Goal: Task Accomplishment & Management: Use online tool/utility

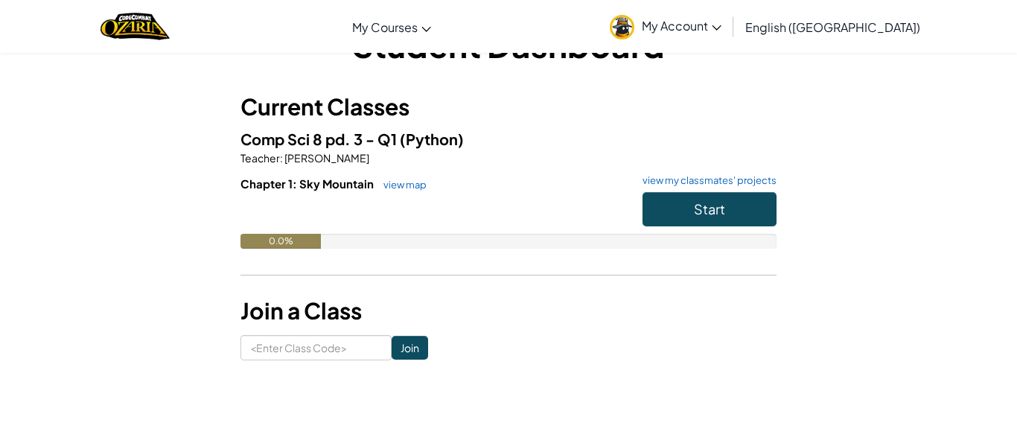
scroll to position [48, 0]
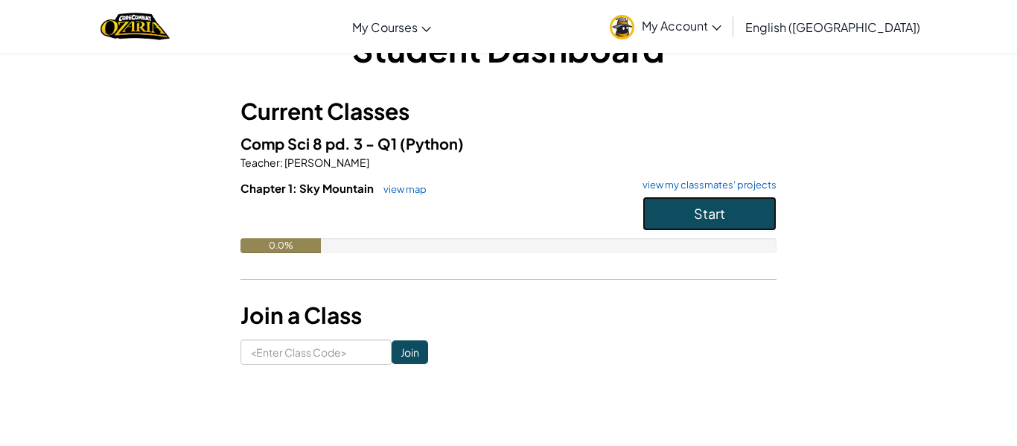
click at [698, 211] on span "Start" at bounding box center [709, 213] width 31 height 17
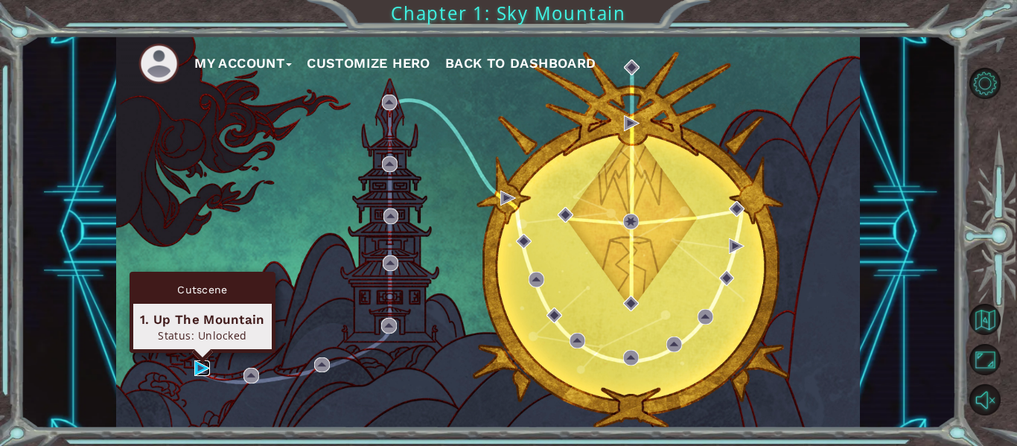
click at [204, 370] on img at bounding box center [202, 368] width 16 height 16
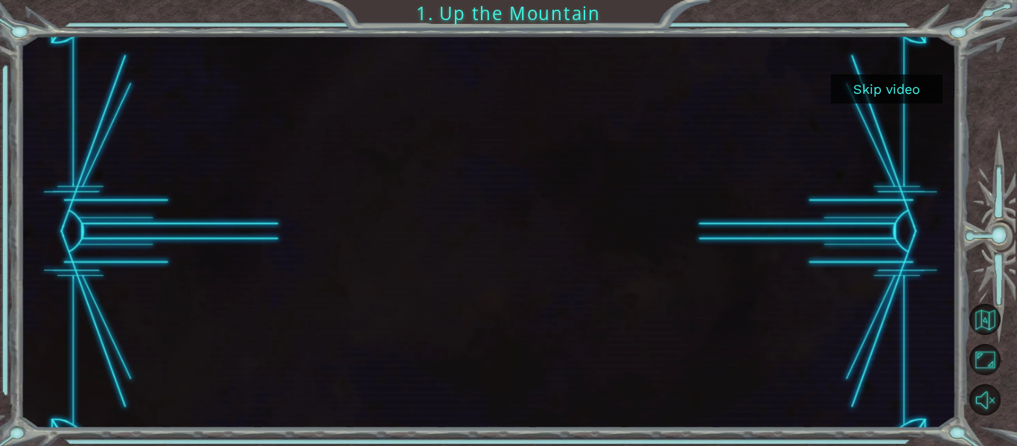
click at [476, 228] on div at bounding box center [488, 232] width 698 height 392
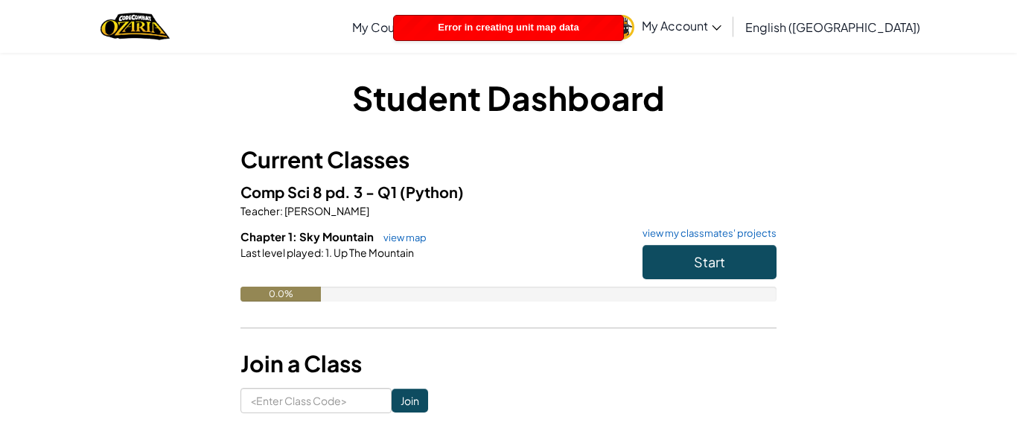
click at [729, 13] on link "My Account" at bounding box center [665, 26] width 127 height 47
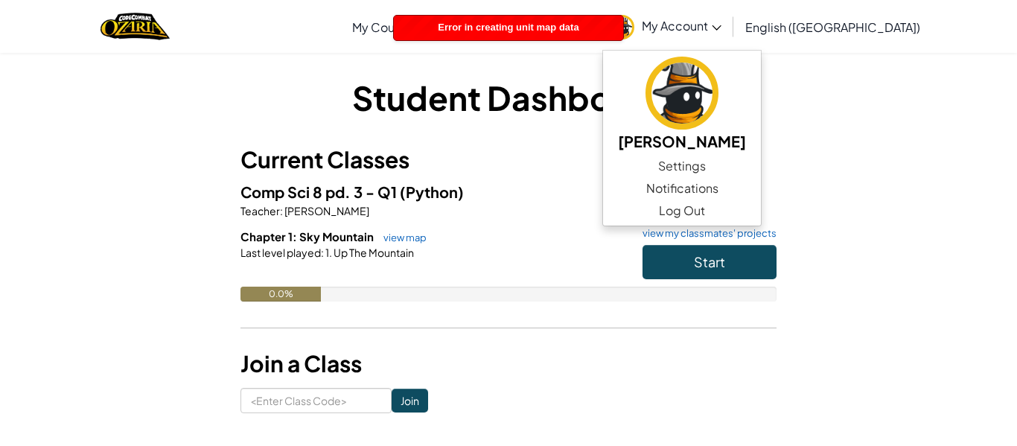
click at [627, 202] on h5 "Comp Sci 8 pd. 3 - Q1 (Python)" at bounding box center [509, 191] width 536 height 23
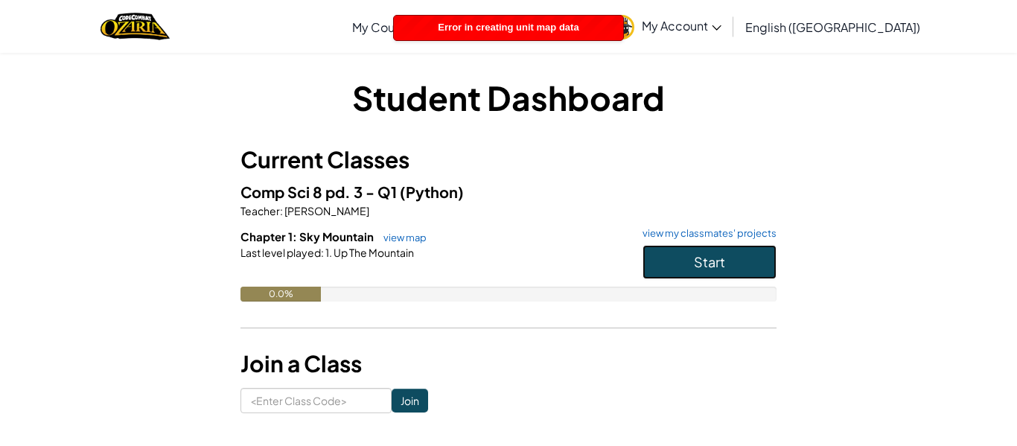
click at [701, 255] on span "Start" at bounding box center [709, 261] width 31 height 17
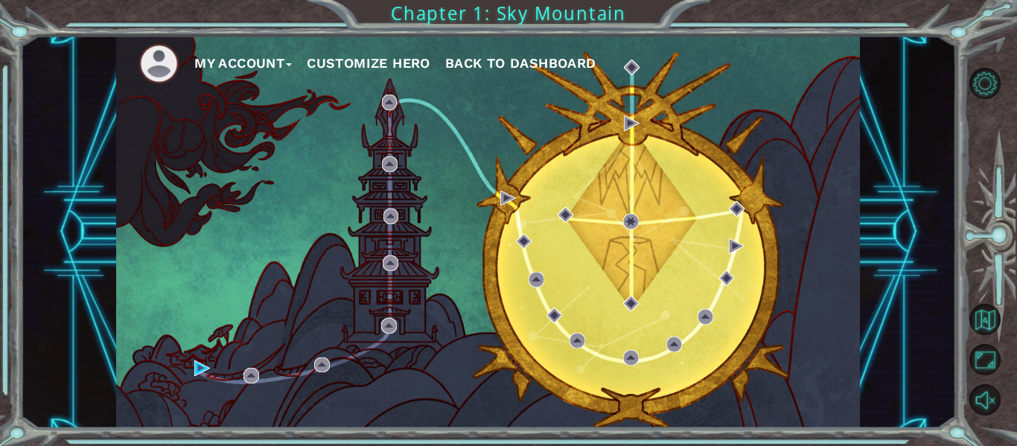
click at [368, 63] on button "Customize Hero" at bounding box center [369, 63] width 124 height 22
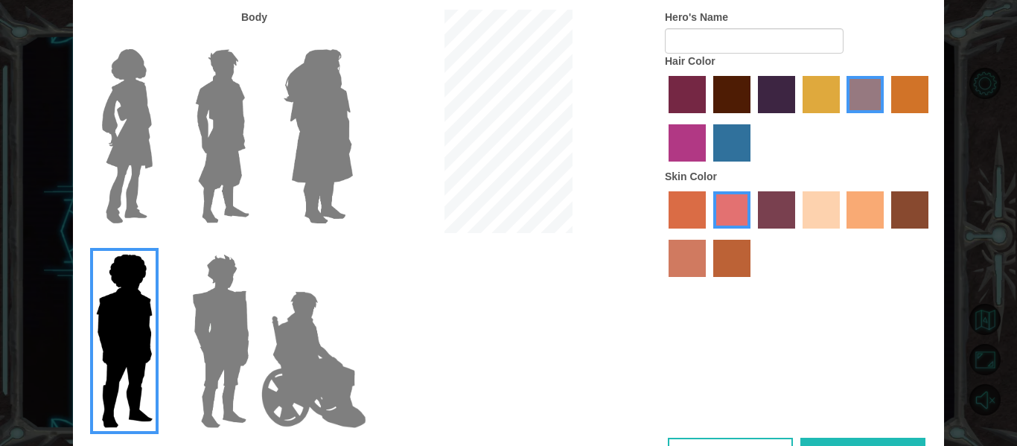
click at [205, 277] on img at bounding box center [220, 341] width 69 height 186
click at [255, 244] on input "Hero Garnet" at bounding box center [255, 244] width 0 height 0
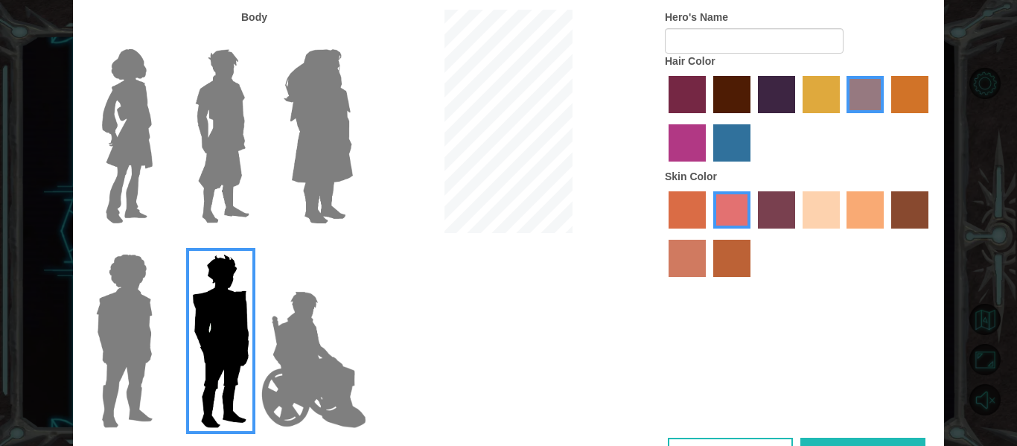
click at [103, 136] on img at bounding box center [127, 136] width 63 height 186
click at [159, 39] on input "Hero Connie" at bounding box center [159, 39] width 0 height 0
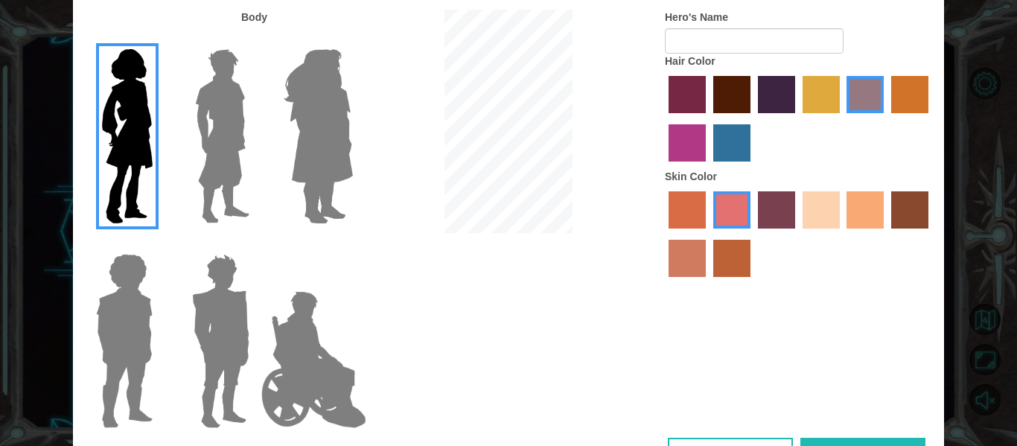
click at [191, 178] on img at bounding box center [222, 136] width 66 height 186
click at [255, 39] on input "Hero Lars" at bounding box center [255, 39] width 0 height 0
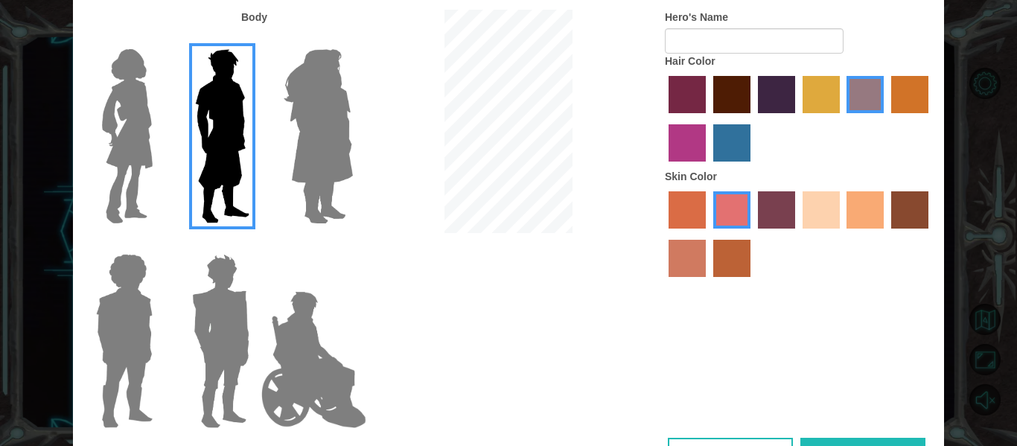
click at [133, 156] on img at bounding box center [127, 136] width 63 height 186
click at [159, 39] on input "Hero Connie" at bounding box center [159, 39] width 0 height 0
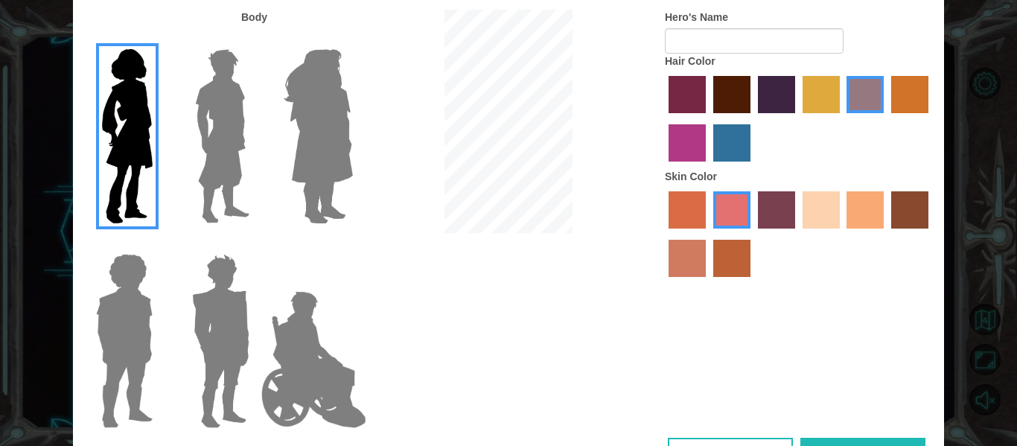
click at [325, 191] on img at bounding box center [318, 136] width 81 height 186
click at [352, 39] on input "Hero Amethyst" at bounding box center [352, 39] width 0 height 0
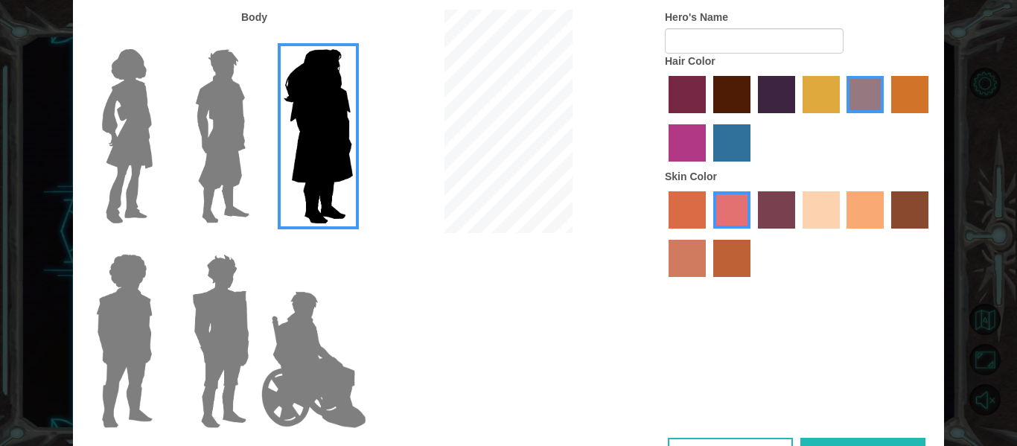
click at [124, 152] on img at bounding box center [127, 136] width 63 height 186
click at [159, 39] on input "Hero Connie" at bounding box center [159, 39] width 0 height 0
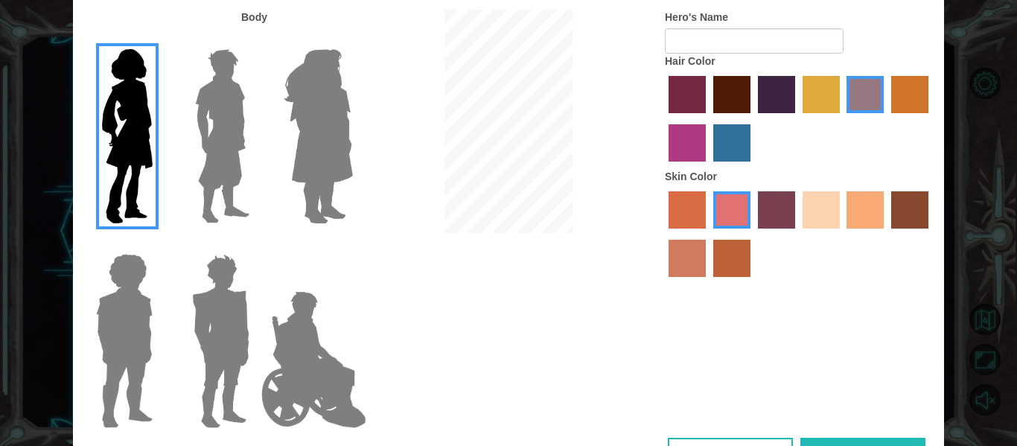
click at [719, 97] on label "maroon hair color" at bounding box center [731, 94] width 37 height 37
click at [708, 118] on input "maroon hair color" at bounding box center [708, 118] width 0 height 0
click at [688, 209] on label "sorbus skin color" at bounding box center [687, 209] width 37 height 37
click at [663, 234] on input "sorbus skin color" at bounding box center [663, 234] width 0 height 0
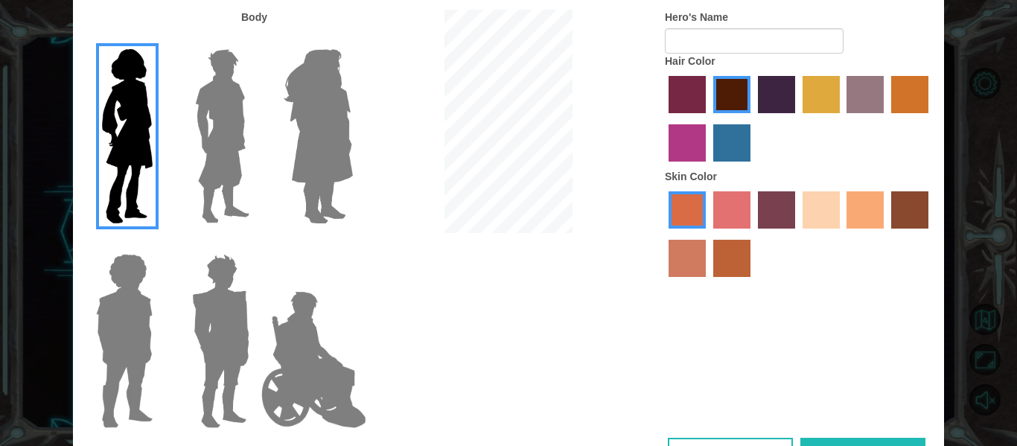
click at [740, 214] on label "froly skin color" at bounding box center [731, 209] width 37 height 37
click at [708, 234] on input "froly skin color" at bounding box center [708, 234] width 0 height 0
click at [833, 206] on label "sandy beach skin color" at bounding box center [821, 209] width 37 height 37
click at [798, 234] on input "sandy beach skin color" at bounding box center [798, 234] width 0 height 0
click at [874, 206] on label "tacao skin color" at bounding box center [865, 209] width 37 height 37
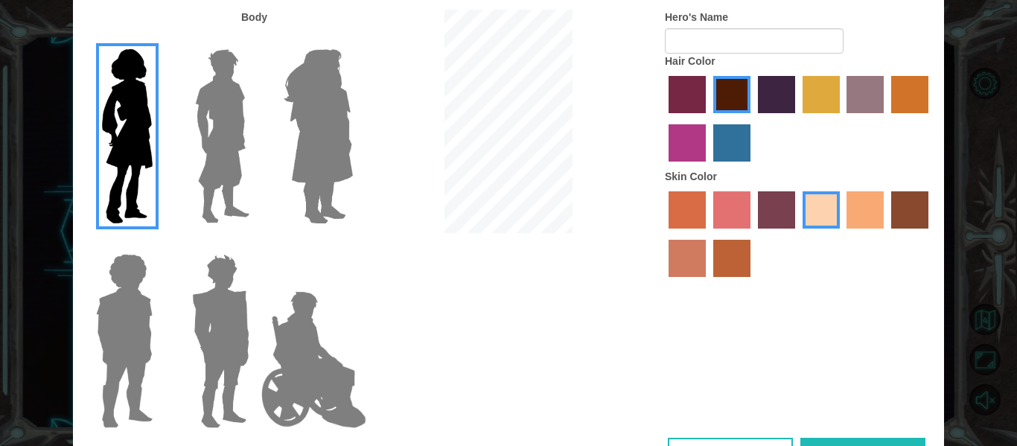
click at [842, 234] on input "tacao skin color" at bounding box center [842, 234] width 0 height 0
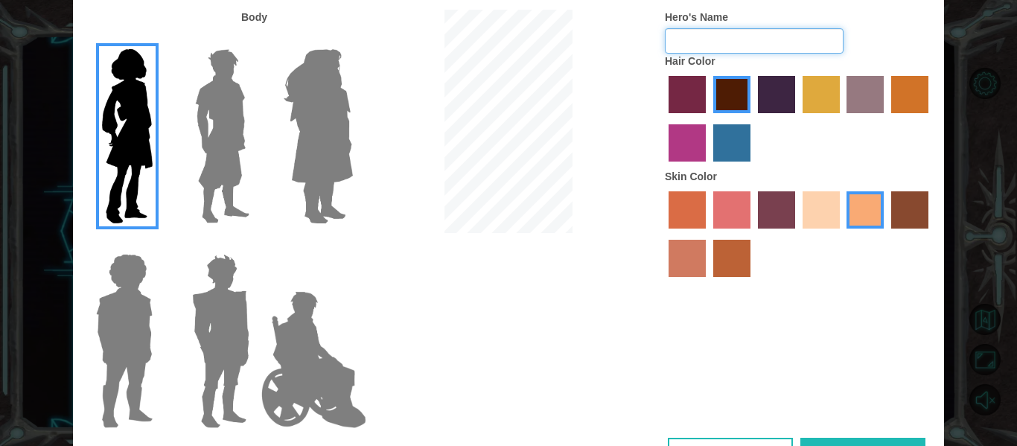
click at [798, 39] on input "Hero's Name" at bounding box center [754, 40] width 179 height 25
click at [850, 328] on div "Body Hero's Name Hair Color Skin Color" at bounding box center [508, 224] width 871 height 428
click at [228, 311] on img at bounding box center [220, 341] width 69 height 186
click at [255, 244] on input "Hero Garnet" at bounding box center [255, 244] width 0 height 0
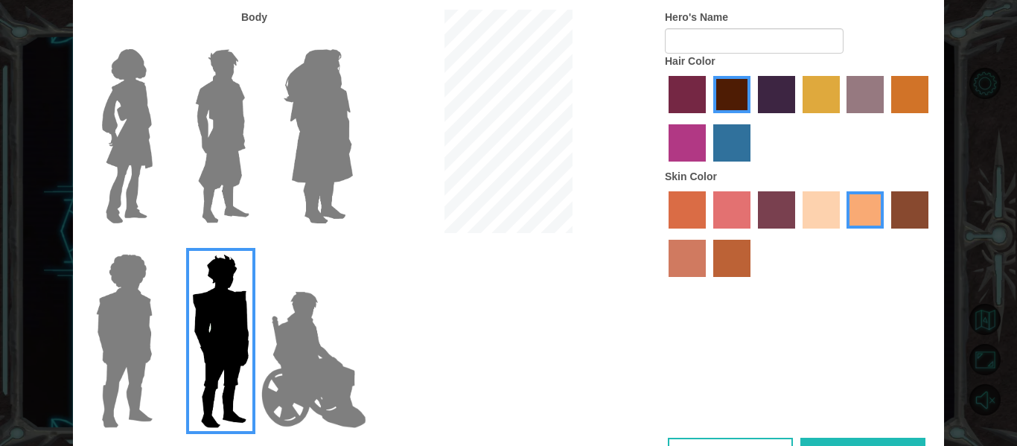
click at [307, 363] on img at bounding box center [313, 359] width 117 height 149
click at [352, 244] on input "Hero Jamie" at bounding box center [352, 244] width 0 height 0
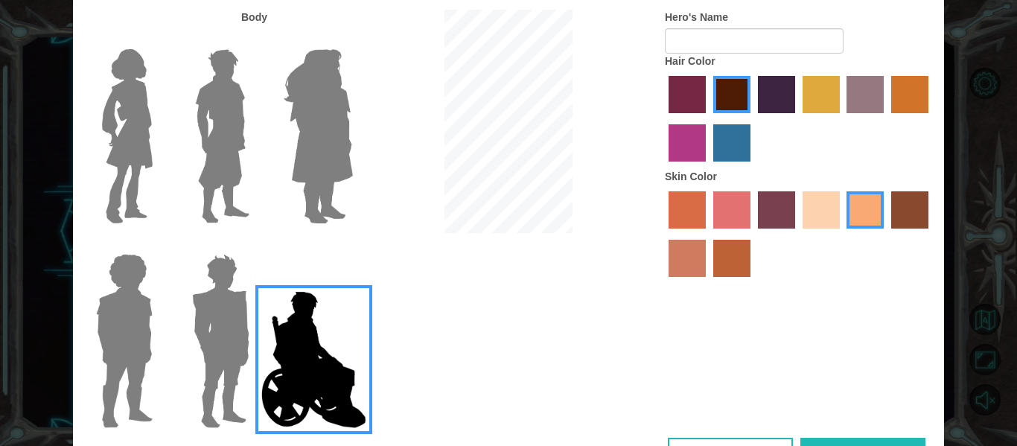
click at [150, 346] on img at bounding box center [124, 341] width 69 height 186
click at [159, 244] on input "Hero Steven" at bounding box center [159, 244] width 0 height 0
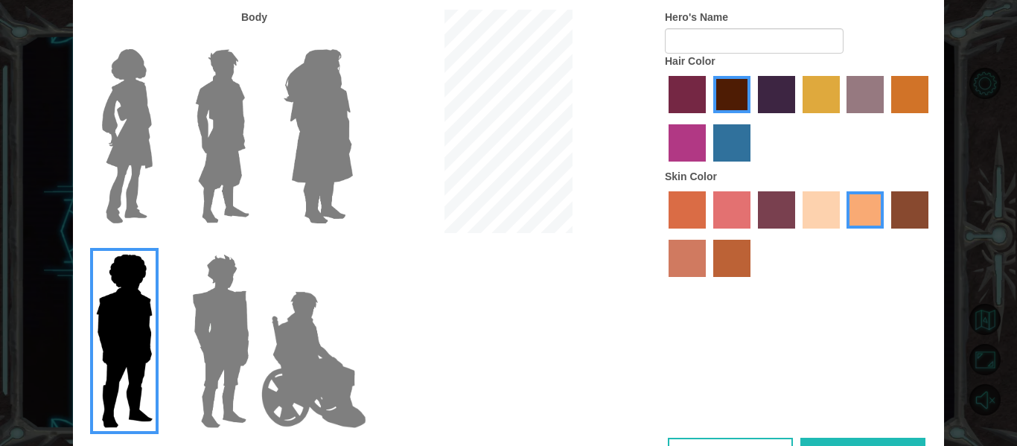
click at [131, 146] on img at bounding box center [127, 136] width 63 height 186
click at [159, 39] on input "Hero Connie" at bounding box center [159, 39] width 0 height 0
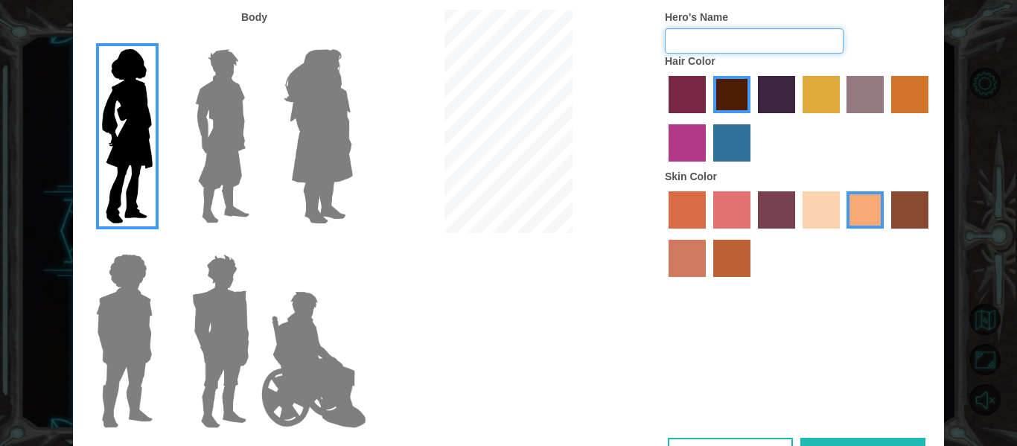
click at [749, 51] on input "Hero's Name" at bounding box center [754, 40] width 179 height 25
type input "hope"
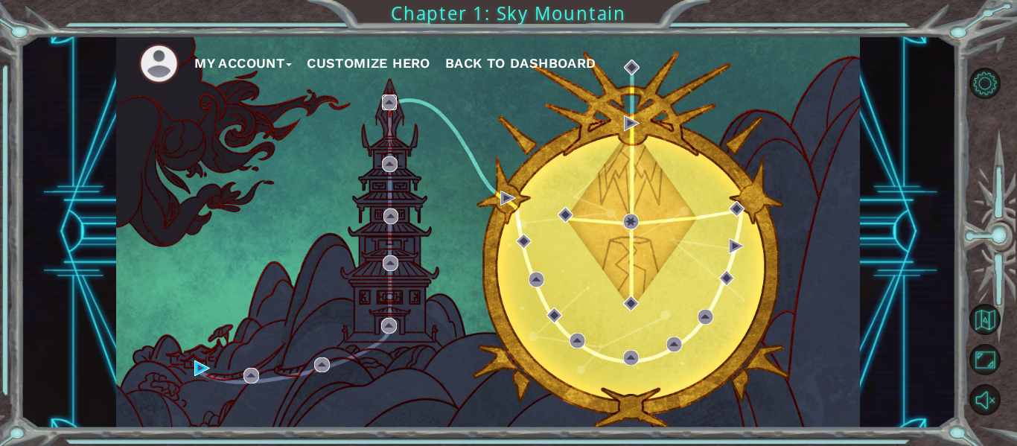
click at [384, 106] on img at bounding box center [390, 103] width 16 height 16
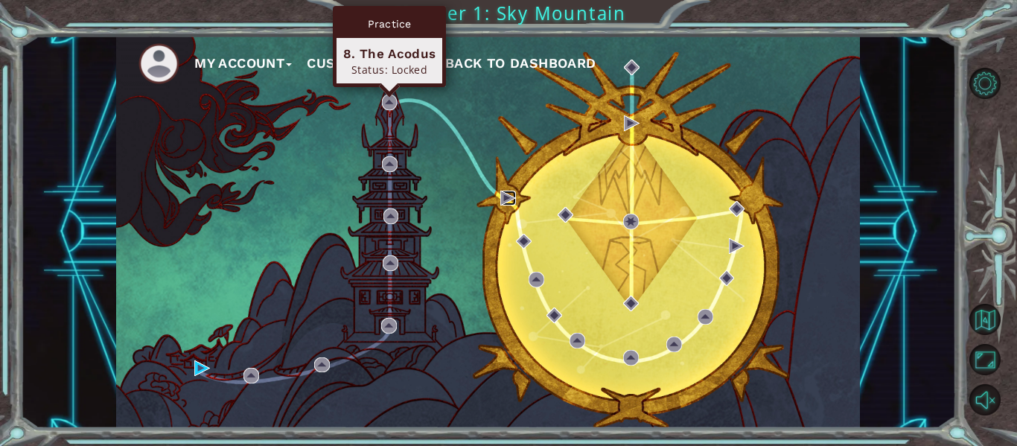
click at [501, 199] on img at bounding box center [508, 199] width 16 height 16
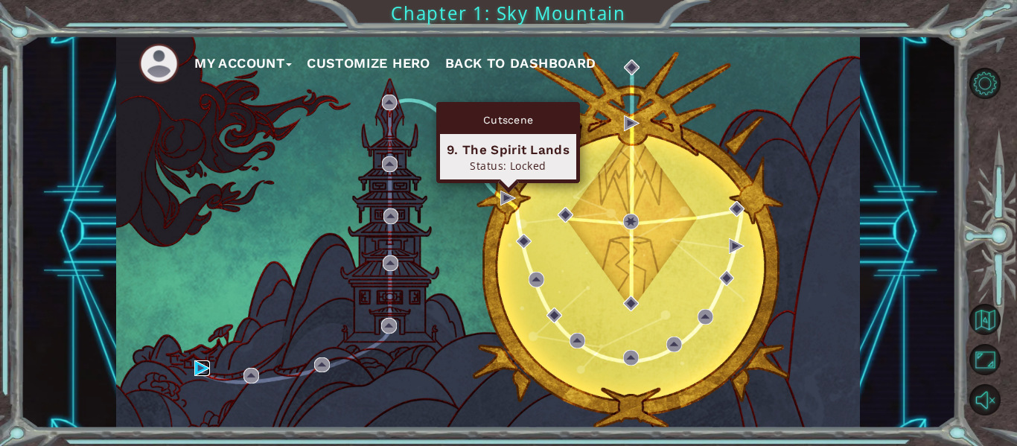
click at [205, 374] on img at bounding box center [202, 368] width 16 height 16
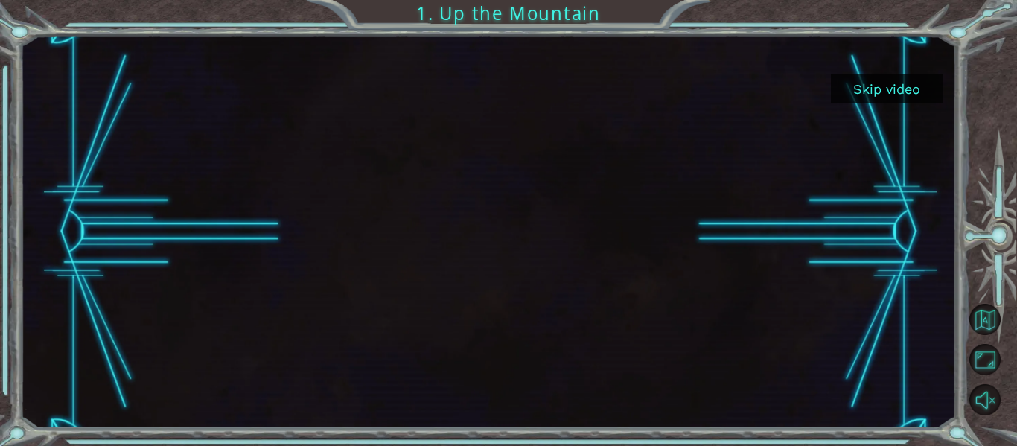
click at [902, 90] on button "Skip video" at bounding box center [887, 88] width 112 height 29
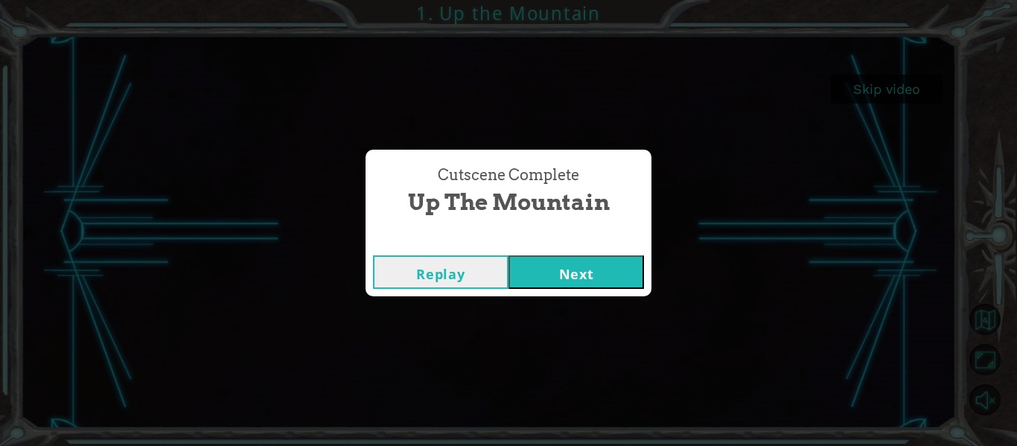
click at [476, 264] on button "Replay" at bounding box center [441, 272] width 136 height 34
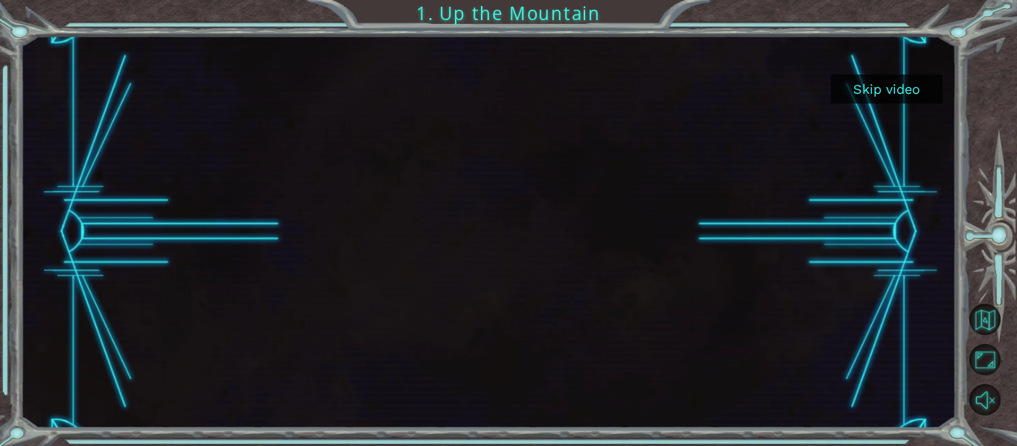
click at [525, 211] on div at bounding box center [488, 232] width 698 height 392
click at [892, 102] on button "Skip video" at bounding box center [887, 88] width 112 height 29
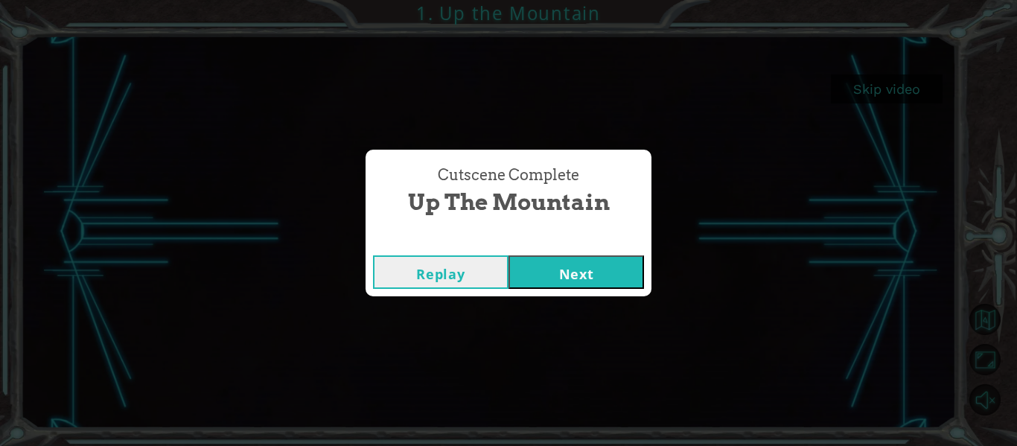
click at [588, 288] on button "Next" at bounding box center [577, 272] width 136 height 34
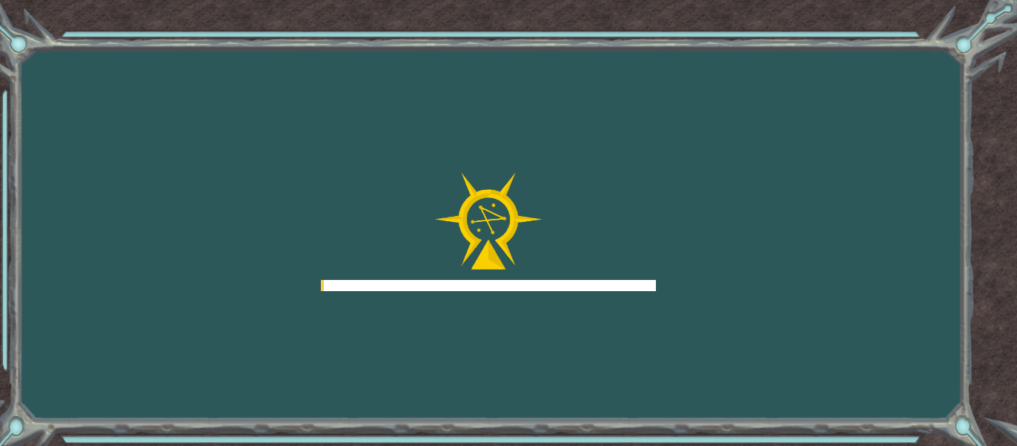
click at [605, 285] on div "Goals Error loading from server. Try refreshing the page. You'll need to join a…" at bounding box center [508, 223] width 1017 height 446
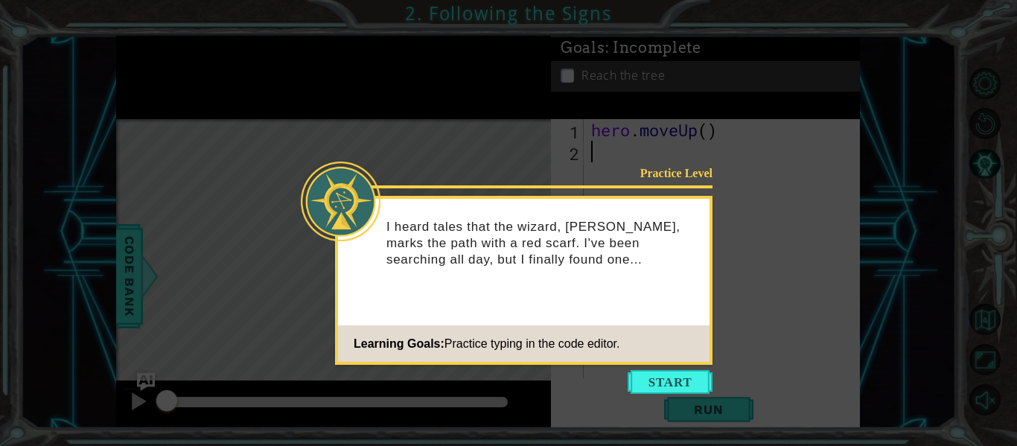
click at [745, 307] on icon at bounding box center [508, 223] width 1017 height 446
click at [704, 363] on div "Practice Level I heard tales that the wizard, [PERSON_NAME], marks the path wit…" at bounding box center [524, 280] width 378 height 169
click at [696, 386] on button "Start" at bounding box center [670, 382] width 85 height 24
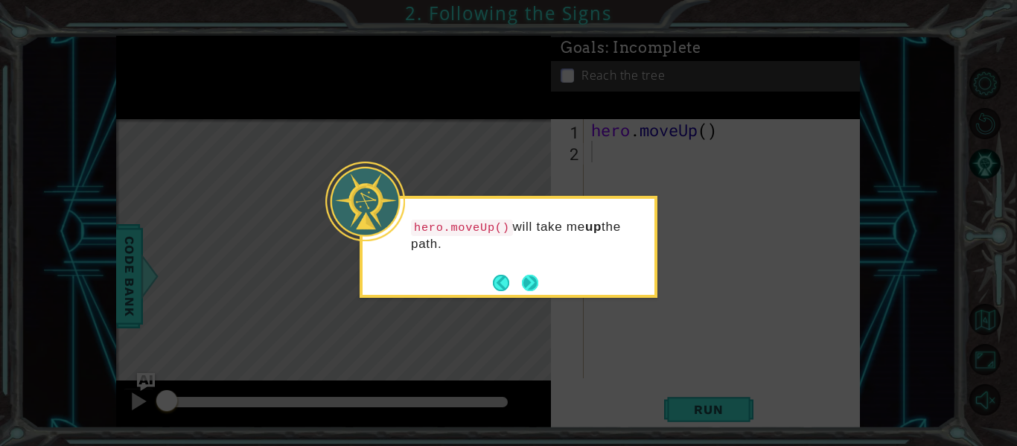
click at [532, 284] on button "Next" at bounding box center [530, 283] width 16 height 16
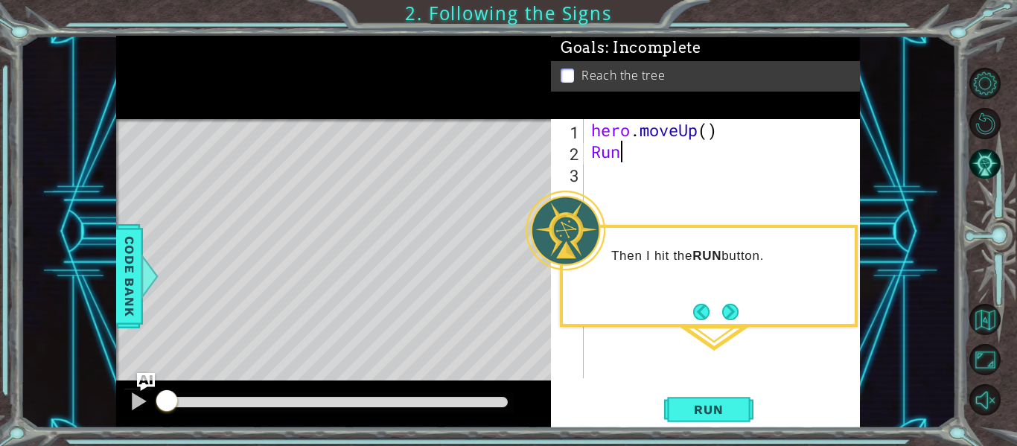
scroll to position [0, 1]
click at [727, 413] on span "Run" at bounding box center [708, 409] width 59 height 15
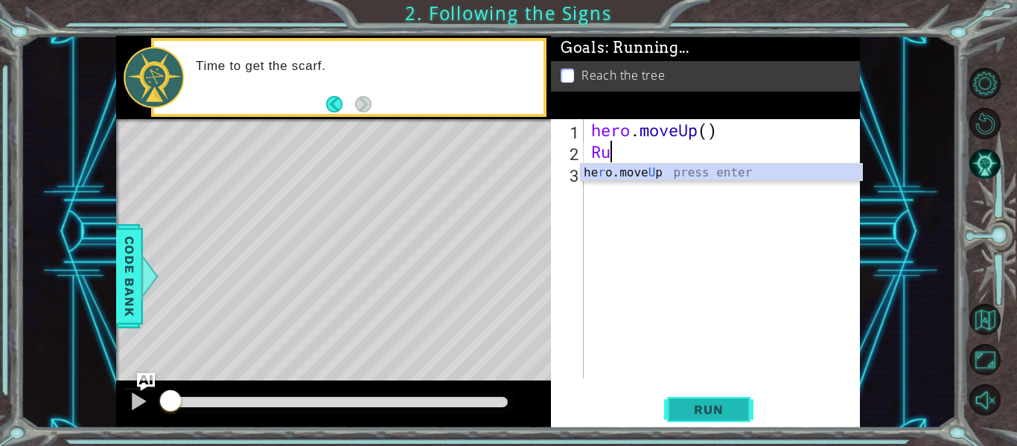
scroll to position [0, 0]
type textarea "R"
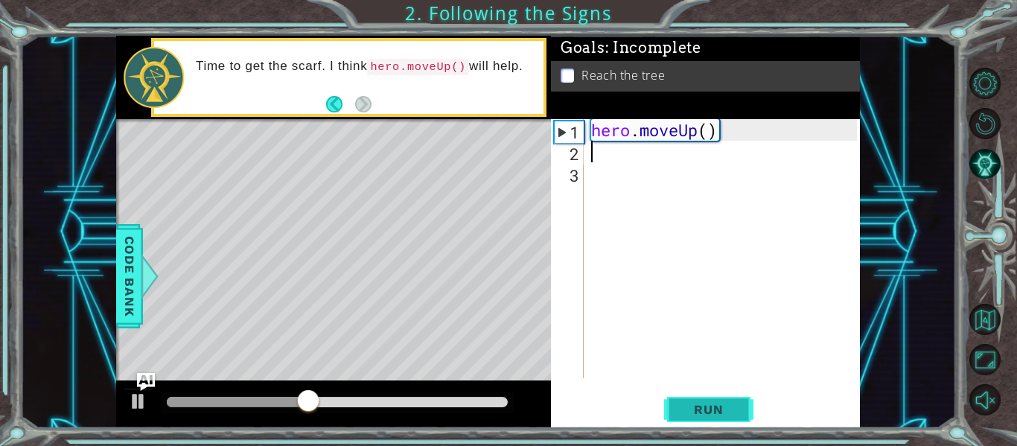
click at [723, 395] on button "Run" at bounding box center [708, 410] width 89 height 31
click at [725, 409] on span "Run" at bounding box center [708, 409] width 59 height 15
type textarea "h"
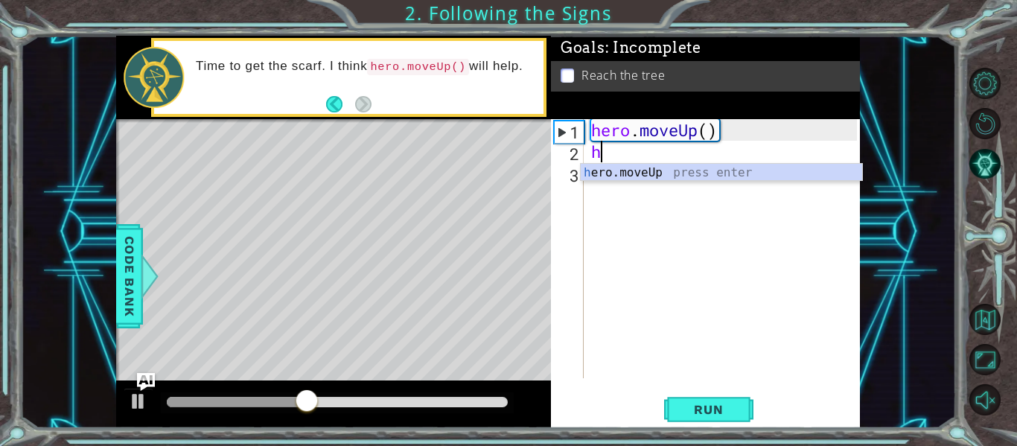
click at [736, 179] on div "h ero.moveUp press enter" at bounding box center [721, 191] width 281 height 54
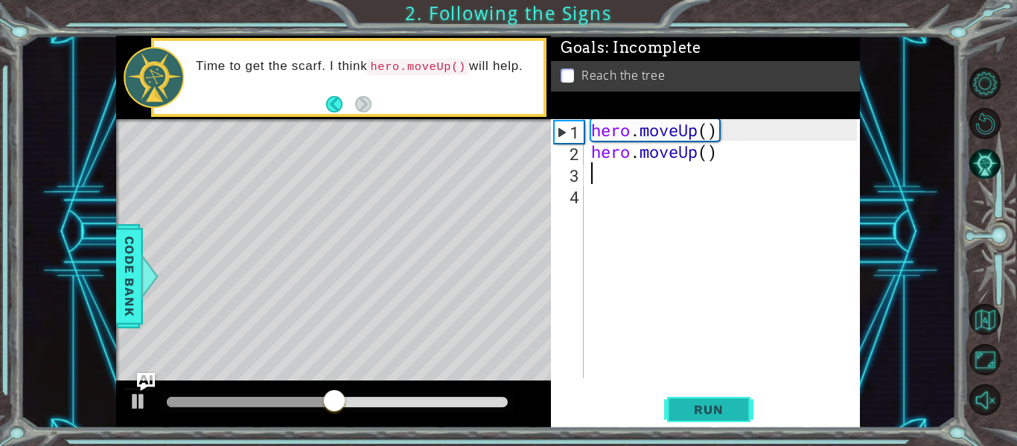
click at [704, 415] on span "Run" at bounding box center [708, 409] width 59 height 15
click at [724, 413] on span "Run" at bounding box center [708, 409] width 59 height 15
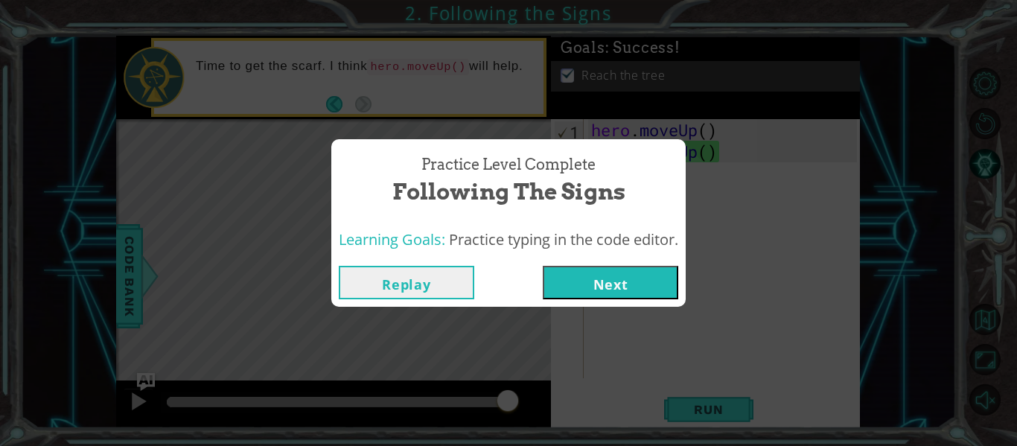
click at [654, 284] on button "Next" at bounding box center [611, 283] width 136 height 34
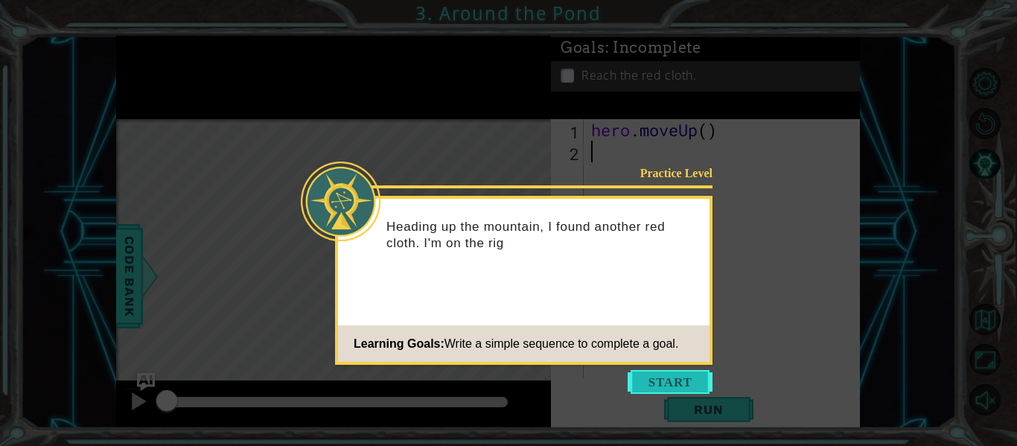
click at [698, 388] on button "Start" at bounding box center [670, 382] width 85 height 24
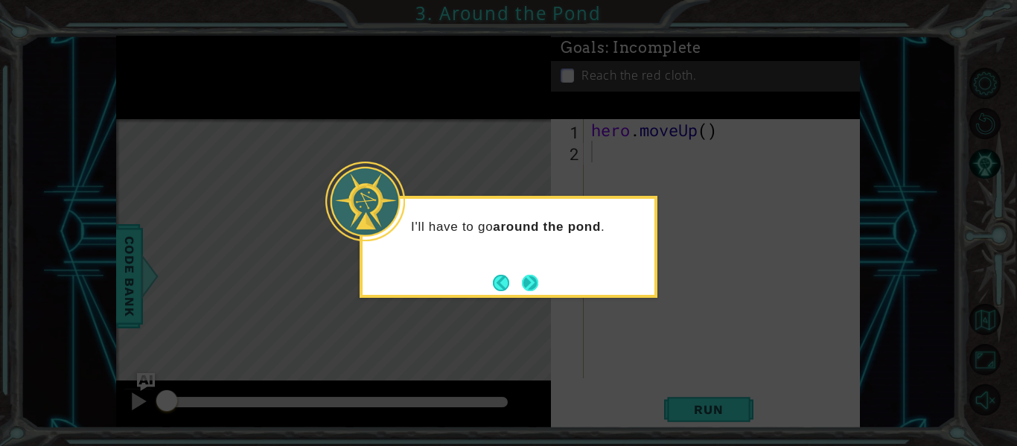
click at [532, 291] on button "Next" at bounding box center [530, 283] width 16 height 16
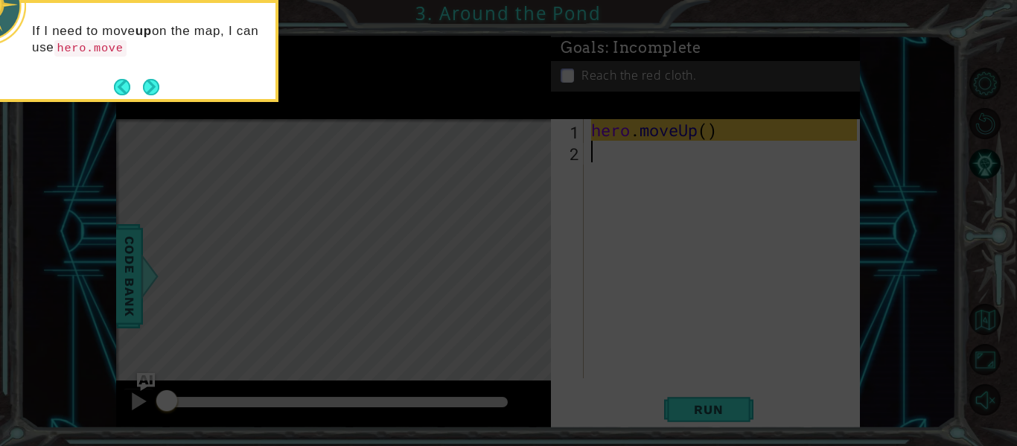
click at [855, 193] on icon at bounding box center [508, 66] width 1017 height 759
click at [858, 189] on icon at bounding box center [508, 66] width 1017 height 759
click at [147, 92] on button "Next" at bounding box center [151, 87] width 16 height 16
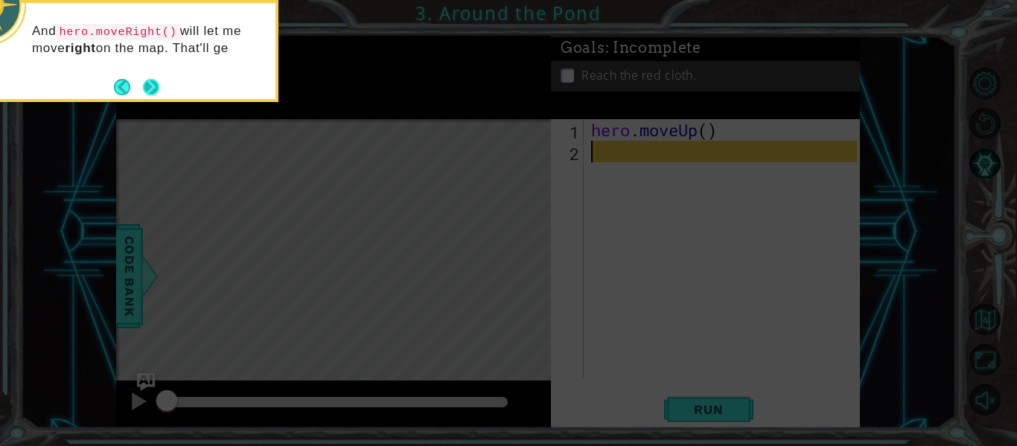
click at [159, 95] on button "Next" at bounding box center [151, 87] width 16 height 16
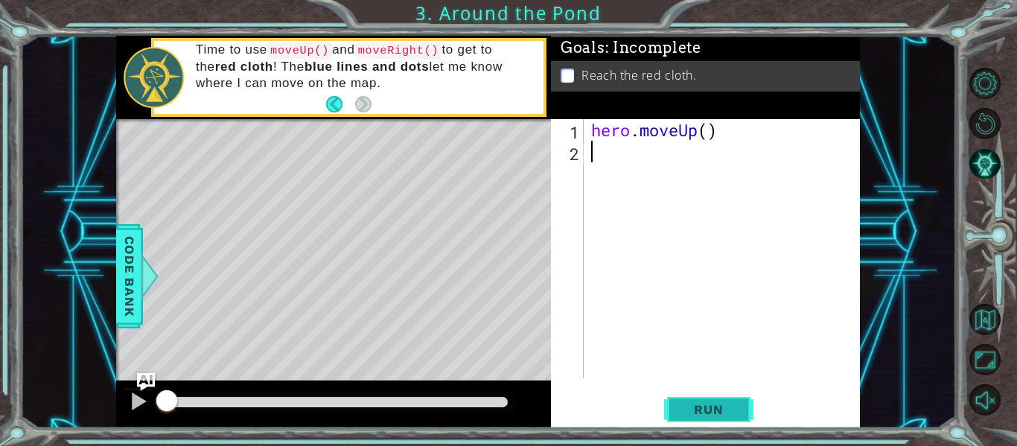
click at [733, 416] on span "Run" at bounding box center [708, 409] width 59 height 15
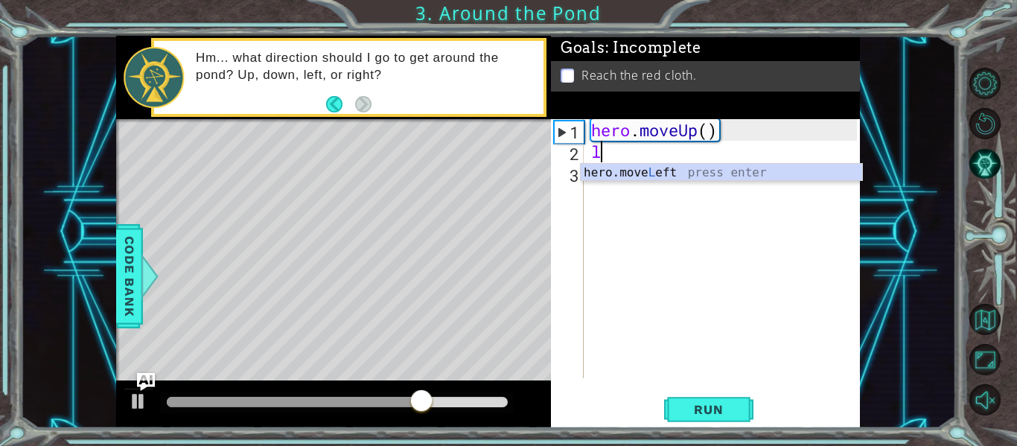
click at [743, 176] on div "hero.move L eft press enter" at bounding box center [721, 191] width 281 height 54
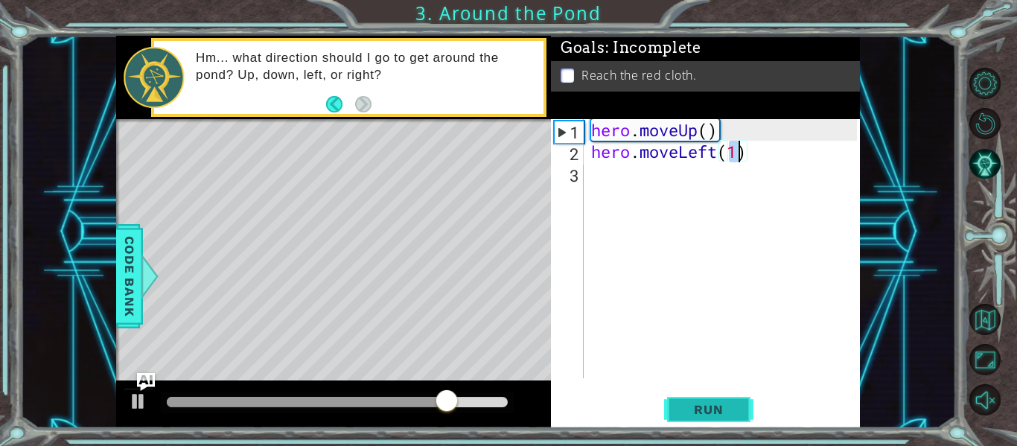
click at [716, 413] on span "Run" at bounding box center [708, 409] width 59 height 15
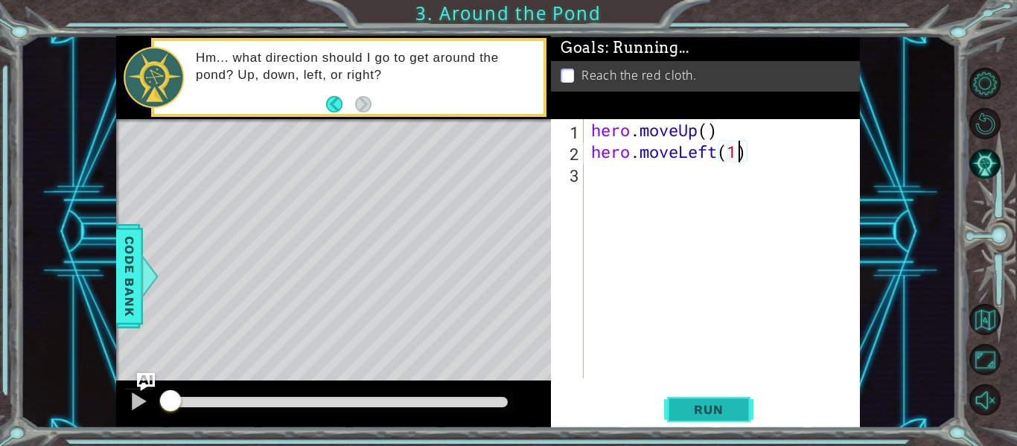
click at [711, 418] on button "Run" at bounding box center [708, 410] width 89 height 31
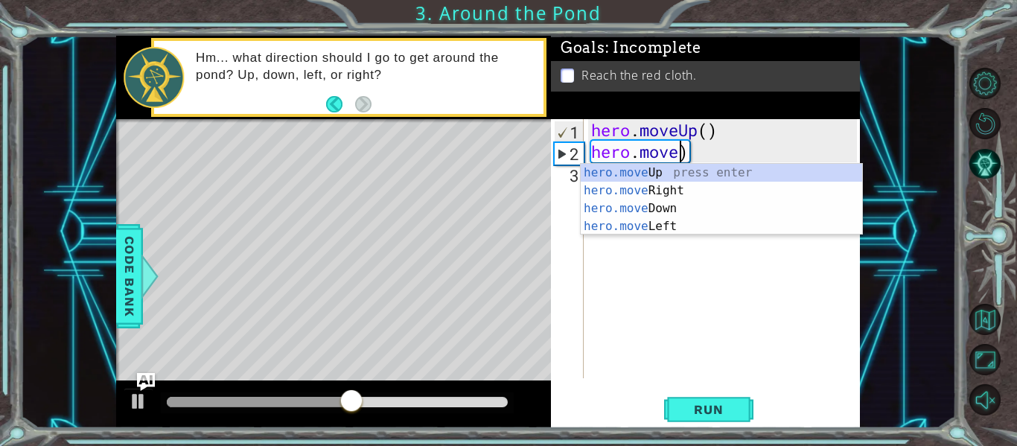
click at [697, 193] on div "hero.move Up press enter hero.move Right press enter hero.move Down press enter…" at bounding box center [721, 217] width 281 height 107
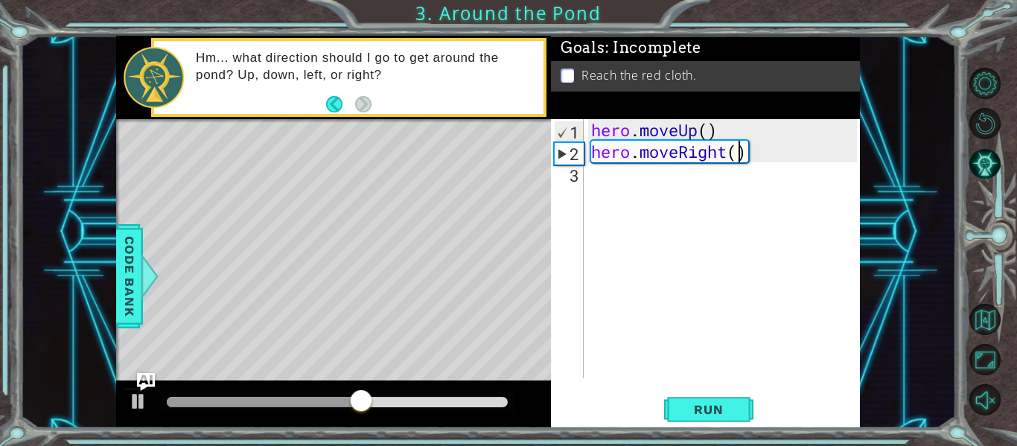
type textarea "hero.moveRight()"
click at [722, 424] on button "Run" at bounding box center [708, 410] width 89 height 31
click at [719, 179] on div "hero . moveUp ( ) hero . moveRight ( )" at bounding box center [726, 270] width 276 height 302
click at [698, 135] on div "hero . moveUp ( ) hero . moveRight ( )" at bounding box center [726, 270] width 276 height 302
type textarea "hero.moveUp()"
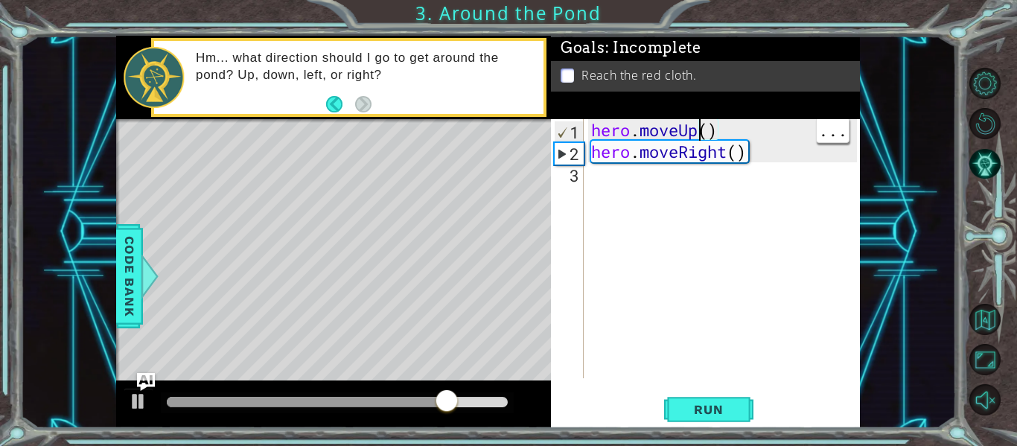
click at [722, 187] on div "hero . moveUp ( ) hero . moveRight ( )" at bounding box center [726, 270] width 276 height 302
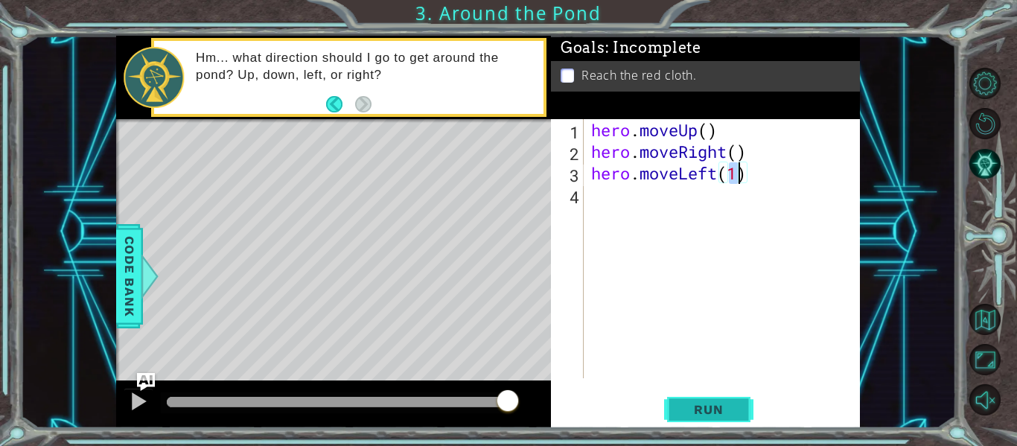
click at [731, 421] on button "Run" at bounding box center [708, 410] width 89 height 31
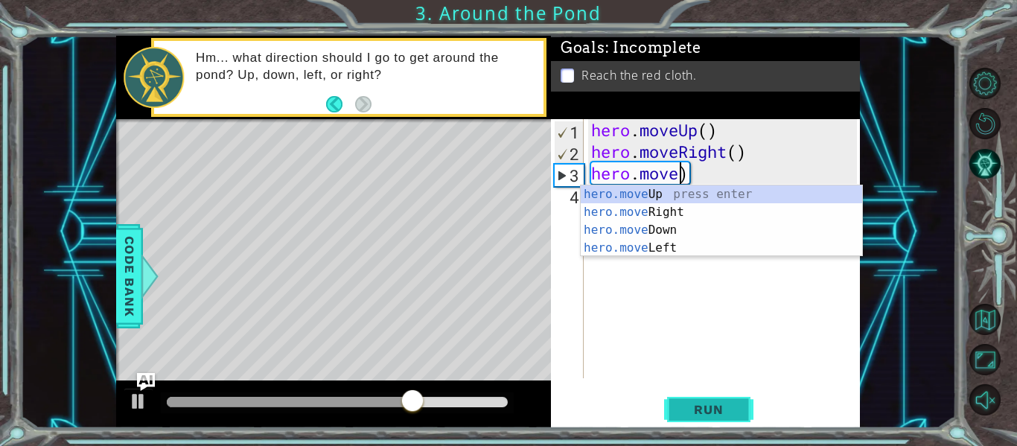
type textarea "hero.mover)"
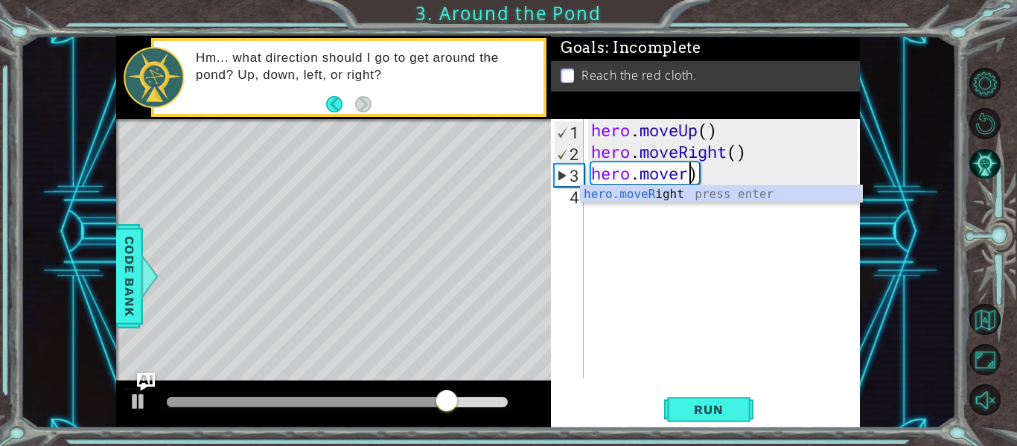
click at [710, 203] on div "hero . moveUp ( ) hero . moveRight ( ) hero . mover )" at bounding box center [726, 270] width 276 height 302
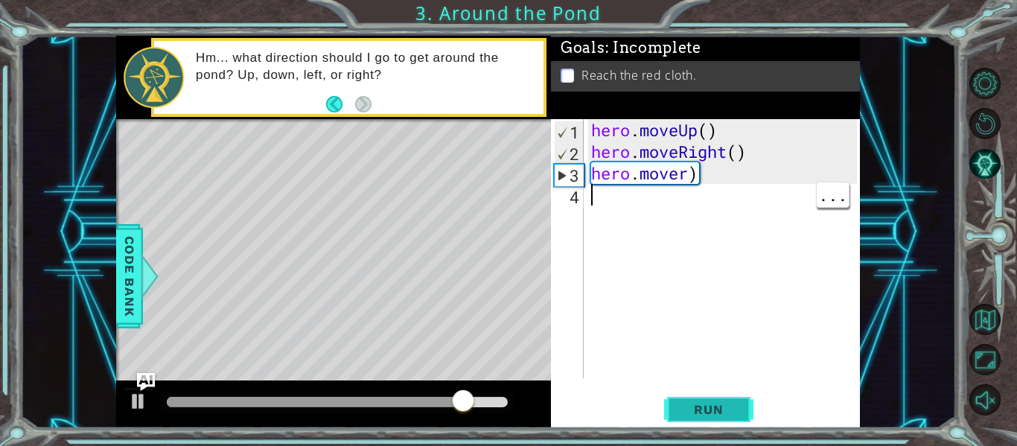
click at [715, 398] on button "Run" at bounding box center [708, 410] width 89 height 31
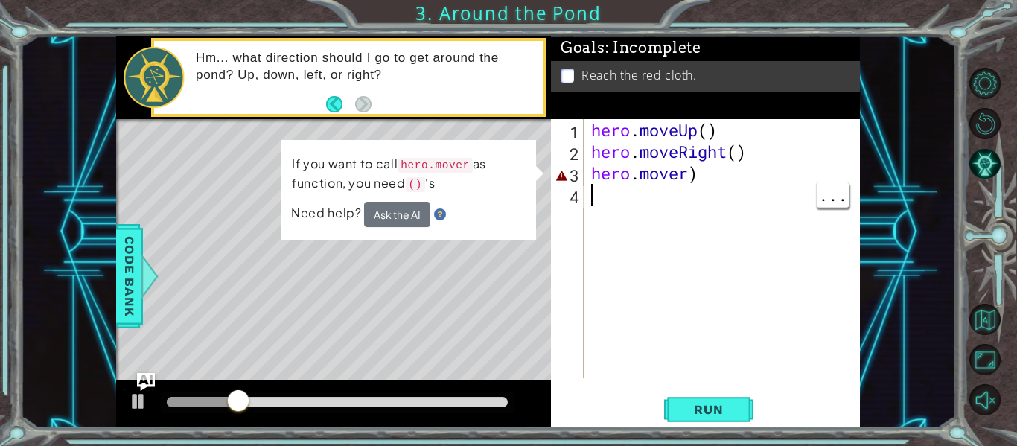
click at [712, 174] on div "hero . moveUp ( ) hero . moveRight ( ) hero . mover )" at bounding box center [726, 270] width 276 height 302
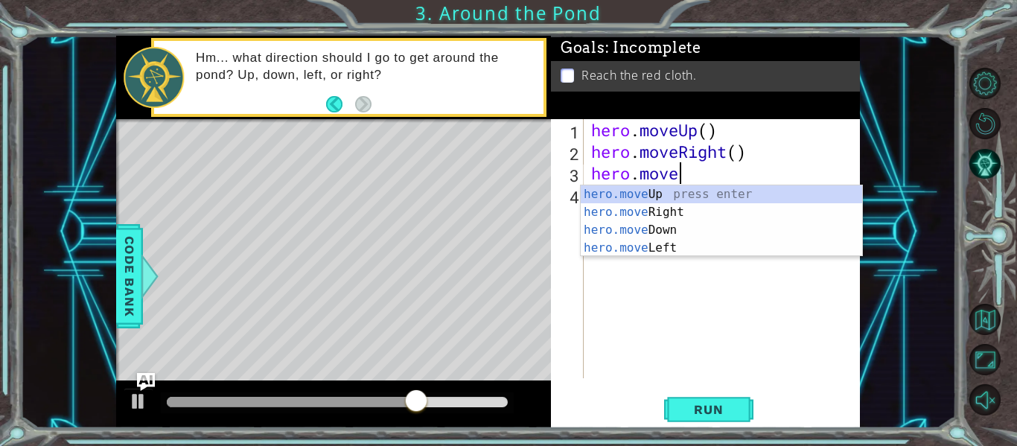
type textarea "hero.mov"
click at [681, 216] on div "hero.mov eUp press enter hero.mov eRight press enter hero.mov eDown press enter…" at bounding box center [721, 238] width 281 height 107
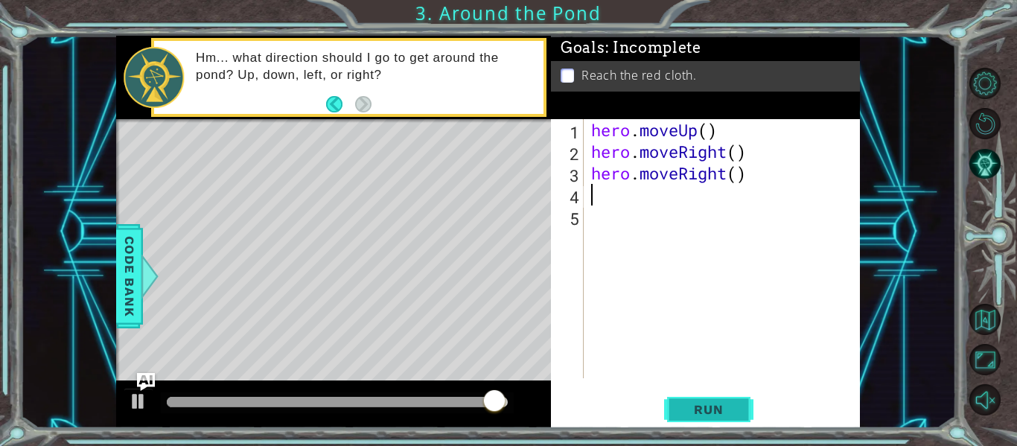
click at [731, 419] on button "Run" at bounding box center [708, 410] width 89 height 31
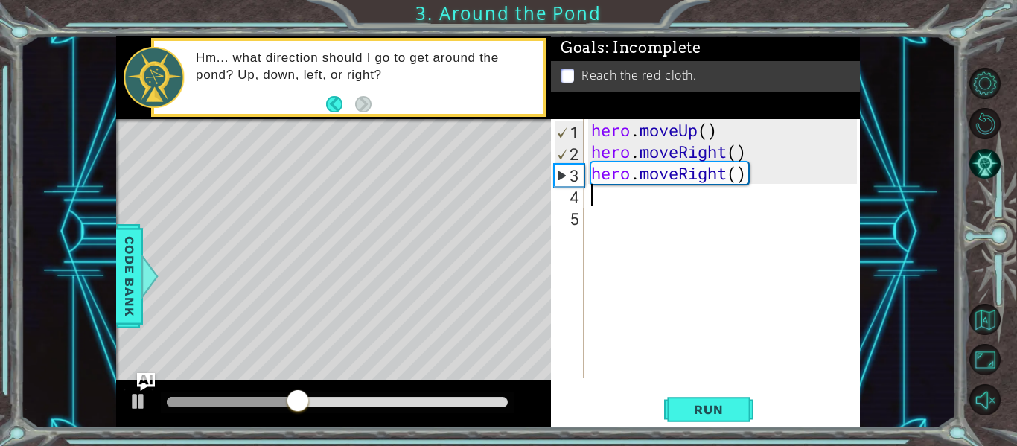
click at [768, 179] on div "hero . moveUp ( ) hero . moveRight ( ) hero . moveRight ( )" at bounding box center [726, 270] width 276 height 302
click at [120, 363] on div at bounding box center [118, 268] width 4 height 299
click at [133, 406] on div at bounding box center [138, 401] width 19 height 19
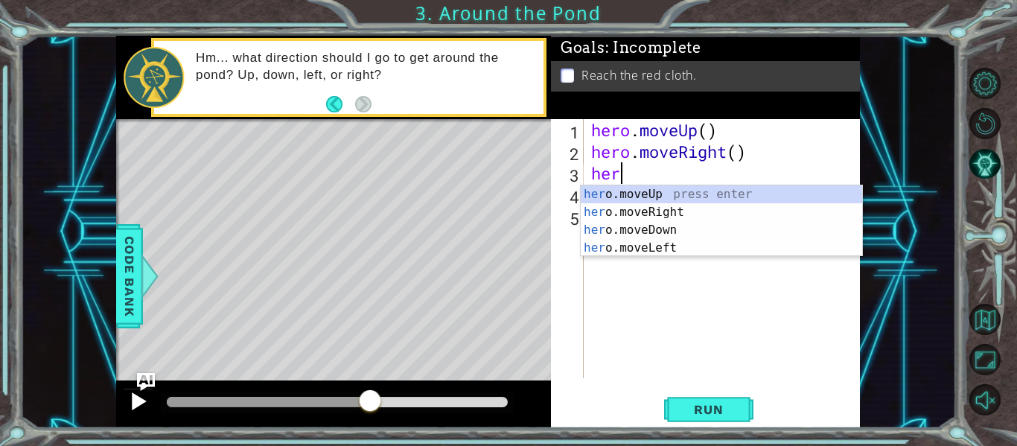
type textarea "h"
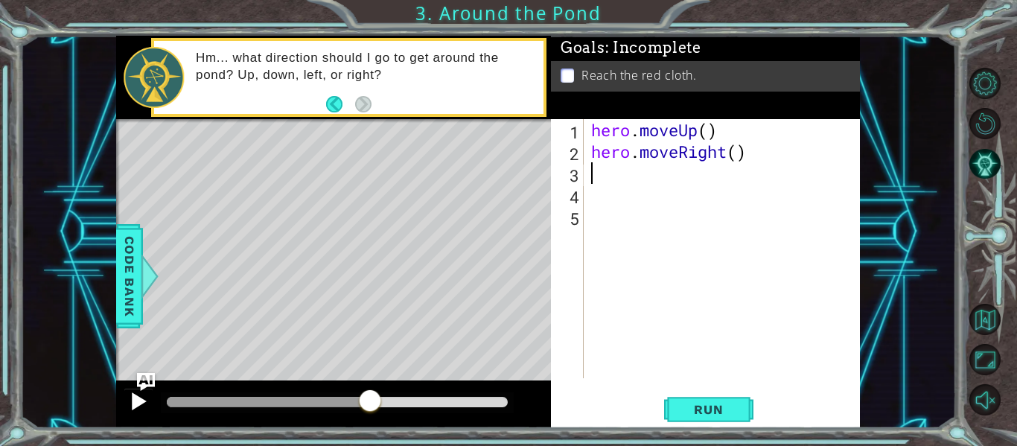
type textarea "m"
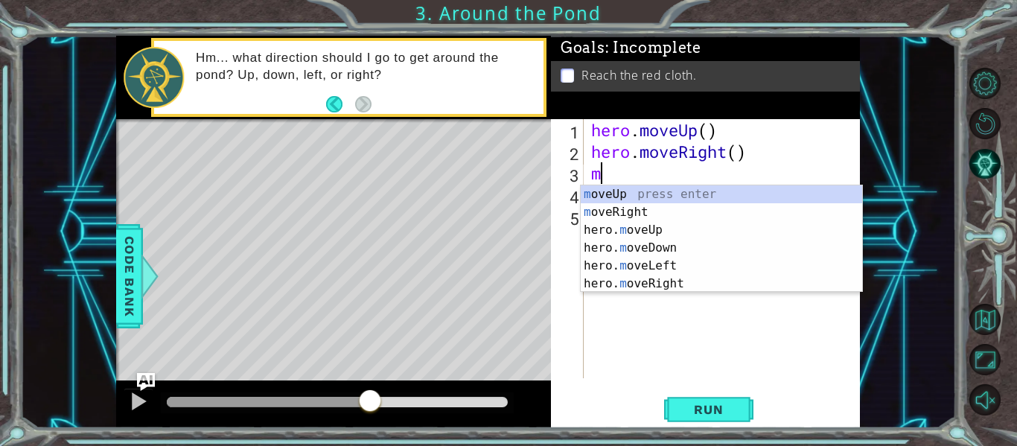
click at [712, 197] on div "m oveUp press enter m oveRight press enter hero. m oveUp press enter hero. m ov…" at bounding box center [721, 256] width 281 height 143
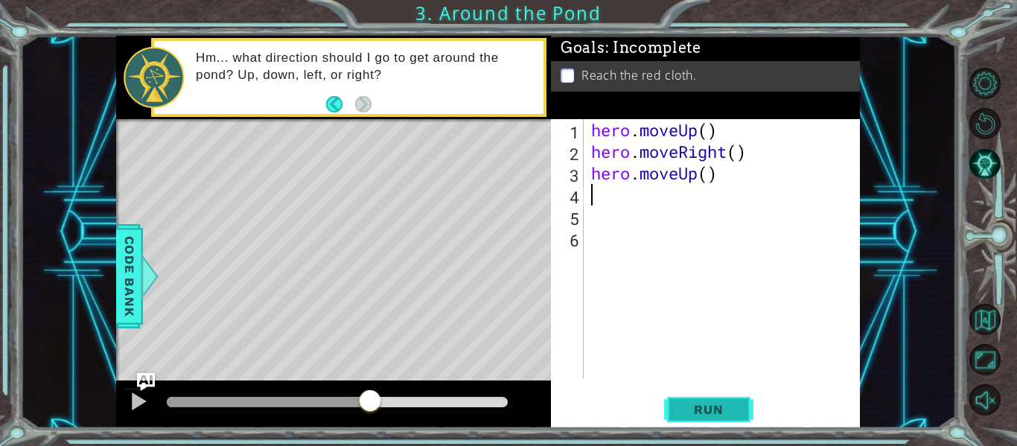
click at [725, 419] on button "Run" at bounding box center [708, 410] width 89 height 31
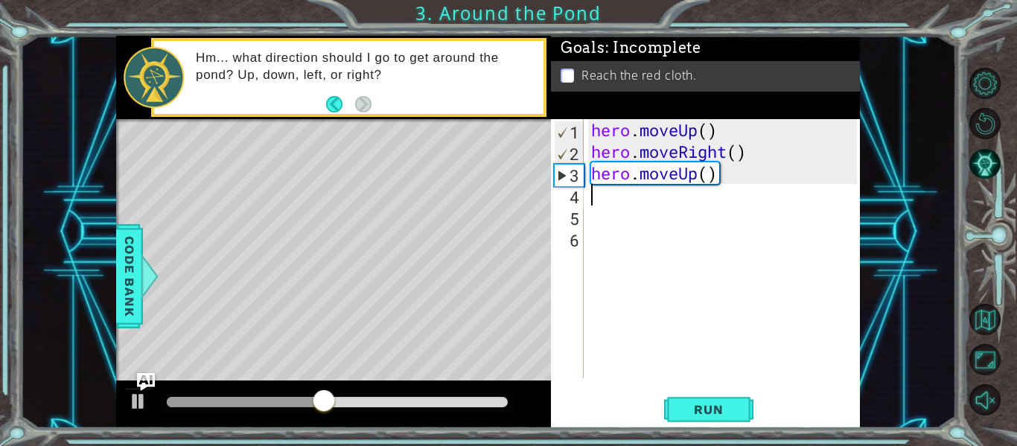
click at [709, 171] on div "hero . moveUp ( ) hero . moveRight ( ) hero . moveUp ( )" at bounding box center [726, 270] width 276 height 302
type textarea "hero.moveUp(2)"
click at [704, 424] on button "Run" at bounding box center [708, 410] width 89 height 31
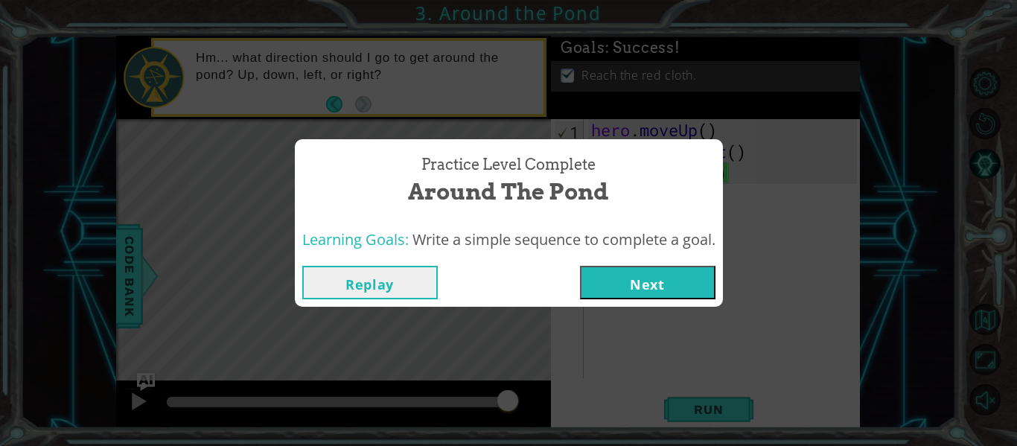
click at [633, 293] on button "Next" at bounding box center [648, 283] width 136 height 34
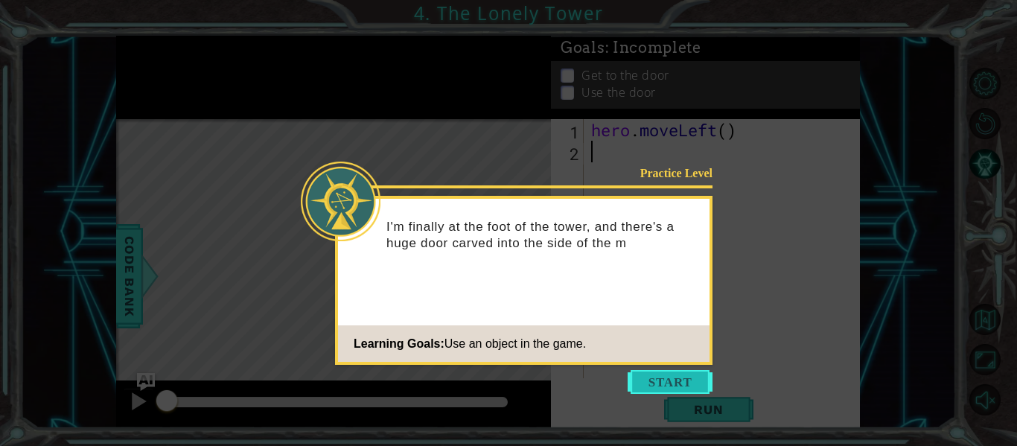
click at [681, 385] on button "Start" at bounding box center [670, 382] width 85 height 24
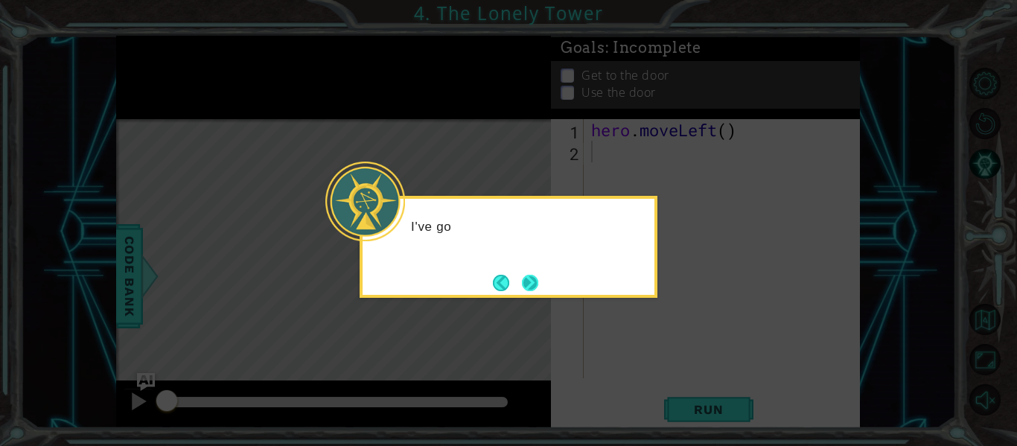
click at [522, 285] on button "Next" at bounding box center [530, 283] width 16 height 16
click at [532, 286] on button "Next" at bounding box center [530, 283] width 16 height 16
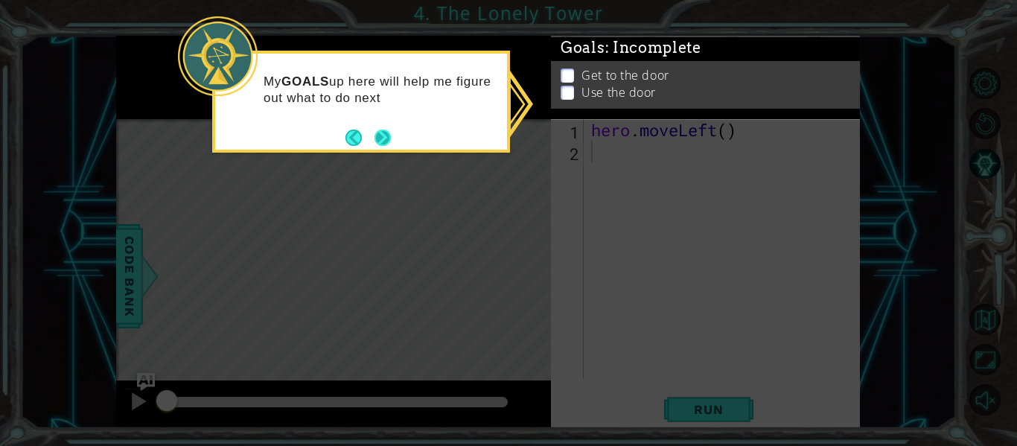
click at [386, 140] on button "Next" at bounding box center [383, 138] width 16 height 16
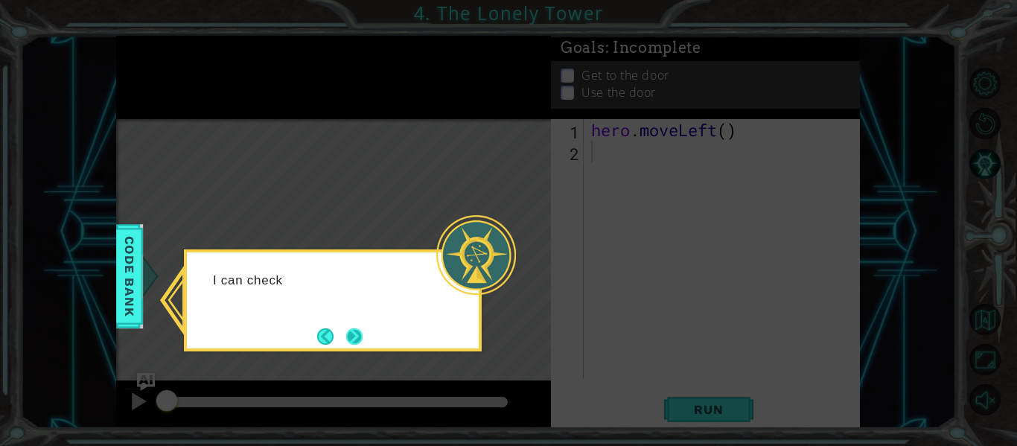
click at [363, 329] on button "Next" at bounding box center [354, 336] width 16 height 16
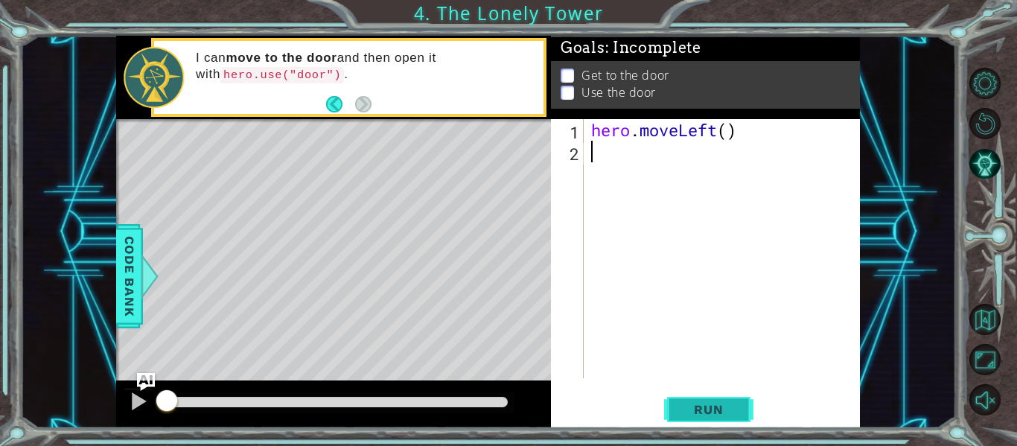
click at [739, 424] on button "Run" at bounding box center [708, 410] width 89 height 31
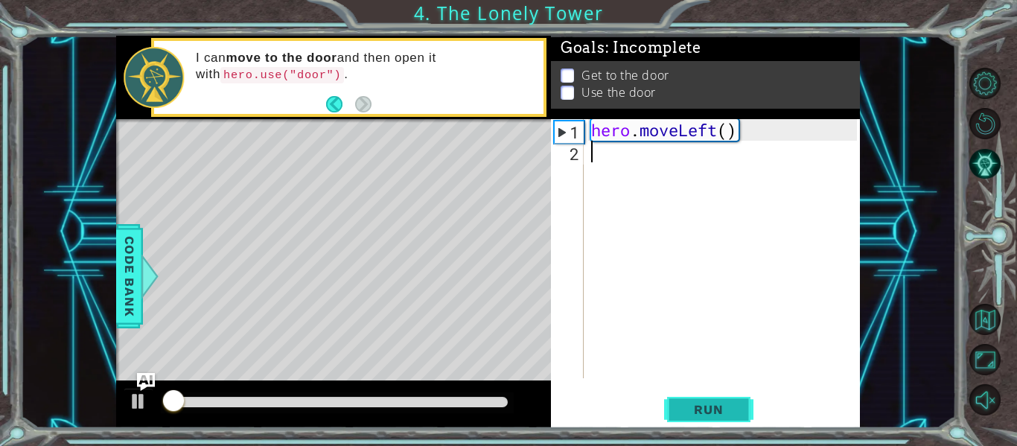
click at [722, 410] on span "Run" at bounding box center [708, 409] width 59 height 15
click at [731, 133] on div "hero . moveLeft ( )" at bounding box center [726, 270] width 276 height 302
type textarea "hero.moveLeft(2)"
click at [729, 416] on span "Run" at bounding box center [708, 409] width 59 height 15
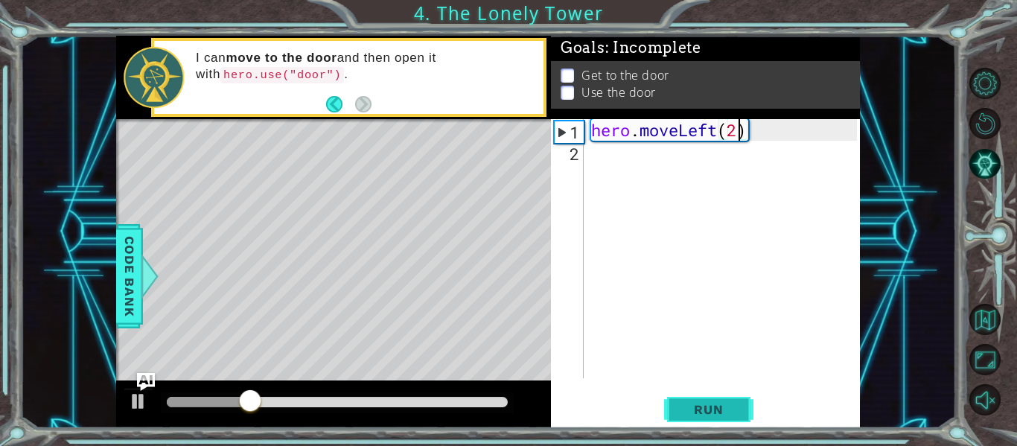
click at [725, 411] on span "Run" at bounding box center [708, 409] width 59 height 15
click at [133, 407] on div at bounding box center [138, 401] width 19 height 19
click at [628, 167] on div "hero . moveLeft ( 2 )" at bounding box center [726, 270] width 276 height 302
type textarea "f"
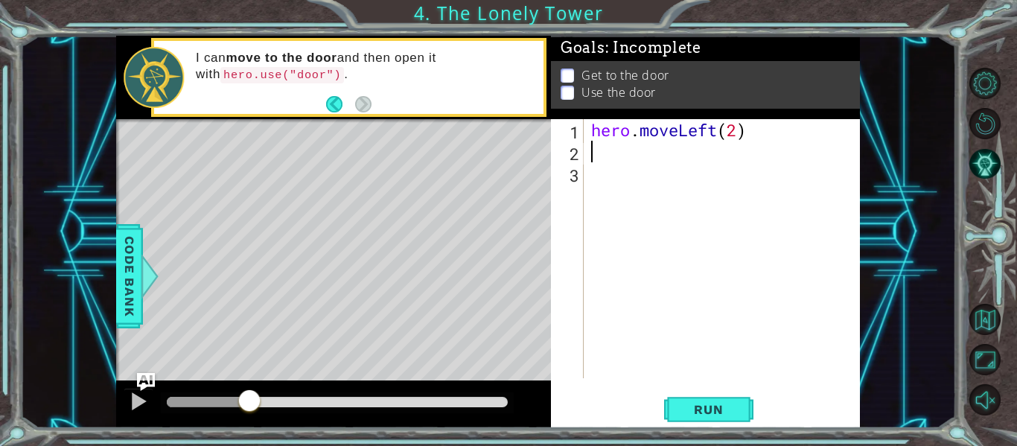
type textarea "l"
type textarea "m"
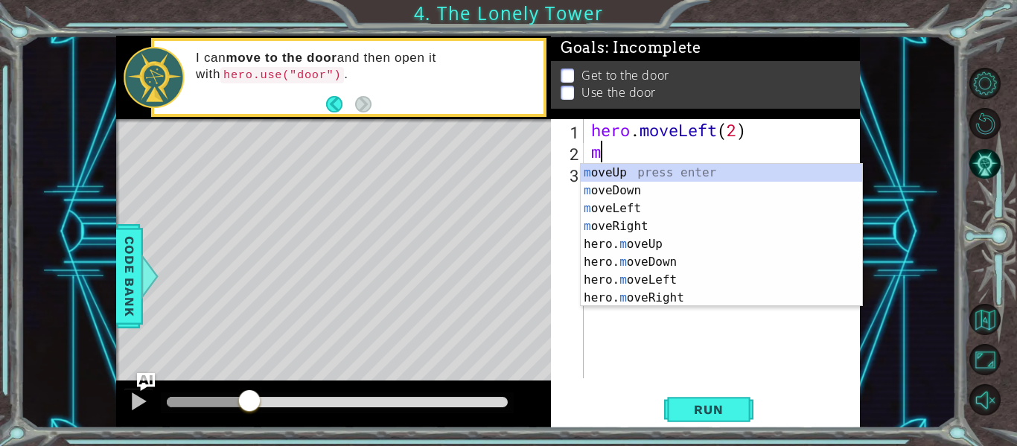
click at [741, 165] on div "m oveUp press enter m oveDown press enter m oveLeft press enter m oveRight pres…" at bounding box center [721, 253] width 281 height 179
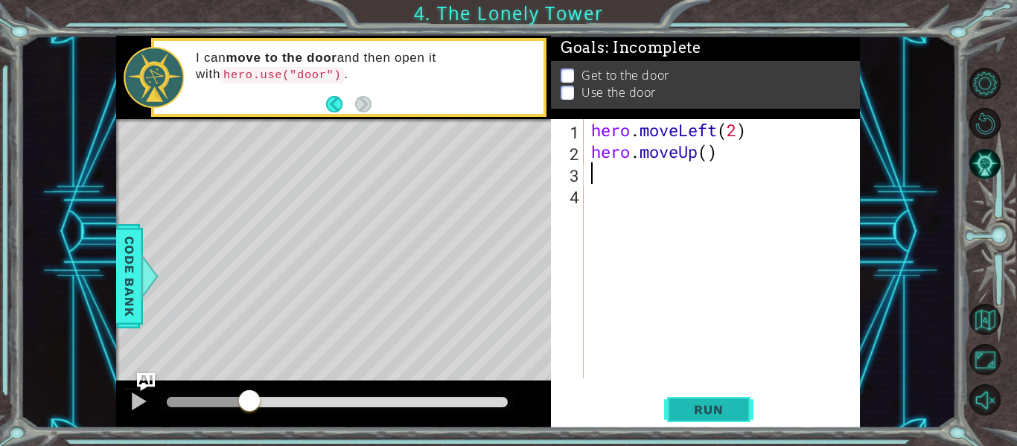
click at [726, 416] on span "Run" at bounding box center [708, 409] width 59 height 15
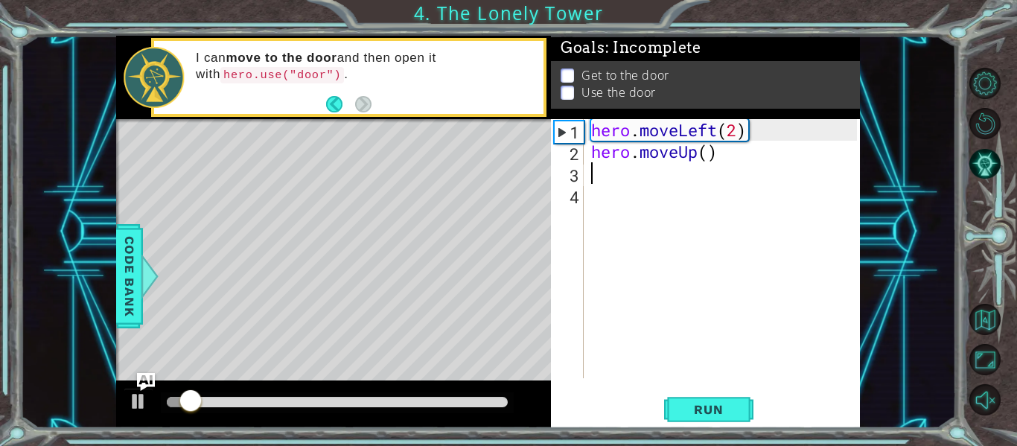
click at [711, 157] on div "hero . moveLeft ( 2 ) hero . moveUp ( )" at bounding box center [726, 270] width 276 height 302
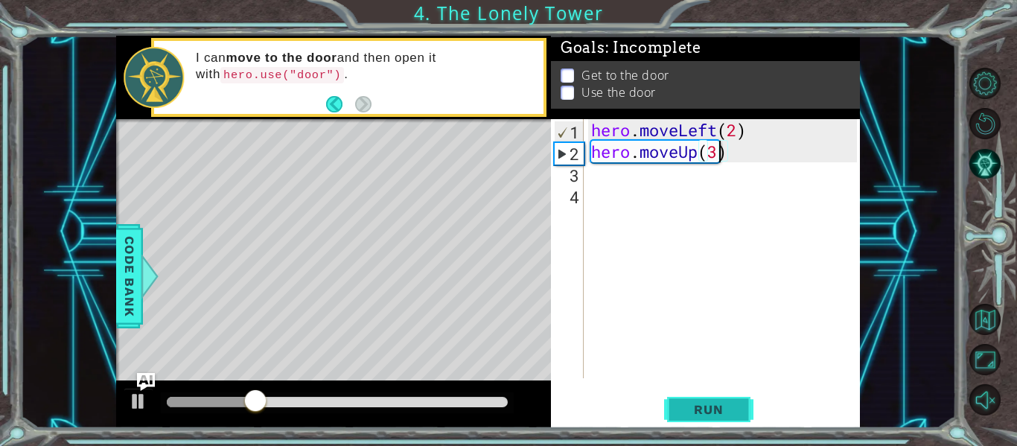
click at [730, 414] on span "Run" at bounding box center [708, 409] width 59 height 15
type textarea "hero.moveUp(2)"
click at [722, 303] on div "hero . moveLeft ( 2 ) hero . moveUp ( 2 )" at bounding box center [726, 270] width 276 height 302
click at [733, 423] on button "Run" at bounding box center [708, 410] width 89 height 31
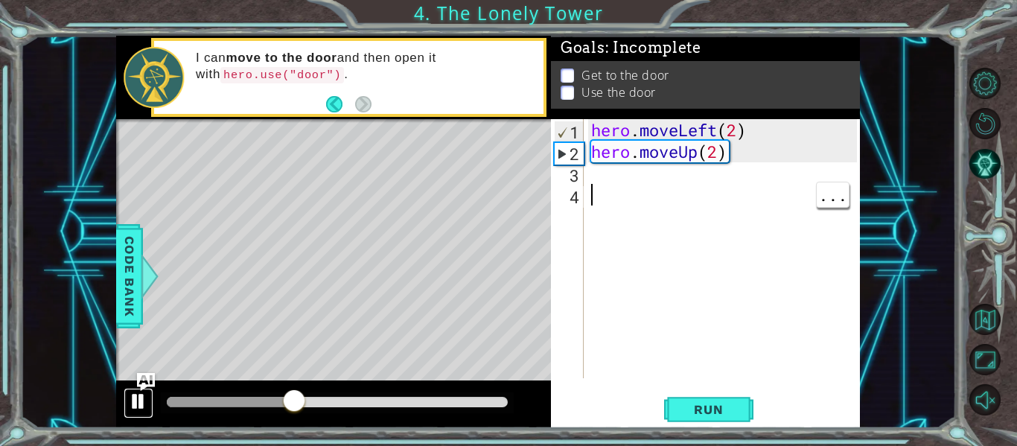
click at [131, 411] on div at bounding box center [138, 401] width 19 height 19
click at [696, 176] on div "hero . moveLeft ( 2 ) hero . moveUp ( 2 )" at bounding box center [726, 270] width 276 height 302
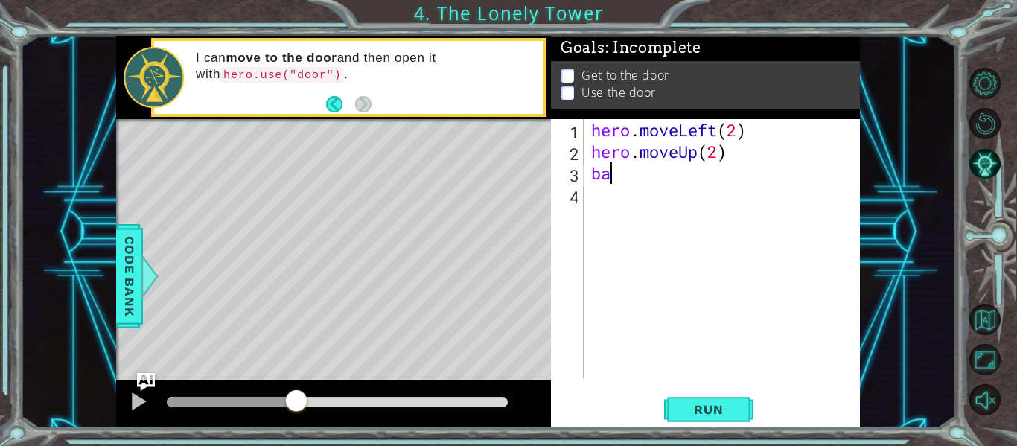
type textarea "b"
type textarea "h"
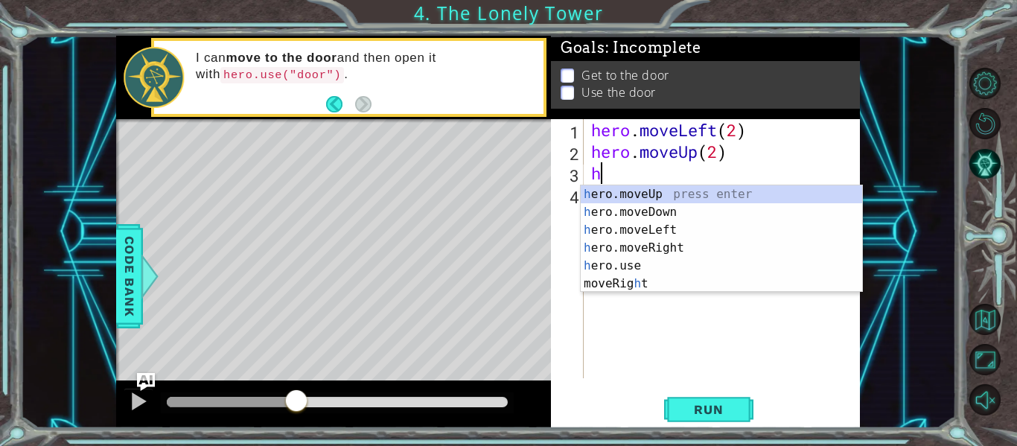
click at [698, 249] on div "h ero.moveUp press enter h ero.moveDown press enter h ero.moveLeft press enter …" at bounding box center [721, 256] width 281 height 143
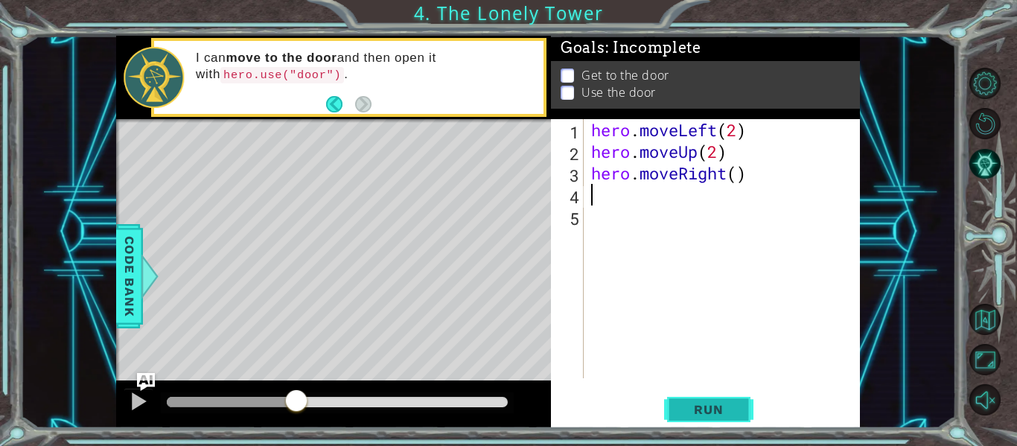
click at [733, 416] on span "Run" at bounding box center [708, 409] width 59 height 15
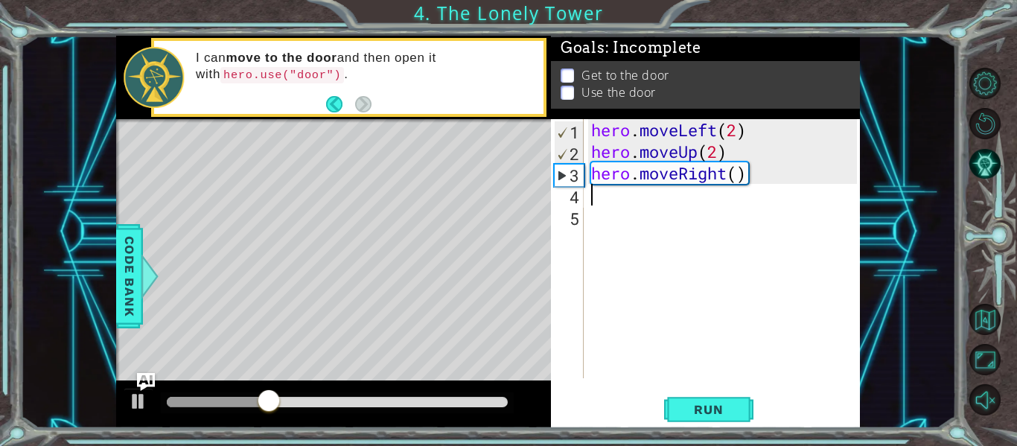
click at [738, 174] on div "hero . moveLeft ( 2 ) hero . moveUp ( 2 ) hero . moveRight ( )" at bounding box center [726, 270] width 276 height 302
type textarea "hero.moveRight(2)"
click at [716, 407] on span "Run" at bounding box center [708, 409] width 59 height 15
click at [708, 212] on div "hero . moveLeft ( 2 ) hero . moveUp ( 2 ) hero . moveRight ( 2 )" at bounding box center [726, 270] width 276 height 302
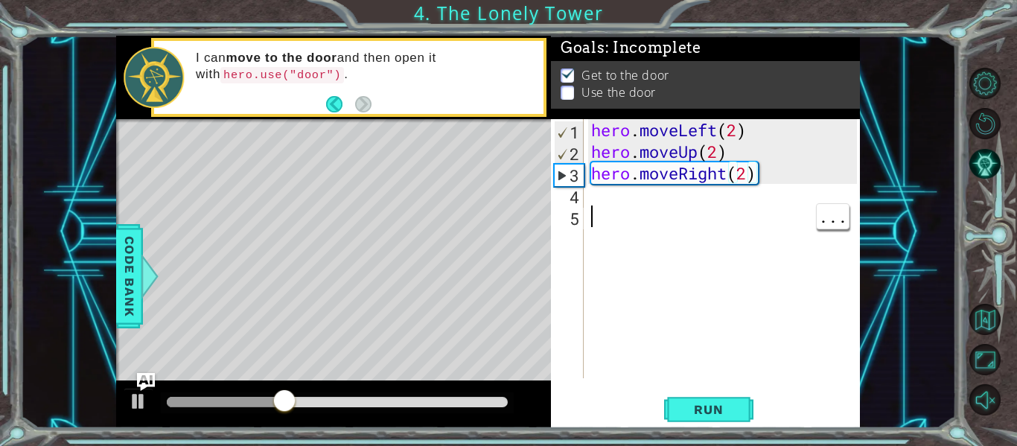
scroll to position [0, 0]
click at [698, 205] on div "hero . moveLeft ( 2 ) hero . moveUp ( 2 ) hero . moveRight ( 2 )" at bounding box center [726, 270] width 276 height 302
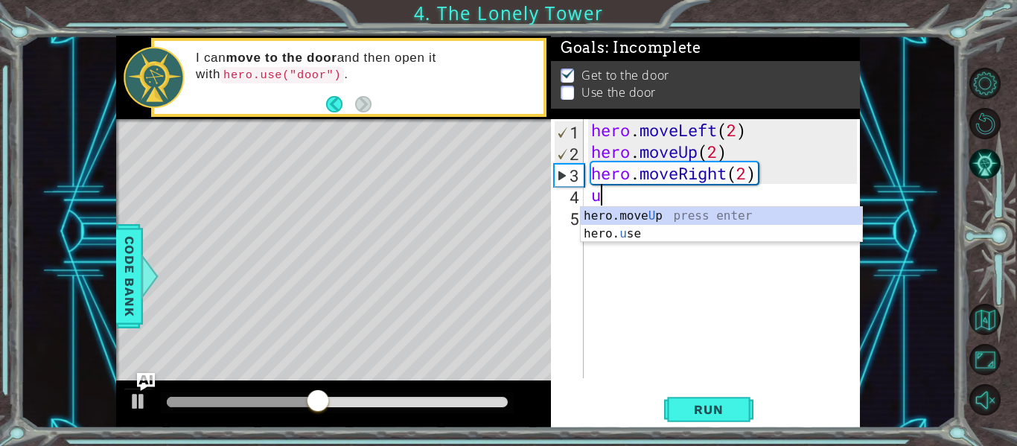
click at [713, 236] on div "hero.move U p press enter hero. u se press enter" at bounding box center [721, 242] width 281 height 71
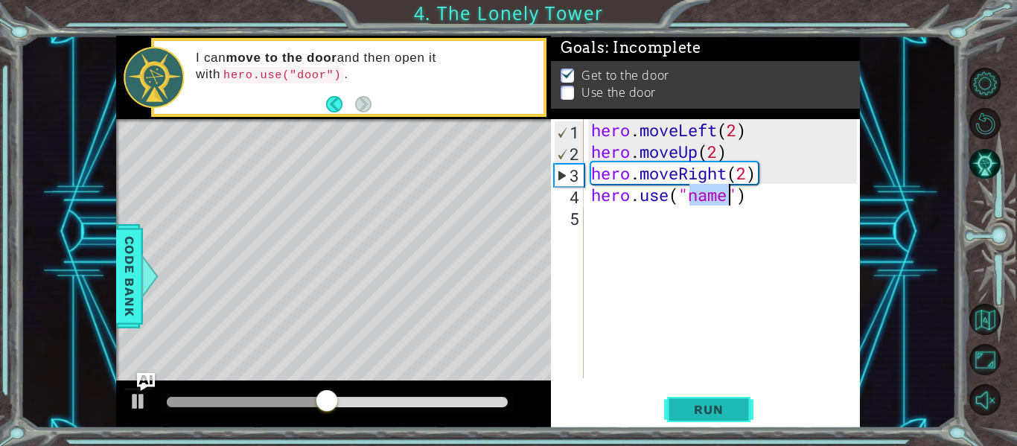
click at [711, 407] on span "Run" at bounding box center [708, 409] width 59 height 15
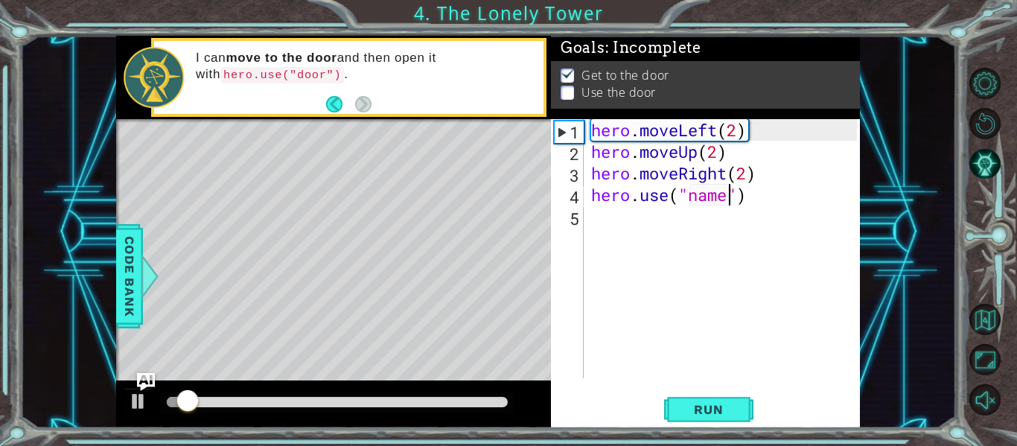
click at [727, 197] on div "hero . moveLeft ( 2 ) hero . moveUp ( 2 ) hero . moveRight ( 2 ) hero . use ( "…" at bounding box center [726, 270] width 276 height 302
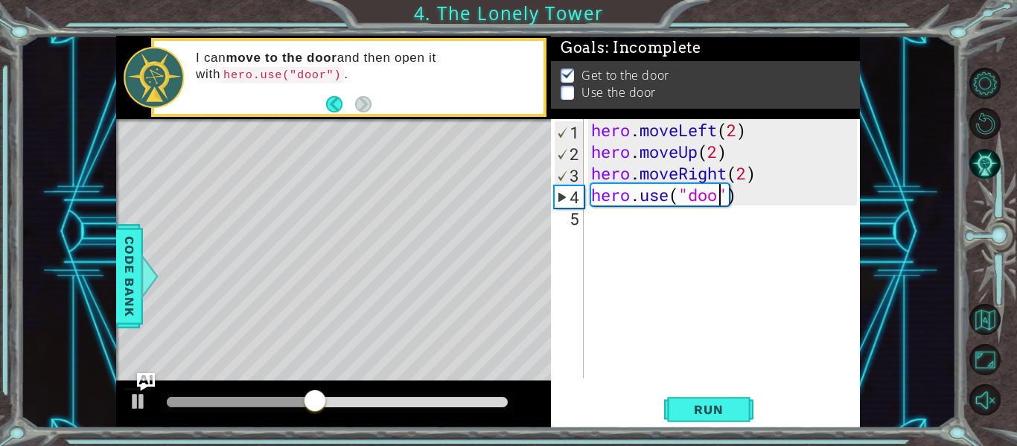
scroll to position [0, 7]
type textarea "hero.use("door")"
click at [729, 414] on span "Run" at bounding box center [708, 409] width 59 height 15
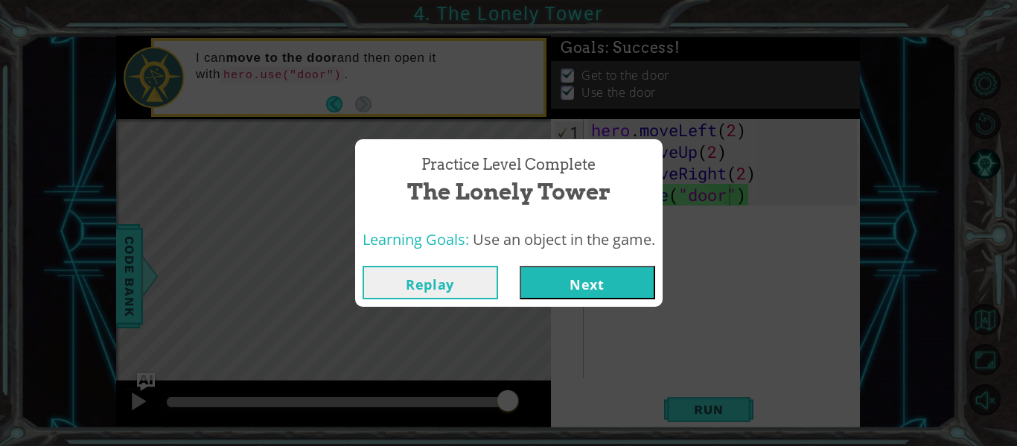
click at [624, 283] on button "Next" at bounding box center [588, 283] width 136 height 34
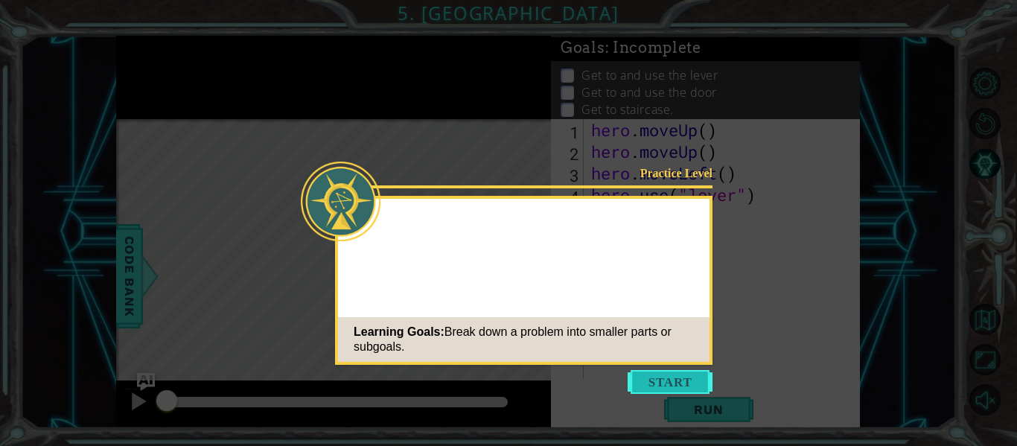
click at [685, 389] on button "Start" at bounding box center [670, 382] width 85 height 24
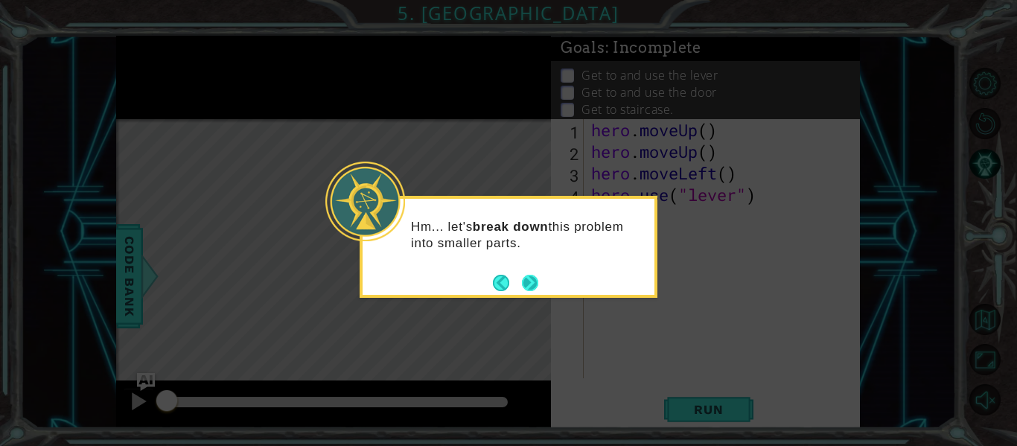
click at [532, 285] on button "Next" at bounding box center [530, 283] width 16 height 16
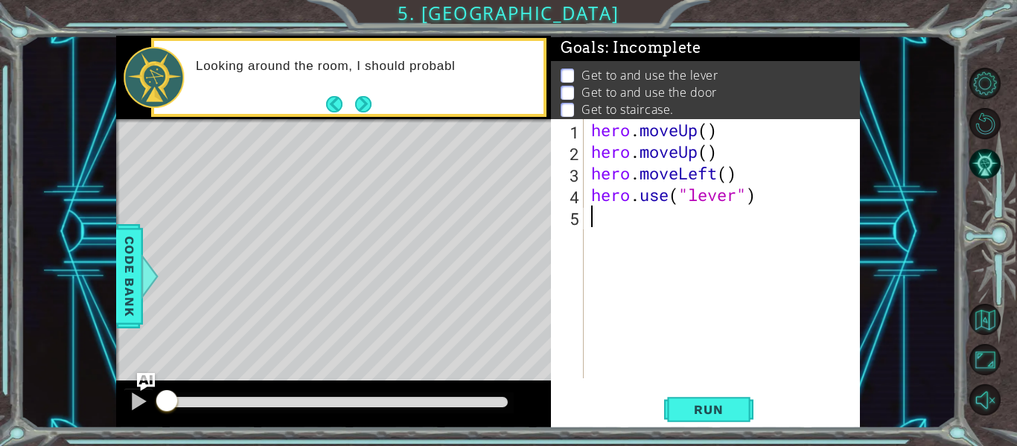
click at [389, 101] on div "Looking around the room, I should probabl" at bounding box center [364, 77] width 358 height 53
click at [368, 96] on button "Next" at bounding box center [363, 104] width 16 height 16
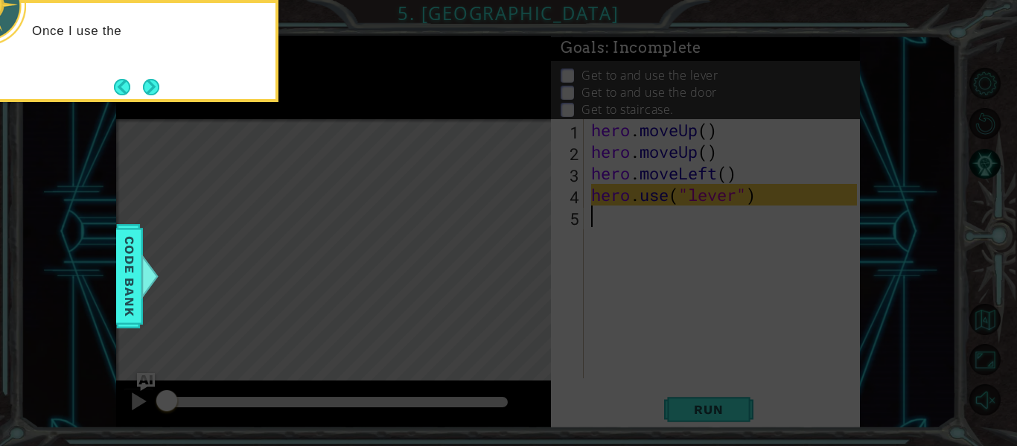
click at [176, 99] on div "Once I use the" at bounding box center [130, 51] width 298 height 102
click at [149, 86] on button "Next" at bounding box center [151, 87] width 16 height 16
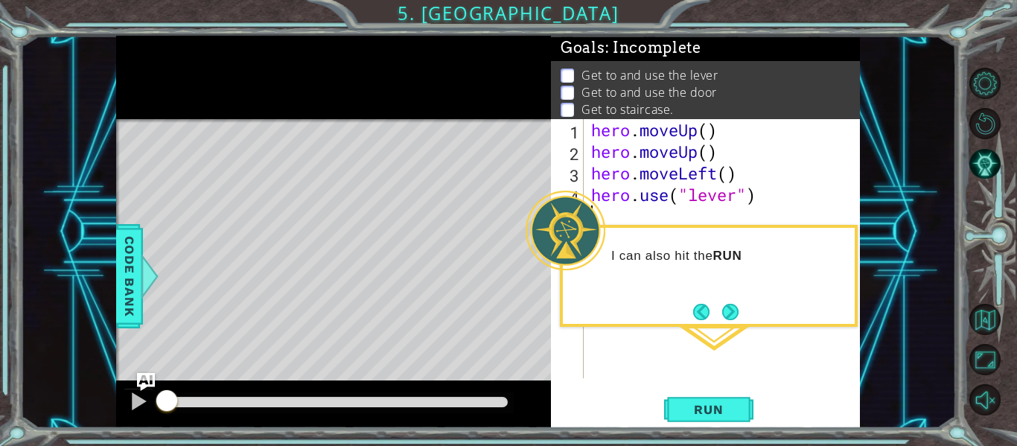
click at [720, 328] on div "hero . moveUp ( ) hero . moveUp ( ) hero . moveLeft ( ) hero . use ( "lever" )" at bounding box center [726, 270] width 276 height 302
click at [733, 313] on button "Next" at bounding box center [730, 312] width 16 height 16
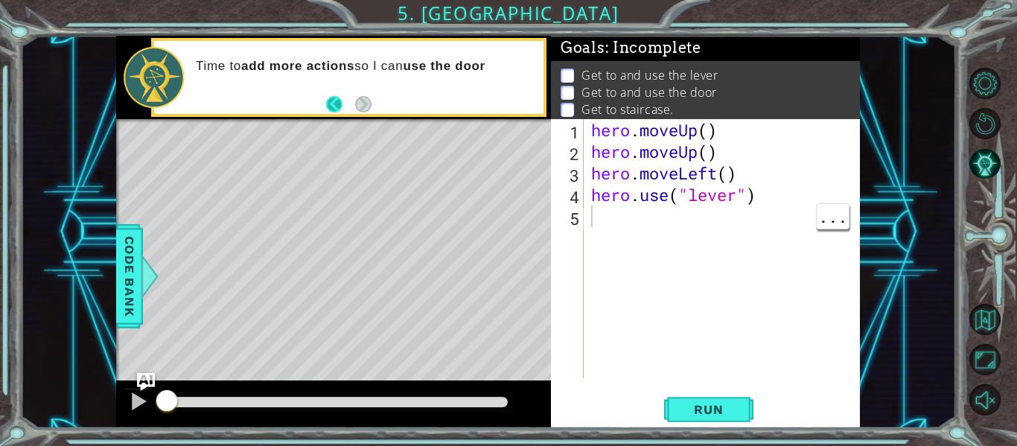
click at [335, 100] on button "Back" at bounding box center [340, 104] width 29 height 16
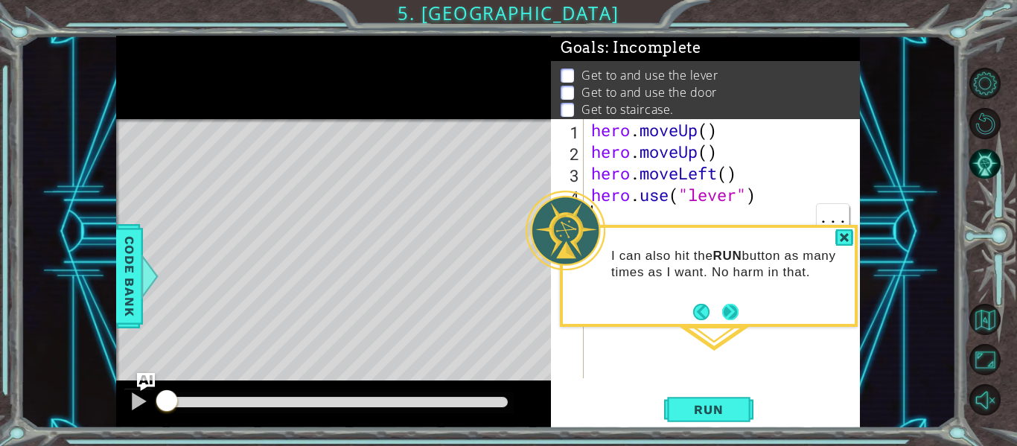
click at [735, 318] on button "Next" at bounding box center [730, 312] width 16 height 16
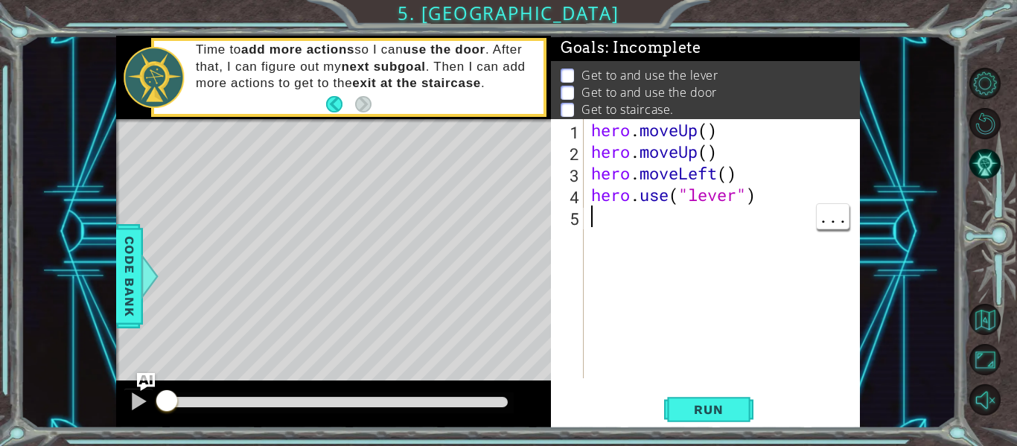
click at [821, 267] on div "hero . moveUp ( ) hero . moveUp ( ) hero . moveLeft ( ) hero . use ( "lever" )" at bounding box center [726, 270] width 276 height 302
click at [725, 422] on button "Run" at bounding box center [708, 410] width 89 height 31
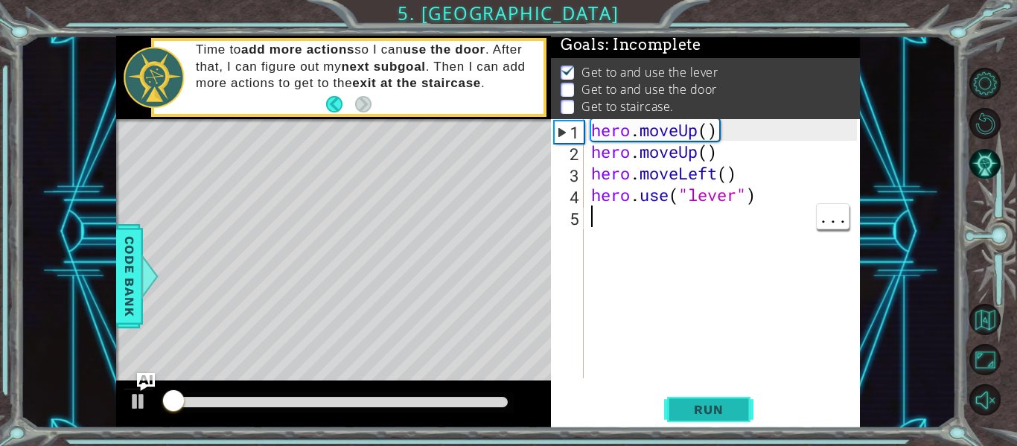
scroll to position [4, 0]
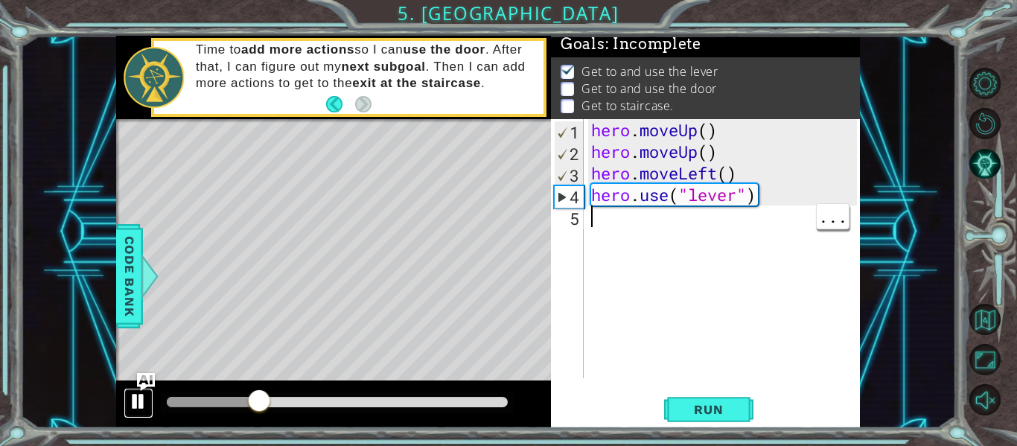
click at [132, 408] on div at bounding box center [138, 401] width 19 height 19
type textarea "r"
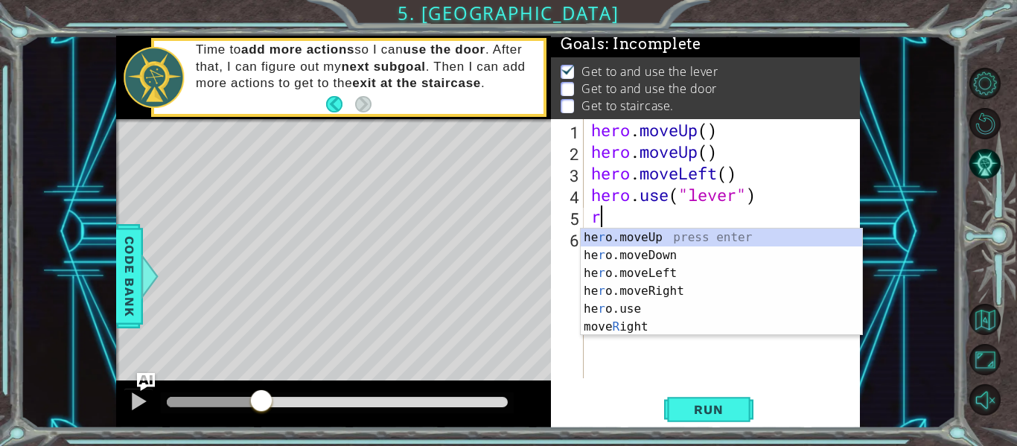
click at [696, 276] on div "he r o.moveUp press enter he r o.moveDown press enter he r o.moveLeft press ent…" at bounding box center [721, 300] width 281 height 143
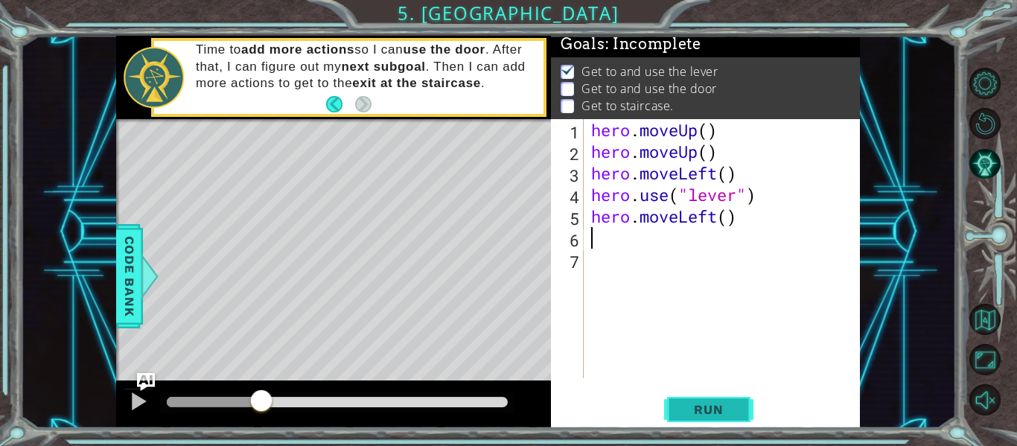
click at [725, 414] on span "Run" at bounding box center [708, 409] width 59 height 15
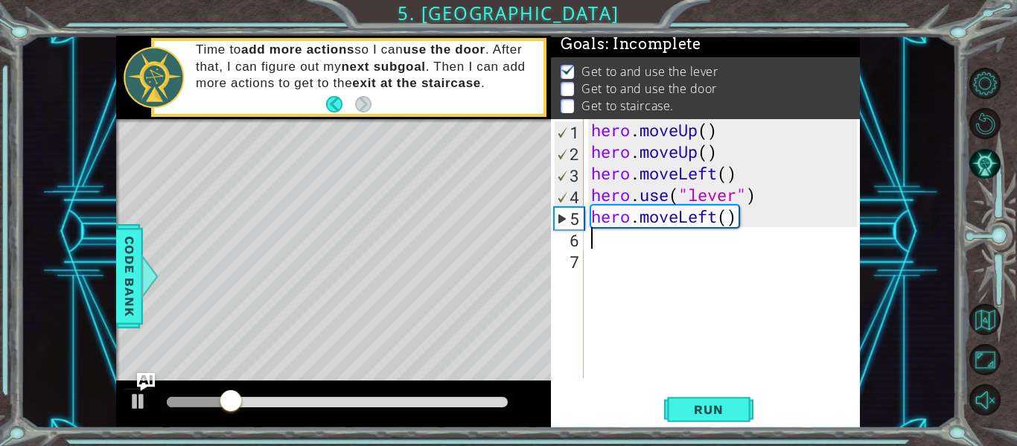
click at [728, 220] on div "hero . moveUp ( ) hero . moveUp ( ) hero . moveLeft ( ) hero . use ( "lever" ) …" at bounding box center [726, 270] width 276 height 302
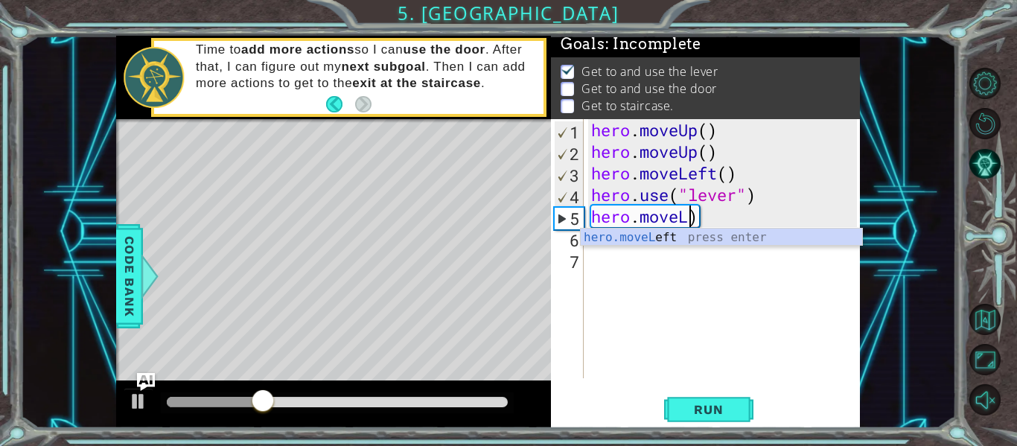
click at [737, 220] on div "hero . moveUp ( ) hero . moveUp ( ) hero . moveLeft ( ) hero . use ( "lever" ) …" at bounding box center [726, 270] width 276 height 302
type textarea "hero.move"
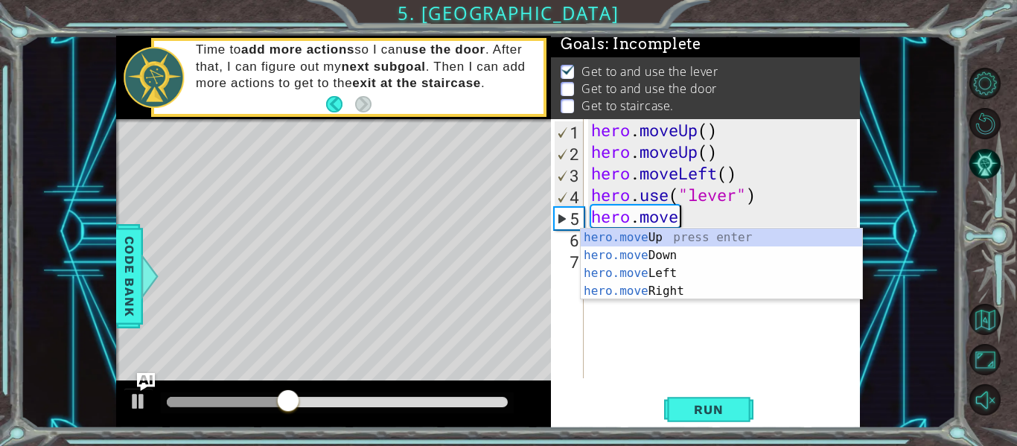
click at [696, 273] on div "hero.move Up press enter hero.move Down press enter hero.move Left press enter …" at bounding box center [721, 282] width 281 height 107
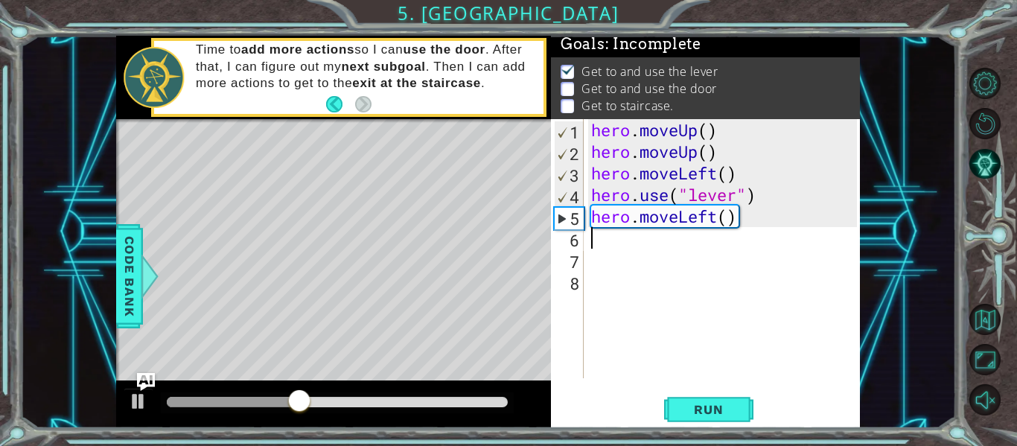
click at [731, 217] on div "hero . moveUp ( ) hero . moveUp ( ) hero . moveLeft ( ) hero . use ( "lever" ) …" at bounding box center [726, 270] width 276 height 302
click at [754, 220] on div "hero . moveUp ( ) hero . moveUp ( ) hero . moveLeft ( ) hero . use ( "lever" ) …" at bounding box center [726, 270] width 276 height 302
click at [733, 226] on div "hero . moveUp ( ) hero . moveUp ( ) hero . moveLeft ( ) hero . use ( "lever" ) …" at bounding box center [726, 270] width 276 height 302
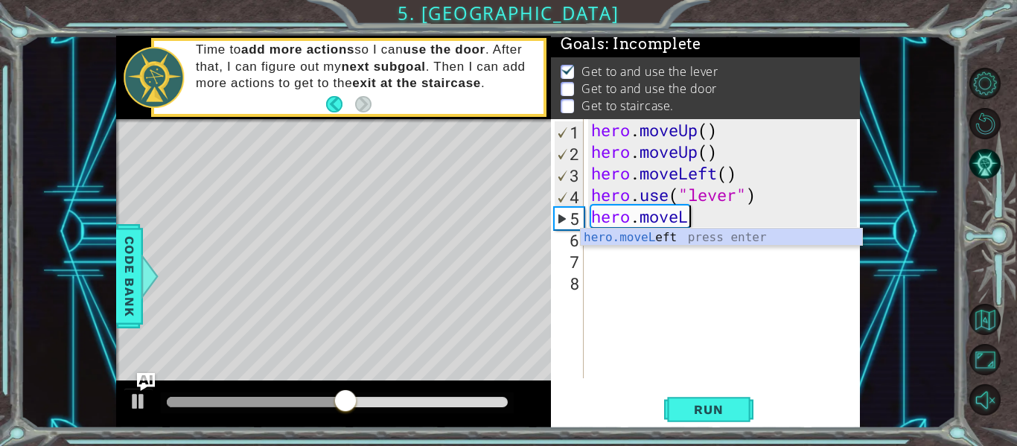
type textarea "hero.move"
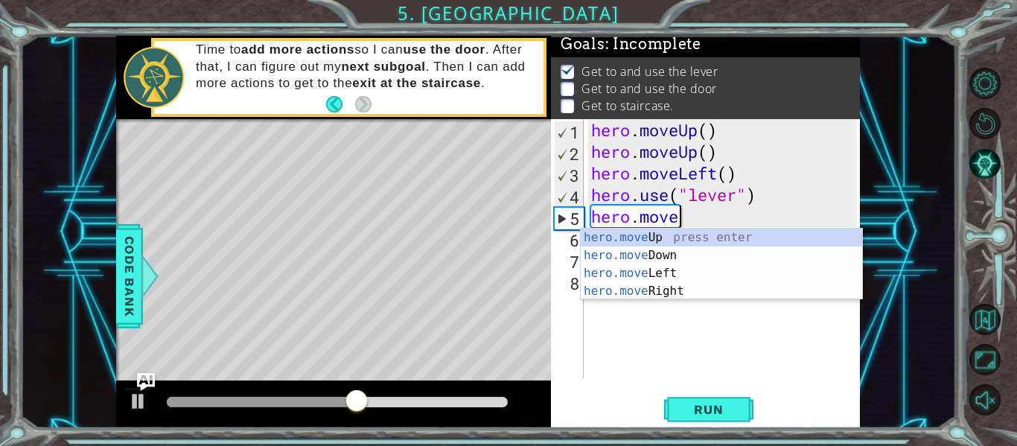
click at [677, 295] on div "hero.move Up press enter hero.move Down press enter hero.move Left press enter …" at bounding box center [721, 282] width 281 height 107
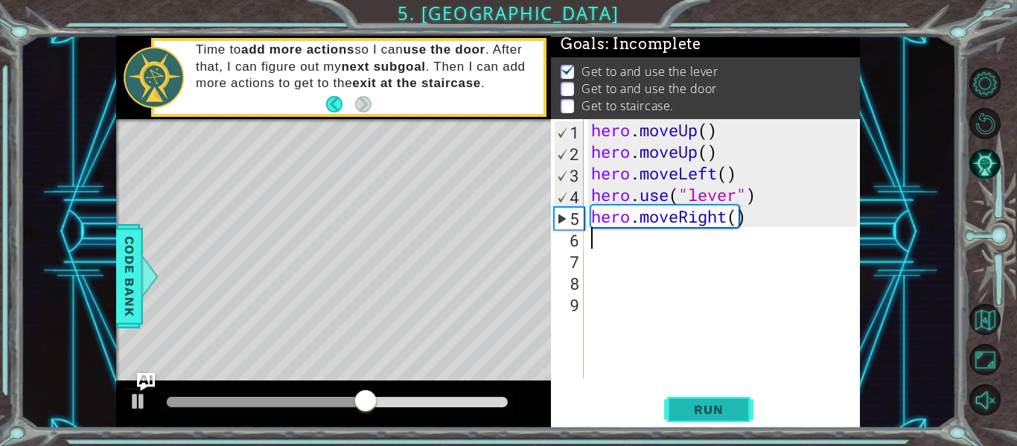
click at [731, 401] on button "Run" at bounding box center [708, 410] width 89 height 31
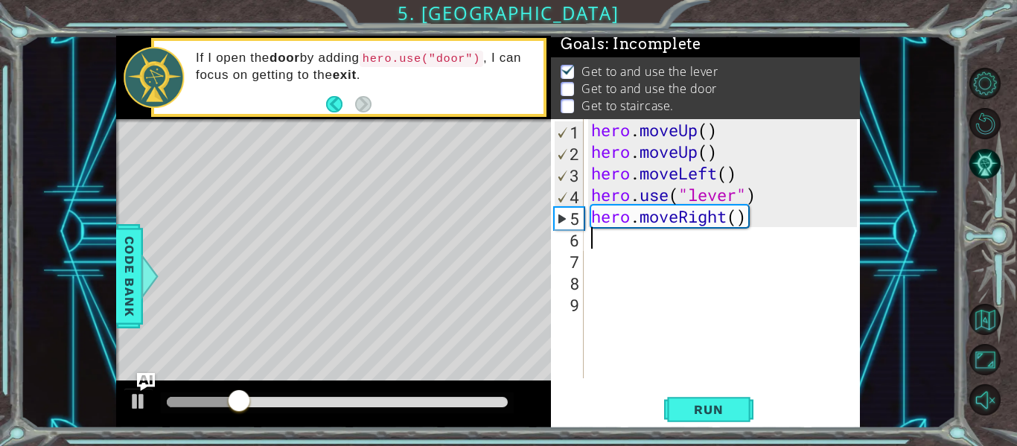
click at [733, 231] on div "hero . moveUp ( ) hero . moveUp ( ) hero . moveLeft ( ) hero . use ( "lever" ) …" at bounding box center [726, 270] width 276 height 302
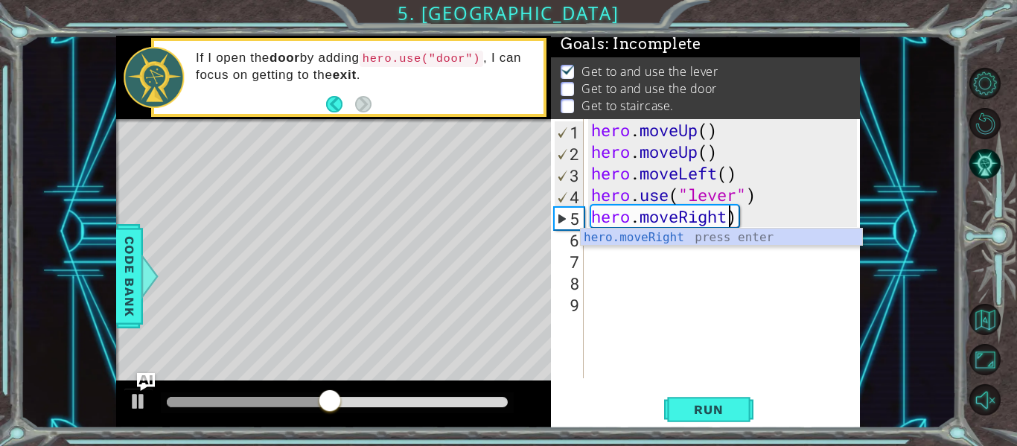
scroll to position [0, 7]
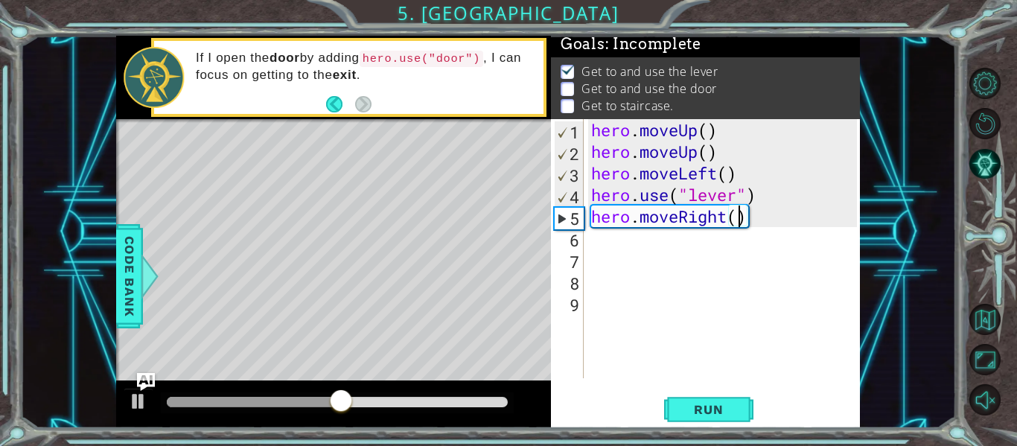
type textarea "hero.moveRight(3)"
click at [789, 229] on div "hero . moveUp ( ) hero . moveUp ( ) hero . moveLeft ( ) hero . use ( "lever" ) …" at bounding box center [726, 270] width 276 height 302
click at [711, 249] on div "hero . moveUp ( ) hero . moveUp ( ) hero . moveLeft ( ) hero . use ( "lever" ) …" at bounding box center [726, 270] width 276 height 302
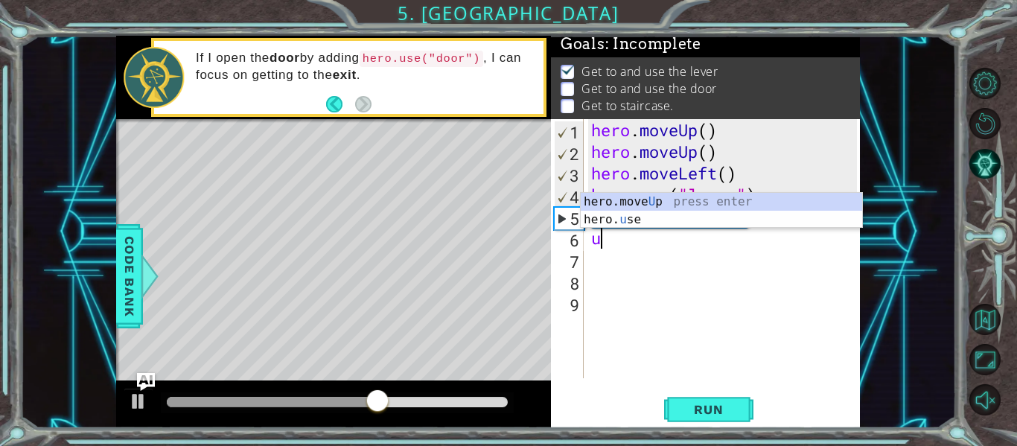
click at [689, 227] on div "hero.move U p press enter hero. u se press enter" at bounding box center [721, 228] width 281 height 71
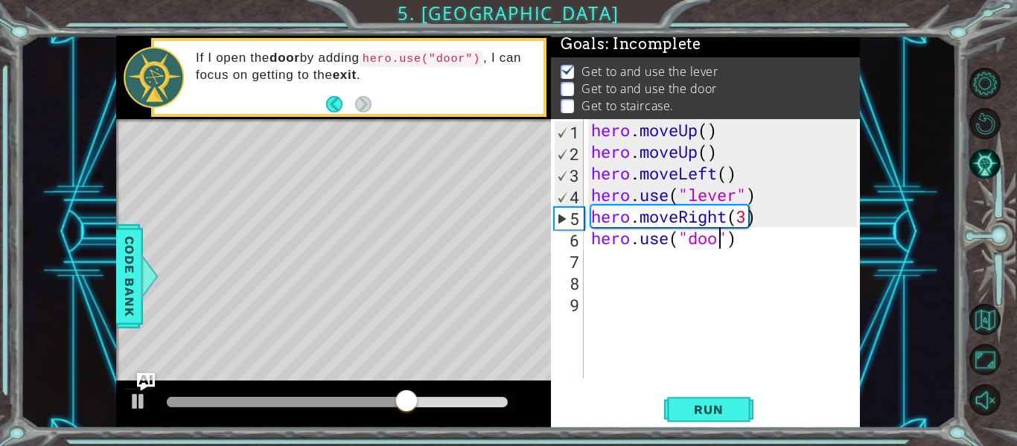
type textarea "hero.use("door")"
click at [687, 270] on div "hero . moveUp ( ) hero . moveUp ( ) hero . moveLeft ( ) hero . use ( "lever" ) …" at bounding box center [726, 270] width 276 height 302
type textarea "u"
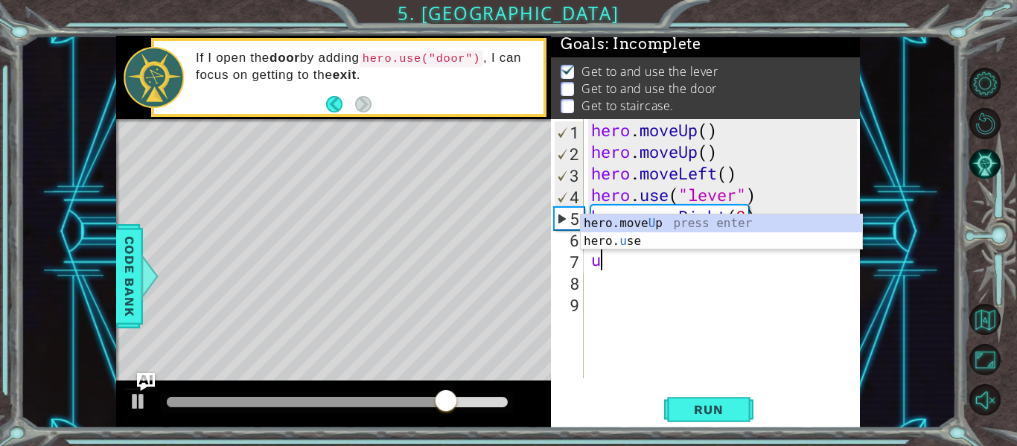
click at [698, 228] on div "hero.move U p press enter hero. u se press enter" at bounding box center [721, 249] width 281 height 71
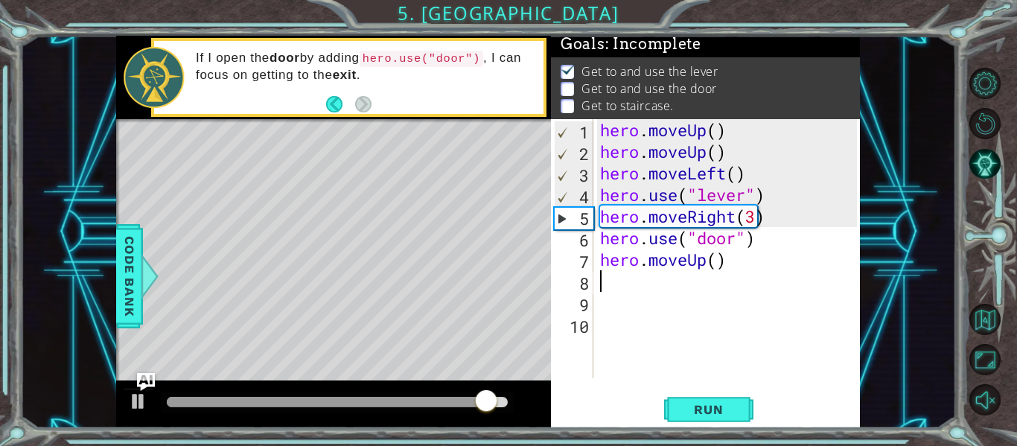
click at [689, 287] on div "hero . moveUp ( ) hero . moveUp ( ) hero . moveLeft ( ) hero . use ( "lever" ) …" at bounding box center [730, 270] width 267 height 302
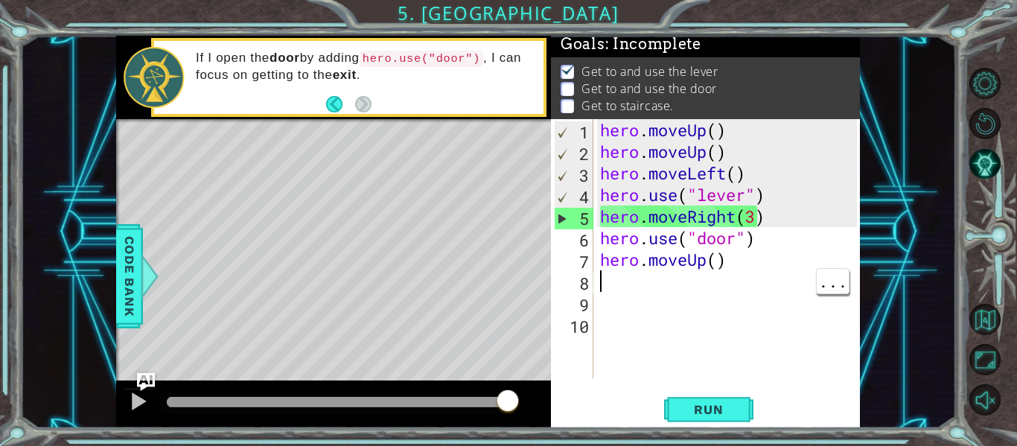
type textarea "l"
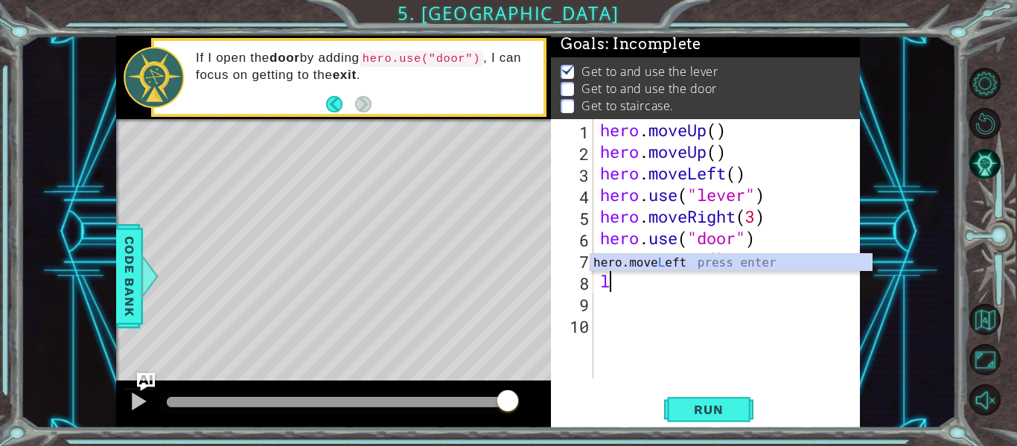
click at [772, 263] on div "hero.move L eft press enter" at bounding box center [731, 281] width 281 height 54
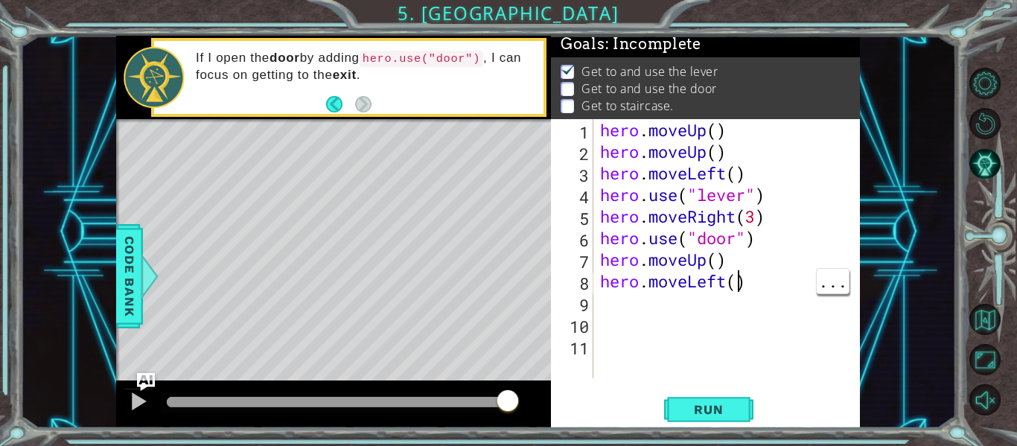
click at [742, 288] on div "hero . moveUp ( ) hero . moveUp ( ) hero . moveLeft ( ) hero . use ( "lever" ) …" at bounding box center [730, 270] width 267 height 302
type textarea "hero.moveLeft(3)"
click at [650, 312] on div "hero . moveUp ( ) hero . moveUp ( ) hero . moveLeft ( ) hero . use ( "lever" ) …" at bounding box center [730, 270] width 267 height 302
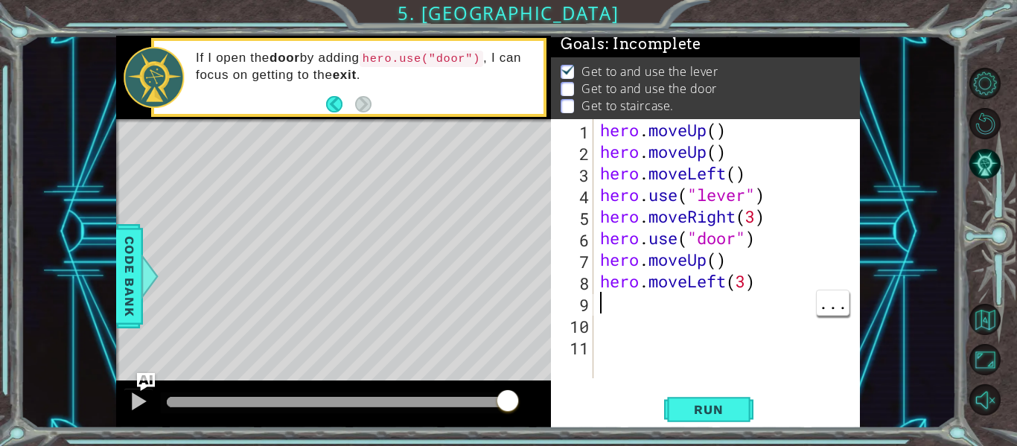
type textarea "u"
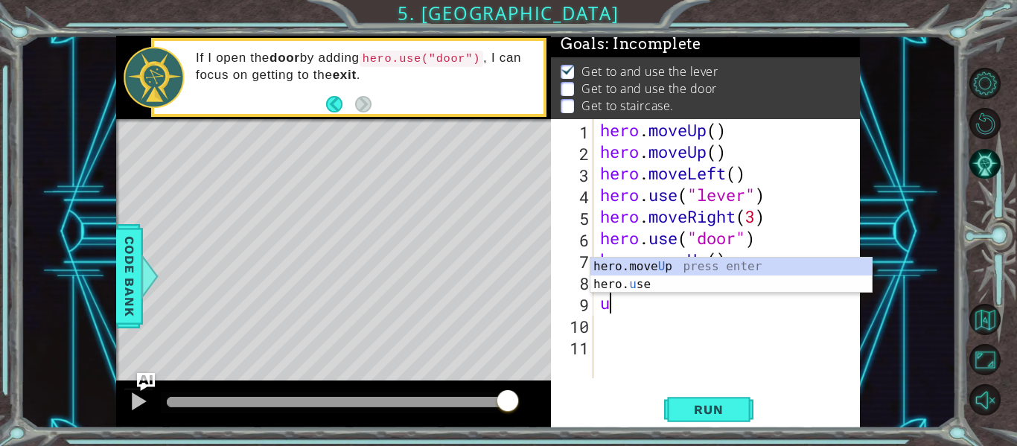
click at [730, 274] on div "hero.move U p press enter hero. u se press enter" at bounding box center [731, 293] width 281 height 71
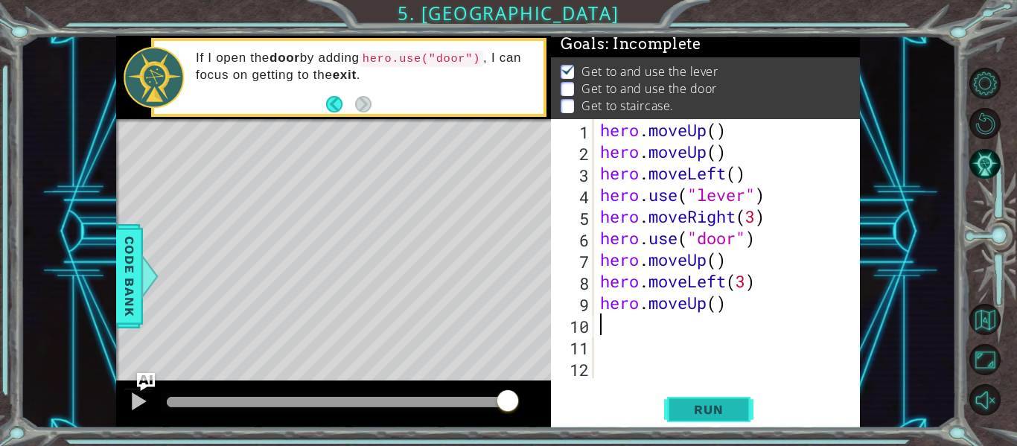
click at [719, 407] on span "Run" at bounding box center [708, 409] width 59 height 15
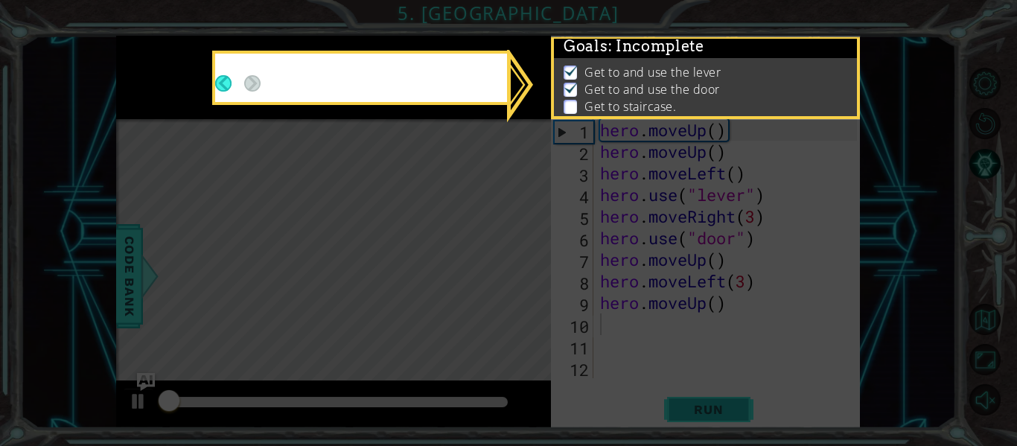
scroll to position [4, 0]
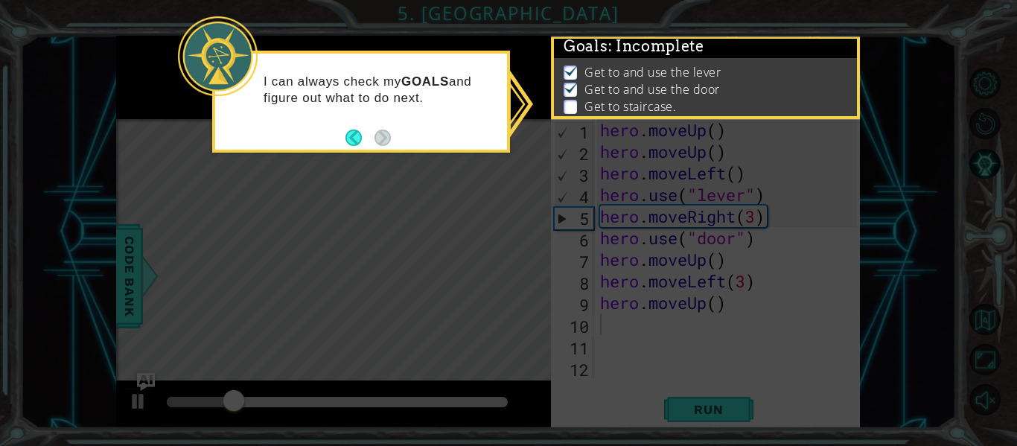
click at [932, 165] on icon at bounding box center [508, 223] width 1017 height 446
click at [903, 182] on icon at bounding box center [508, 223] width 1017 height 446
click at [351, 140] on button "Back" at bounding box center [360, 138] width 29 height 16
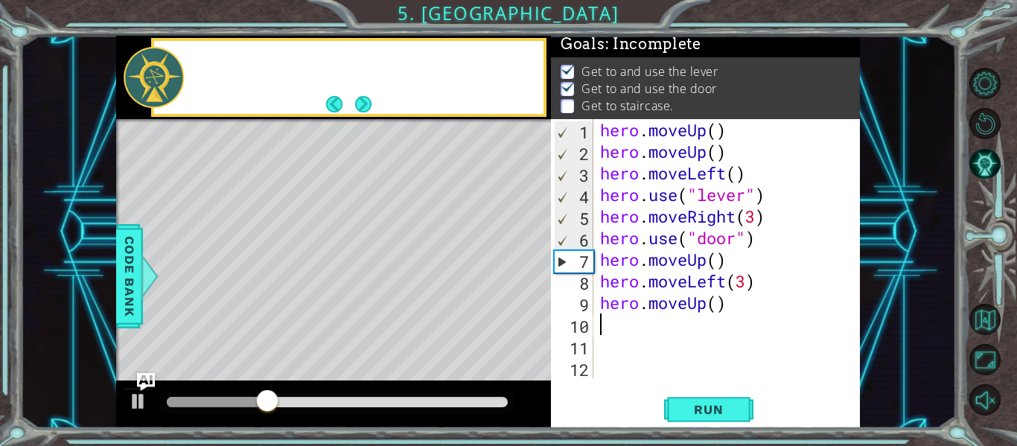
scroll to position [1, 0]
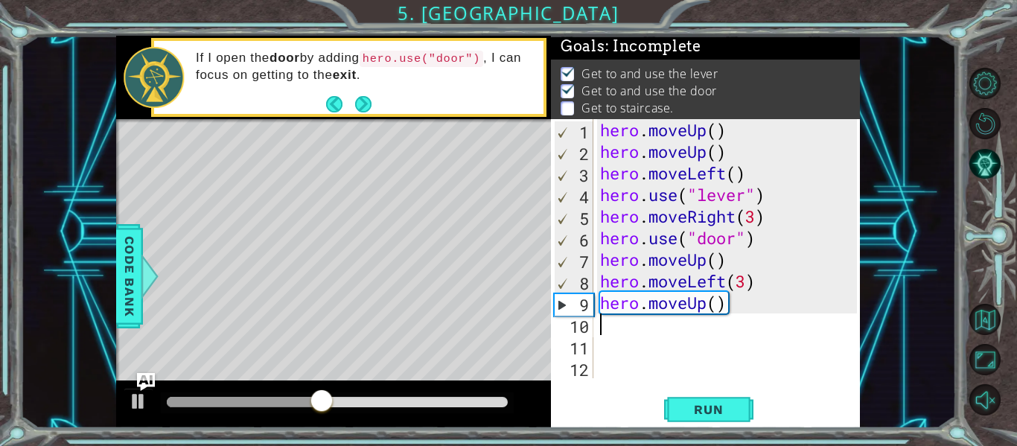
click at [752, 286] on div "hero . moveUp ( ) hero . moveUp ( ) hero . moveLeft ( ) hero . use ( "lever" ) …" at bounding box center [730, 270] width 267 height 302
click at [718, 399] on button "Run" at bounding box center [708, 410] width 89 height 31
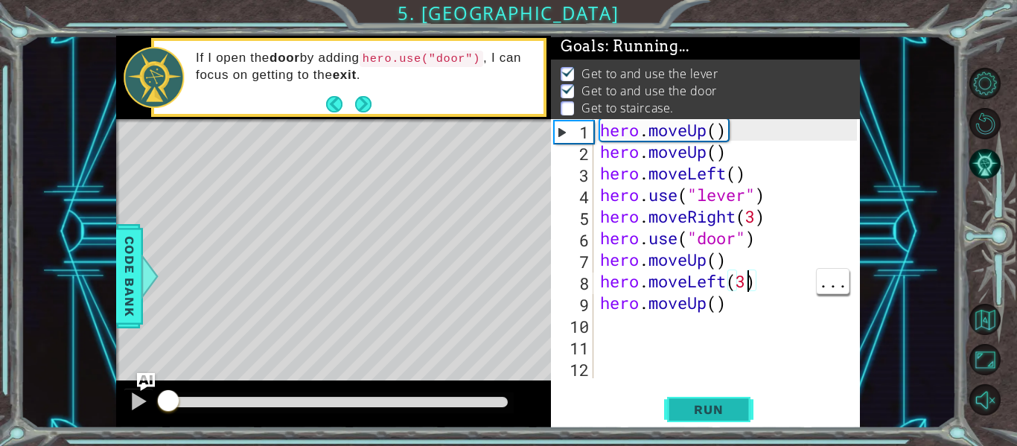
click at [714, 407] on span "Run" at bounding box center [708, 409] width 59 height 15
click at [704, 415] on span "Run" at bounding box center [708, 409] width 59 height 15
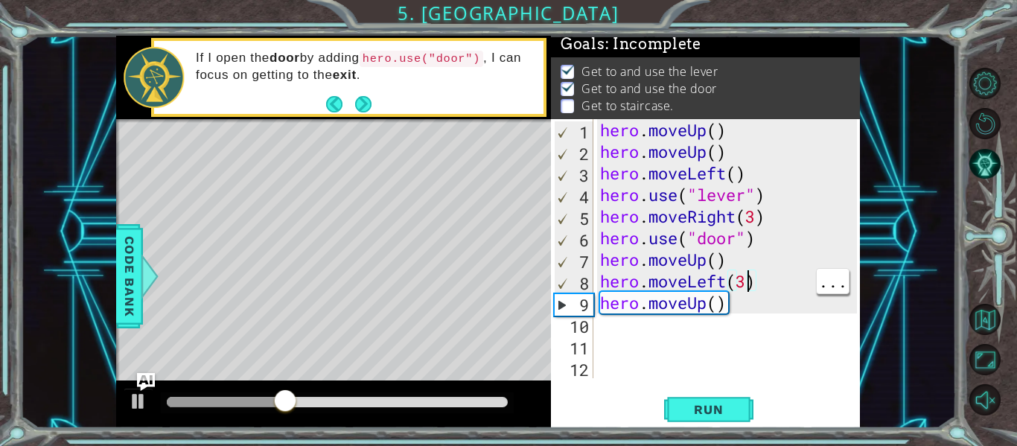
click at [719, 265] on div "hero . moveUp ( ) hero . moveUp ( ) hero . moveLeft ( ) hero . use ( "lever" ) …" at bounding box center [730, 270] width 267 height 302
click at [733, 310] on div "hero . moveUp ( ) hero . moveUp ( ) hero . moveLeft ( ) hero . use ( "lever" ) …" at bounding box center [730, 270] width 267 height 302
type textarea "hero.moveUp()"
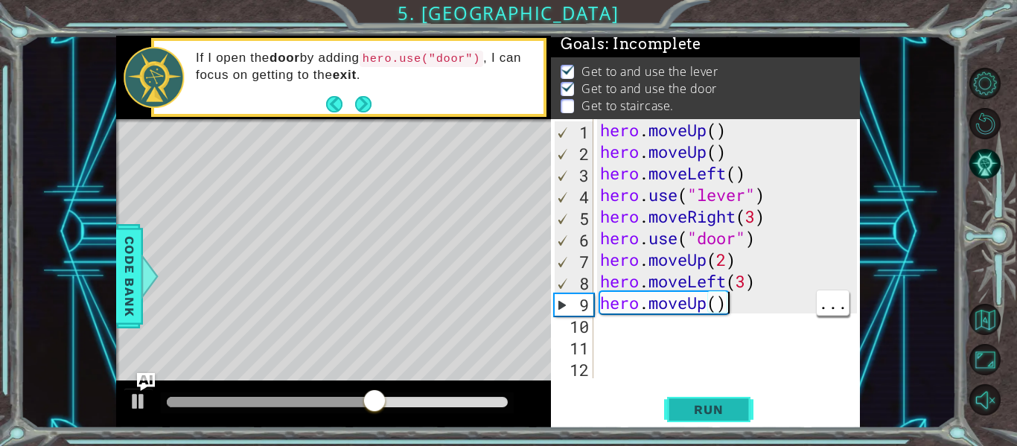
click at [735, 407] on span "Run" at bounding box center [708, 409] width 59 height 15
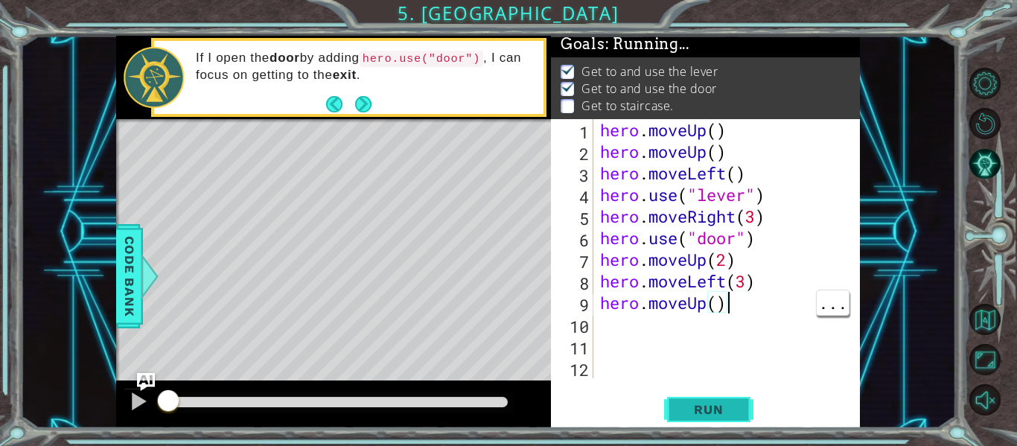
click at [733, 407] on span "Run" at bounding box center [708, 409] width 59 height 15
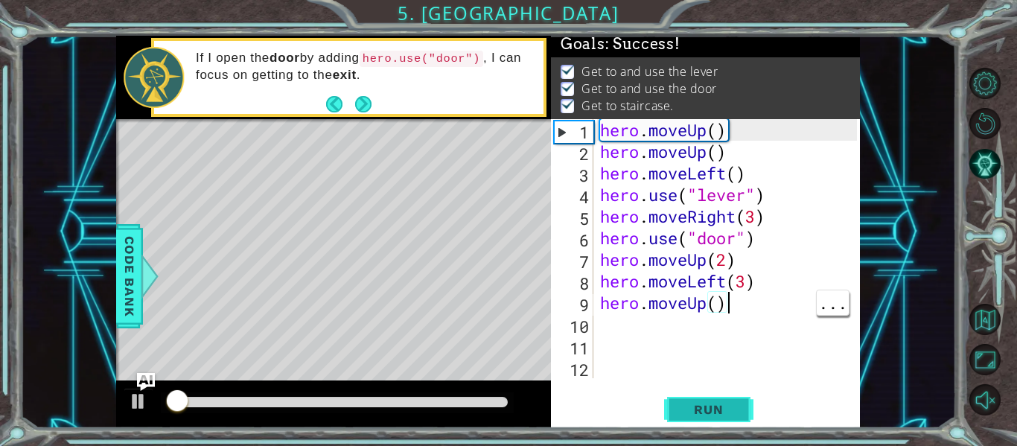
click at [719, 413] on span "Run" at bounding box center [708, 409] width 59 height 15
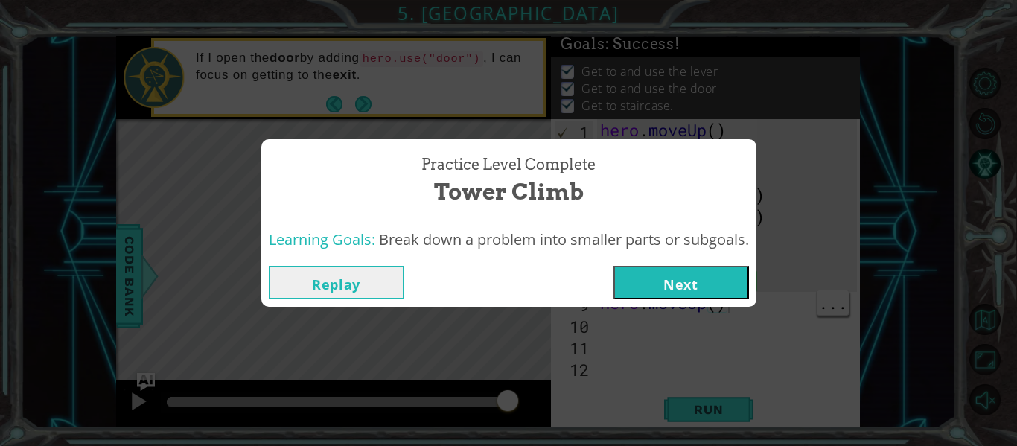
click at [705, 276] on button "Next" at bounding box center [682, 283] width 136 height 34
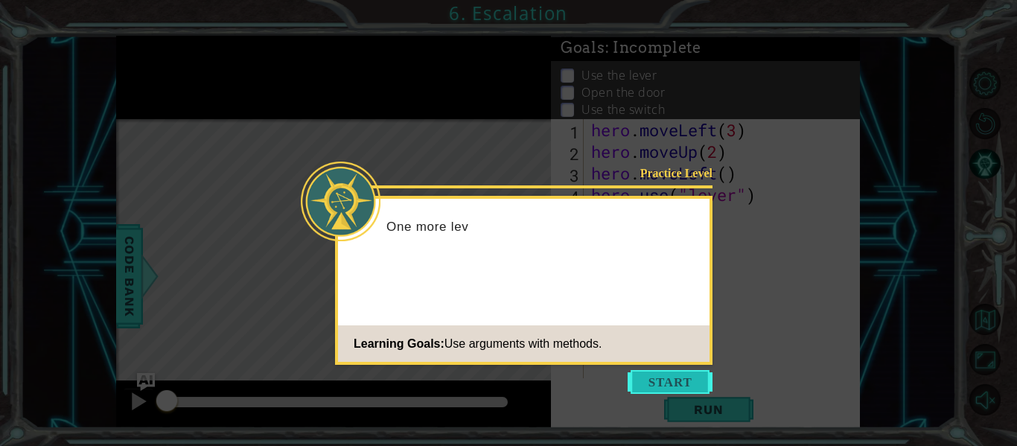
click at [688, 389] on button "Start" at bounding box center [670, 382] width 85 height 24
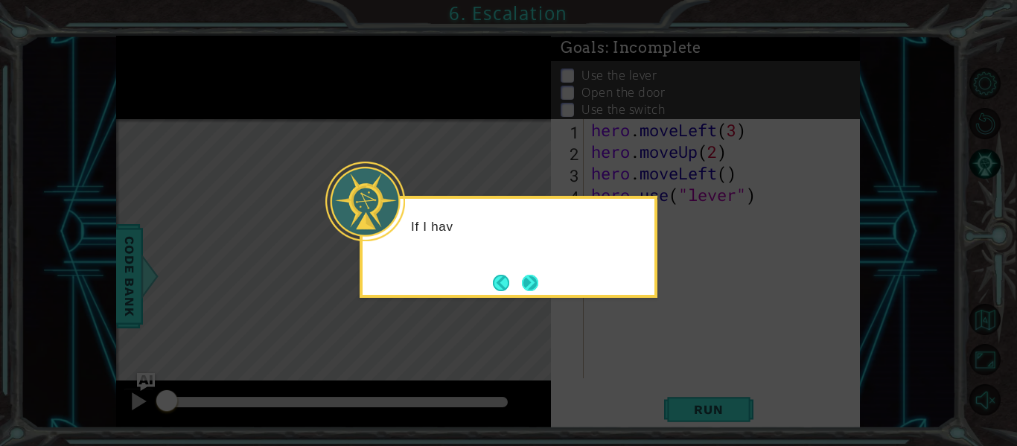
click at [522, 291] on button "Next" at bounding box center [530, 283] width 16 height 16
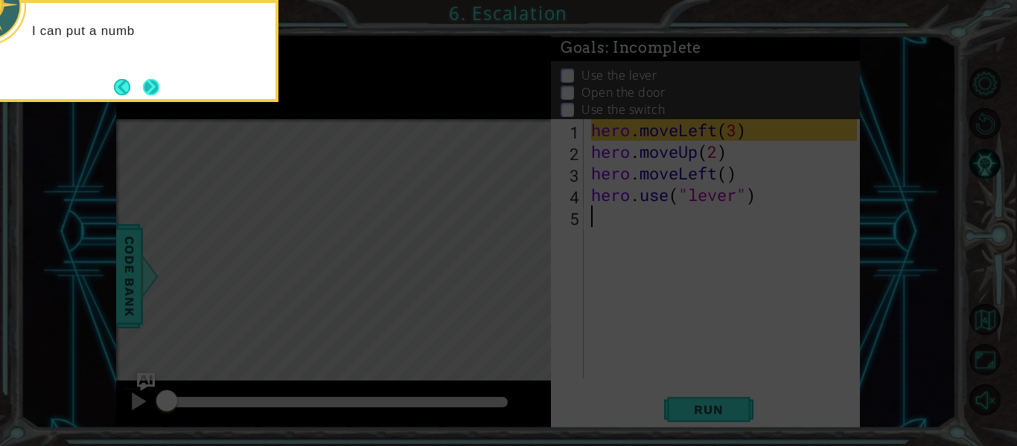
click at [153, 92] on button "Next" at bounding box center [151, 87] width 16 height 16
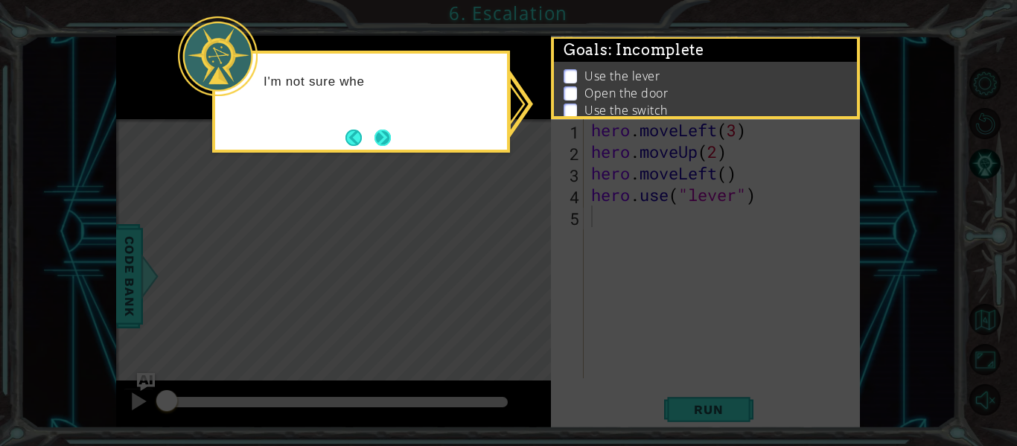
click at [385, 130] on button "Next" at bounding box center [383, 138] width 16 height 16
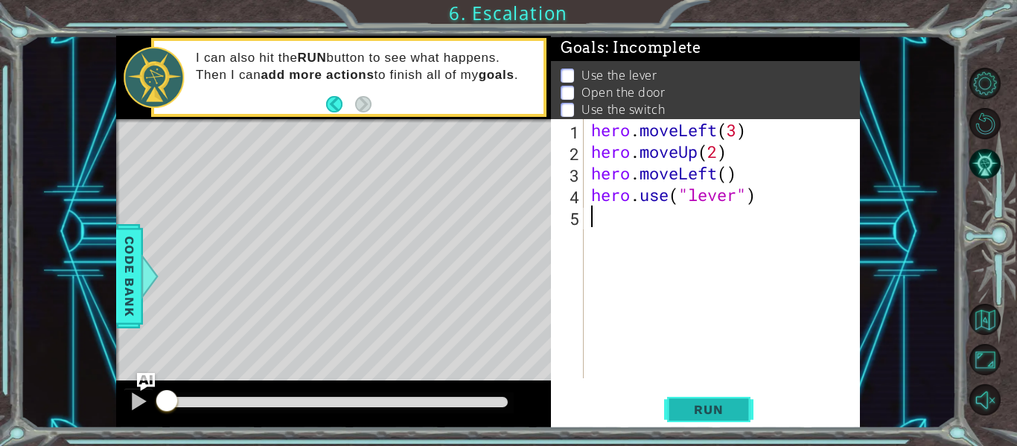
click at [712, 413] on span "Run" at bounding box center [708, 409] width 59 height 15
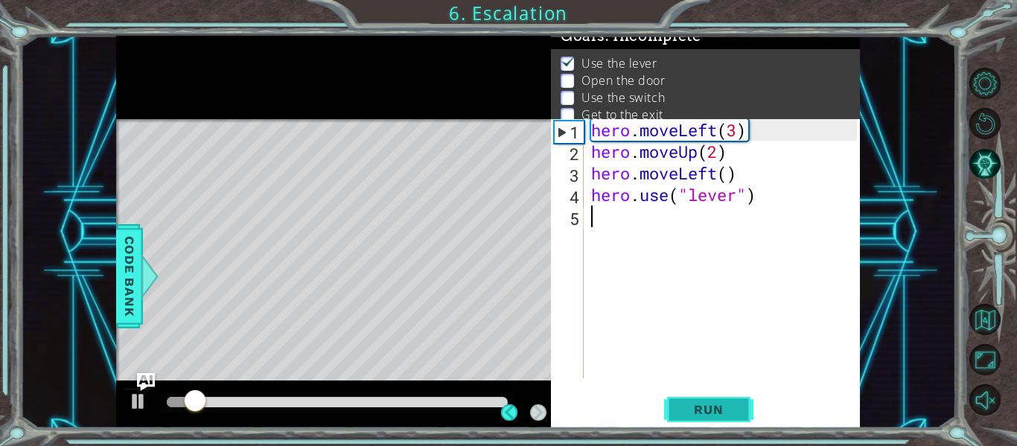
scroll to position [24, 0]
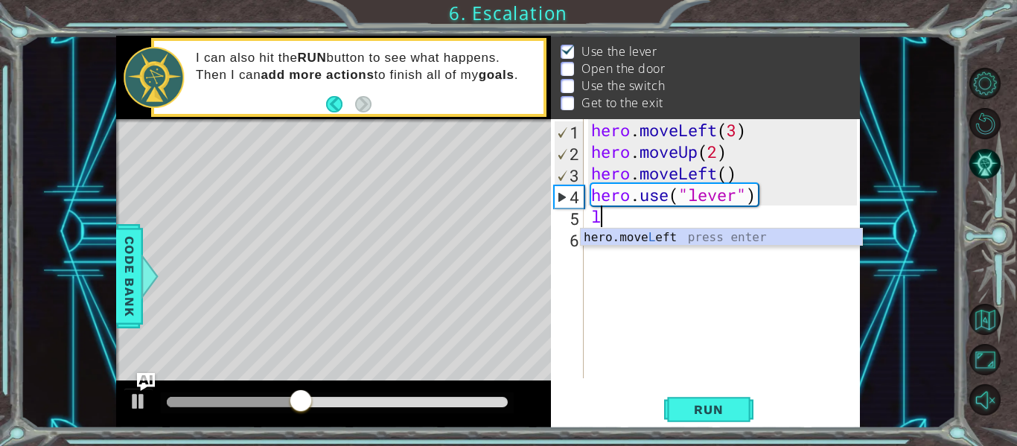
click at [739, 235] on div "hero.move L eft press enter" at bounding box center [721, 256] width 281 height 54
type textarea "hero.moveLeft(1)"
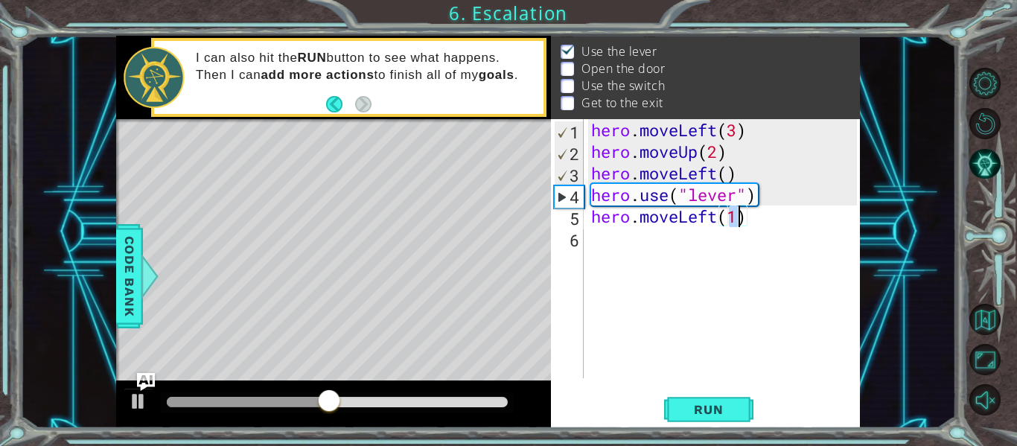
click at [698, 239] on div "hero . moveLeft ( 3 ) hero . moveUp ( 2 ) hero . moveLeft ( ) hero . use ( "lev…" at bounding box center [726, 270] width 276 height 302
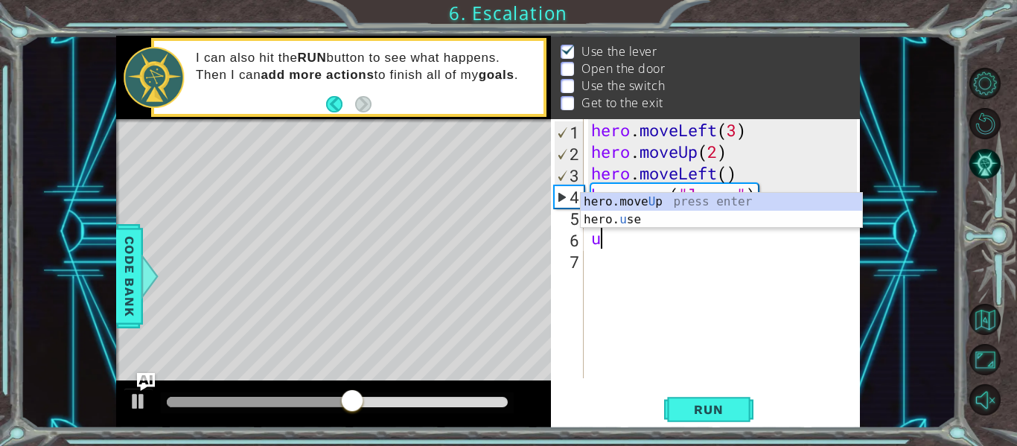
click at [719, 222] on div "hero.move U p press enter hero. u se press enter" at bounding box center [721, 228] width 281 height 71
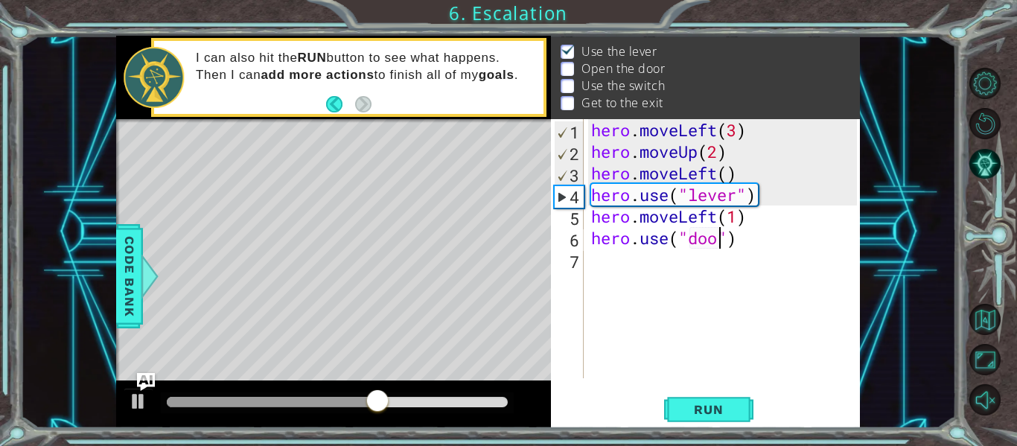
scroll to position [0, 7]
type textarea "hero.use("door")"
click at [713, 284] on div "hero . moveLeft ( 3 ) hero . moveUp ( 2 ) hero . moveLeft ( ) hero . use ( "lev…" at bounding box center [726, 270] width 276 height 302
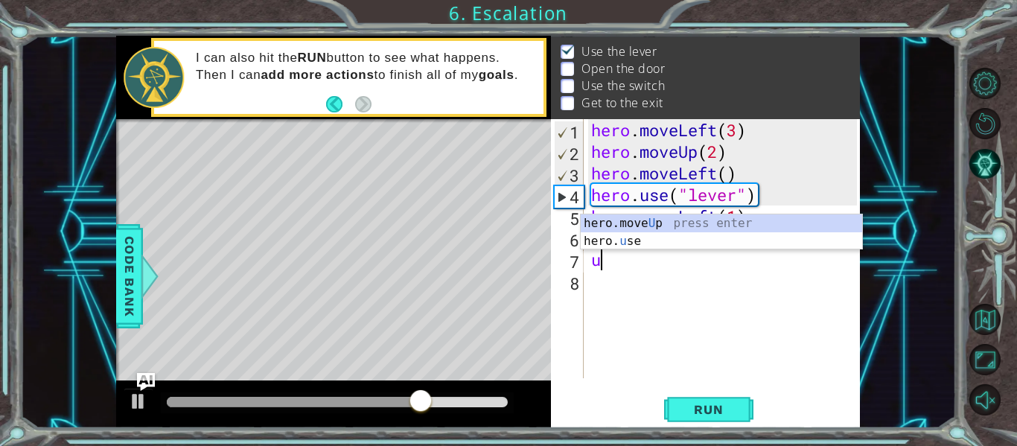
click at [684, 246] on div "hero.move U p press enter hero. u se press enter" at bounding box center [721, 249] width 281 height 71
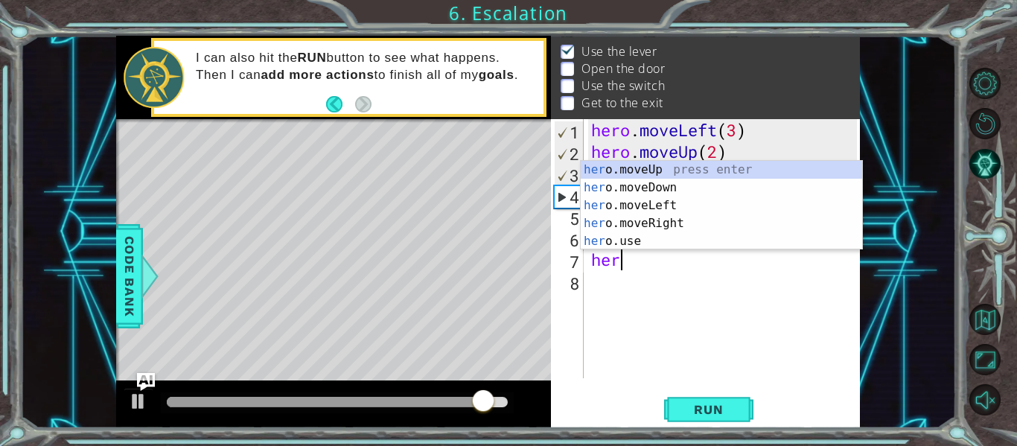
click at [728, 174] on div "her o.moveUp press enter her o.moveDown press enter her o.moveLeft press enter …" at bounding box center [721, 223] width 281 height 125
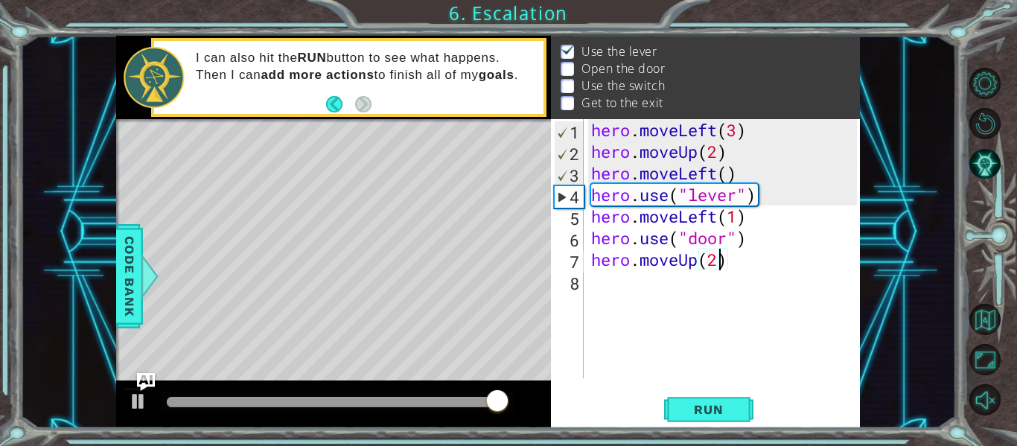
scroll to position [0, 5]
type textarea "hero.moveUp(2)"
click at [722, 409] on span "Run" at bounding box center [708, 409] width 59 height 15
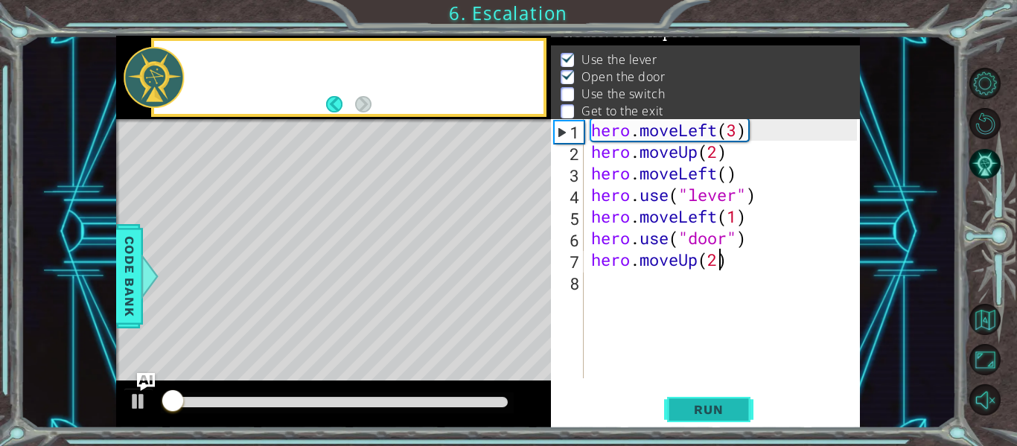
scroll to position [12, 0]
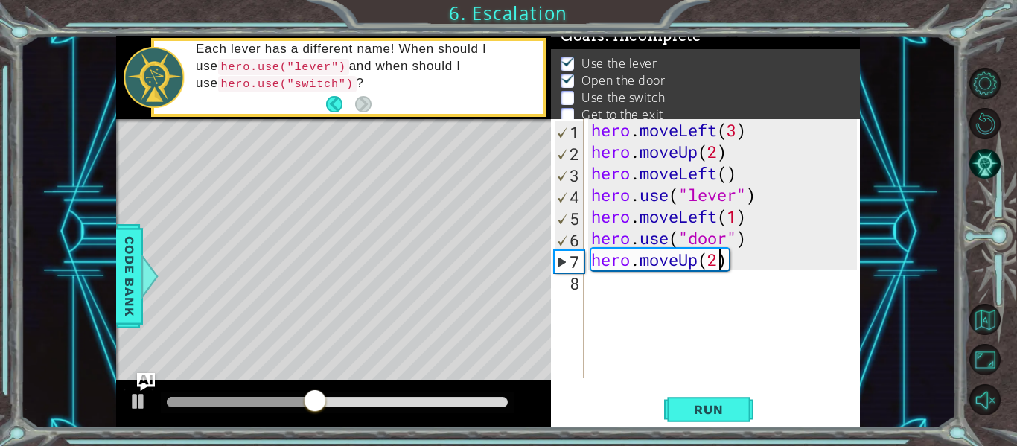
click at [661, 289] on div "hero . moveLeft ( 3 ) hero . moveUp ( 2 ) hero . moveLeft ( ) hero . use ( "lev…" at bounding box center [726, 270] width 276 height 302
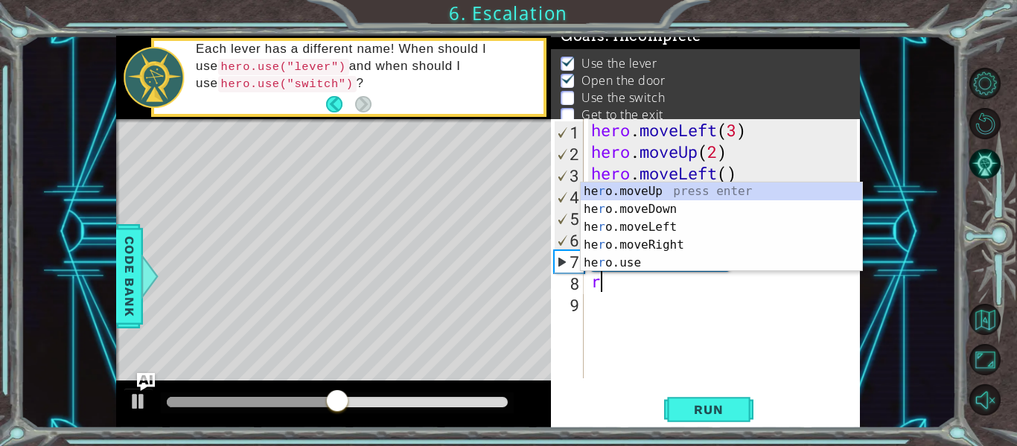
click at [707, 250] on div "he r o.moveUp press enter he r o.moveDown press enter he r o.moveLeft press ent…" at bounding box center [721, 244] width 281 height 125
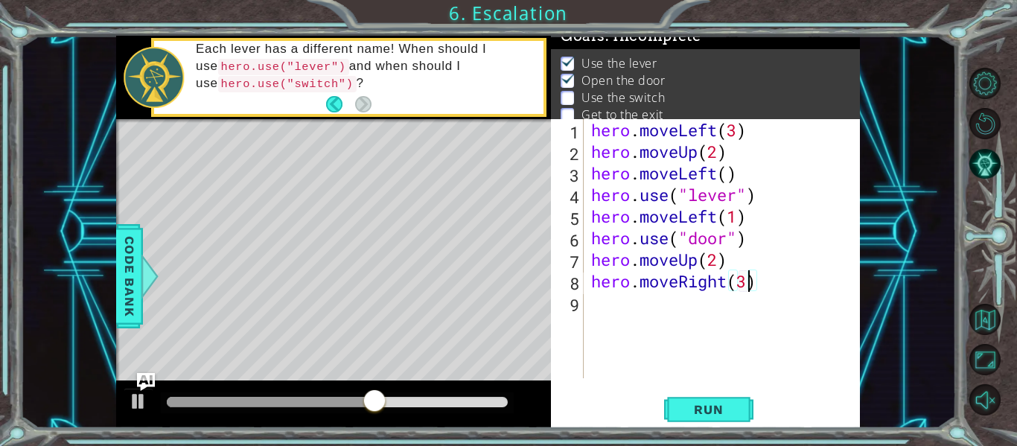
scroll to position [0, 7]
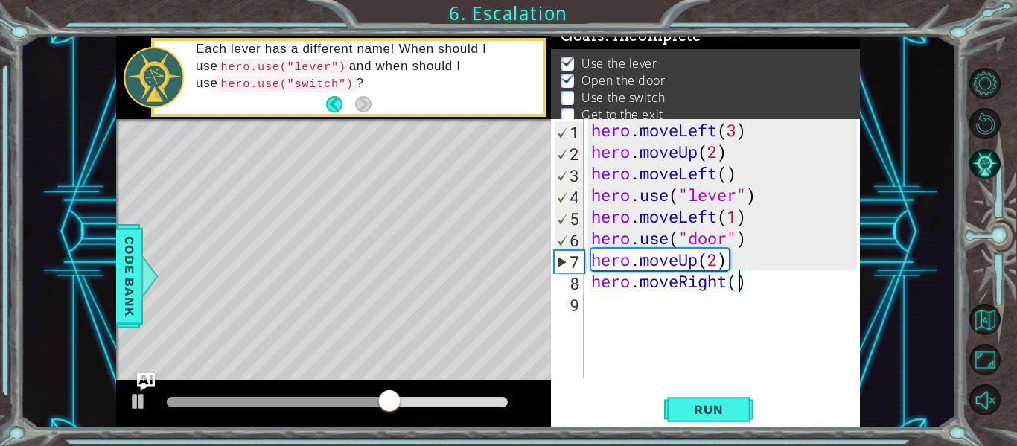
type textarea "hero.moveRight(2)"
click at [681, 310] on div "hero . moveLeft ( 3 ) hero . moveUp ( 2 ) hero . moveLeft ( ) hero . use ( "lev…" at bounding box center [726, 270] width 276 height 302
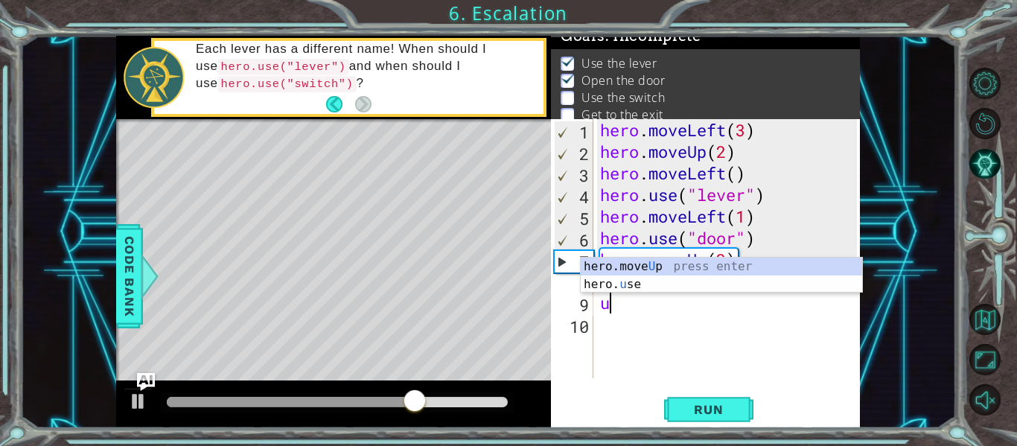
click at [700, 282] on div "hero.move U p press enter hero. u se press enter" at bounding box center [721, 293] width 281 height 71
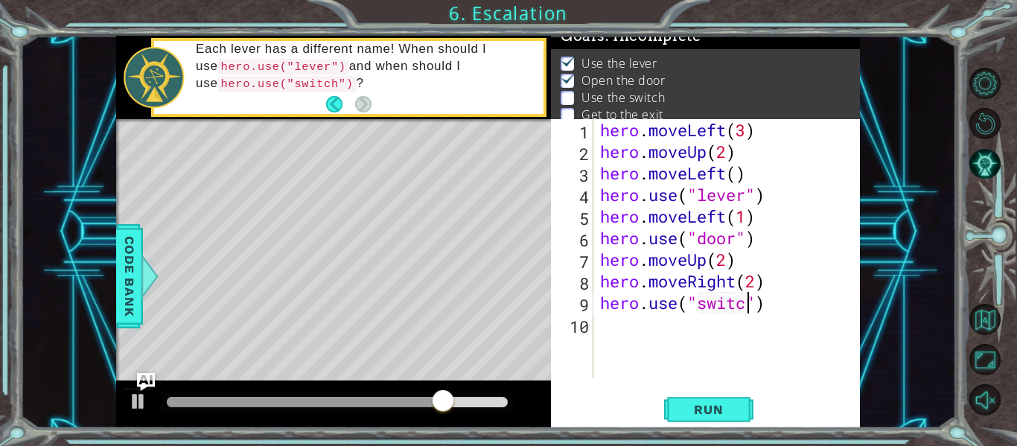
type textarea "hero.use("switch")"
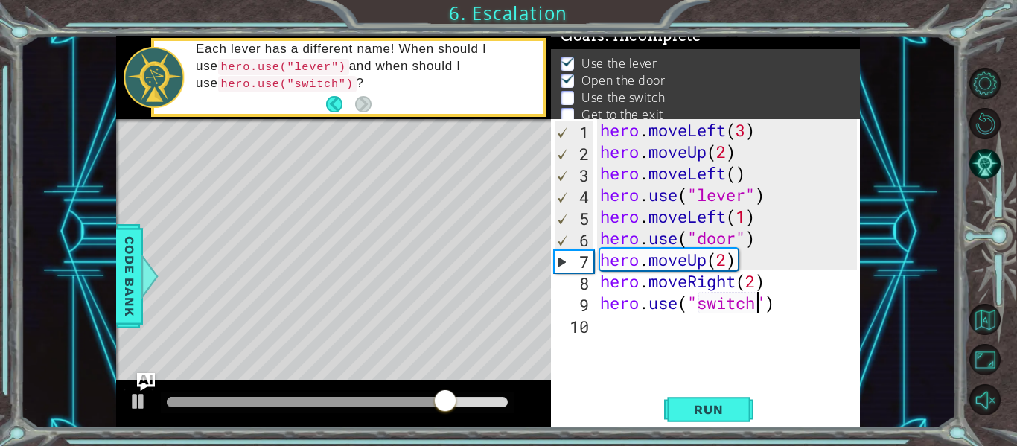
scroll to position [0, 7]
click at [716, 334] on div "hero . moveLeft ( 3 ) hero . moveUp ( 2 ) hero . moveLeft ( ) hero . use ( "lev…" at bounding box center [730, 270] width 267 height 302
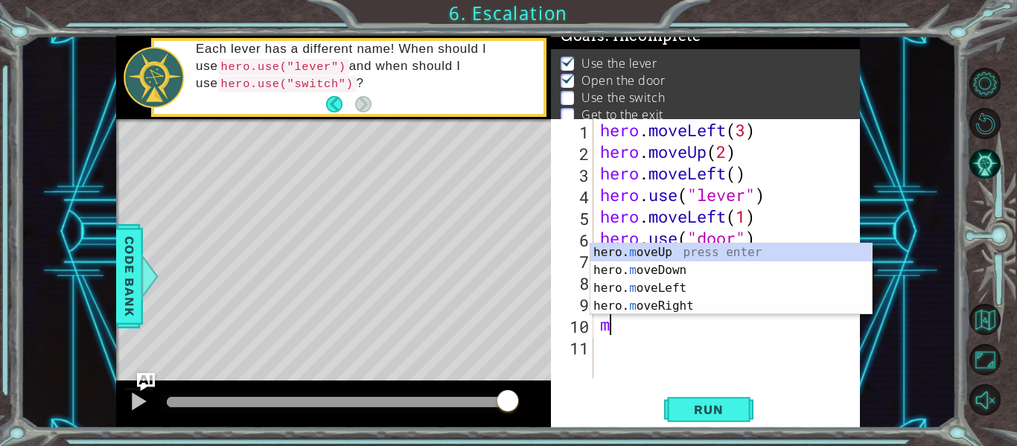
click at [712, 258] on div "hero. m oveUp press enter hero. m oveDown press enter hero. m oveLeft press ent…" at bounding box center [731, 297] width 281 height 107
click at [707, 308] on div "hero.move Up press enter hero.move Down press enter hero.move Left press enter …" at bounding box center [731, 297] width 281 height 107
type textarea "hero.moveRight(1)"
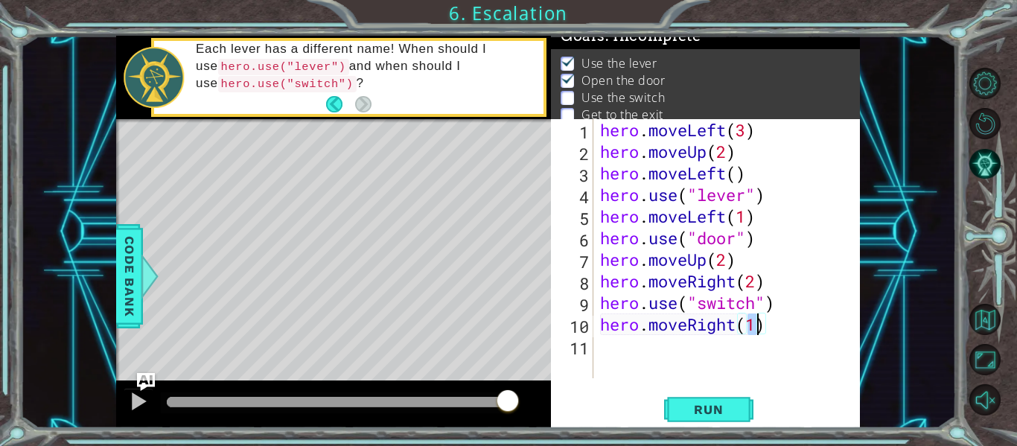
click at [705, 351] on div "hero . moveLeft ( 3 ) hero . moveUp ( 2 ) hero . moveLeft ( ) hero . use ( "lev…" at bounding box center [730, 270] width 267 height 302
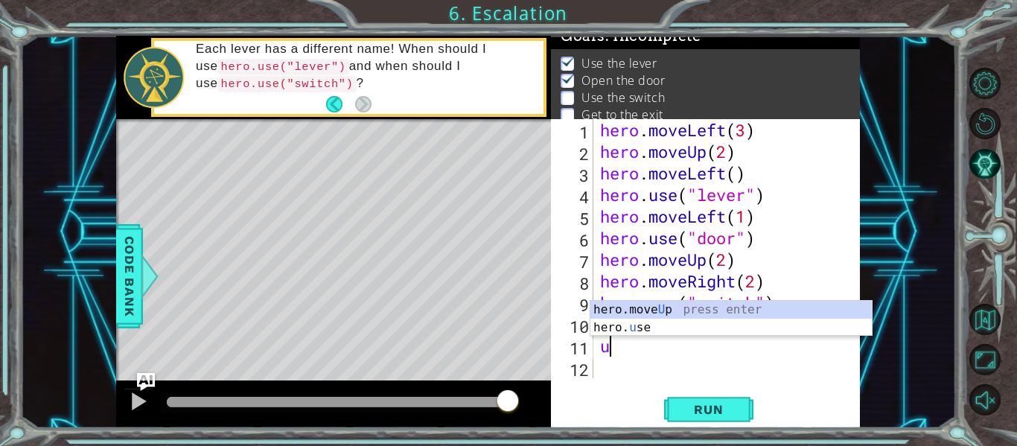
click at [713, 311] on div "hero.move U p press enter hero. u se press enter" at bounding box center [731, 336] width 281 height 71
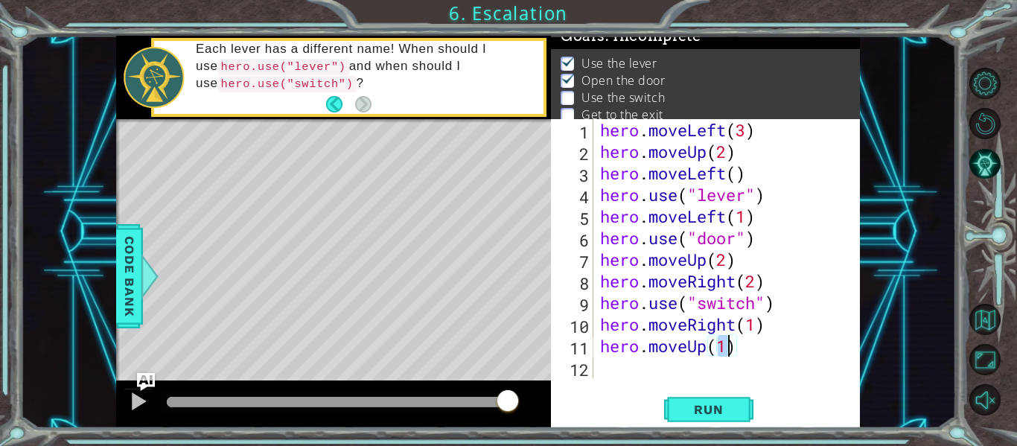
type textarea "hero.moveUp(1)"
click at [732, 421] on button "Run" at bounding box center [708, 410] width 89 height 31
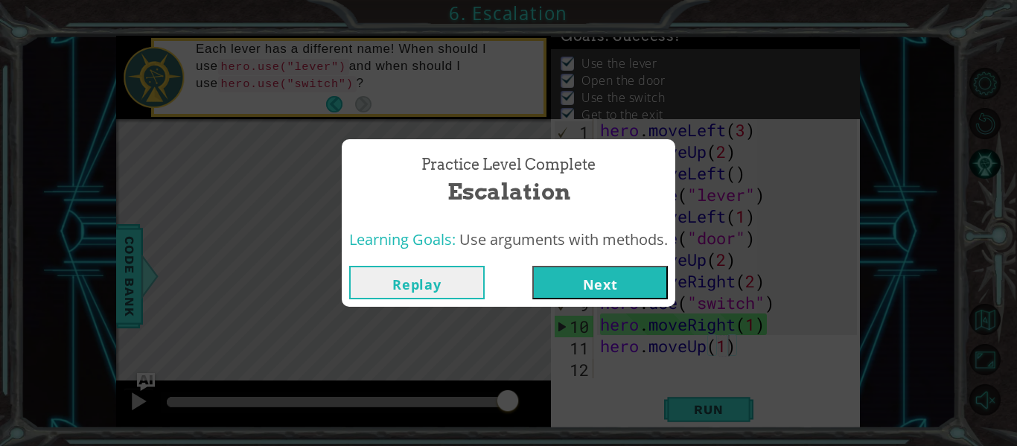
click at [639, 282] on button "Next" at bounding box center [600, 283] width 136 height 34
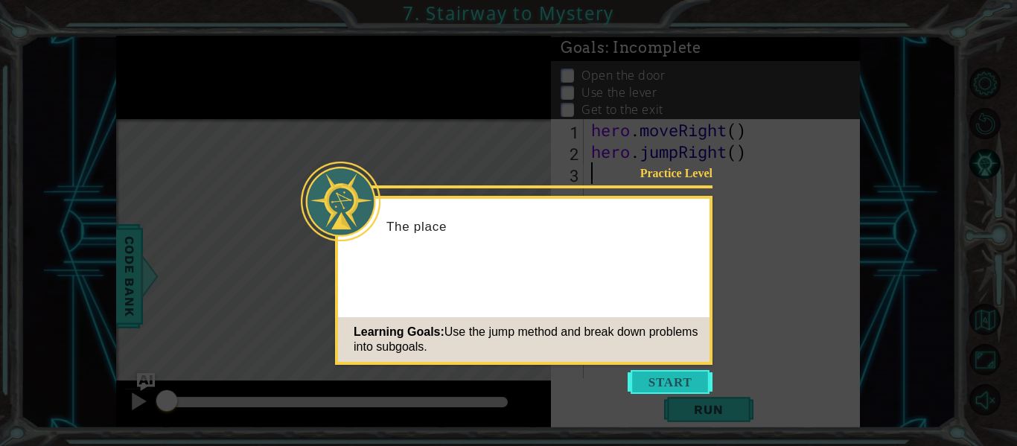
click at [676, 377] on button "Start" at bounding box center [670, 382] width 85 height 24
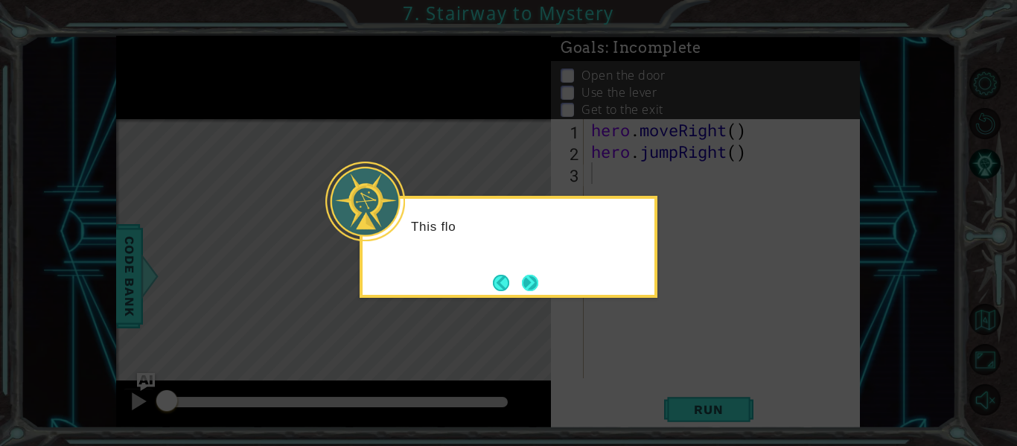
click at [533, 278] on button "Next" at bounding box center [530, 283] width 16 height 16
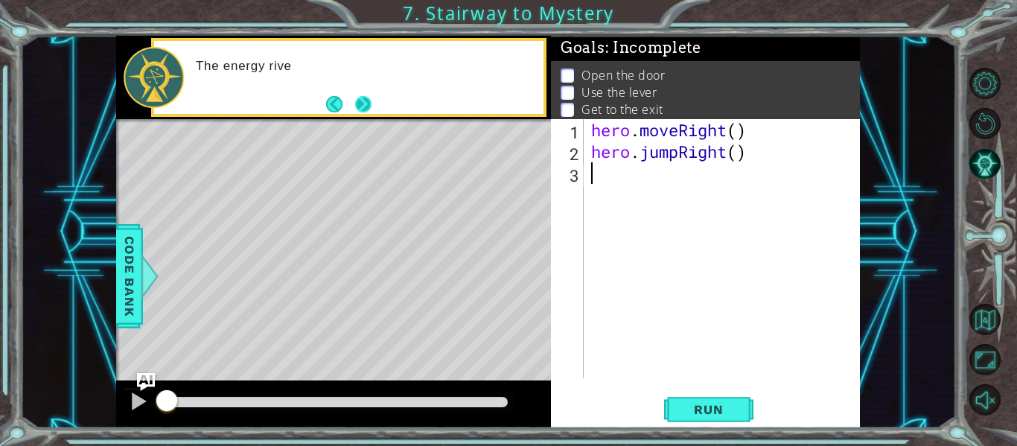
click at [366, 108] on button "Next" at bounding box center [363, 104] width 16 height 16
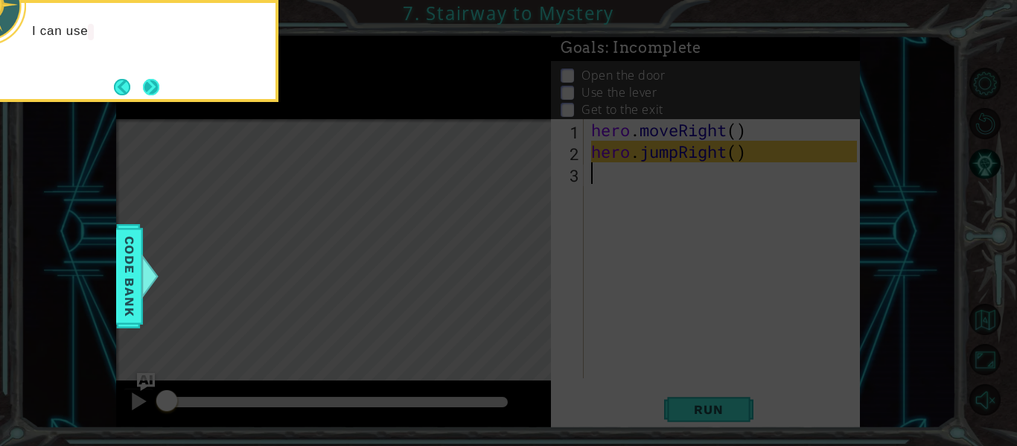
click at [159, 83] on button "Next" at bounding box center [151, 87] width 16 height 16
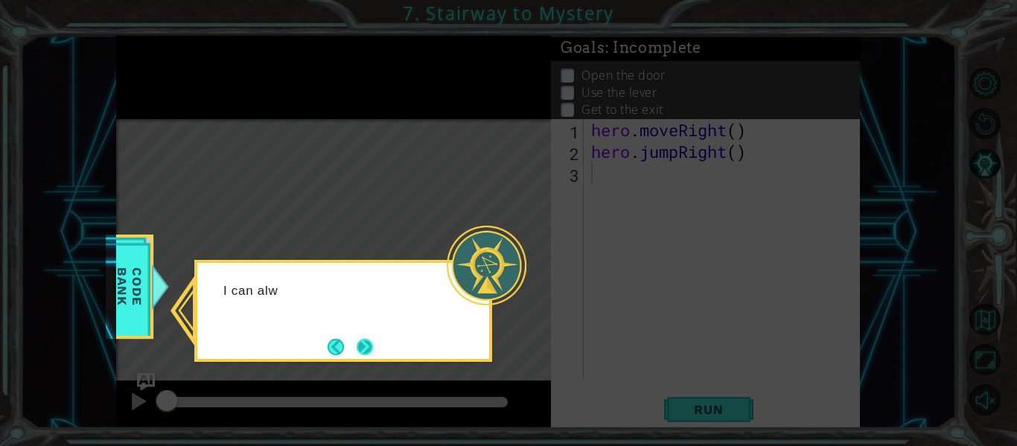
click at [366, 355] on button "Next" at bounding box center [365, 347] width 16 height 16
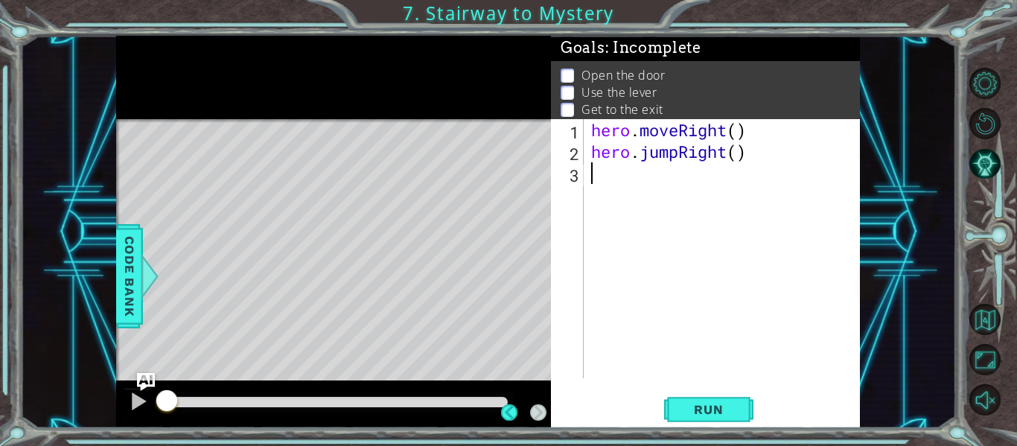
scroll to position [7, 0]
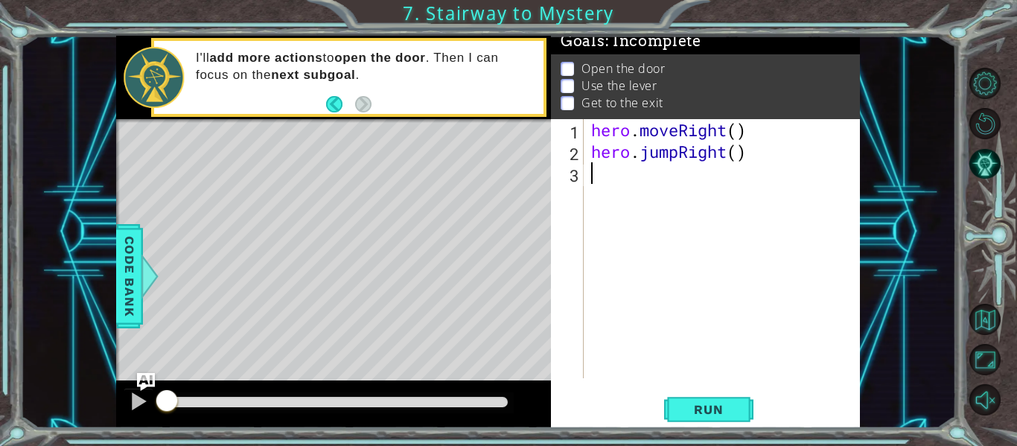
click at [791, 259] on div "hero . moveRight ( ) hero . jumpRight ( )" at bounding box center [726, 270] width 276 height 302
click at [742, 133] on div "hero . moveRight ( ) hero . jumpRight ( )" at bounding box center [726, 270] width 276 height 302
type textarea "hero.moveRight()"
click at [692, 165] on div "hero . moveRight ( ) hero . jumpRight ( )" at bounding box center [726, 270] width 276 height 302
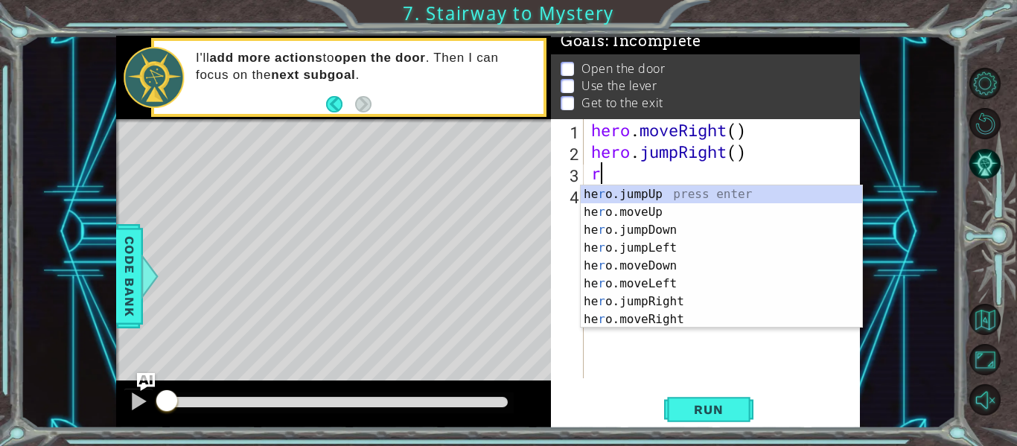
click at [708, 327] on div "he r o.jumpUp press enter he r o.moveUp press enter he r o.jumpDown press enter…" at bounding box center [721, 274] width 281 height 179
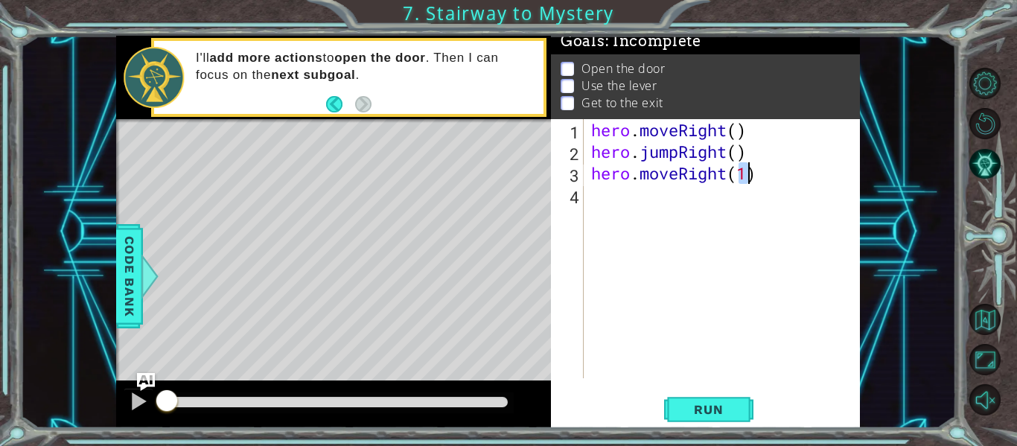
type textarea "hero.moveRight(1)"
click at [710, 200] on div "hero . moveRight ( ) hero . jumpRight ( ) hero . moveRight ( 1 )" at bounding box center [726, 270] width 276 height 302
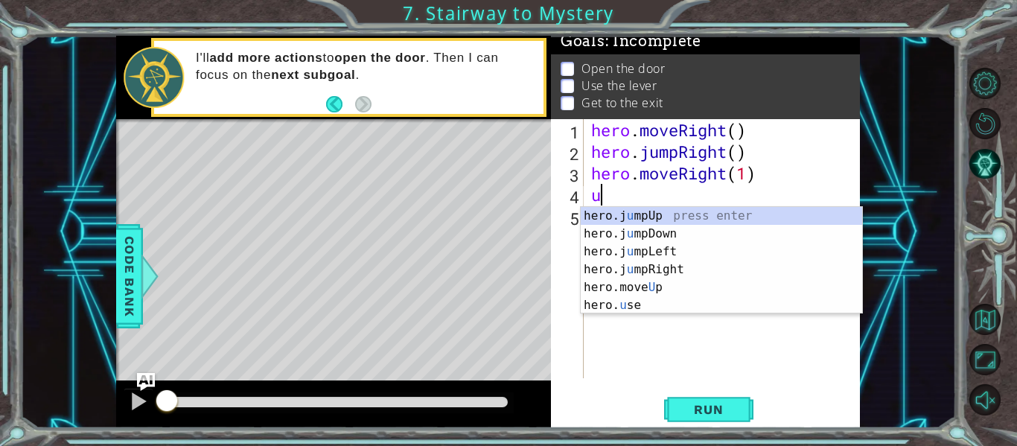
click at [685, 292] on div "hero.j u mpUp press enter hero.j u mpDown press enter hero.j u mpLeft press ent…" at bounding box center [721, 278] width 281 height 143
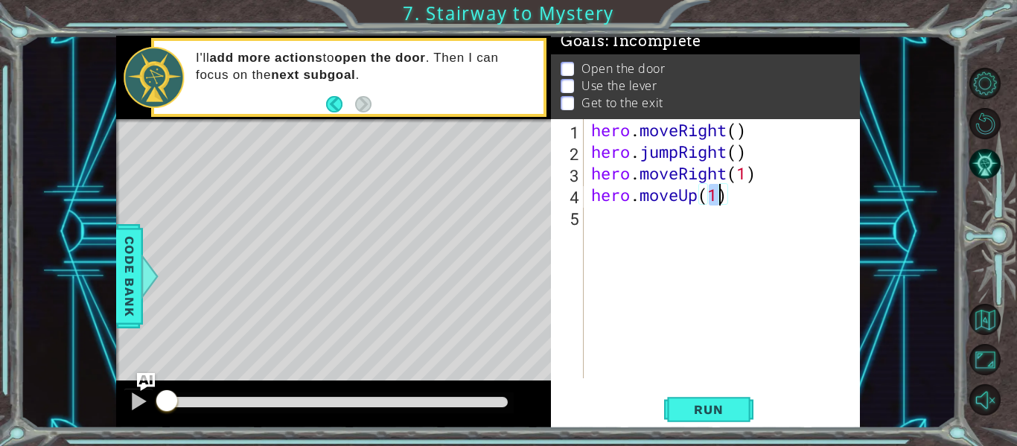
type textarea "hero.moveUp(3)"
click at [662, 234] on div "hero . moveRight ( ) hero . jumpRight ( ) hero . moveRight ( 1 ) hero . moveUp …" at bounding box center [726, 270] width 276 height 302
click at [649, 219] on div "hero . moveRight ( ) hero . jumpRight ( ) hero . moveRight ( 1 ) hero . moveUp …" at bounding box center [726, 270] width 276 height 302
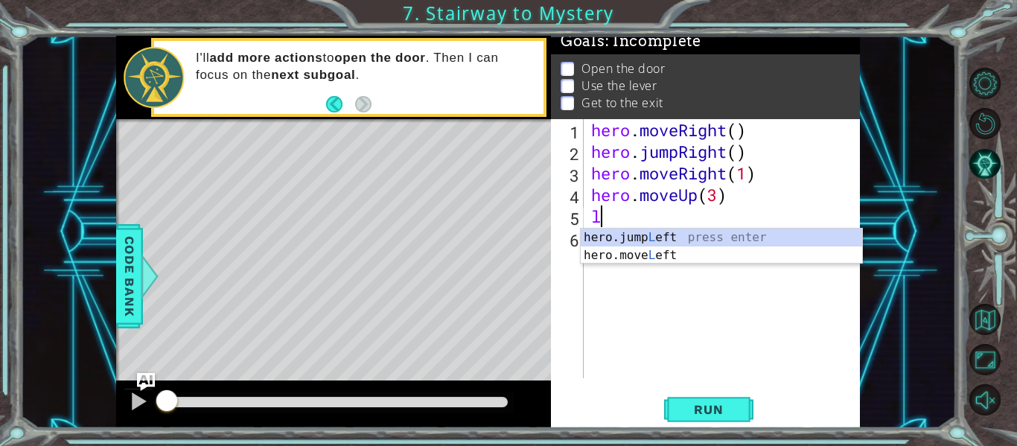
click at [704, 257] on div "hero.jump L eft press enter hero.move L eft press enter" at bounding box center [721, 264] width 281 height 71
type textarea "hero.moveLeft(1)"
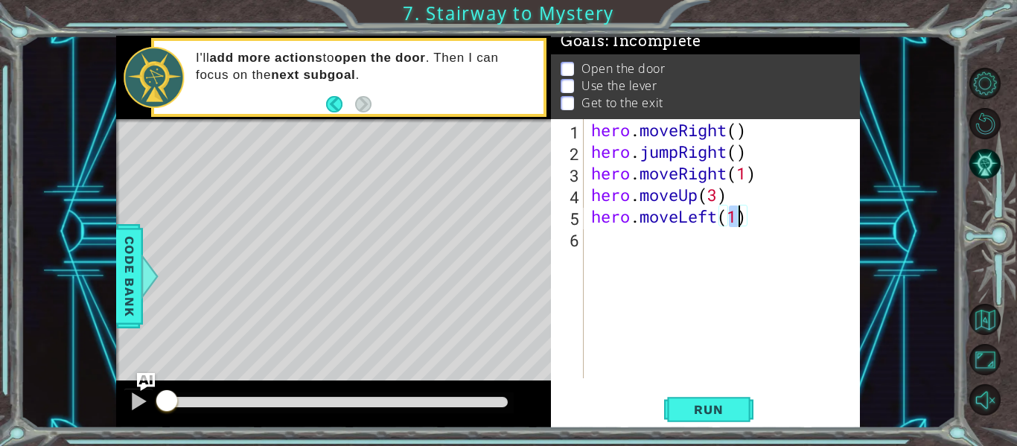
click at [690, 232] on div "hero . moveRight ( ) hero . jumpRight ( ) hero . moveRight ( 1 ) hero . moveUp …" at bounding box center [726, 270] width 276 height 302
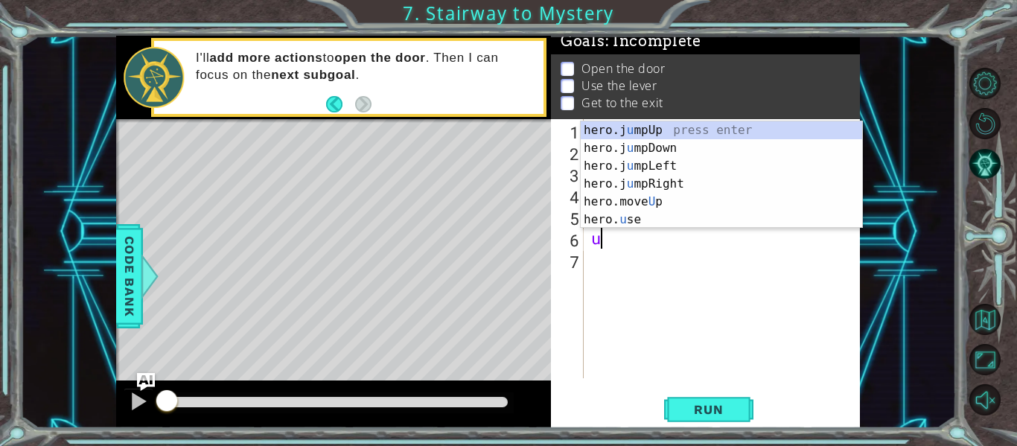
click at [672, 220] on div "hero.j u mpUp press enter hero.j u mpDown press enter hero.j u mpLeft press ent…" at bounding box center [721, 192] width 281 height 143
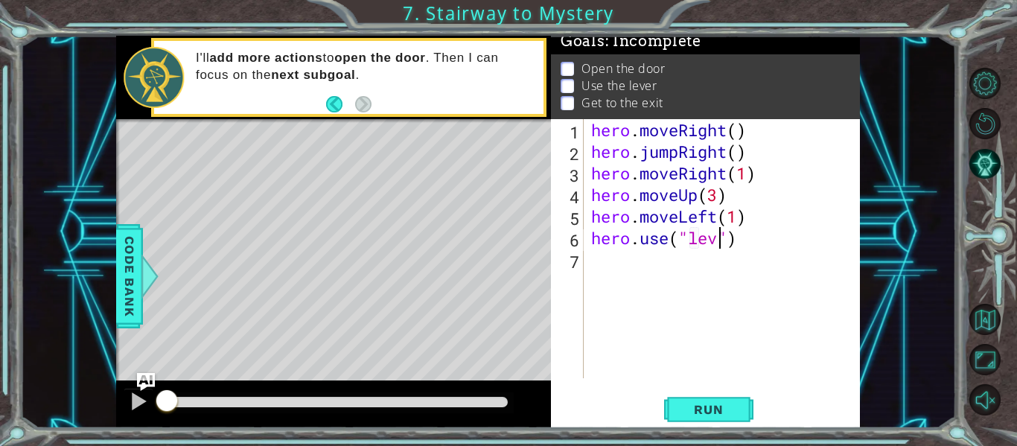
scroll to position [0, 7]
type textarea "hero.use("lever")"
click at [712, 267] on div "hero . moveRight ( ) hero . jumpRight ( ) hero . moveRight ( 1 ) hero . moveUp …" at bounding box center [726, 270] width 276 height 302
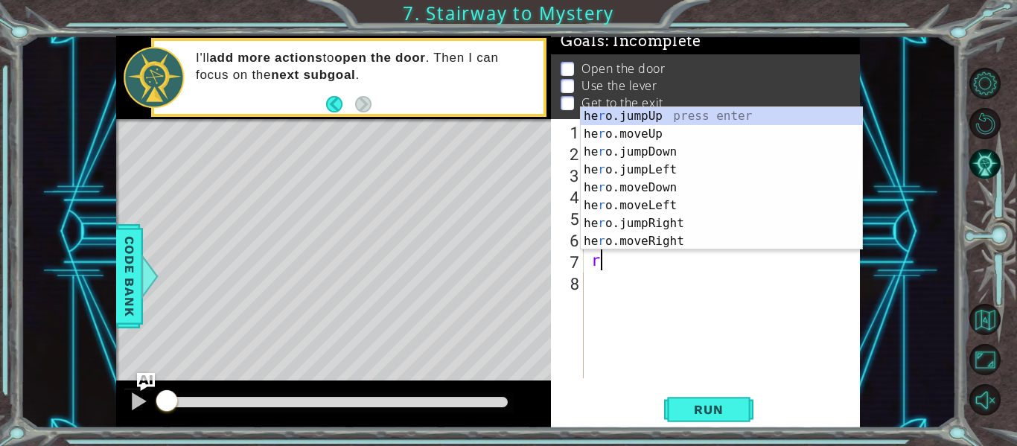
click at [693, 244] on div "he r o.jumpUp press enter he r o.moveUp press enter he r o.jumpDown press enter…" at bounding box center [721, 196] width 281 height 179
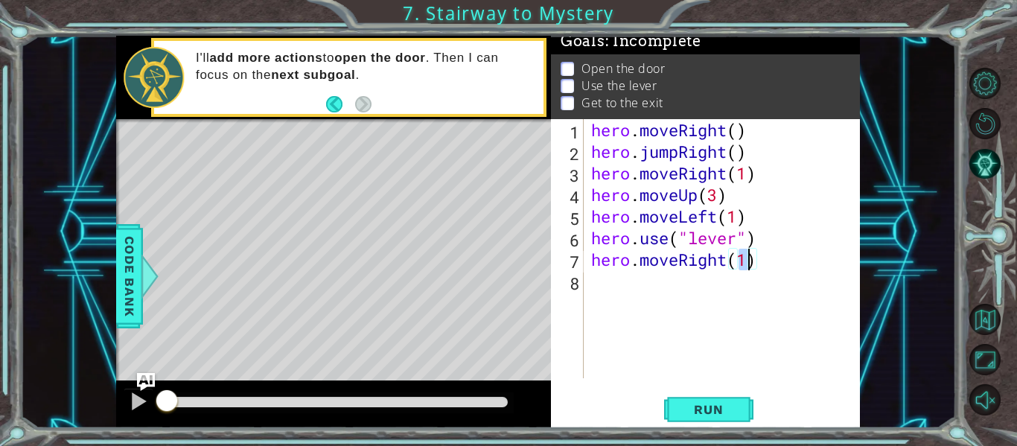
type textarea "hero.moveRight(2)"
click at [693, 286] on div "hero . moveRight ( ) hero . jumpRight ( ) hero . moveRight ( 1 ) hero . moveUp …" at bounding box center [726, 270] width 276 height 302
type textarea "j"
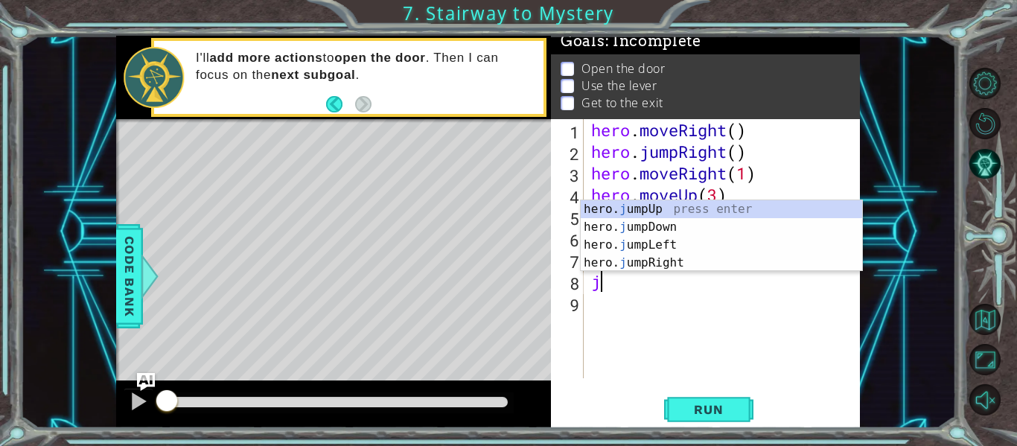
click at [707, 214] on div "hero. j umpUp press enter hero. j umpDown press enter hero. j umpLeft press ent…" at bounding box center [721, 253] width 281 height 107
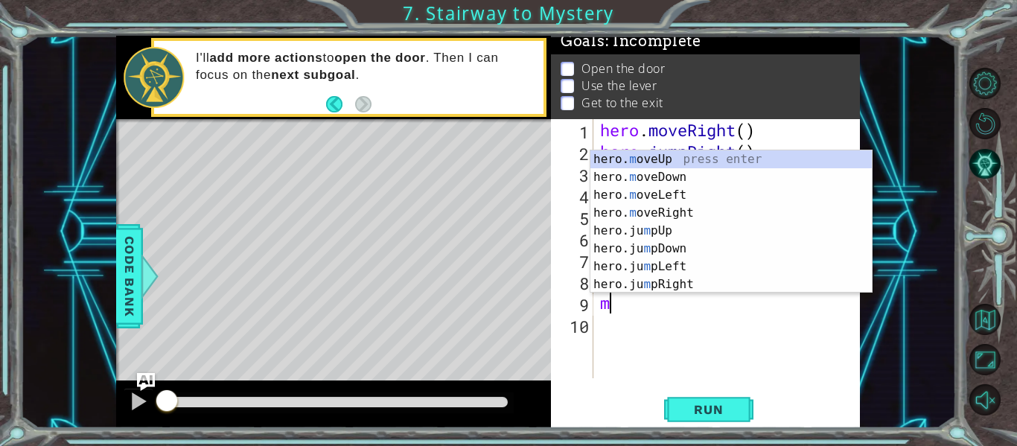
click at [713, 161] on div "hero. m oveUp press enter hero. m oveDown press enter hero. m oveLeft press ent…" at bounding box center [731, 239] width 281 height 179
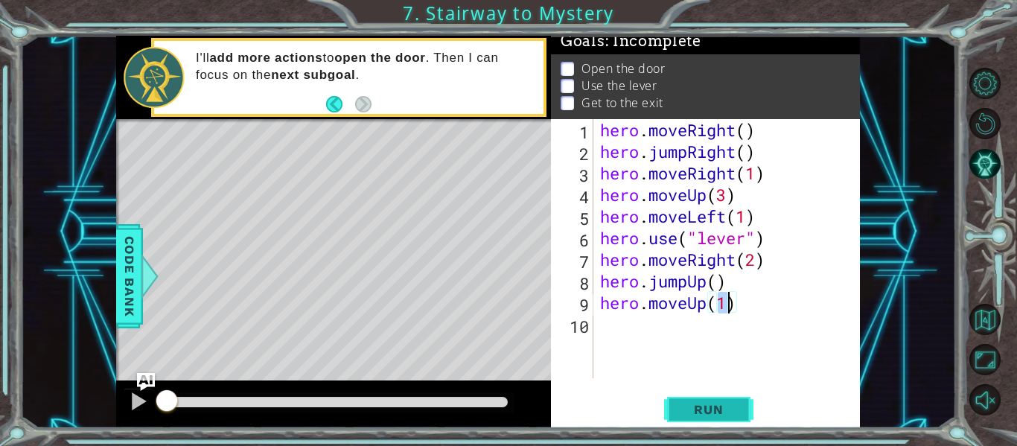
click at [727, 421] on button "Run" at bounding box center [708, 410] width 89 height 31
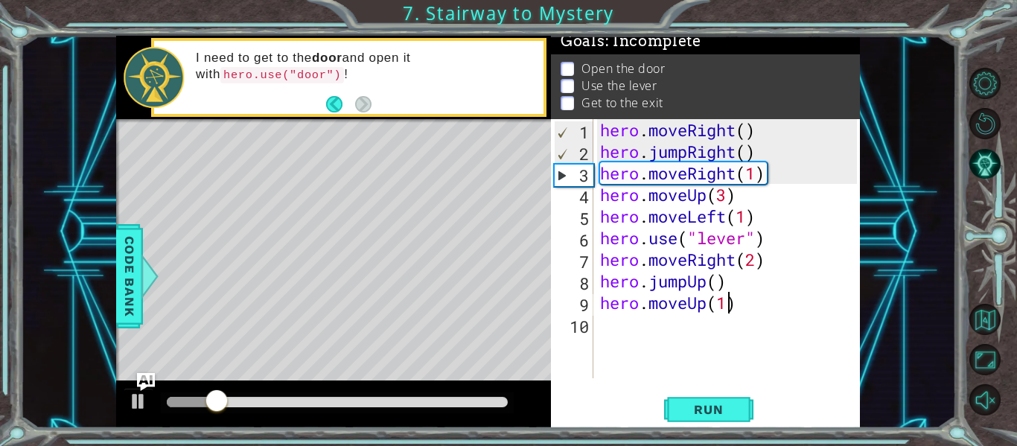
click at [745, 308] on div "hero . moveRight ( ) hero . jumpRight ( ) hero . moveRight ( 1 ) hero . moveUp …" at bounding box center [730, 270] width 267 height 302
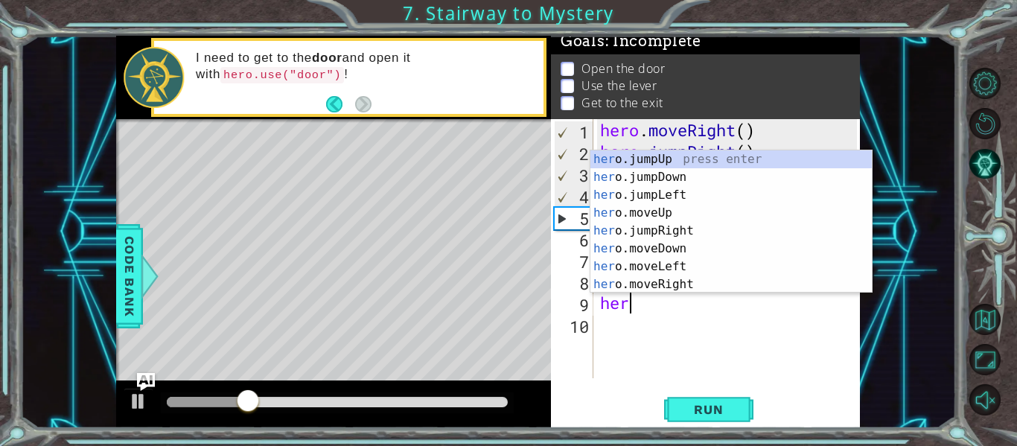
type textarea "h"
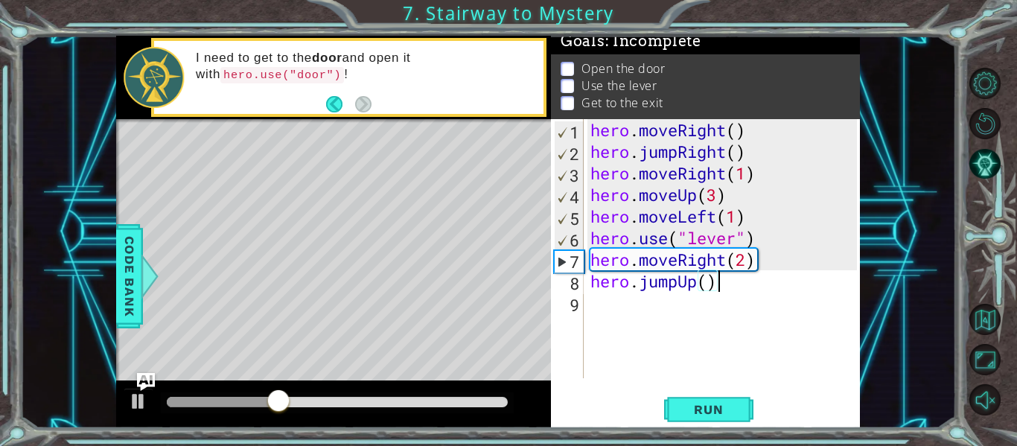
click at [894, 241] on div "1 ההההההההההההההההההההההההההההההההההההההההההההההההההההההההההההההההההההההההההההה…" at bounding box center [488, 232] width 936 height 392
click at [884, 231] on div "1 ההההההההההההההההההההההההההההההההההההההההההההההההההההההההההההההההההההההההההההה…" at bounding box center [488, 232] width 936 height 392
click at [357, 405] on div at bounding box center [337, 402] width 341 height 10
click at [145, 396] on div at bounding box center [138, 401] width 19 height 19
click at [143, 386] on img "Ask AI" at bounding box center [145, 381] width 19 height 19
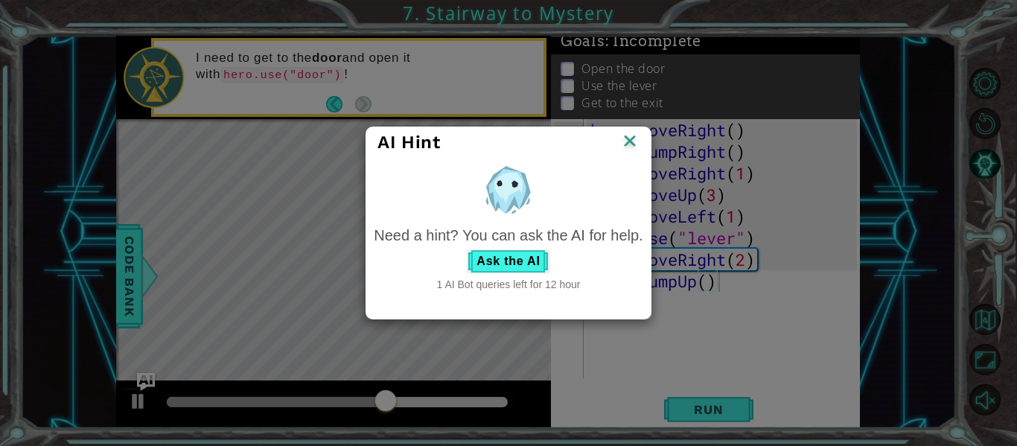
click at [626, 139] on img at bounding box center [629, 142] width 19 height 22
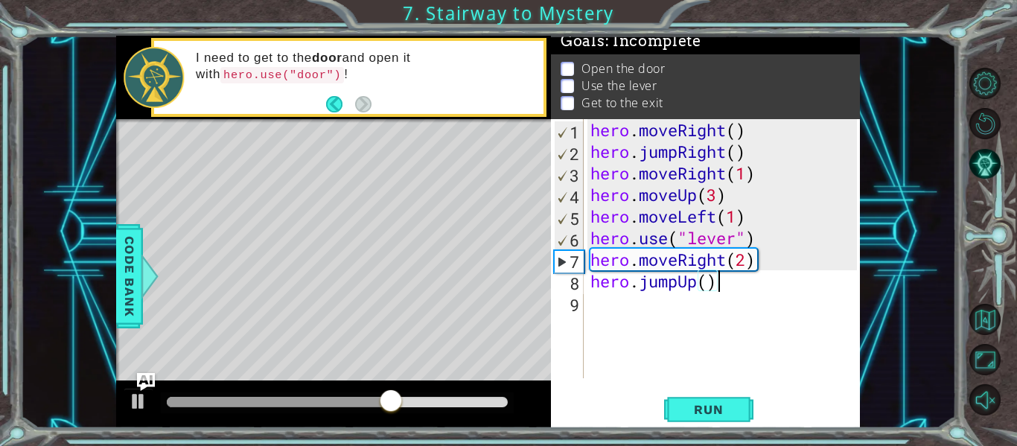
click at [381, 414] on div at bounding box center [391, 402] width 27 height 27
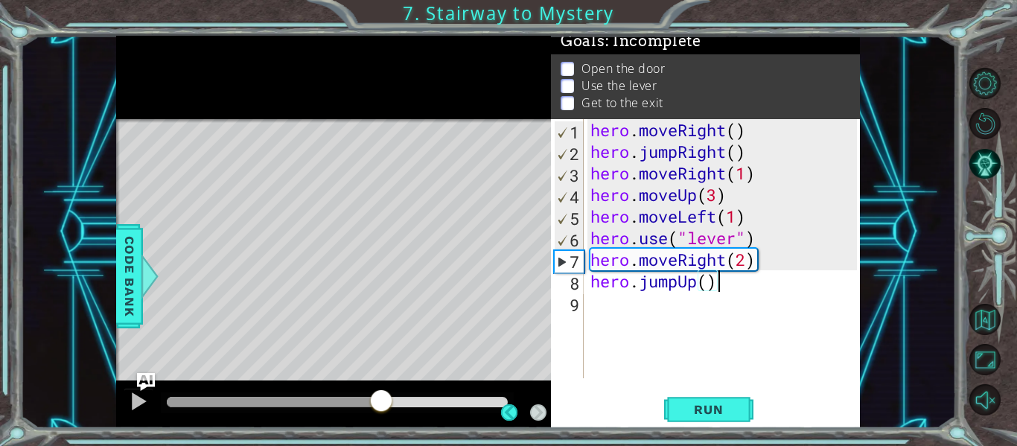
click at [311, 401] on div at bounding box center [274, 402] width 214 height 10
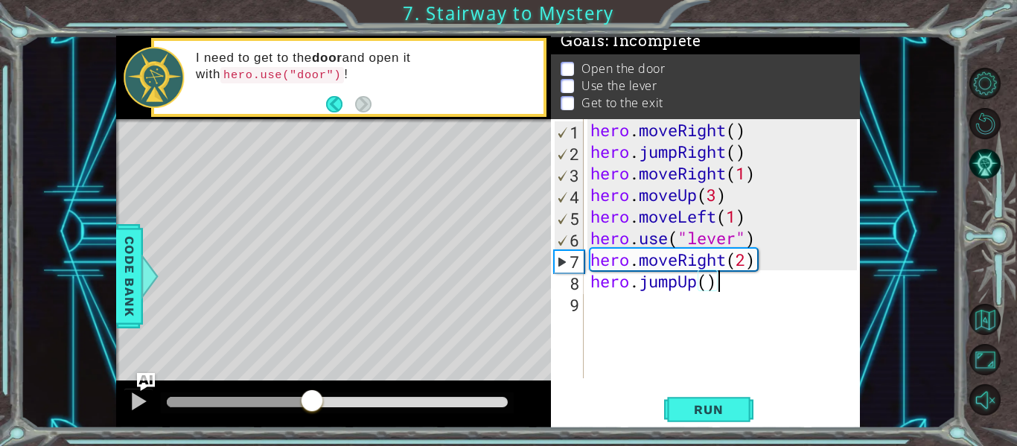
click at [273, 404] on div at bounding box center [239, 402] width 145 height 10
click at [239, 404] on div at bounding box center [220, 402] width 106 height 10
click at [189, 404] on div at bounding box center [202, 402] width 71 height 10
click at [198, 398] on div at bounding box center [189, 398] width 27 height 27
click at [735, 416] on span "Run" at bounding box center [708, 409] width 59 height 15
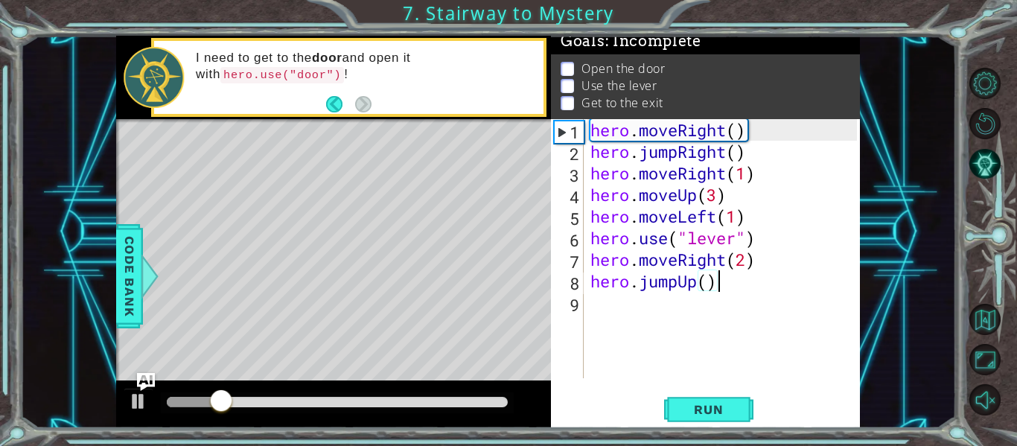
click at [879, 182] on div "1 ההההההההההההההההההההההההההההההההההההההההההההההההההההההההההההההההההההההההההההה…" at bounding box center [488, 232] width 936 height 392
click at [738, 202] on div "hero . moveRight ( ) hero . jumpRight ( ) hero . moveRight ( 1 ) hero . moveUp …" at bounding box center [726, 270] width 277 height 302
click at [780, 169] on div "hero . moveRight ( ) hero . jumpRight ( ) hero . moveRight ( 1 ) hero . moveUp …" at bounding box center [726, 270] width 277 height 302
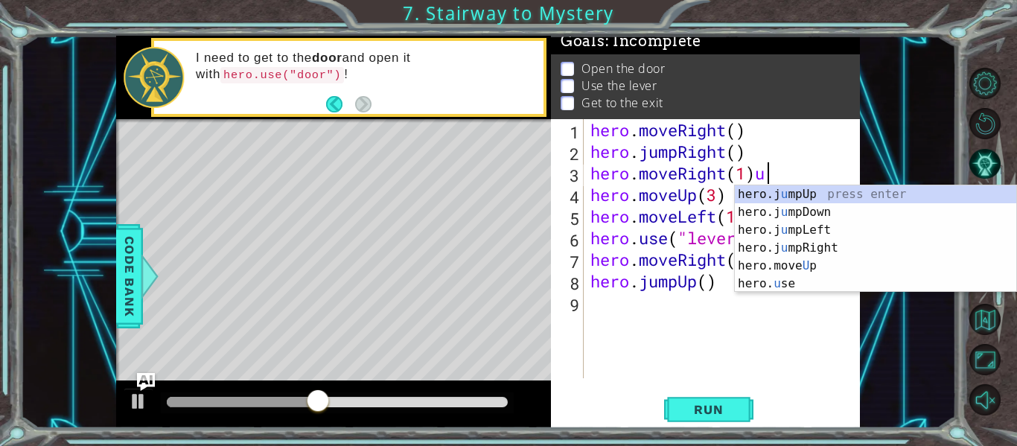
click at [826, 284] on div "hero.j u mpUp press enter hero.j u mpDown press enter hero.j u mpLeft press ent…" at bounding box center [875, 256] width 281 height 143
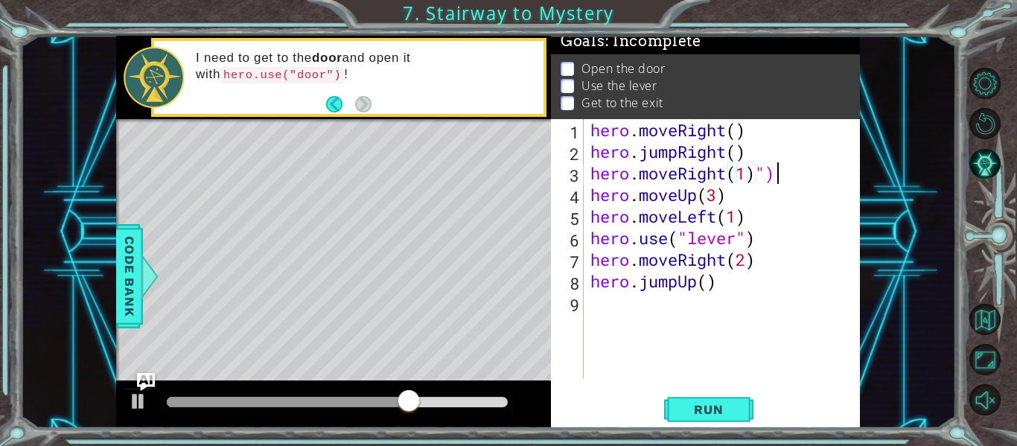
click at [787, 174] on div "hero . moveRight ( ) hero . jumpRight ( ) hero . moveRight ( 1 ) ") hero . move…" at bounding box center [726, 270] width 277 height 302
click at [591, 191] on div "hero . moveRight ( ) hero . jumpRight ( ) hero . moveRight ( 1 ) hero . moveUp …" at bounding box center [726, 270] width 277 height 302
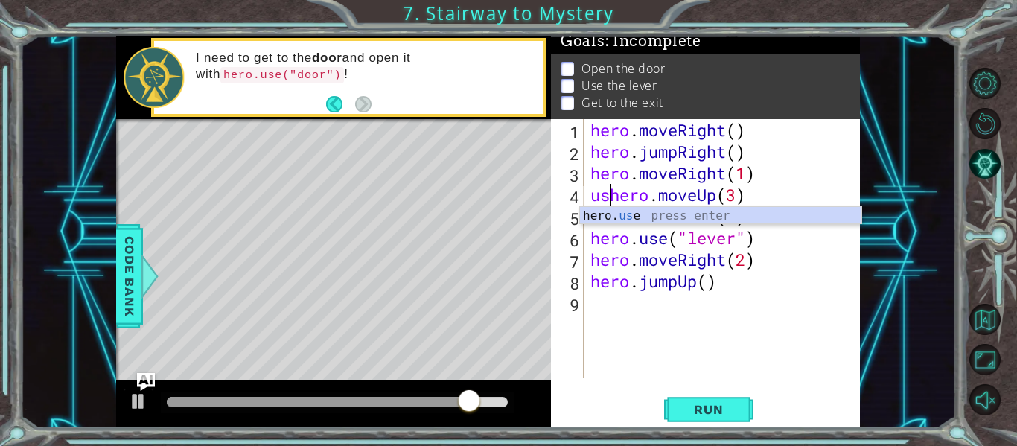
scroll to position [0, 1]
click at [764, 220] on div "hero. use press enter" at bounding box center [720, 234] width 281 height 54
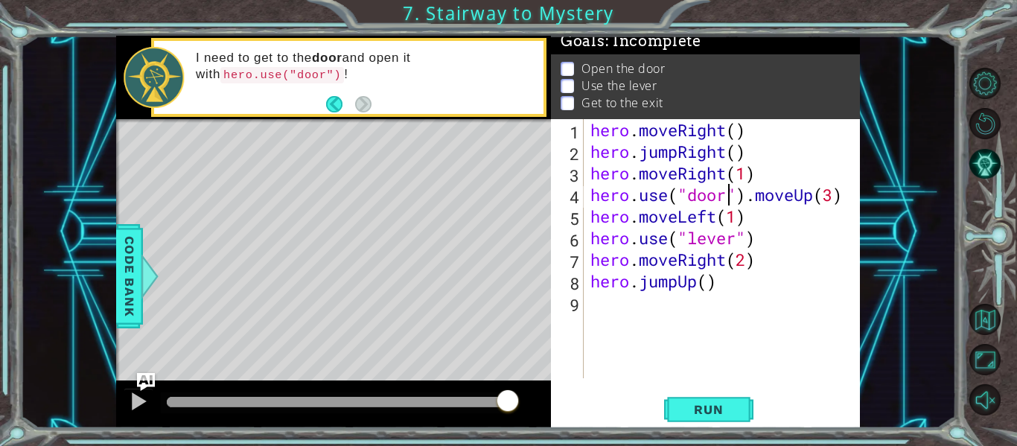
scroll to position [0, 4]
click at [760, 198] on div "hero . moveRight ( ) hero . jumpRight ( ) hero . moveRight ( 1 ) hero . use ( "…" at bounding box center [726, 270] width 277 height 302
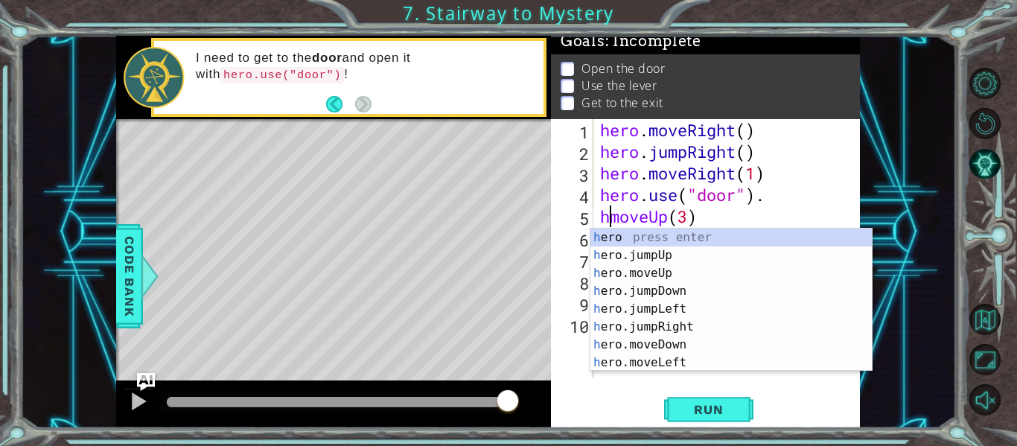
scroll to position [0, 1]
click at [712, 242] on div "h ero press enter h ero.jumpUp press enter h ero.moveUp press enter h ero.jumpD…" at bounding box center [731, 318] width 281 height 179
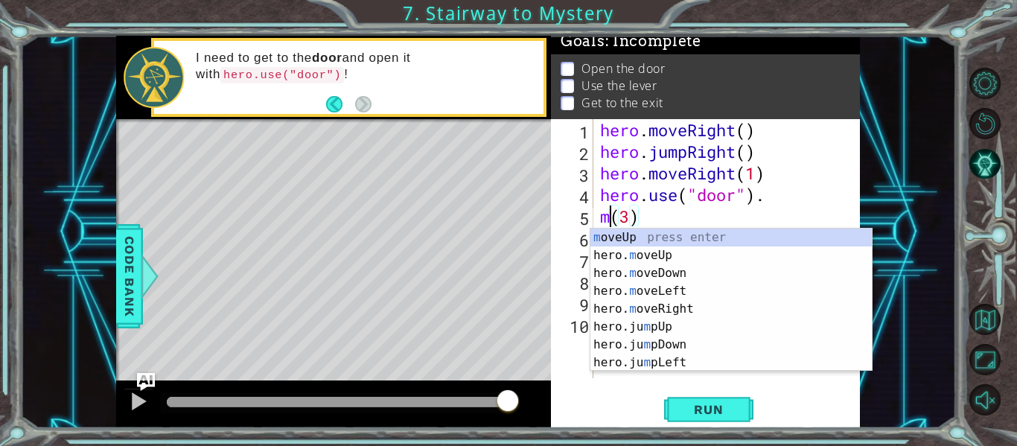
click at [728, 241] on div "m oveUp press enter hero. m oveUp press enter hero. m oveDown press enter hero.…" at bounding box center [731, 318] width 281 height 179
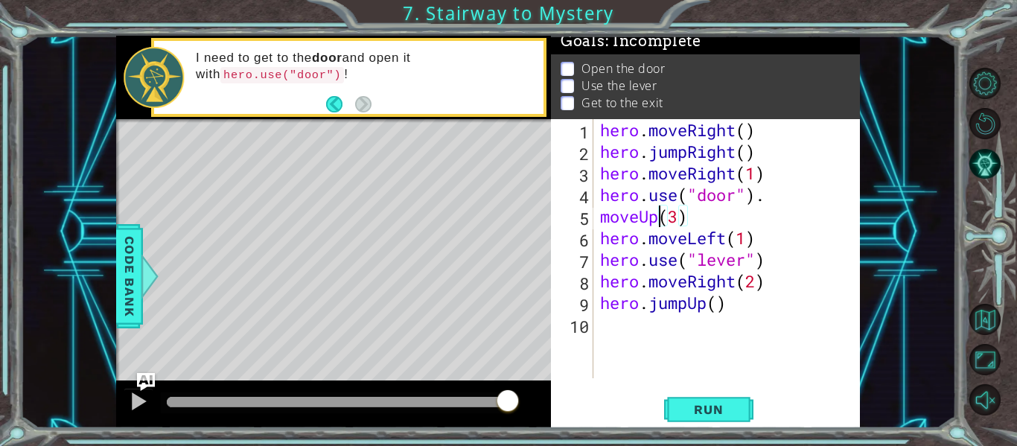
click at [613, 226] on div "hero . moveRight ( ) hero . jumpRight ( ) hero . moveRight ( 1 ) hero . use ( "…" at bounding box center [730, 270] width 267 height 302
click at [591, 217] on div "5" at bounding box center [573, 219] width 39 height 22
click at [717, 420] on button "Run" at bounding box center [708, 410] width 89 height 31
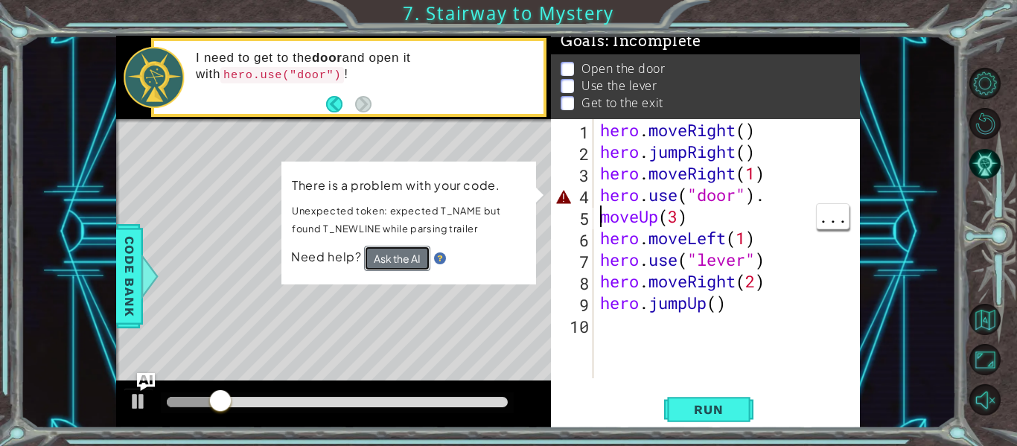
click at [407, 258] on button "Ask the AI" at bounding box center [397, 258] width 66 height 25
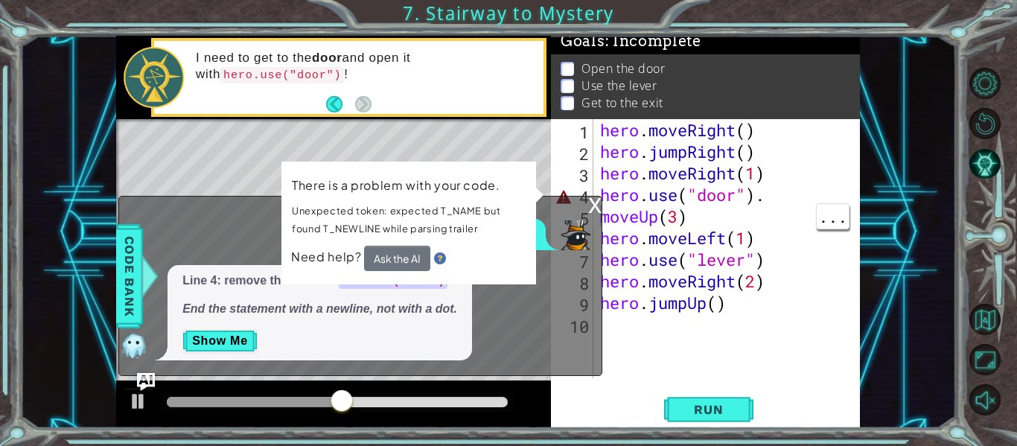
click at [638, 201] on div "hero . moveRight ( ) hero . jumpRight ( ) hero . moveRight ( 1 ) hero . use ( "…" at bounding box center [730, 270] width 267 height 302
click at [789, 197] on div "hero . moveRight ( ) hero . jumpRight ( ) hero . moveRight ( 1 ) hero . use ( "…" at bounding box center [730, 270] width 267 height 302
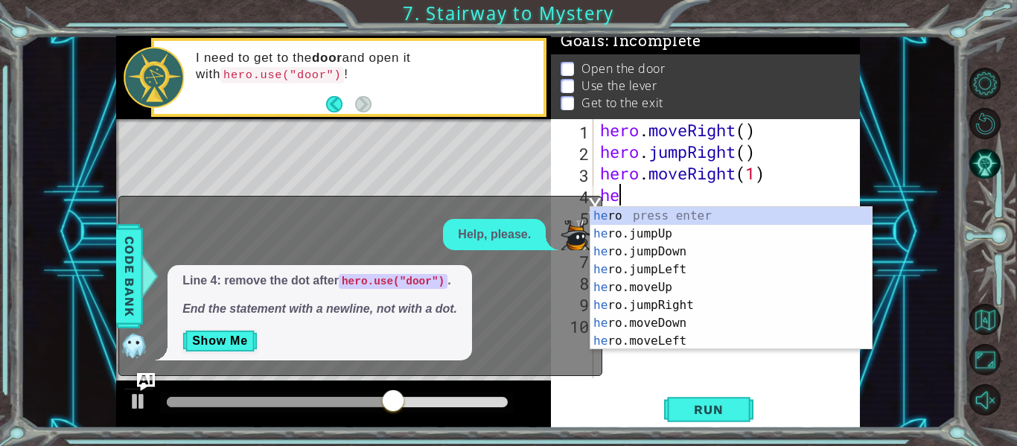
scroll to position [0, 0]
type textarea "h"
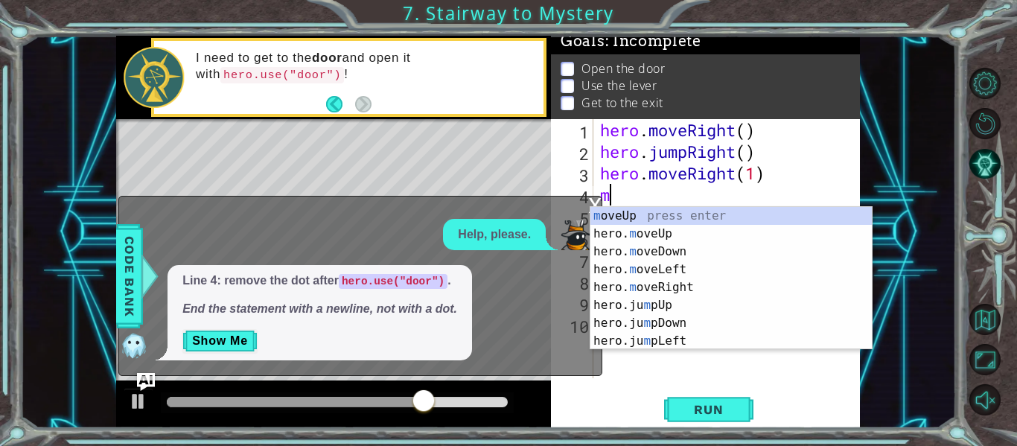
click at [707, 236] on div "m oveUp press enter hero. m oveUp press enter hero. m oveDown press enter hero.…" at bounding box center [731, 296] width 281 height 179
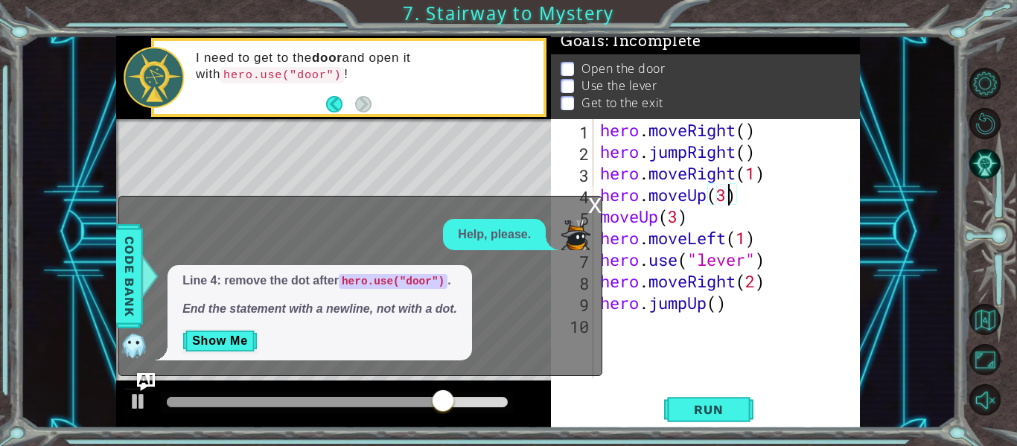
scroll to position [0, 5]
click at [725, 409] on span "Run" at bounding box center [708, 409] width 59 height 15
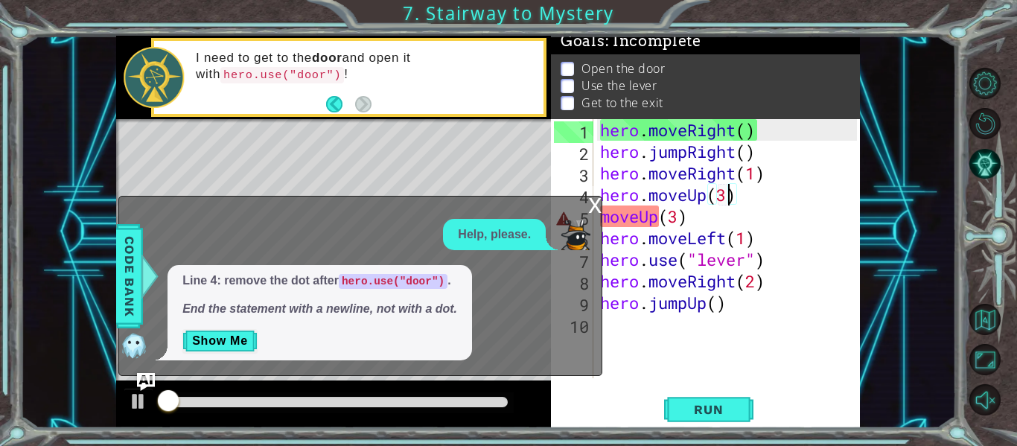
click at [592, 206] on div "x" at bounding box center [594, 204] width 13 height 15
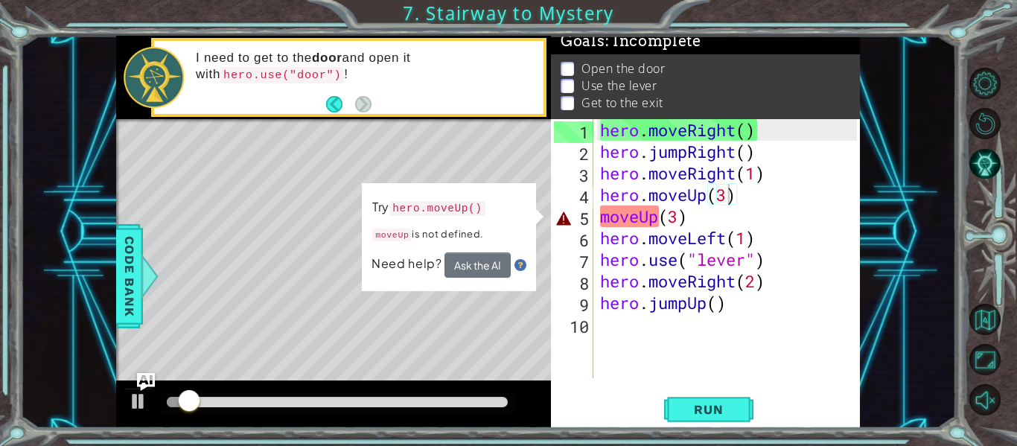
click at [606, 212] on div "hero . moveRight ( ) hero . jumpRight ( ) hero . moveRight ( 1 ) hero . moveUp …" at bounding box center [730, 270] width 267 height 302
click at [604, 214] on div "hero . moveRight ( ) hero . jumpRight ( ) hero . moveRight ( 1 ) hero . moveUp …" at bounding box center [730, 270] width 267 height 302
click at [670, 221] on div "hero . moveRight ( ) hero . jumpRight ( ) hero . moveRight ( 1 ) hero . moveUp …" at bounding box center [730, 270] width 267 height 302
click at [710, 215] on div "hero . moveRight ( ) hero . jumpRight ( ) hero . moveRight ( 1 ) hero . moveUp …" at bounding box center [730, 270] width 267 height 302
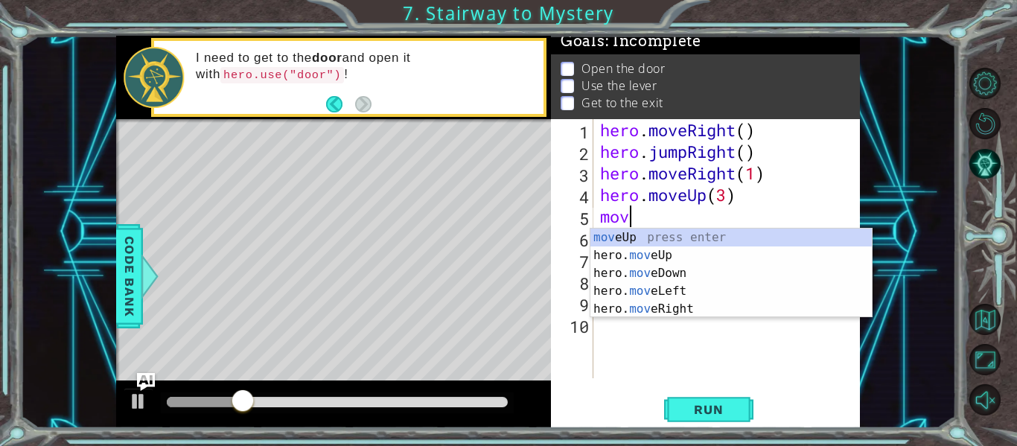
scroll to position [0, 0]
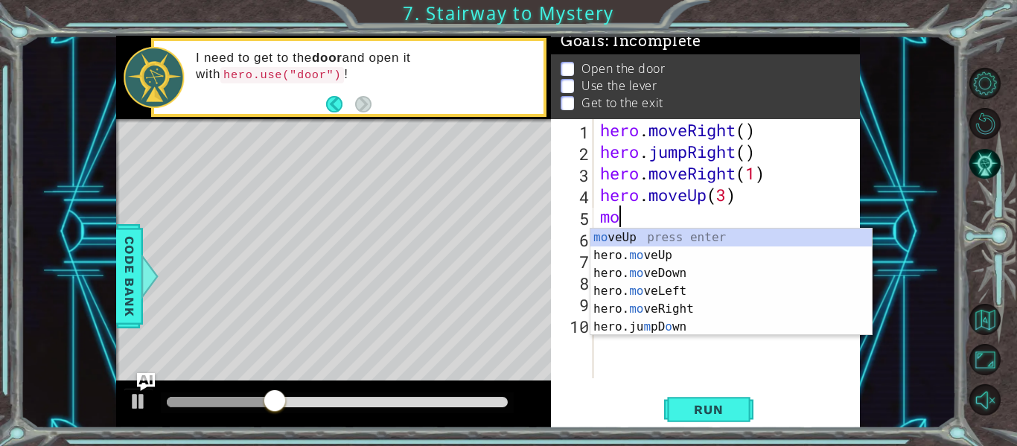
type textarea "m"
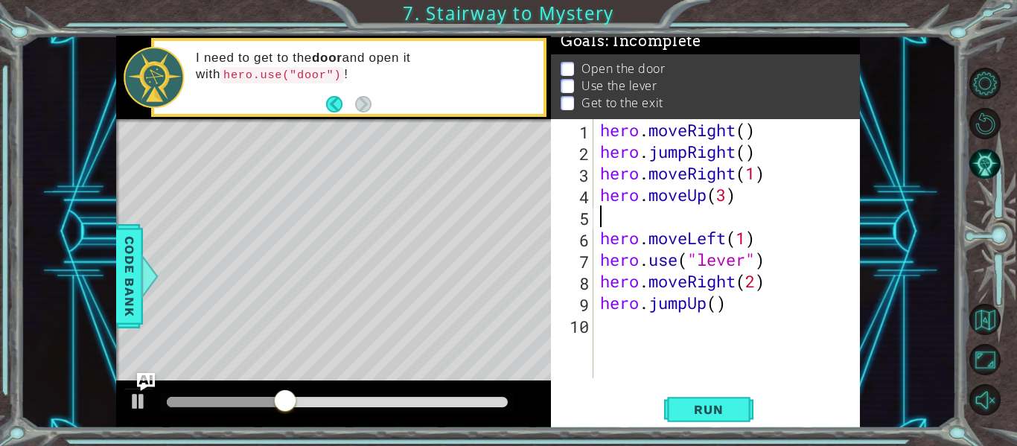
type textarea "hero.moveUp(3)"
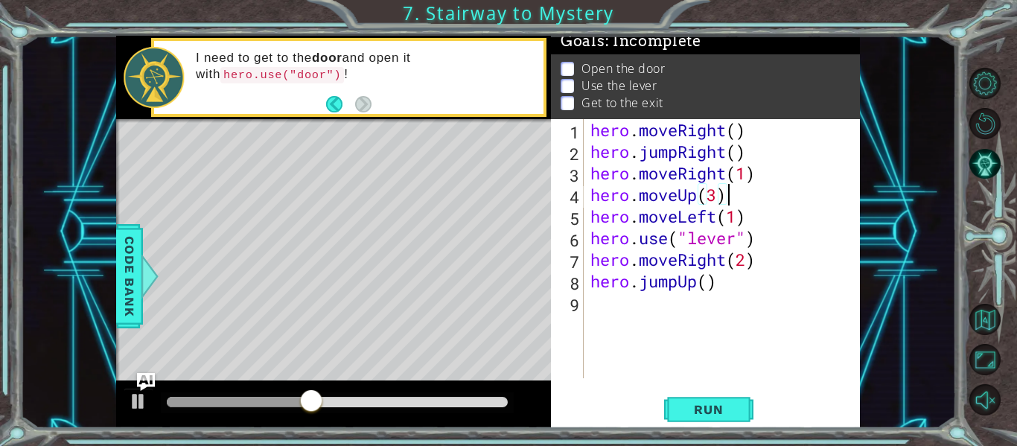
click at [592, 193] on div "hero . moveRight ( ) hero . jumpRight ( ) hero . moveRight ( 1 ) hero . moveUp …" at bounding box center [726, 270] width 277 height 302
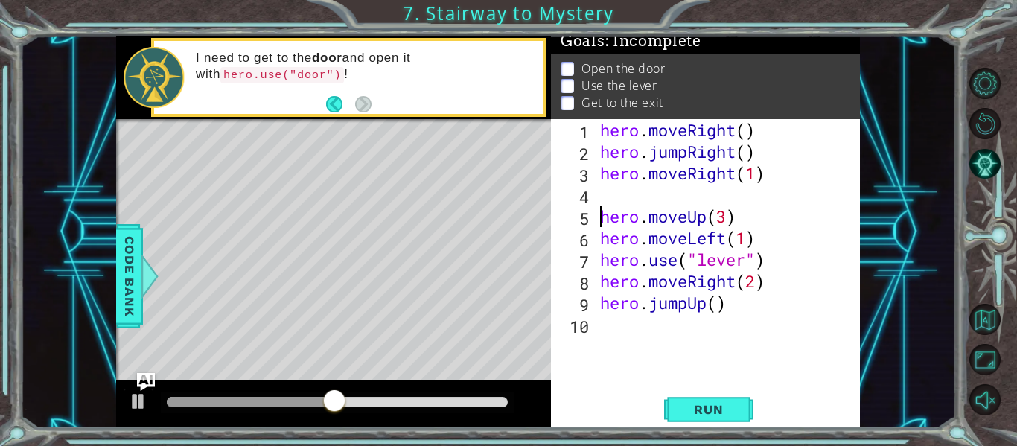
click at [602, 189] on div "hero . moveRight ( ) hero . jumpRight ( ) hero . moveRight ( 1 ) hero . moveUp …" at bounding box center [730, 270] width 267 height 302
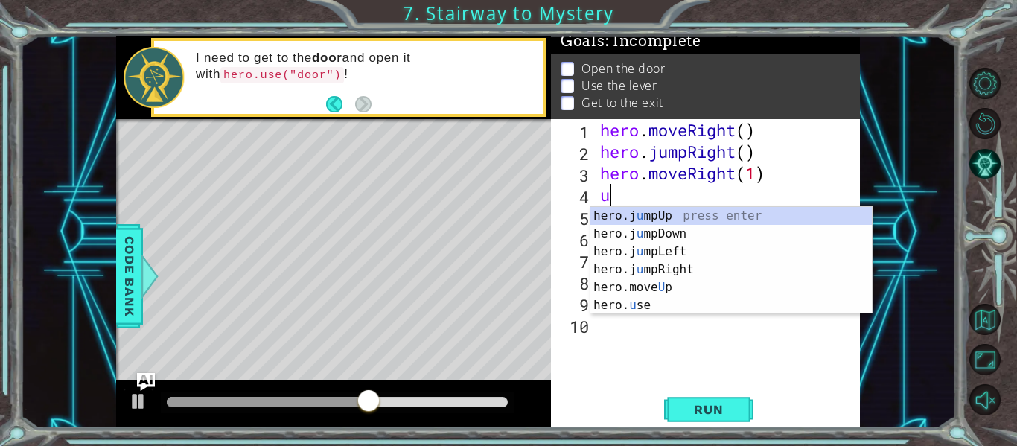
click at [689, 309] on div "hero.j u mpUp press enter hero.j u mpDown press enter hero.j u mpLeft press ent…" at bounding box center [731, 278] width 281 height 143
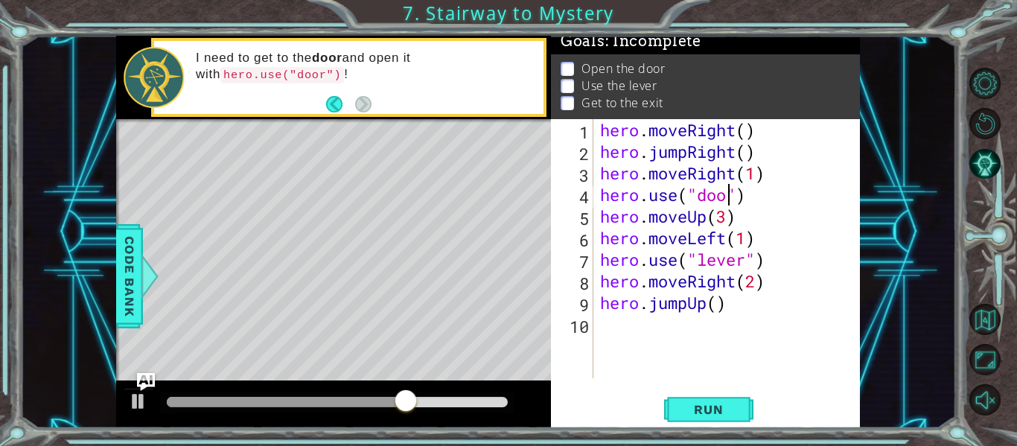
scroll to position [0, 7]
type textarea "hero.use("door")"
click at [748, 416] on button "Run" at bounding box center [708, 410] width 89 height 31
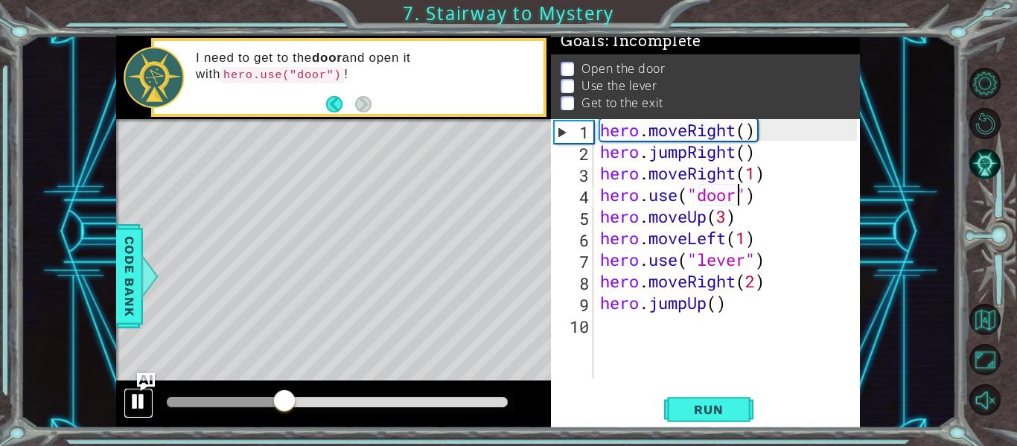
click at [132, 405] on div at bounding box center [138, 401] width 19 height 19
click at [780, 336] on div "hero . moveRight ( ) hero . jumpRight ( ) hero . moveRight ( 1 ) hero . use ( "…" at bounding box center [730, 270] width 267 height 302
click at [751, 307] on div "hero . moveRight ( ) hero . jumpRight ( ) hero . moveRight ( 1 ) hero . use ( "…" at bounding box center [730, 270] width 267 height 302
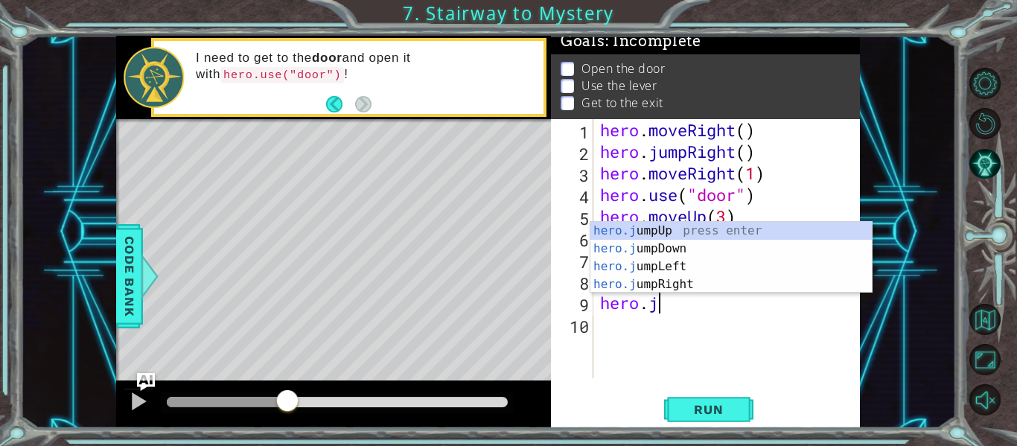
type textarea "hero"
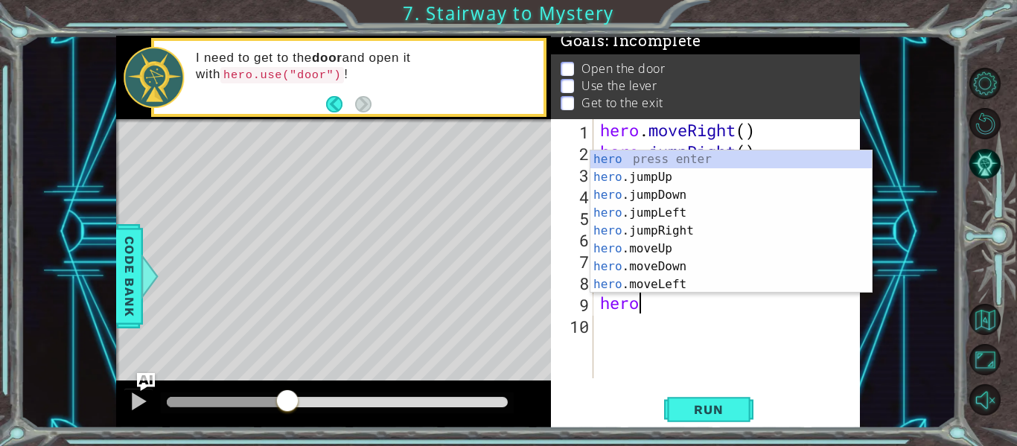
click at [673, 319] on div "hero . moveRight ( ) hero . jumpRight ( ) hero . moveRight ( 1 ) hero . use ( "…" at bounding box center [730, 270] width 267 height 302
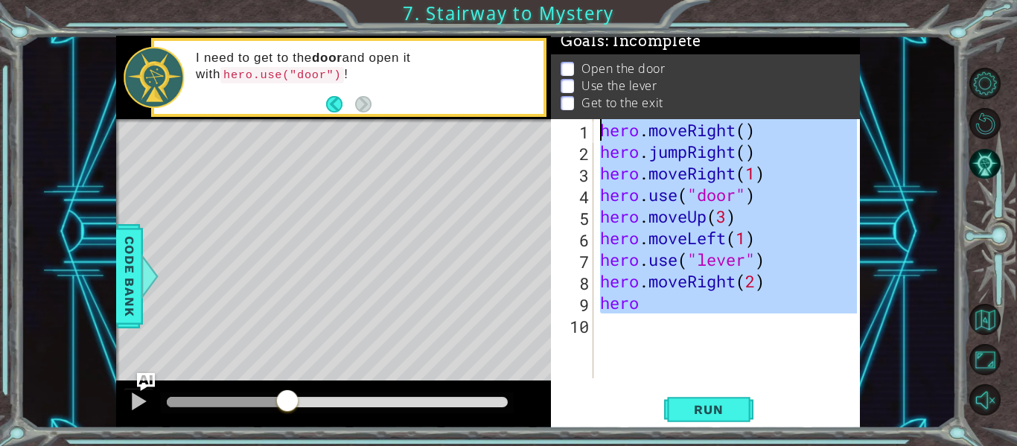
drag, startPoint x: 672, startPoint y: 316, endPoint x: 577, endPoint y: 98, distance: 238.5
click at [577, 98] on div "Goals : Incomplete Open the door Use the lever Get to the exit 1 2 3 4 5 6 7 8 …" at bounding box center [705, 232] width 309 height 392
type textarea "hero.moveRight() hero.jumpRight()"
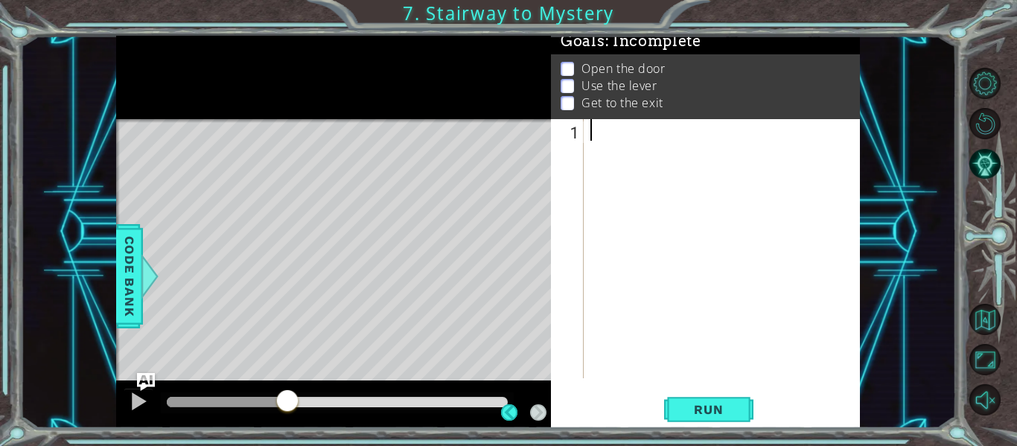
click at [169, 402] on div at bounding box center [227, 402] width 121 height 10
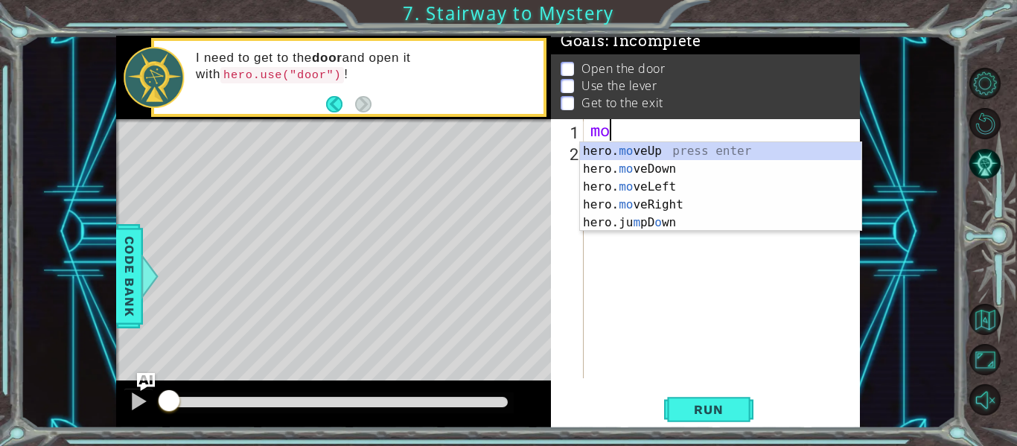
click at [704, 186] on div "hero. mo veUp press enter hero. mo veDown press enter hero. mo veLeft press ent…" at bounding box center [720, 204] width 281 height 125
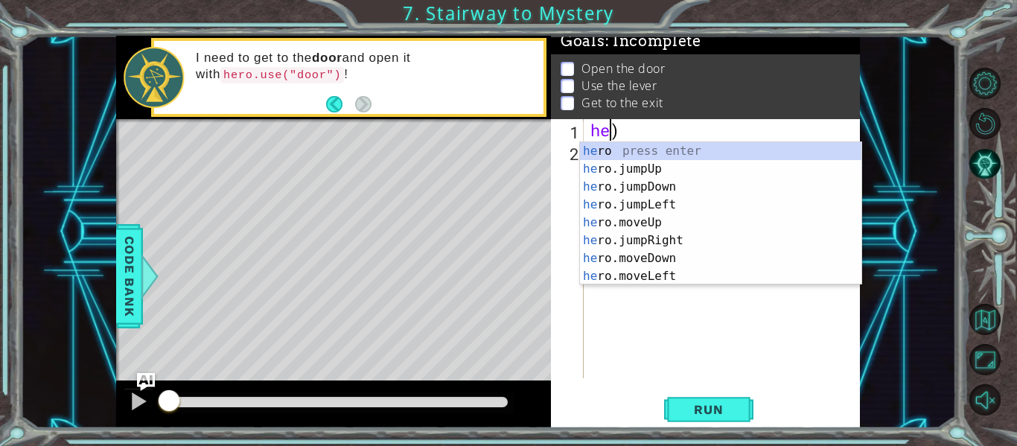
type textarea ")"
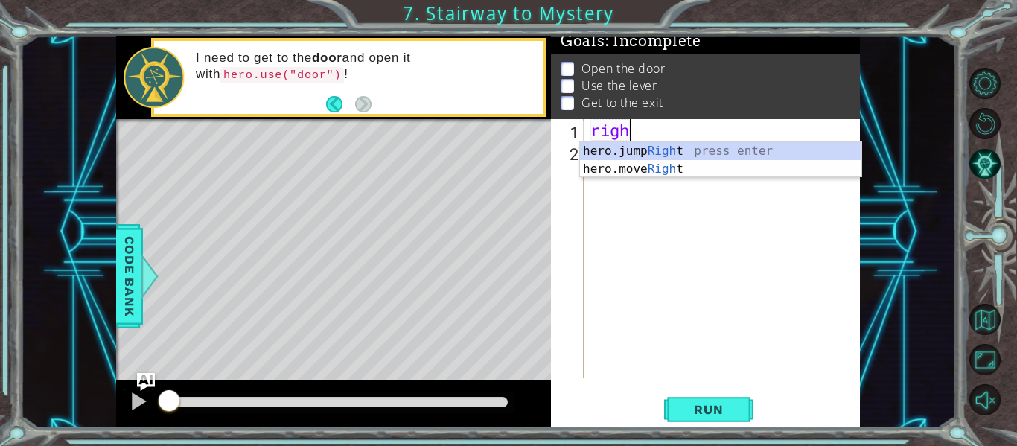
scroll to position [0, 1]
click at [725, 175] on div "hero.jump Right press enter hero.move Right press enter" at bounding box center [720, 177] width 281 height 71
type textarea "hero.moveRight(1)"
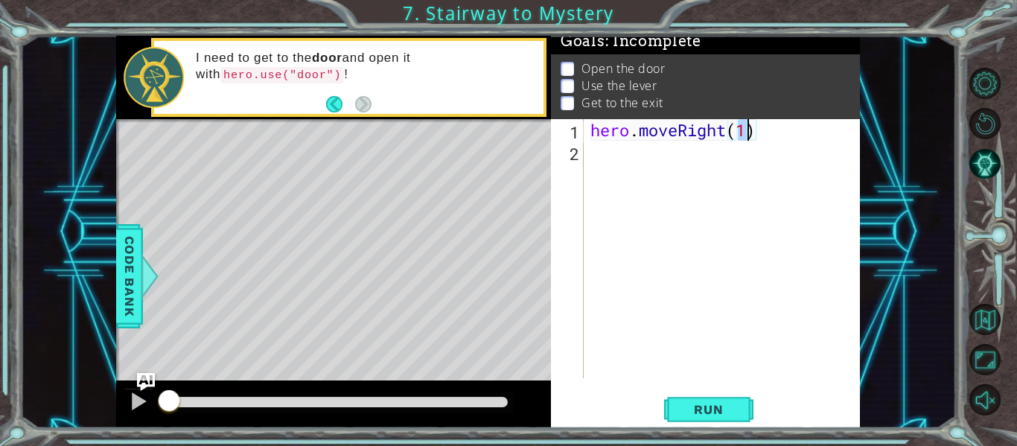
click at [696, 168] on div "hero . moveRight ( 1 )" at bounding box center [726, 270] width 277 height 302
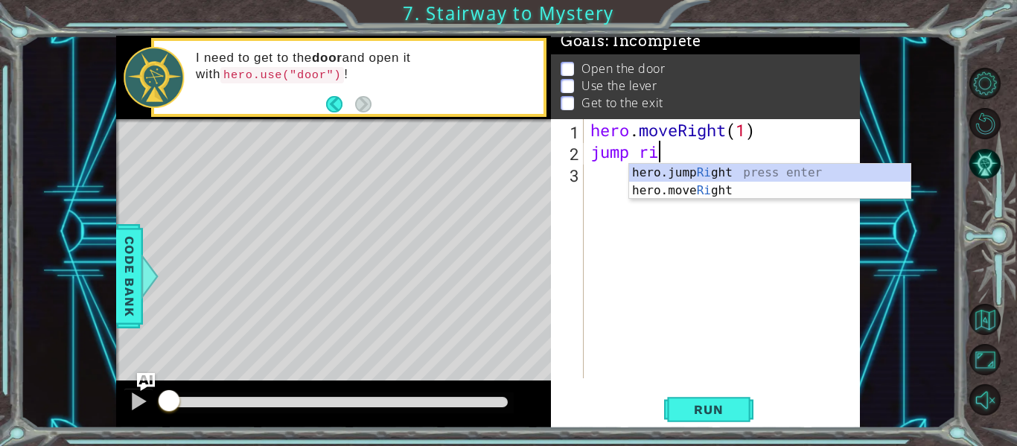
click at [780, 196] on div "hero.jump Ri ght press enter hero.move Ri ght press enter" at bounding box center [769, 199] width 281 height 71
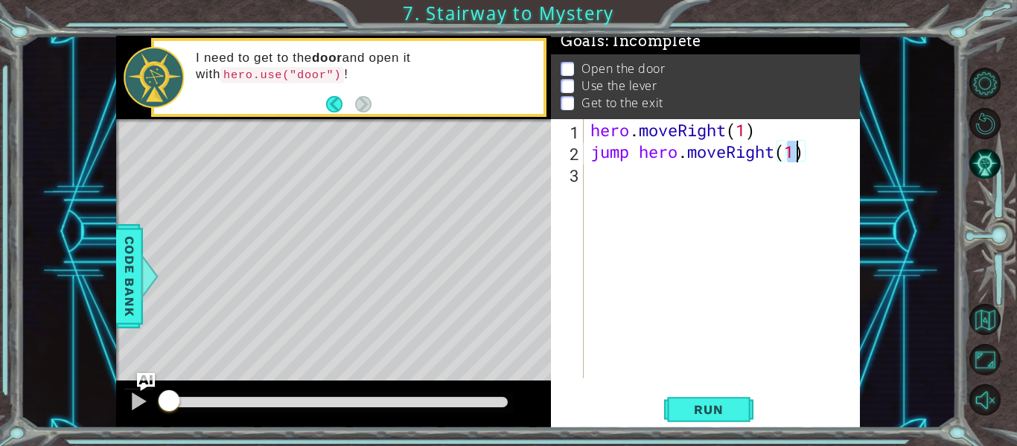
click at [734, 158] on div "hero . moveRight ( 1 ) jump hero . moveRight ( 1 )" at bounding box center [726, 270] width 277 height 302
click at [726, 159] on div "hero . moveRight ( 1 ) jump hero . moveRight ( 1 )" at bounding box center [726, 270] width 277 height 302
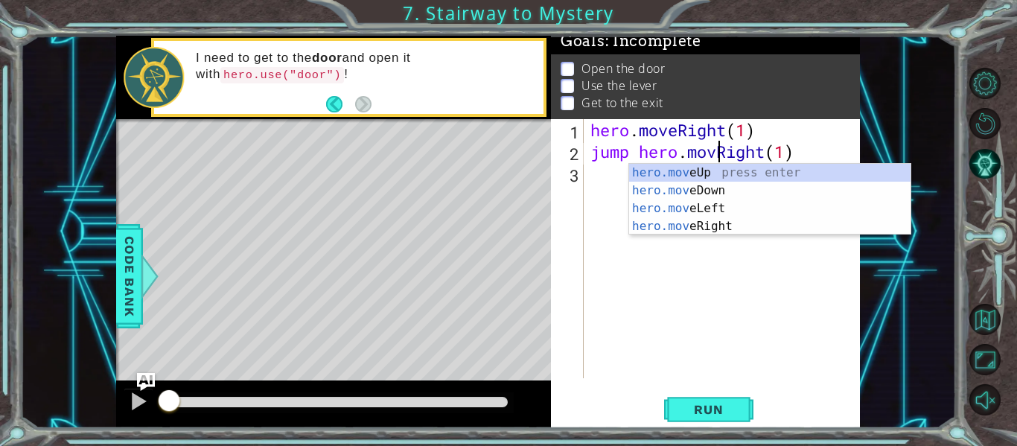
type textarea "jump hero.mRight(1)"
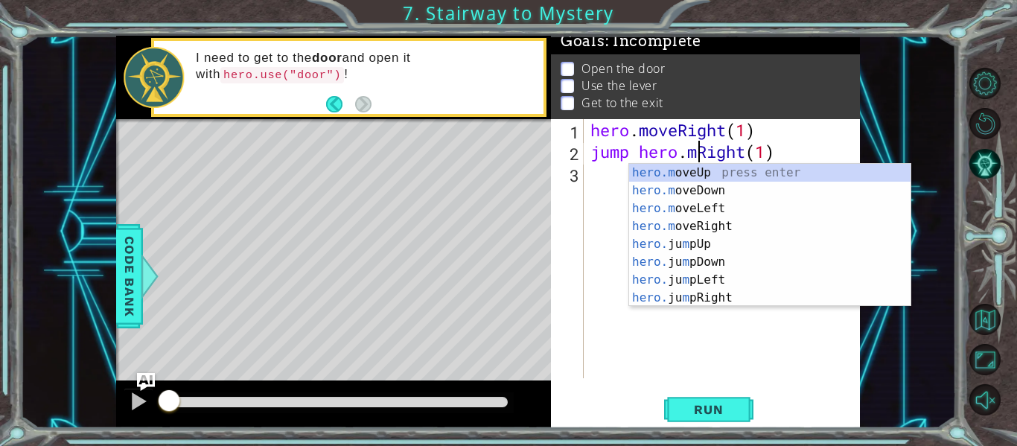
click at [742, 307] on div "hero . moveRight ( 1 ) jump hero . mRight ( 1 )" at bounding box center [726, 270] width 277 height 302
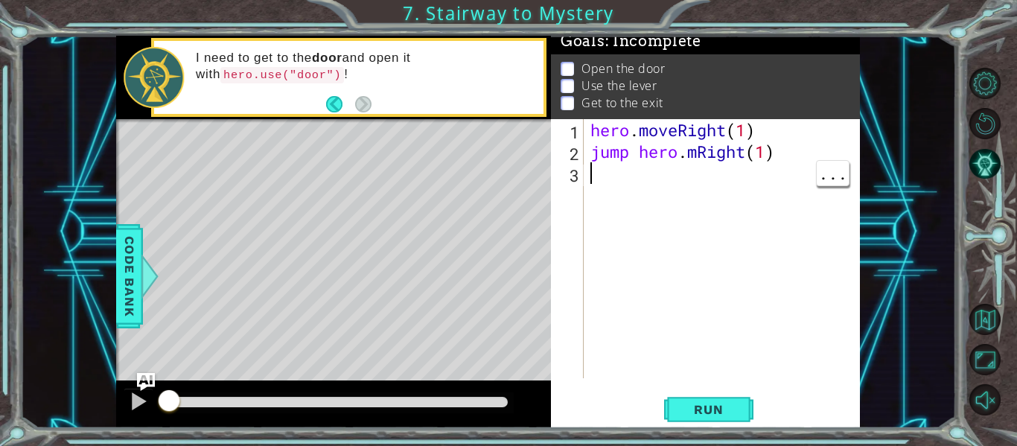
scroll to position [0, 0]
click at [705, 148] on div "hero . moveRight ( 1 ) jump hero . mRight ( 1 )" at bounding box center [726, 270] width 277 height 302
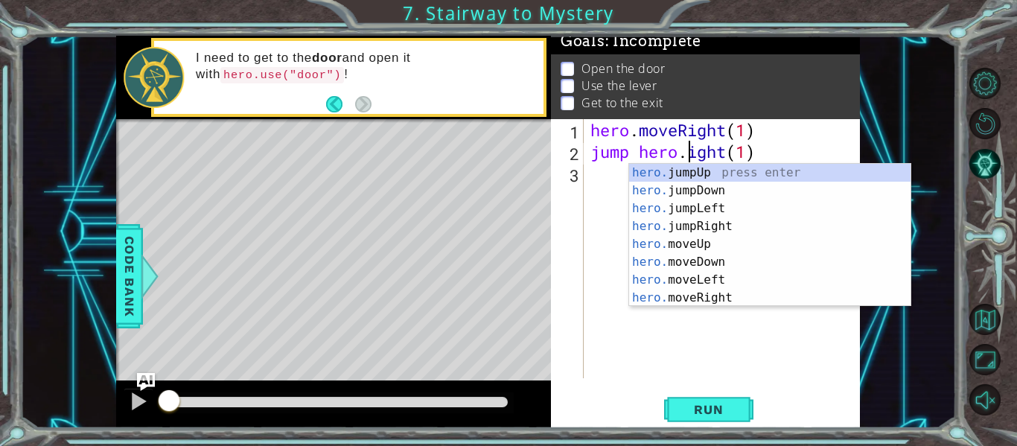
click at [753, 228] on div "hero. jumpUp press enter hero. jumpDown press enter hero. jumpLeft press enter …" at bounding box center [769, 253] width 281 height 179
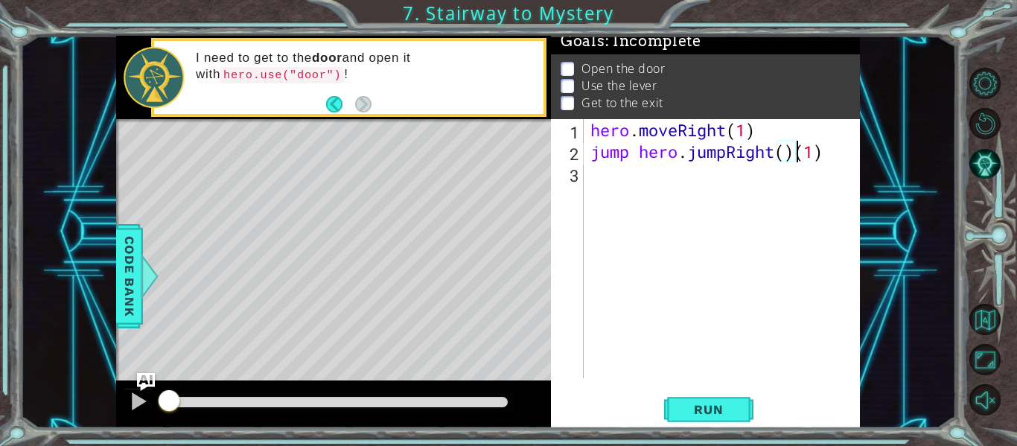
click at [837, 158] on div "hero . moveRight ( 1 ) jump hero . jumpRight ( ) ( 1 )" at bounding box center [726, 270] width 277 height 302
type textarea "jump hero.jumpRight()"
click at [789, 157] on div "hero . moveRight ( 1 ) jump hero . jumpRight ( )" at bounding box center [726, 270] width 277 height 302
click at [668, 192] on div "hero . moveRight ( 1 ) jump hero . jumpRight ( )" at bounding box center [726, 270] width 277 height 302
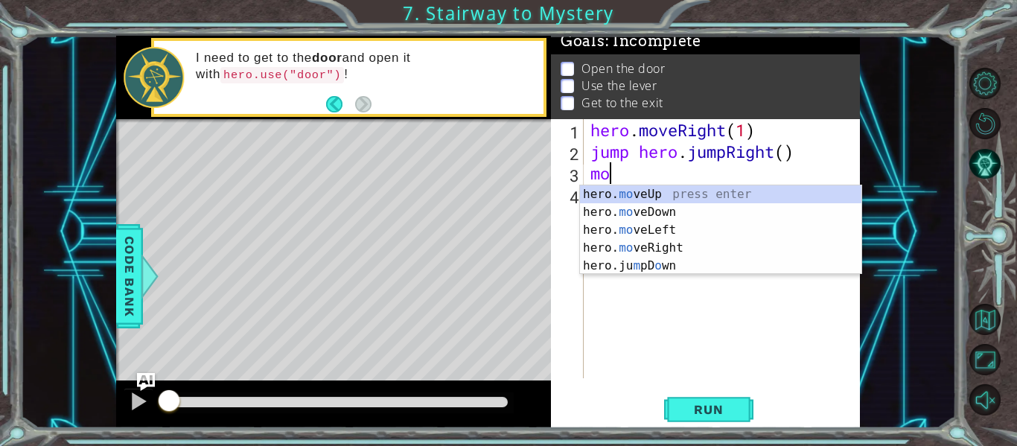
scroll to position [0, 1]
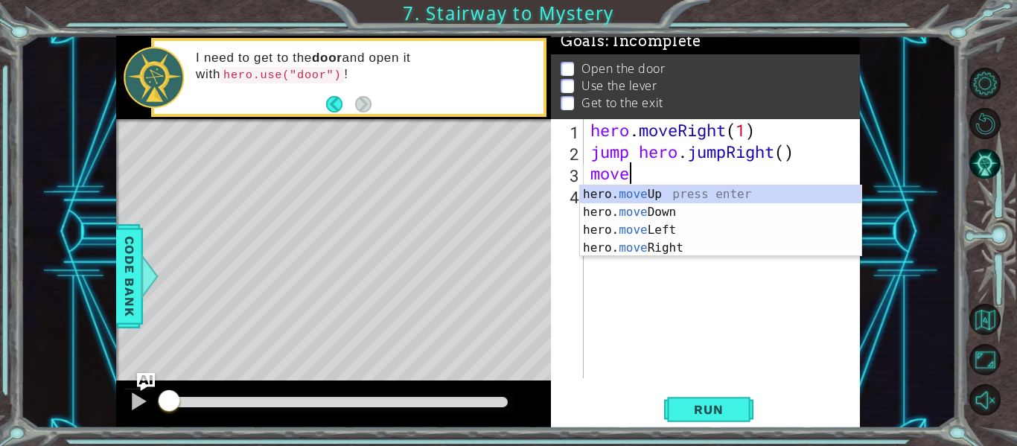
click at [701, 252] on div "hero. move Up press enter hero. move Down press enter hero. move Left press ent…" at bounding box center [720, 238] width 281 height 107
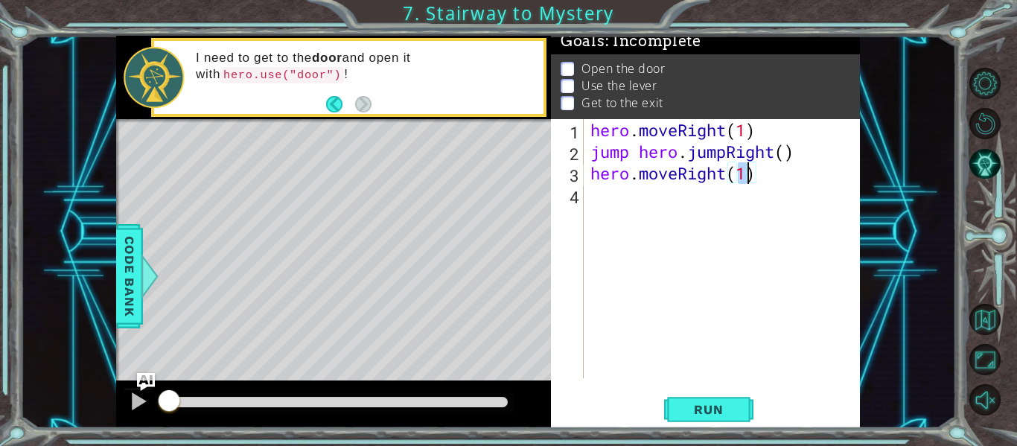
type textarea "hero.moveRight(2)"
click at [670, 207] on div "hero . moveRight ( 1 ) jump hero . jumpRight ( ) hero . moveRight ( 2 )" at bounding box center [726, 270] width 277 height 302
click at [747, 179] on div "hero . moveRight ( 1 ) jump hero . jumpRight ( ) hero . moveRight ( 2 )" at bounding box center [726, 270] width 277 height 302
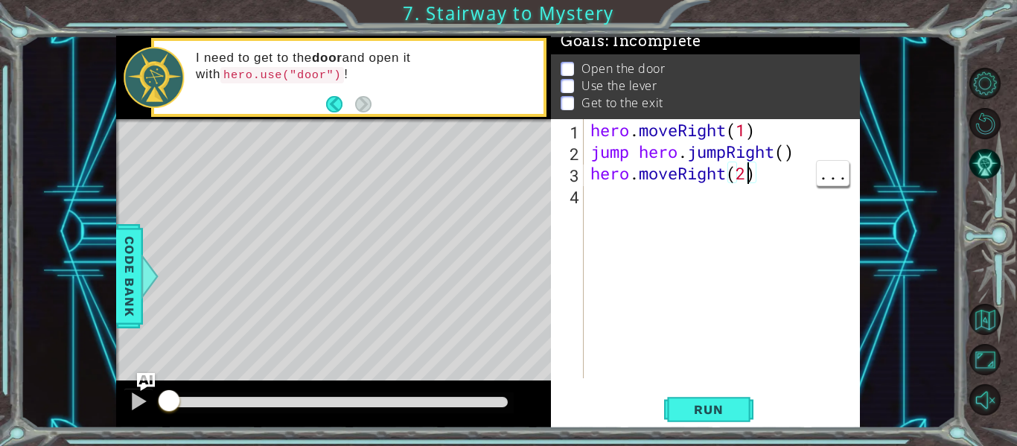
type textarea "hero.moveRight(1)"
click at [687, 323] on div "hero . moveRight ( 1 ) jump hero . jumpRight ( ) hero . moveRight ( 1 )" at bounding box center [726, 270] width 277 height 302
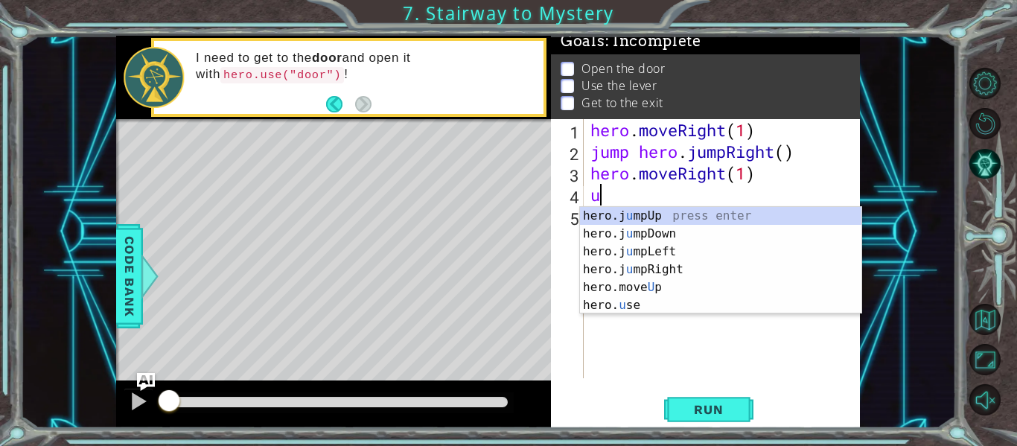
click at [687, 291] on div "hero.j u mpUp press enter hero.j u mpDown press enter hero.j u mpLeft press ent…" at bounding box center [720, 278] width 281 height 143
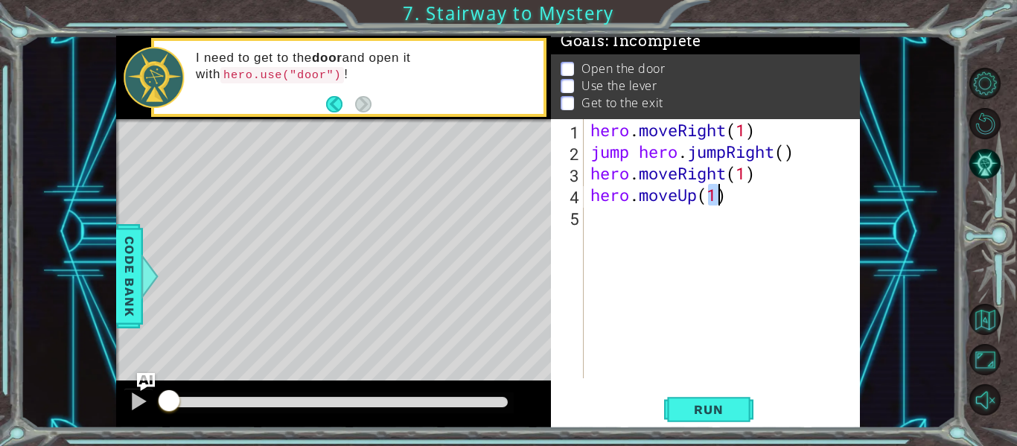
type textarea "hero.moveUp(1)"
click at [684, 223] on div "hero . moveRight ( 1 ) jump hero . jumpRight ( ) hero . moveRight ( 1 ) hero . …" at bounding box center [726, 270] width 277 height 302
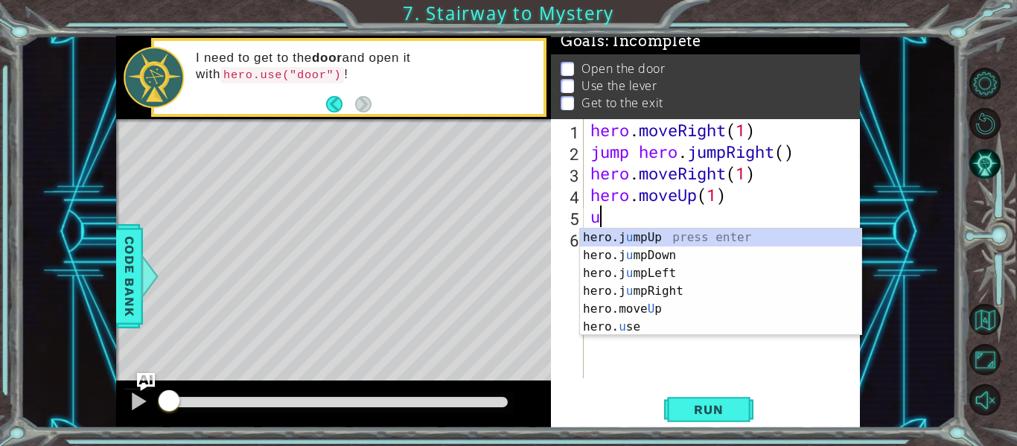
click at [668, 325] on div "hero.j u mpUp press enter hero.j u mpDown press enter hero.j u mpLeft press ent…" at bounding box center [720, 300] width 281 height 143
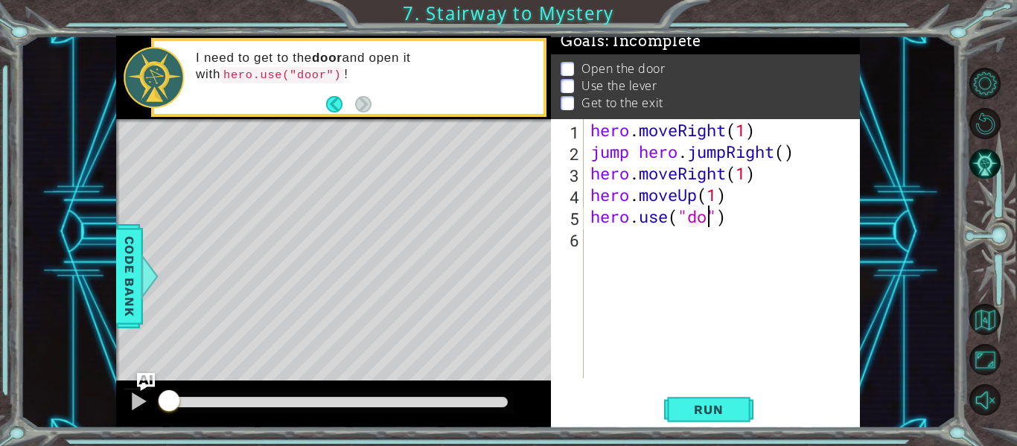
type textarea "hero.use("door")"
click at [647, 267] on div "hero . moveRight ( 1 ) jump hero . jumpRight ( ) hero . moveRight ( 1 ) hero . …" at bounding box center [726, 270] width 277 height 302
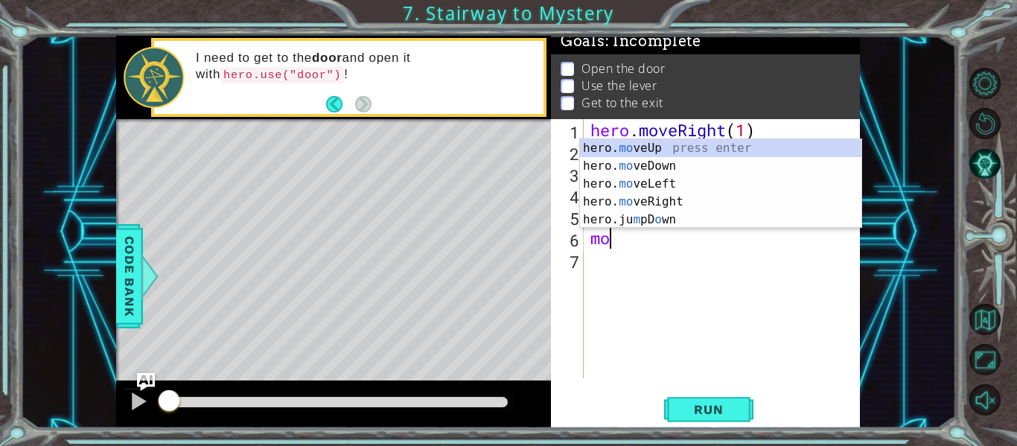
click at [707, 153] on div "hero. mo veUp press enter hero. mo veDown press enter hero. mo veLeft press ent…" at bounding box center [720, 201] width 281 height 125
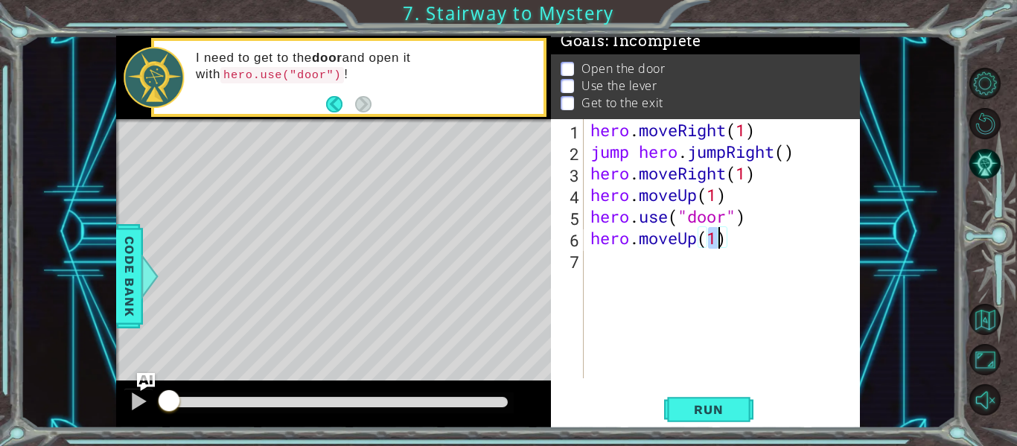
type textarea "hero.moveUp(3)"
click at [677, 275] on div "hero . moveRight ( 1 ) jump hero . jumpRight ( ) hero . moveRight ( 1 ) hero . …" at bounding box center [726, 270] width 277 height 302
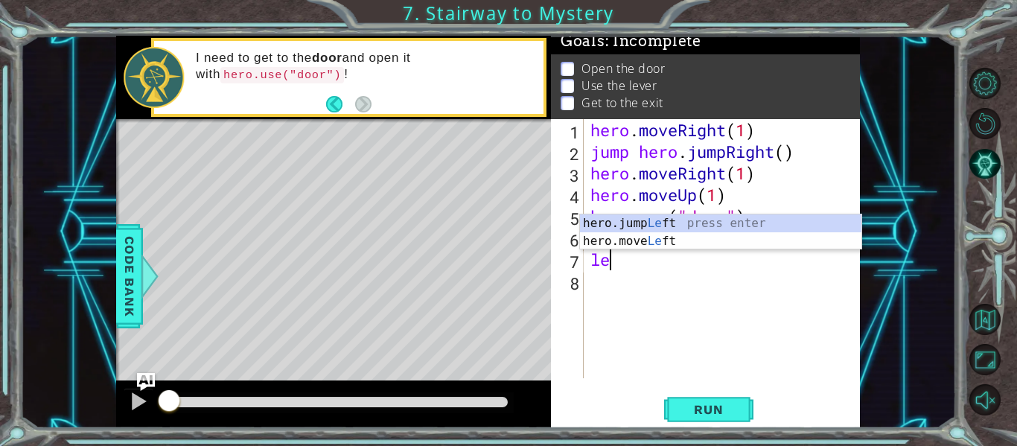
click at [714, 240] on div "hero.jump Le ft press enter hero.move Le ft press enter" at bounding box center [720, 249] width 281 height 71
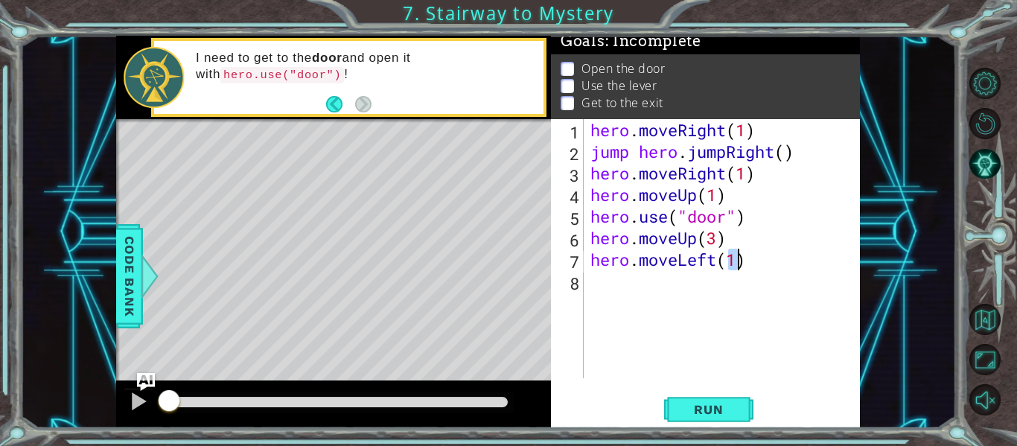
type textarea "hero.moveLeft(1)"
click at [684, 286] on div "hero . moveRight ( 1 ) jump hero . jumpRight ( ) hero . moveRight ( 1 ) hero . …" at bounding box center [726, 270] width 277 height 302
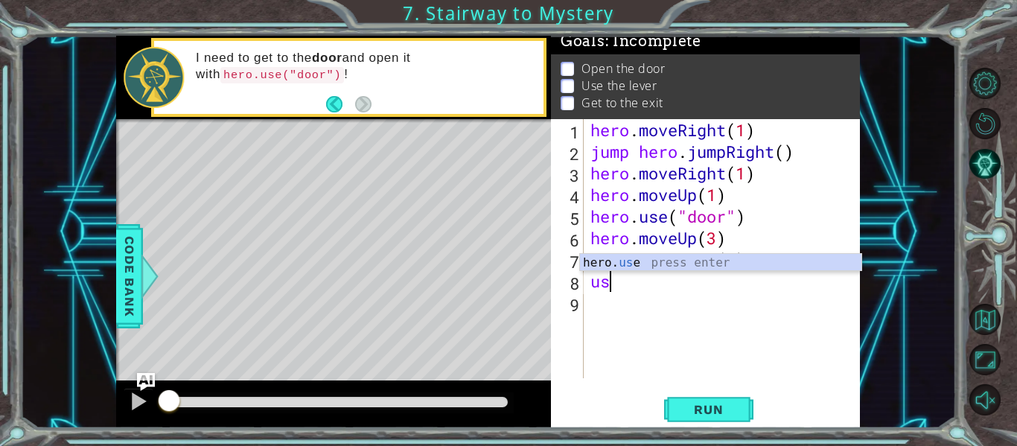
scroll to position [0, 1]
click at [723, 267] on div "hero. use press enter" at bounding box center [720, 281] width 281 height 54
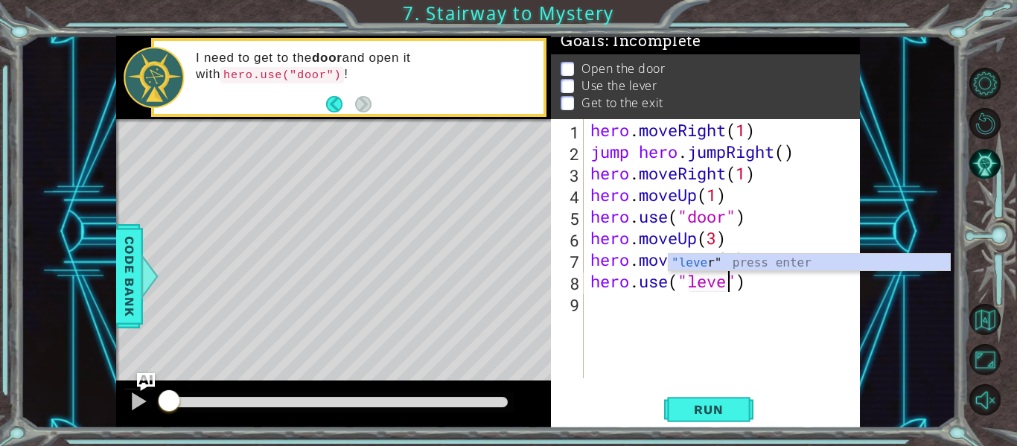
scroll to position [0, 7]
type textarea "hero.use("lever")"
click at [689, 314] on div "hero . moveRight ( 1 ) jump hero . jumpRight ( ) hero . moveRight ( 1 ) hero . …" at bounding box center [726, 270] width 277 height 302
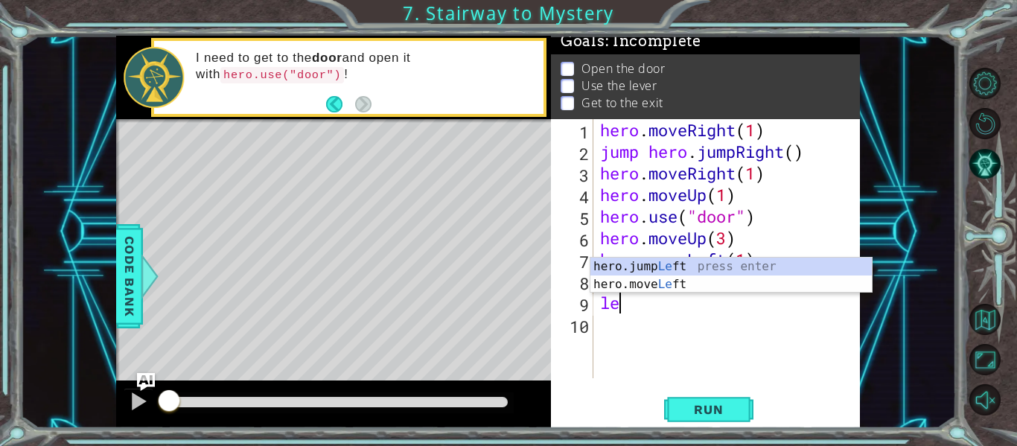
click at [726, 291] on div "hero.jump Le ft press enter hero.move Le ft press enter" at bounding box center [731, 293] width 281 height 71
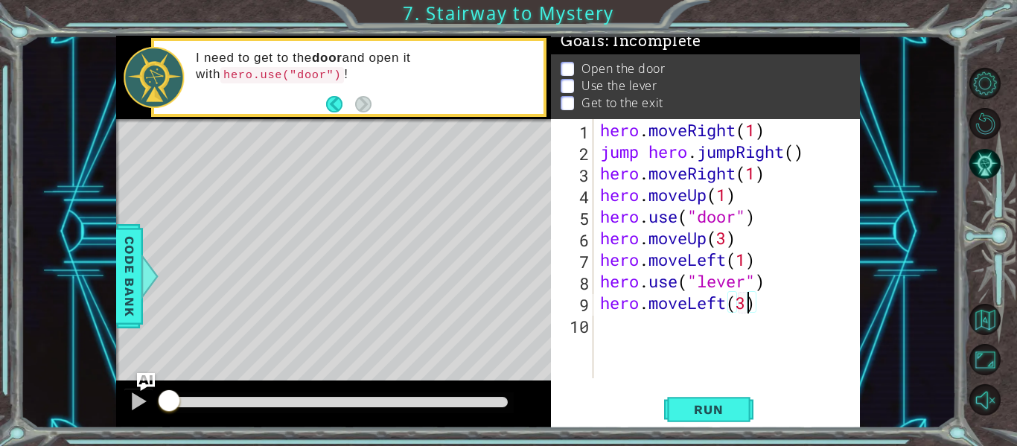
type textarea "hero.moveLeft(2)"
click at [722, 337] on div "hero . moveRight ( 1 ) jump hero . jumpRight ( ) hero . moveRight ( 1 ) hero . …" at bounding box center [730, 270] width 267 height 302
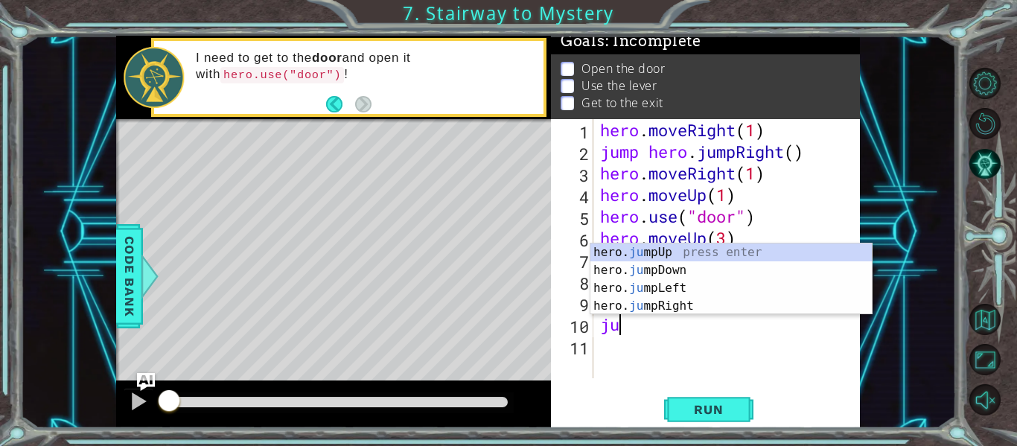
scroll to position [0, 1]
type textarea "jump"
click at [706, 260] on div "hero. jump Up press enter hero. jump Down press enter hero. jump Left press ent…" at bounding box center [731, 297] width 281 height 107
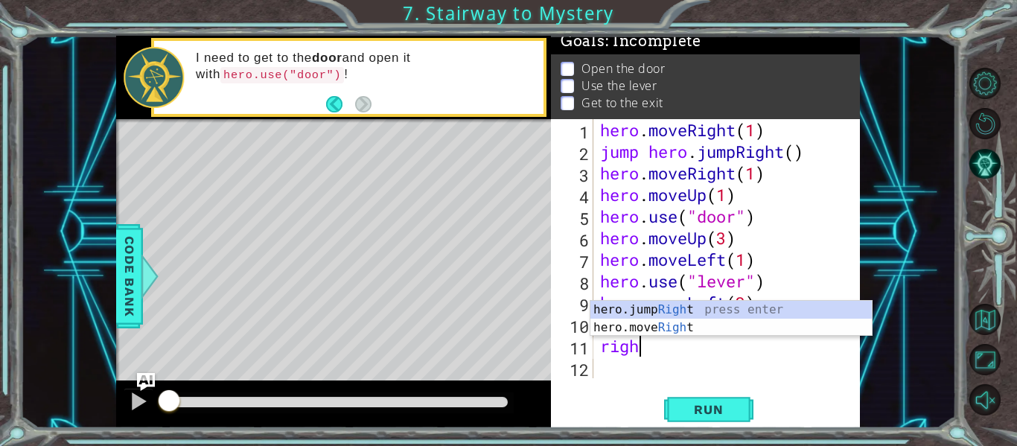
click at [725, 334] on div "hero.jump Righ t press enter hero.move Righ t press enter" at bounding box center [731, 336] width 281 height 71
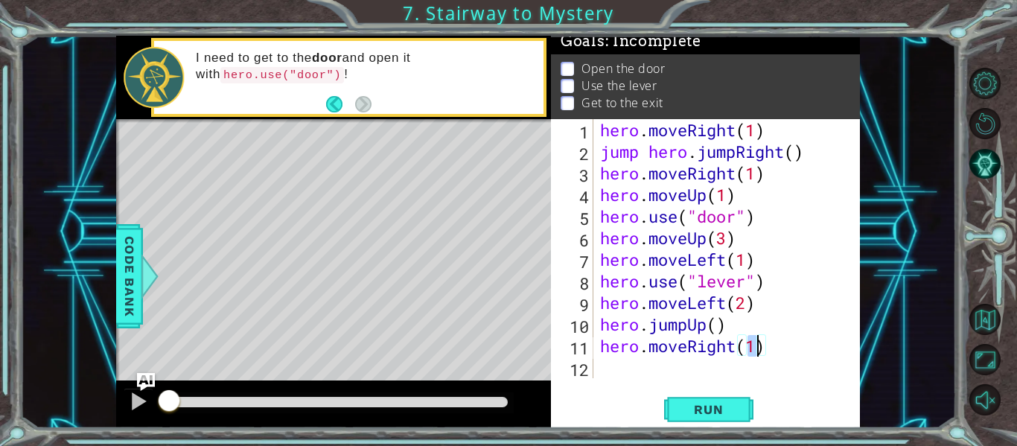
type textarea "hero.moveRight(2)"
click at [690, 372] on div "hero . moveRight ( 1 ) jump hero . jumpRight ( ) hero . moveRight ( 1 ) hero . …" at bounding box center [730, 270] width 267 height 302
click at [718, 407] on span "Run" at bounding box center [708, 409] width 59 height 15
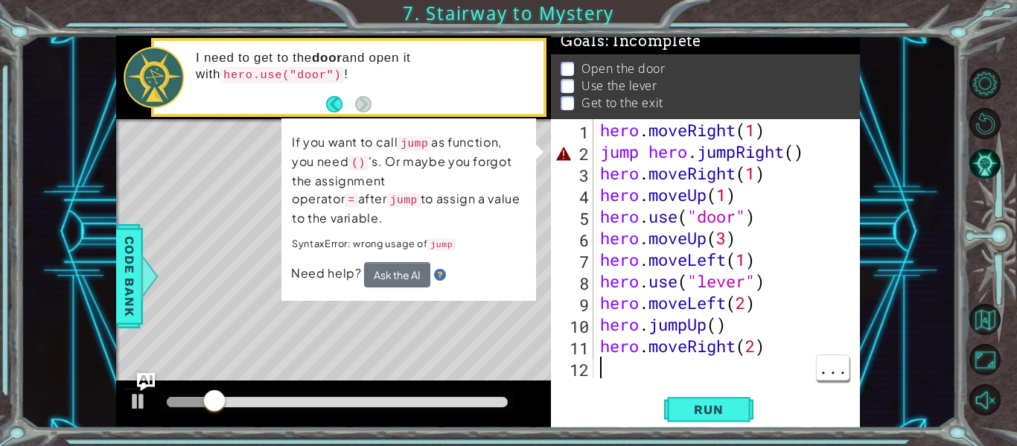
click at [835, 155] on div "hero . moveRight ( 1 ) jump hero . jumpRight ( ) hero . moveRight ( 1 ) hero . …" at bounding box center [730, 270] width 267 height 302
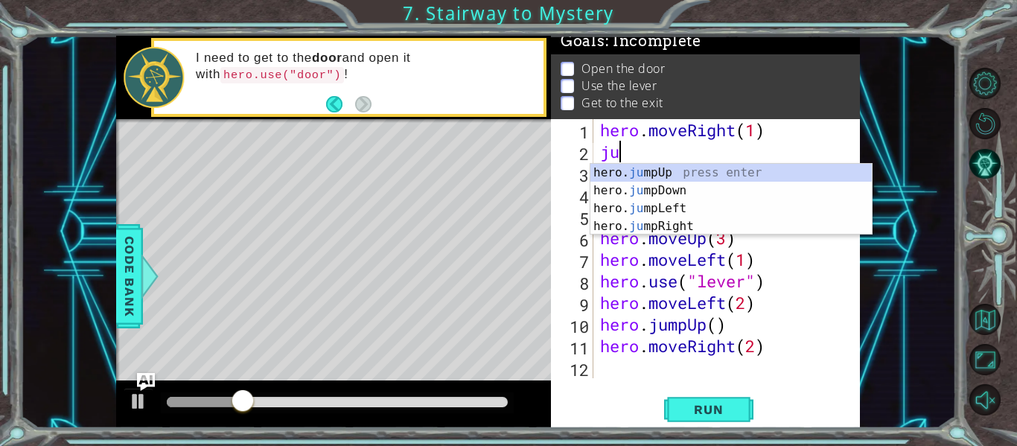
type textarea "j"
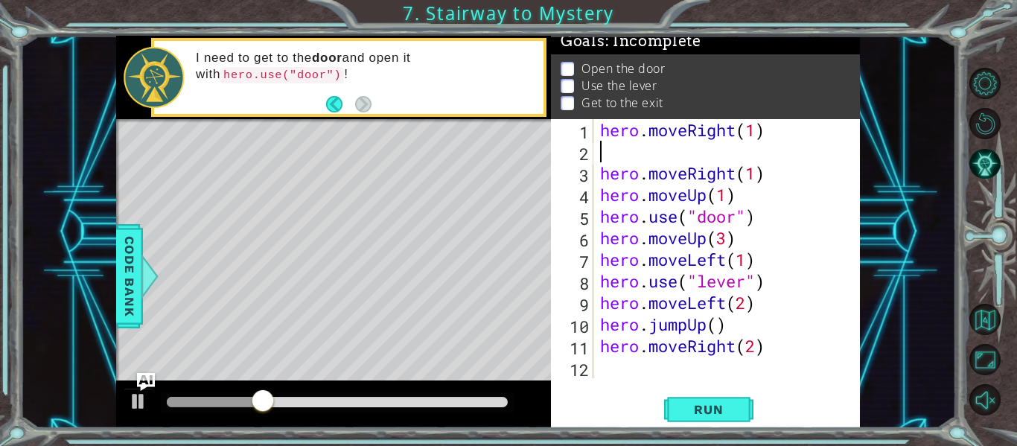
type textarea "j"
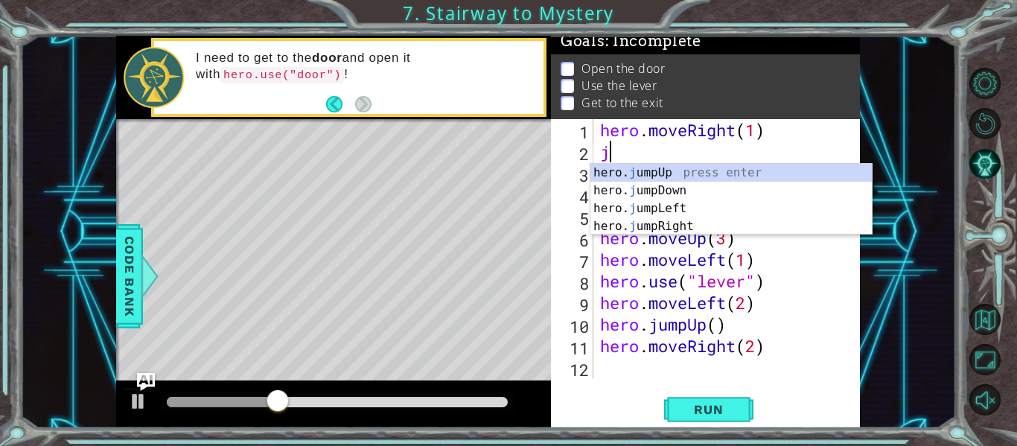
click at [698, 178] on div "hero. j umpUp press enter hero. j umpDown press enter hero. j umpLeft press ent…" at bounding box center [731, 217] width 281 height 107
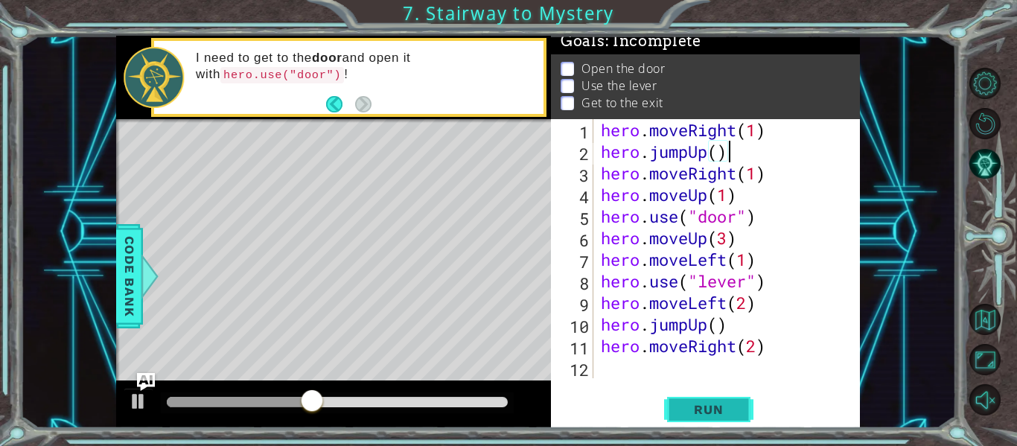
click at [745, 412] on button "Run" at bounding box center [708, 410] width 89 height 31
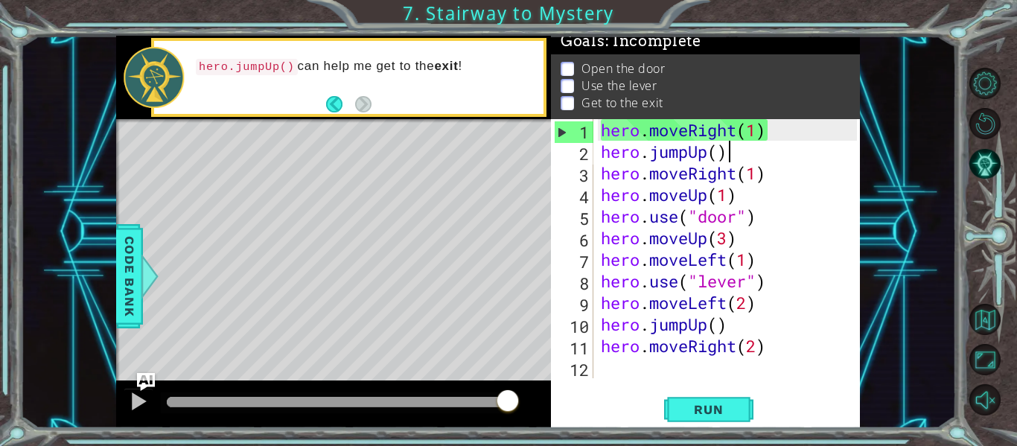
click at [725, 156] on div "hero . moveRight ( 1 ) hero . jumpUp ( ) hero . moveRight ( 1 ) hero . moveUp (…" at bounding box center [731, 270] width 267 height 302
click at [727, 159] on div "hero . moveRight ( 1 ) hero . jumpUp ( ) hero . moveRight ( 1 ) hero . moveUp (…" at bounding box center [731, 270] width 267 height 302
click at [718, 161] on div "hero . moveRight ( 1 ) hero . jumpUp ( ) hero . moveRight ( 1 ) hero . moveUp (…" at bounding box center [731, 270] width 267 height 302
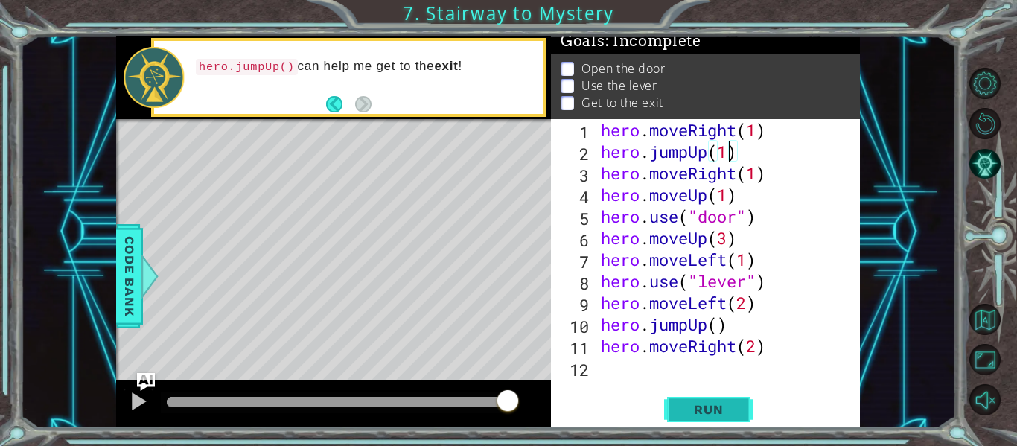
click at [724, 416] on span "Run" at bounding box center [708, 409] width 59 height 15
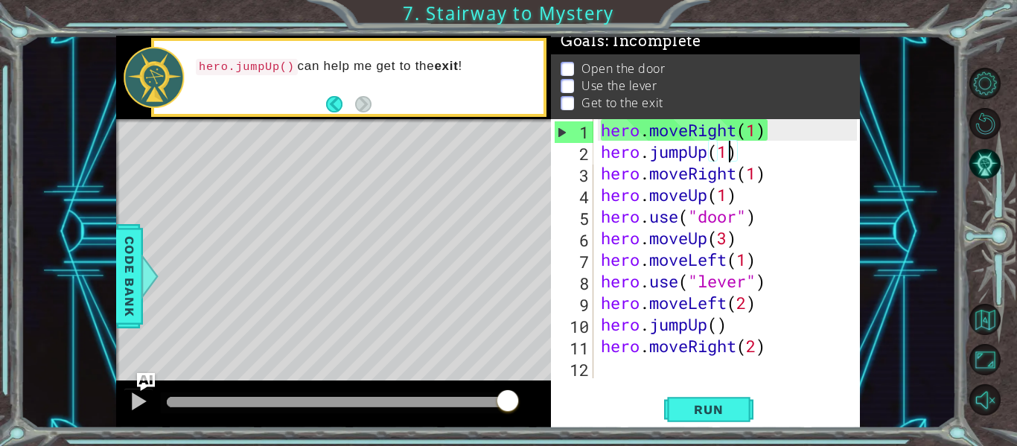
click at [0, 0] on span "..." at bounding box center [0, 0] width 0 height 0
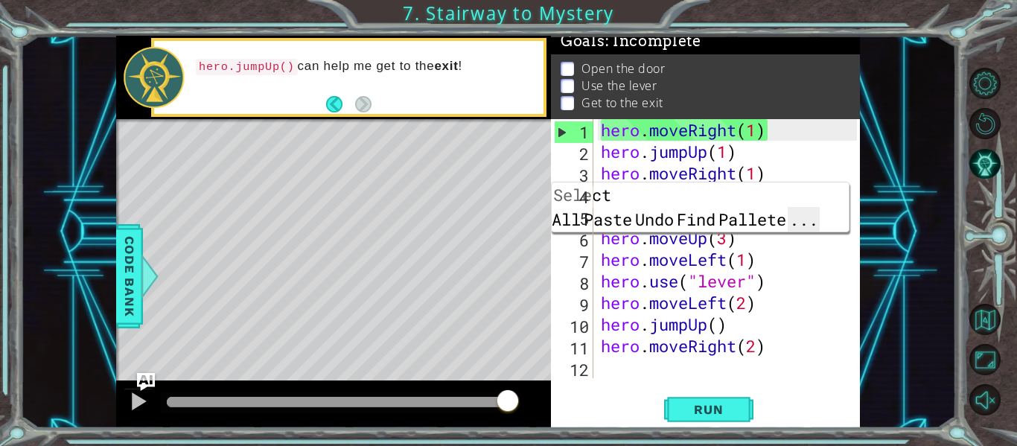
click at [820, 207] on span "..." at bounding box center [804, 219] width 32 height 25
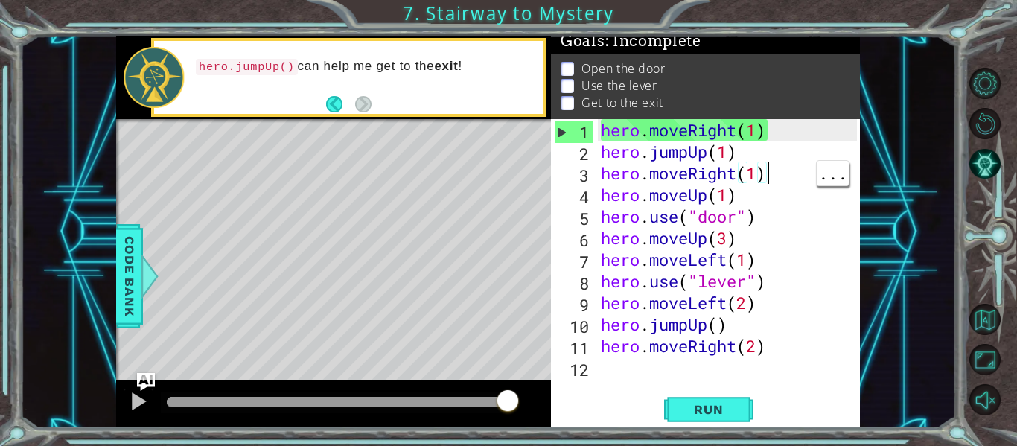
click at [851, 268] on div "hero . moveRight ( 1 ) hero . jumpUp ( 1 ) hero . moveRight ( 1 ) hero . moveUp…" at bounding box center [731, 270] width 267 height 302
click at [153, 381] on img "Ask AI" at bounding box center [145, 381] width 19 height 19
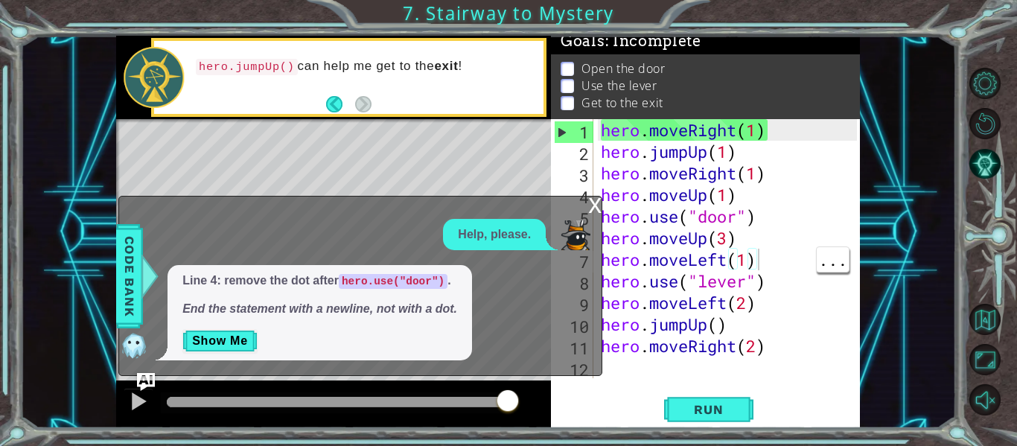
click at [731, 158] on div "hero . moveRight ( 1 ) hero . jumpUp ( 1 ) hero . moveRight ( 1 ) hero . moveUp…" at bounding box center [731, 270] width 267 height 302
click at [844, 155] on span "..." at bounding box center [833, 151] width 32 height 25
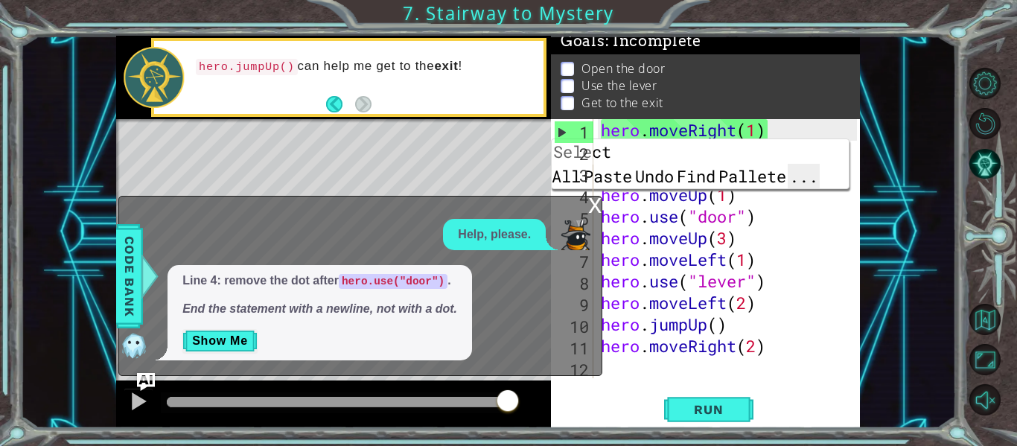
click at [820, 174] on span "..." at bounding box center [804, 176] width 32 height 25
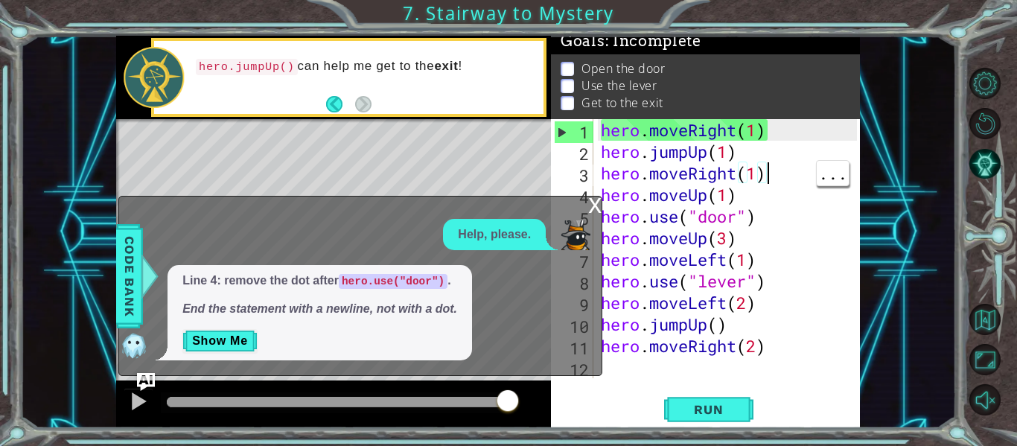
click at [907, 123] on div "1 2 3 4 5 6 7 hero . moveRight ( ) hero . jumpRight ( ) hero . moveRight ( 1 ) …" at bounding box center [488, 232] width 936 height 392
click at [142, 387] on img "Ask AI" at bounding box center [145, 381] width 19 height 19
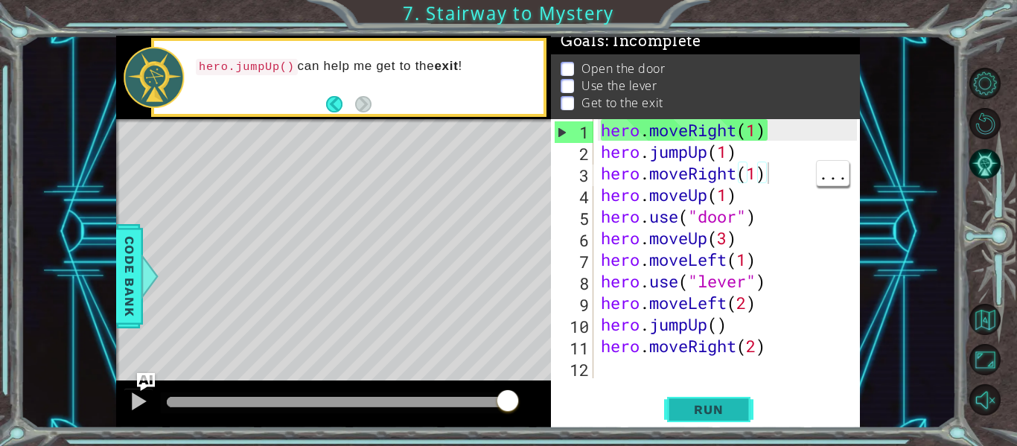
click at [719, 413] on span "Run" at bounding box center [708, 409] width 59 height 15
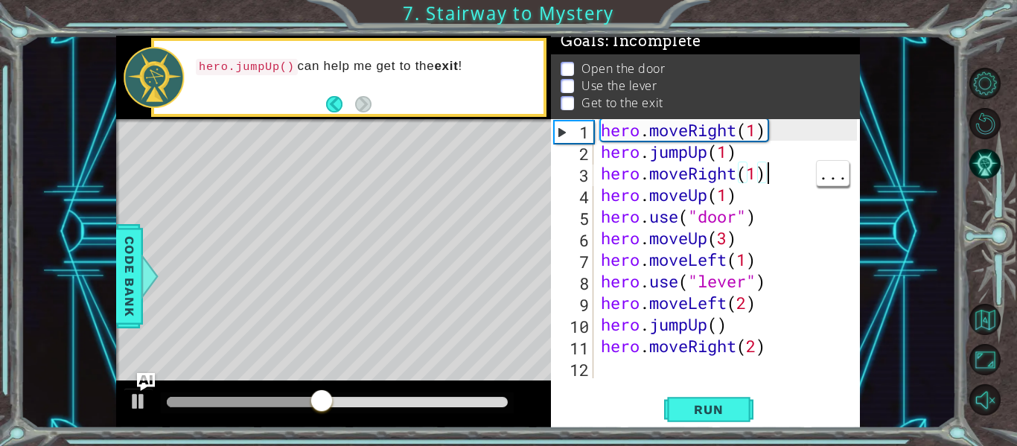
click at [759, 134] on div "hero . moveRight ( 1 ) hero . jumpUp ( 1 ) hero . moveRight ( 1 ) hero . moveUp…" at bounding box center [731, 270] width 267 height 302
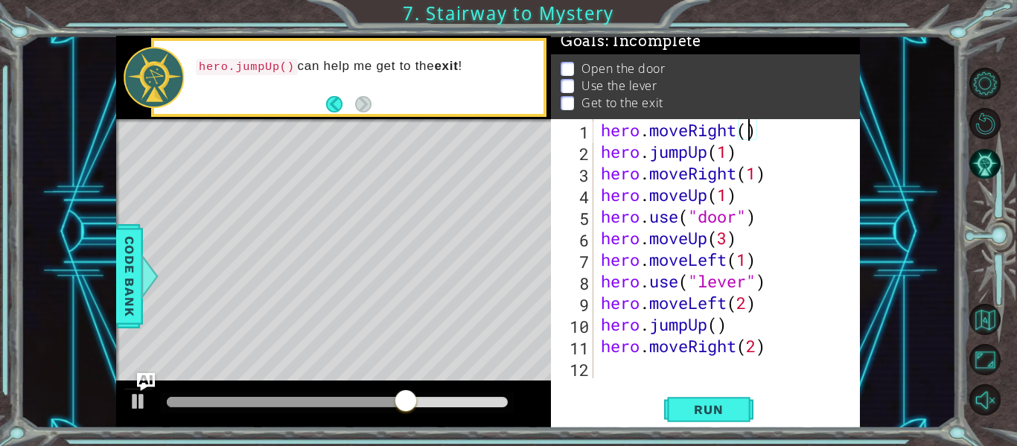
click at [748, 162] on div "hero . moveRight ( ) hero . jumpUp ( 1 ) hero . moveRight ( 1 ) hero . moveUp (…" at bounding box center [731, 270] width 267 height 302
click at [731, 154] on div "hero . moveRight ( ) hero . jumpUp ( 1 ) hero . moveRight ( 1 ) hero . moveUp (…" at bounding box center [731, 270] width 267 height 302
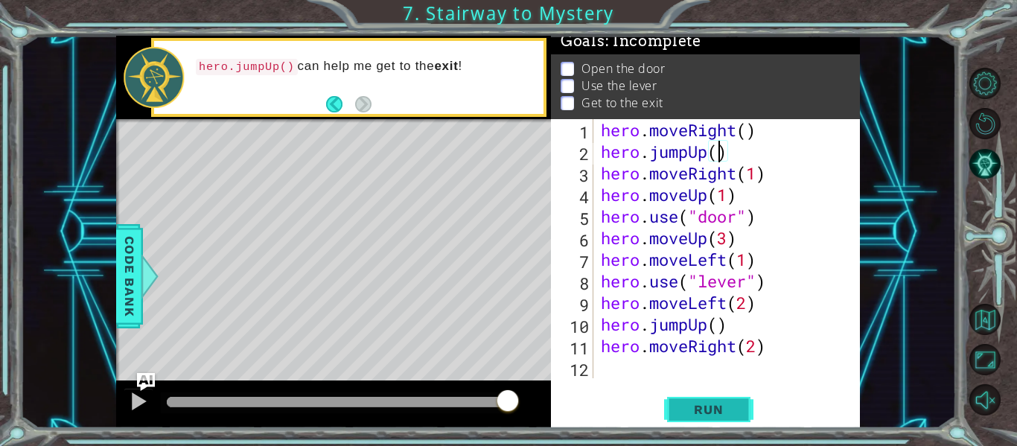
click at [691, 421] on button "Run" at bounding box center [708, 410] width 89 height 31
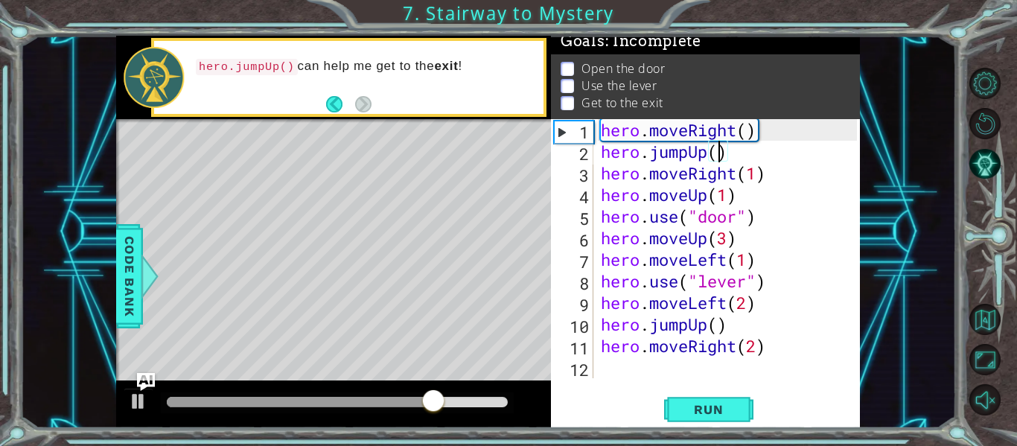
click at [703, 154] on div "hero . moveRight ( ) hero . jumpUp ( ) hero . moveRight ( 1 ) hero . moveUp ( 1…" at bounding box center [731, 270] width 267 height 302
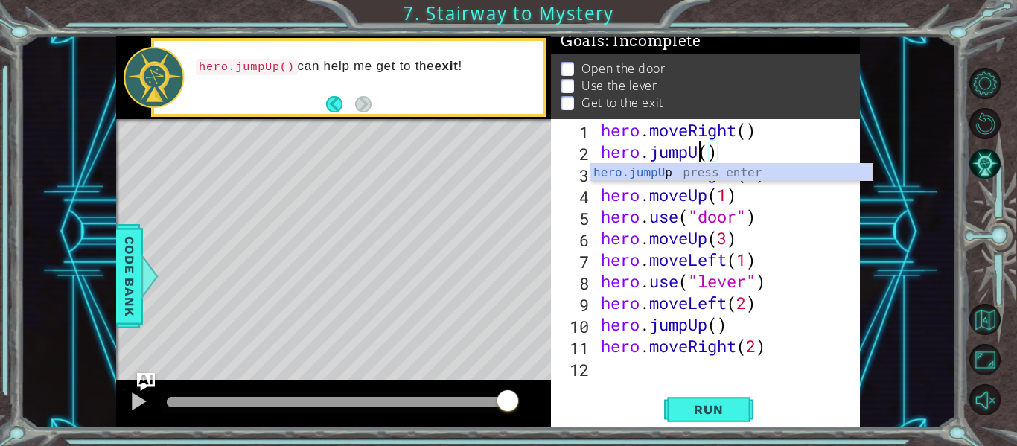
scroll to position [0, 4]
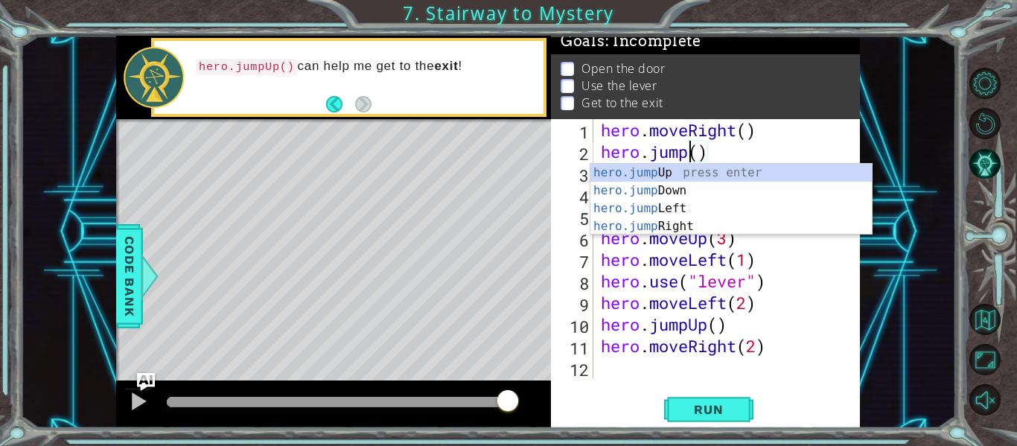
click at [696, 230] on div "hero.jump Up press enter hero.jump Down press enter hero.jump Left press enter …" at bounding box center [731, 217] width 281 height 107
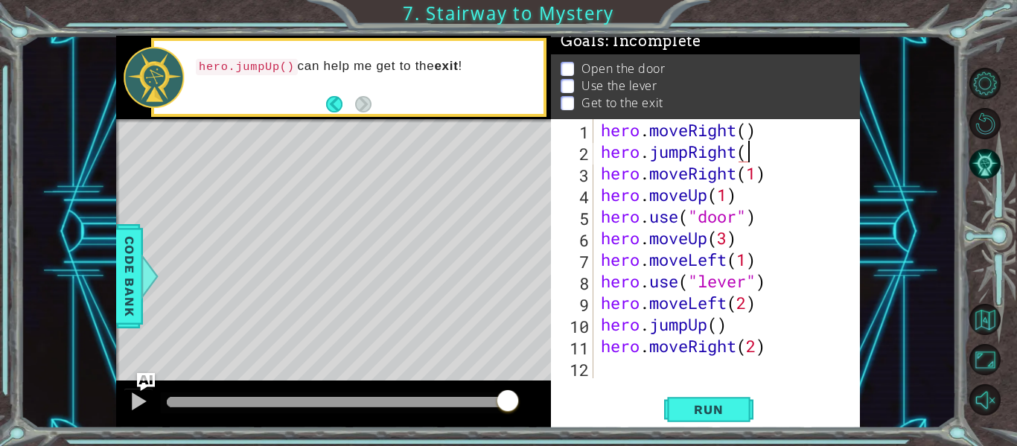
scroll to position [0, 7]
click at [749, 136] on div "hero . moveRight ( ) hero . jumpRight ( 1 ) hero . moveRight ( 1 ) hero . moveU…" at bounding box center [731, 270] width 267 height 302
click at [696, 407] on span "Run" at bounding box center [708, 409] width 59 height 15
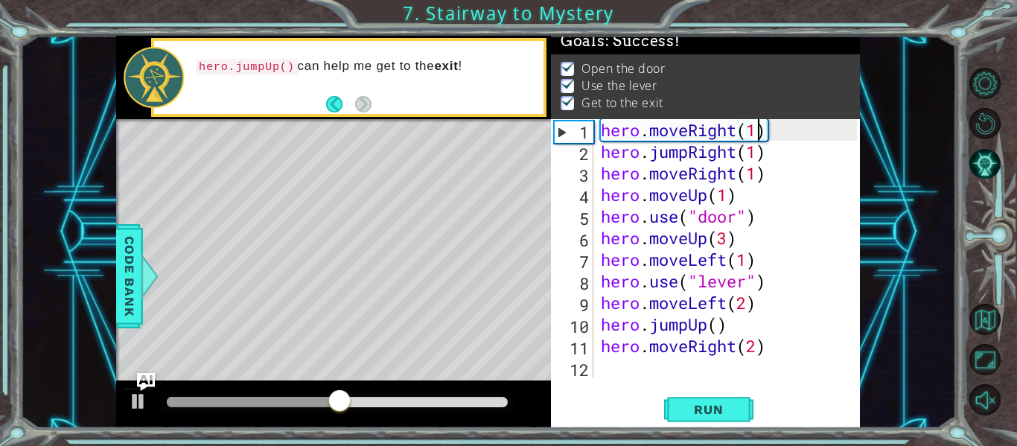
click at [726, 238] on div "hero . moveRight ( 1 ) hero . jumpRight ( 1 ) hero . moveRight ( 1 ) hero . mov…" at bounding box center [731, 270] width 267 height 302
type textarea "hero.moveUp(3)"
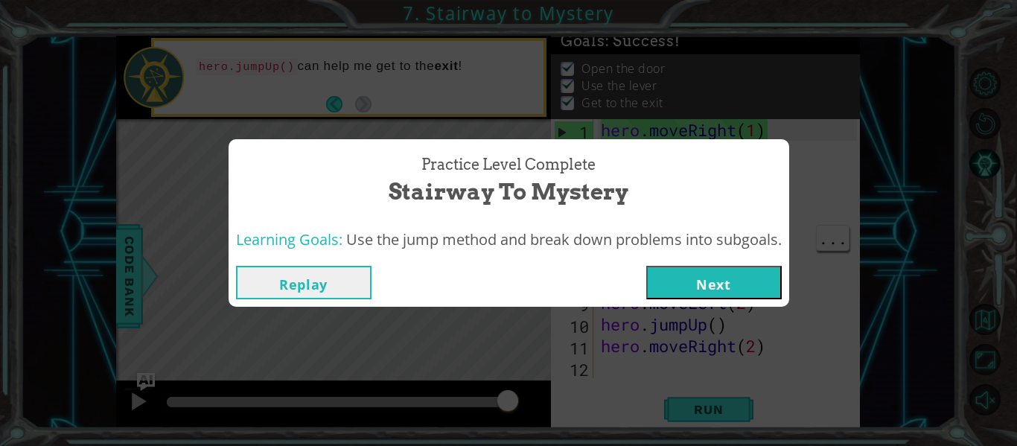
click at [762, 277] on button "Next" at bounding box center [714, 283] width 136 height 34
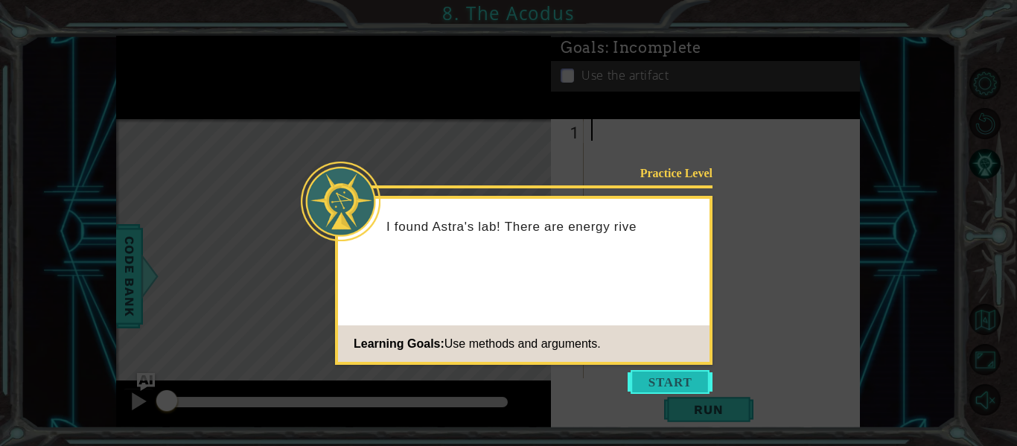
click at [684, 375] on button "Start" at bounding box center [670, 382] width 85 height 24
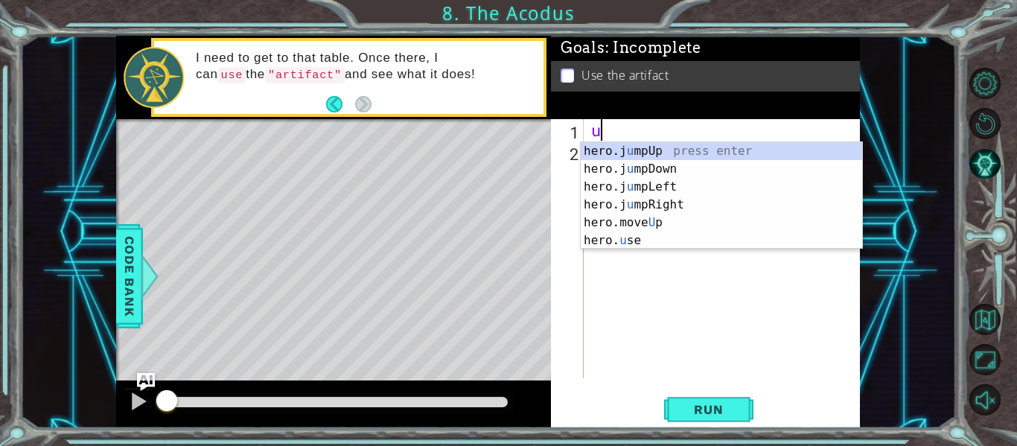
click at [686, 229] on div "hero.j u mpUp press enter hero.j u mpDown press enter hero.j u mpLeft press ent…" at bounding box center [721, 213] width 281 height 143
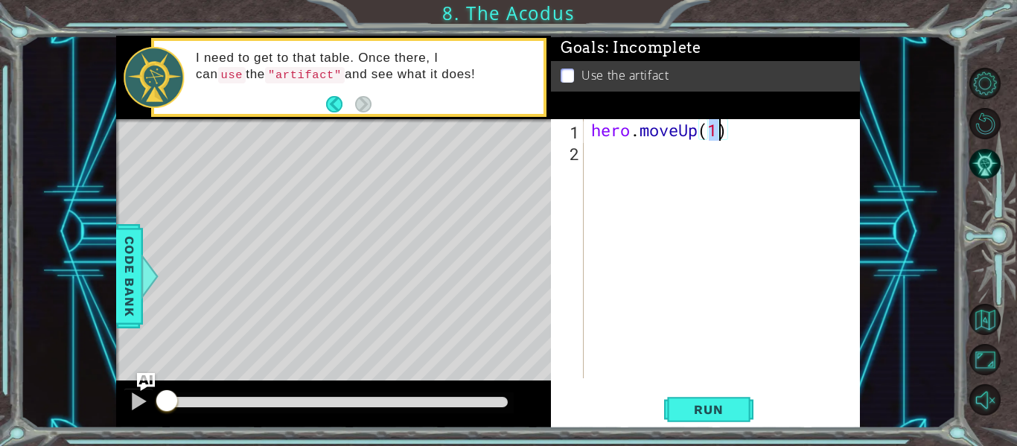
type textarea "hero.moveUp(2)"
click at [657, 147] on div "hero . moveUp ( 2 )" at bounding box center [726, 270] width 276 height 302
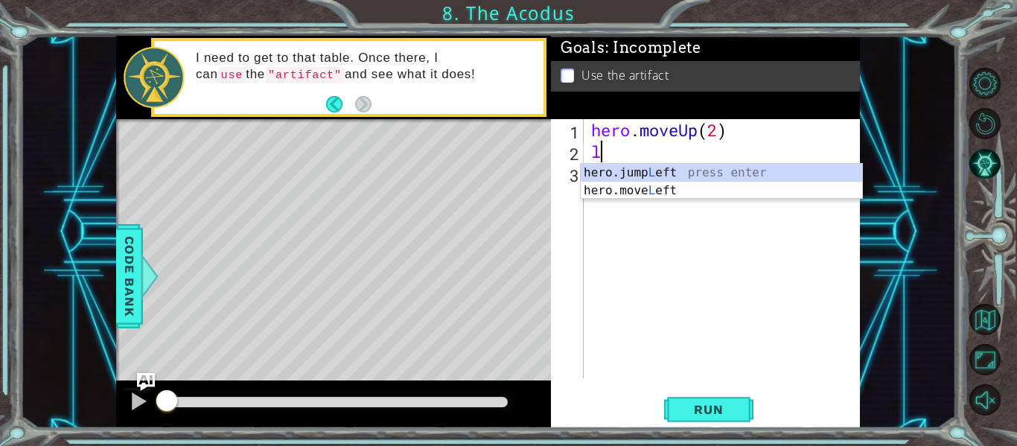
click at [708, 192] on div "hero.jump L eft press enter hero.move L eft press enter" at bounding box center [721, 199] width 281 height 71
type textarea "hero.moveLeft(1)"
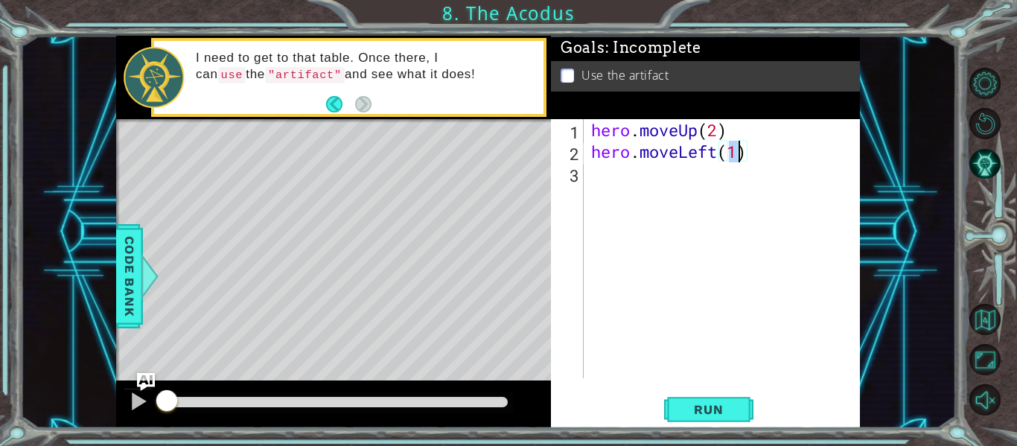
click at [696, 179] on div "hero . moveUp ( 2 ) hero . moveLeft ( 1 )" at bounding box center [726, 270] width 276 height 302
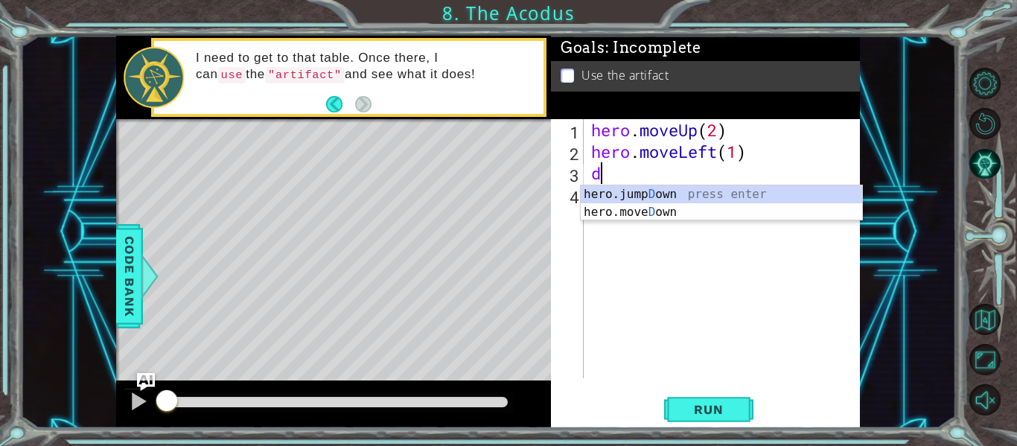
click at [690, 211] on div "hero.jump D own press enter hero.[PERSON_NAME] own press enter" at bounding box center [721, 220] width 281 height 71
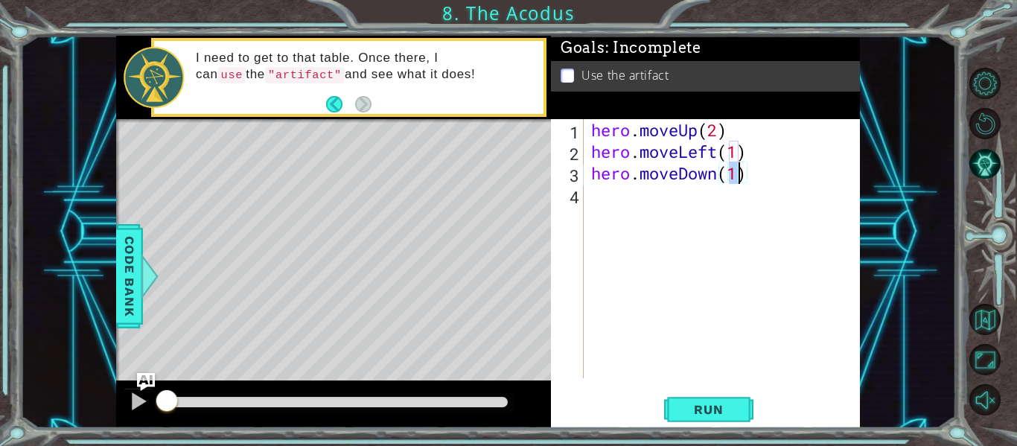
type textarea "hero.moveDown(2)"
click at [653, 208] on div "hero . moveUp ( 2 ) hero . moveLeft ( 1 ) hero . moveDown ( 2 )" at bounding box center [726, 270] width 276 height 302
click at [712, 410] on span "Run" at bounding box center [708, 409] width 59 height 15
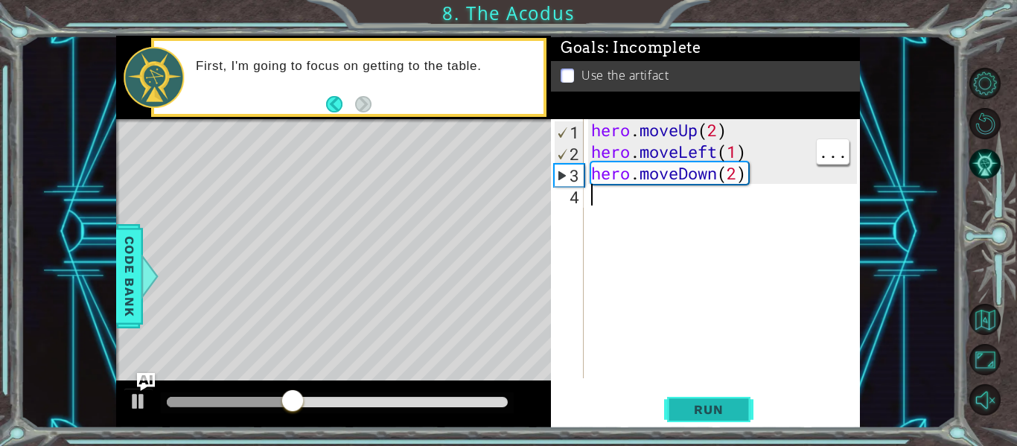
type textarea "ju"
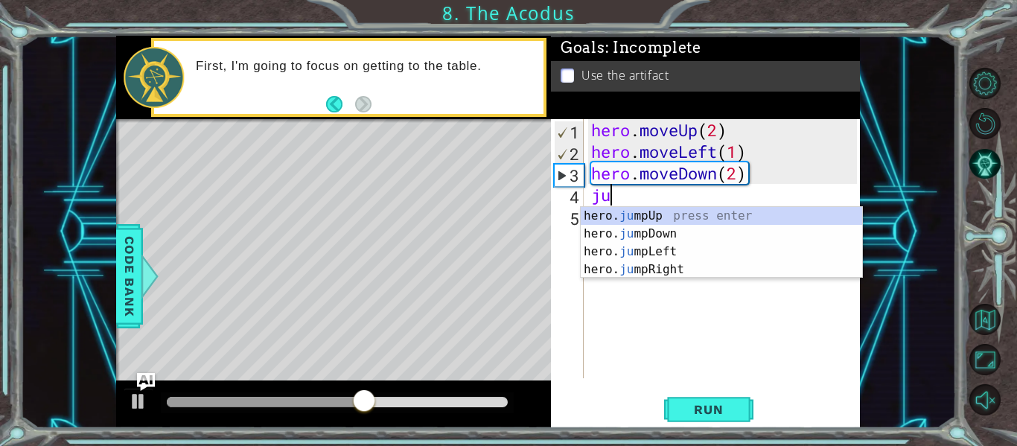
click at [696, 252] on div "hero. ju mpUp press enter hero. ju mpDown press enter hero. [PERSON_NAME] mpLef…" at bounding box center [721, 260] width 281 height 107
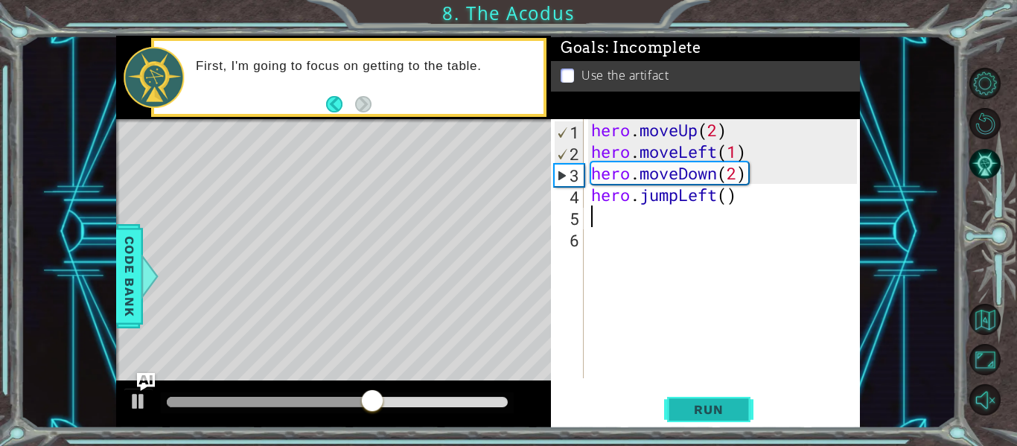
click at [737, 412] on span "Run" at bounding box center [708, 409] width 59 height 15
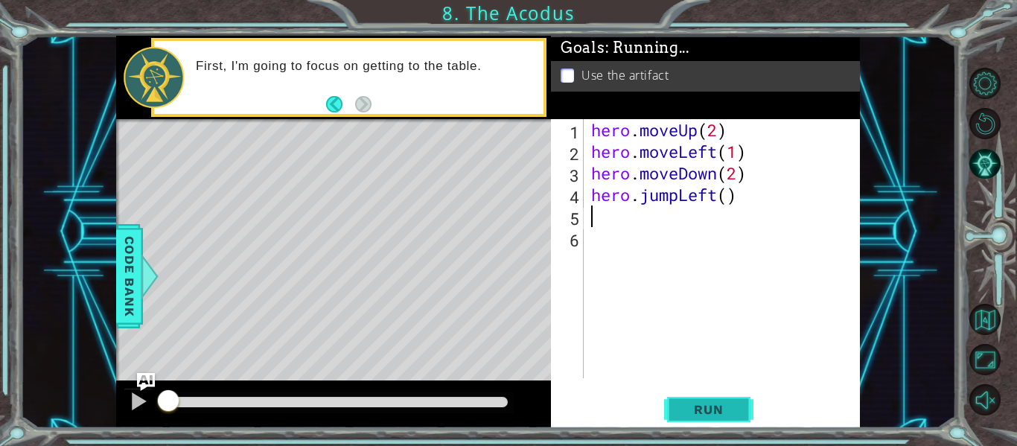
click at [735, 411] on span "Run" at bounding box center [708, 409] width 59 height 15
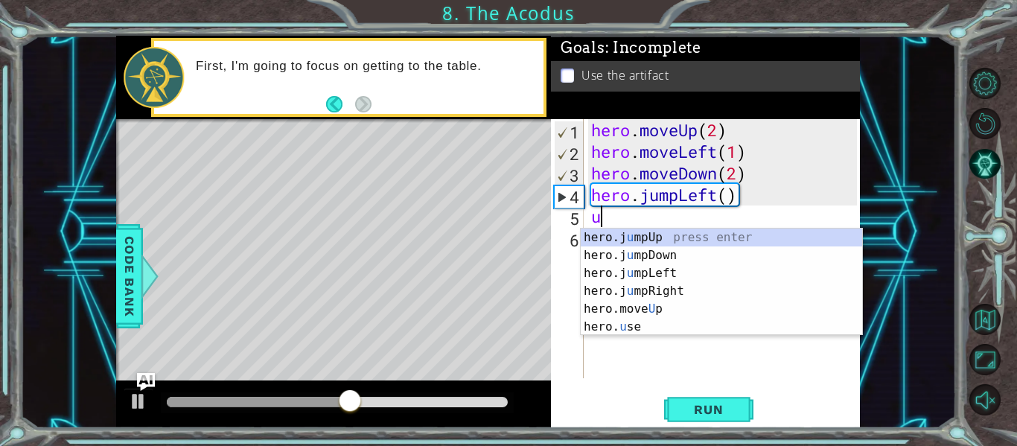
click at [679, 311] on div "hero.j u mpUp press enter hero.j u mpDown press enter hero.j u mpLeft press ent…" at bounding box center [721, 300] width 281 height 143
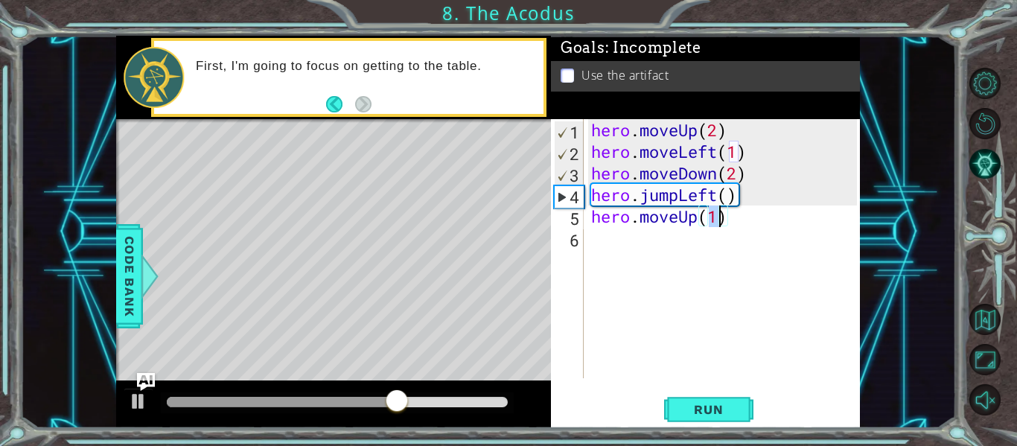
type textarea "hero.moveUp(2)"
click at [679, 246] on div "hero . moveUp ( 2 ) hero . moveLeft ( 1 ) hero . moveDown ( 2 ) hero . jumpLeft…" at bounding box center [726, 270] width 276 height 302
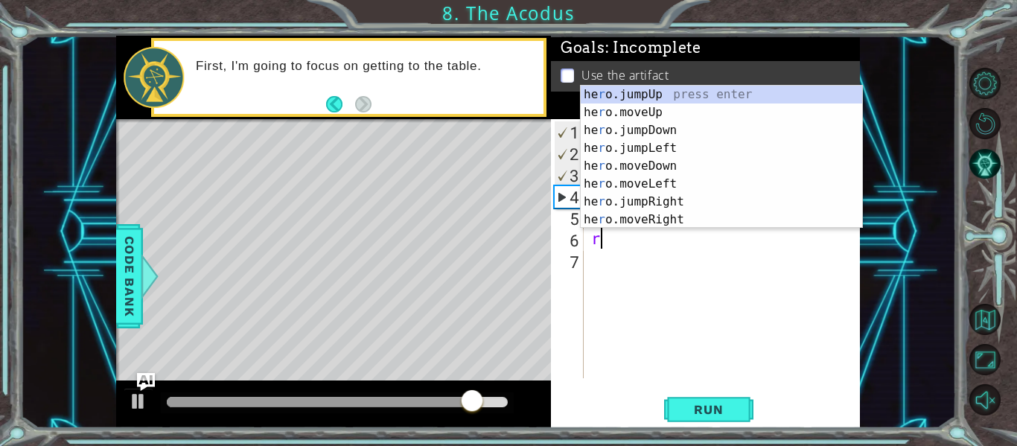
click at [698, 224] on div "he r o.jumpUp press enter he r o.moveUp press enter he r o.jumpDown press enter…" at bounding box center [721, 175] width 281 height 179
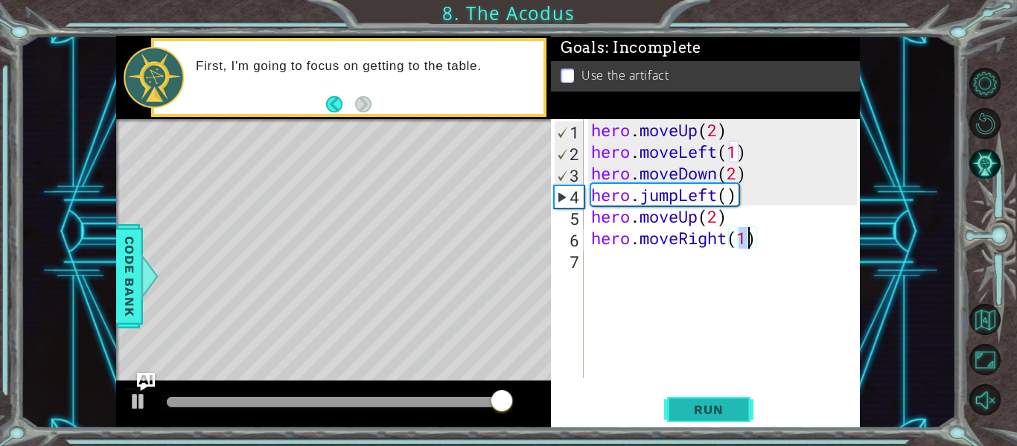
type textarea "hero.moveRight(1)"
click at [725, 404] on span "Run" at bounding box center [708, 409] width 59 height 15
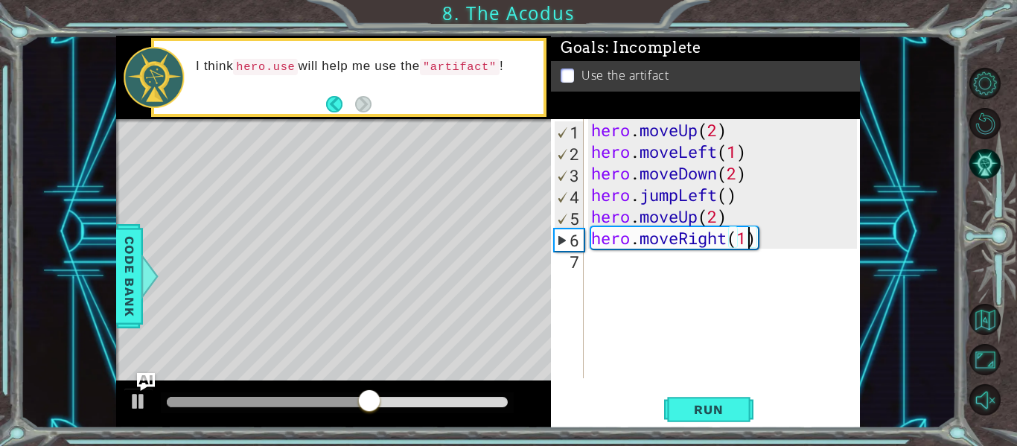
click at [681, 264] on div "hero . moveUp ( 2 ) hero . moveLeft ( 1 ) hero . moveDown ( 2 ) hero . jumpLeft…" at bounding box center [726, 270] width 276 height 302
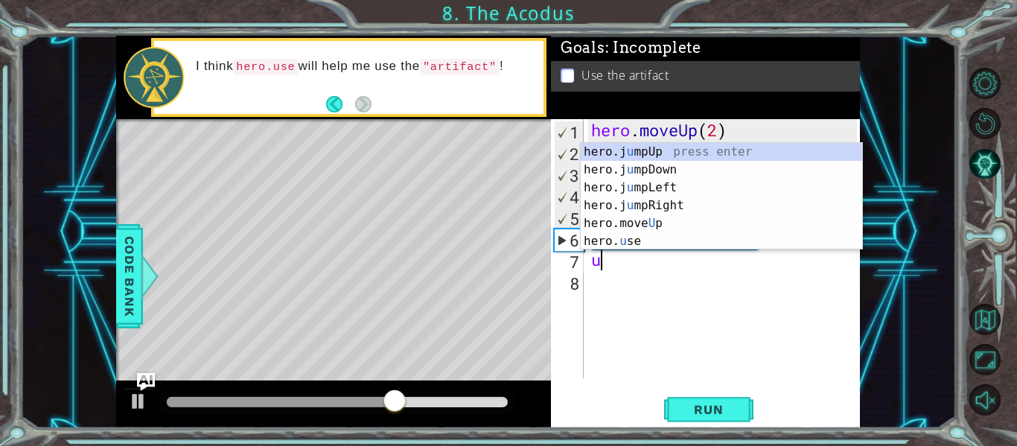
click at [686, 243] on div "hero.j u mpUp press enter hero.j u mpDown press enter hero.j u mpLeft press ent…" at bounding box center [721, 214] width 281 height 143
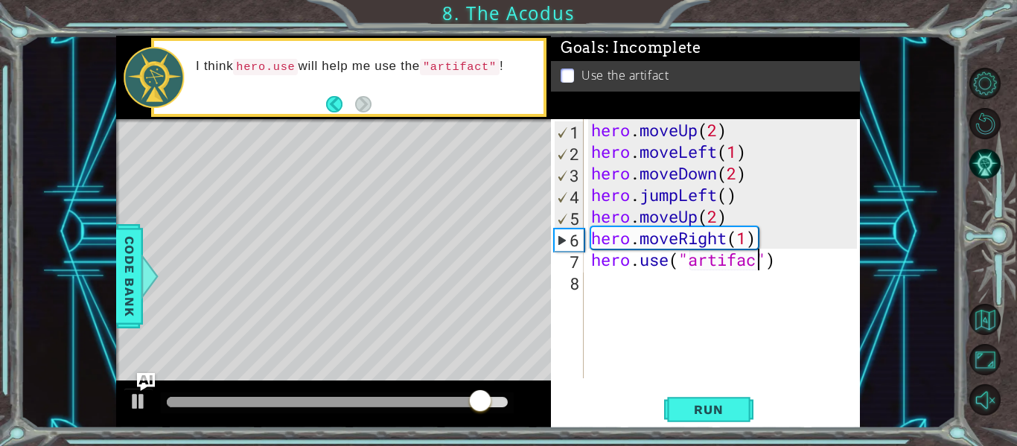
scroll to position [0, 8]
type textarea "hero.use("artifact")"
click at [713, 425] on button "Run" at bounding box center [708, 410] width 89 height 31
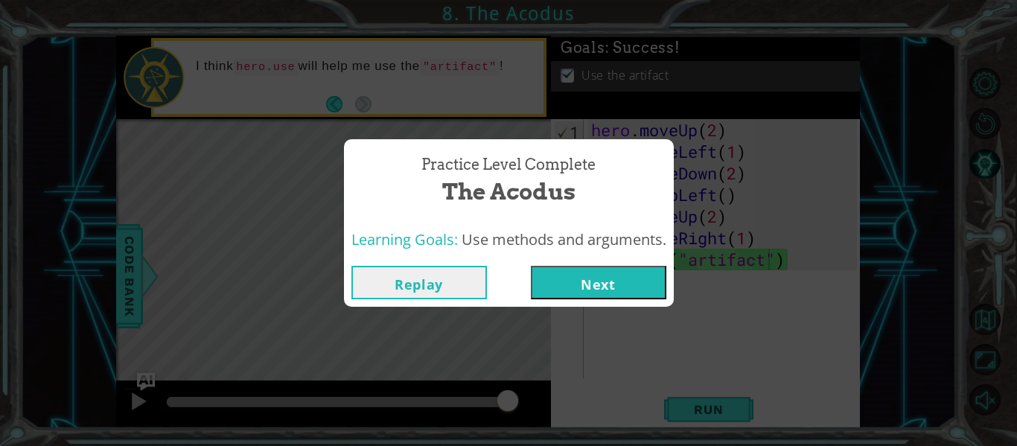
click at [642, 291] on button "Next" at bounding box center [599, 283] width 136 height 34
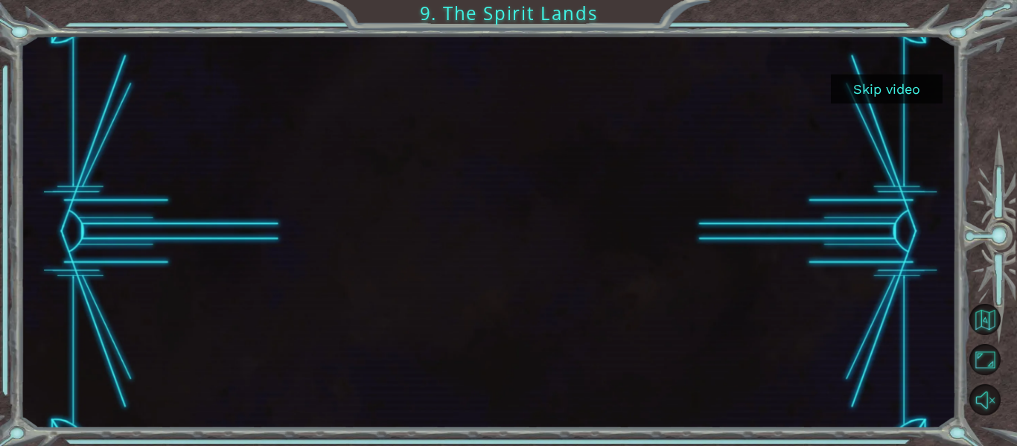
click at [889, 87] on button "Skip video" at bounding box center [887, 88] width 112 height 29
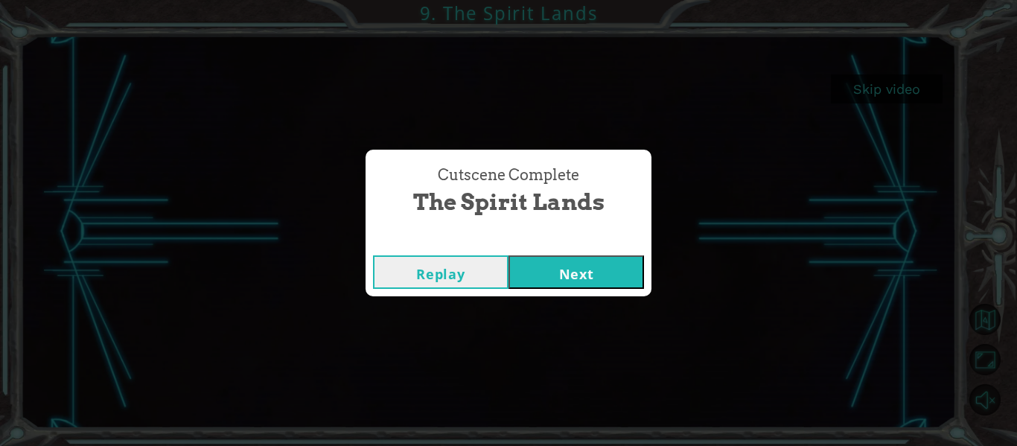
click at [585, 280] on button "Next" at bounding box center [577, 272] width 136 height 34
